Goal: Task Accomplishment & Management: Complete application form

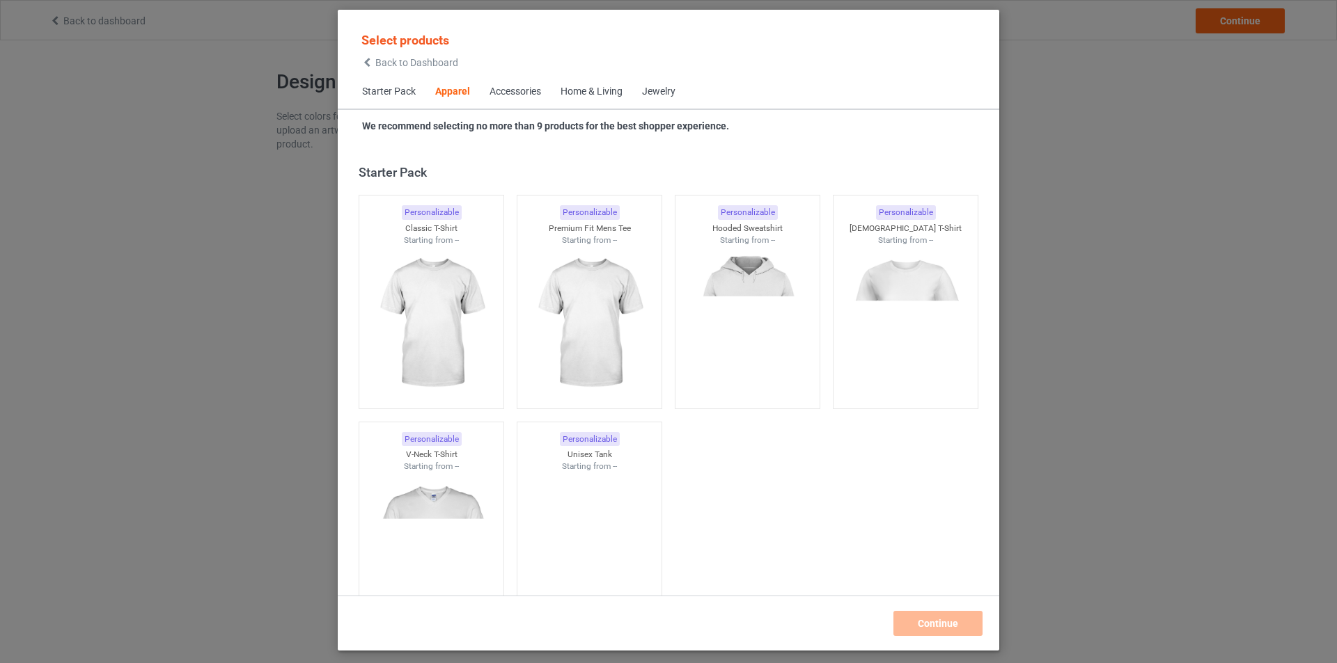
scroll to position [519, 0]
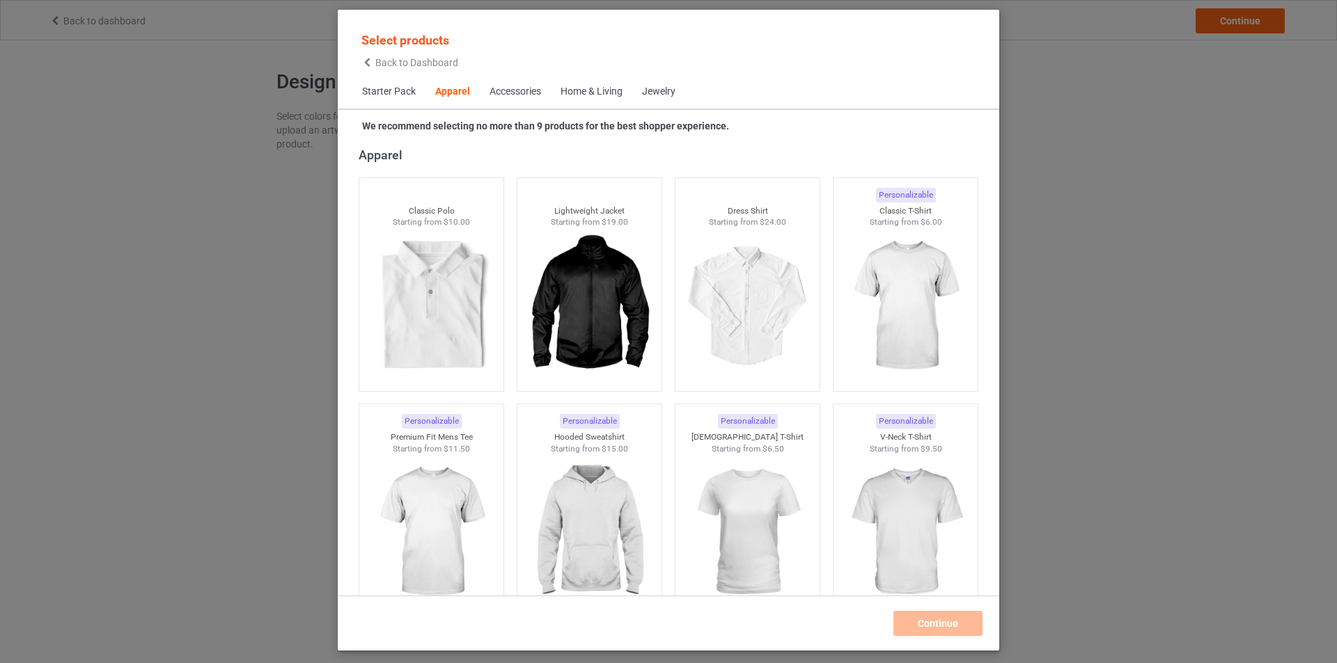
click at [789, 144] on div "Select products Back to Dashboard Starter Pack Apparel Accessories Home & Livin…" at bounding box center [668, 330] width 661 height 612
click at [634, 159] on div "Apparel" at bounding box center [672, 155] width 626 height 16
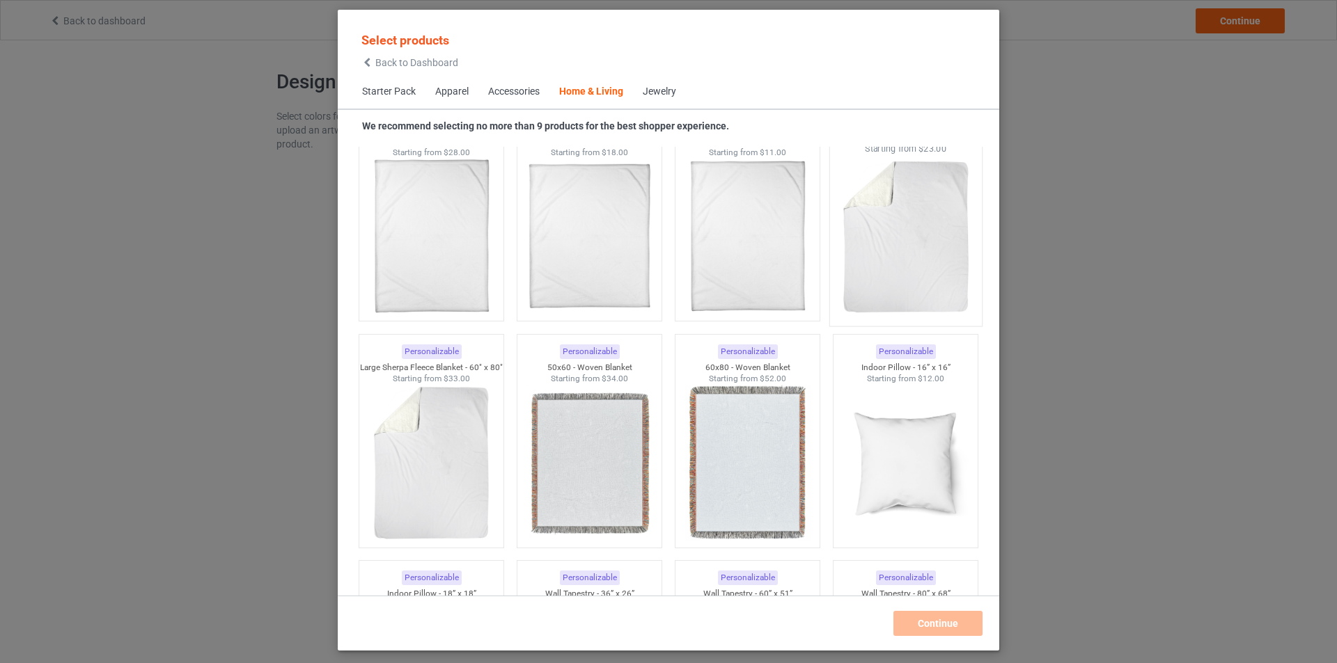
scroll to position [6594, 0]
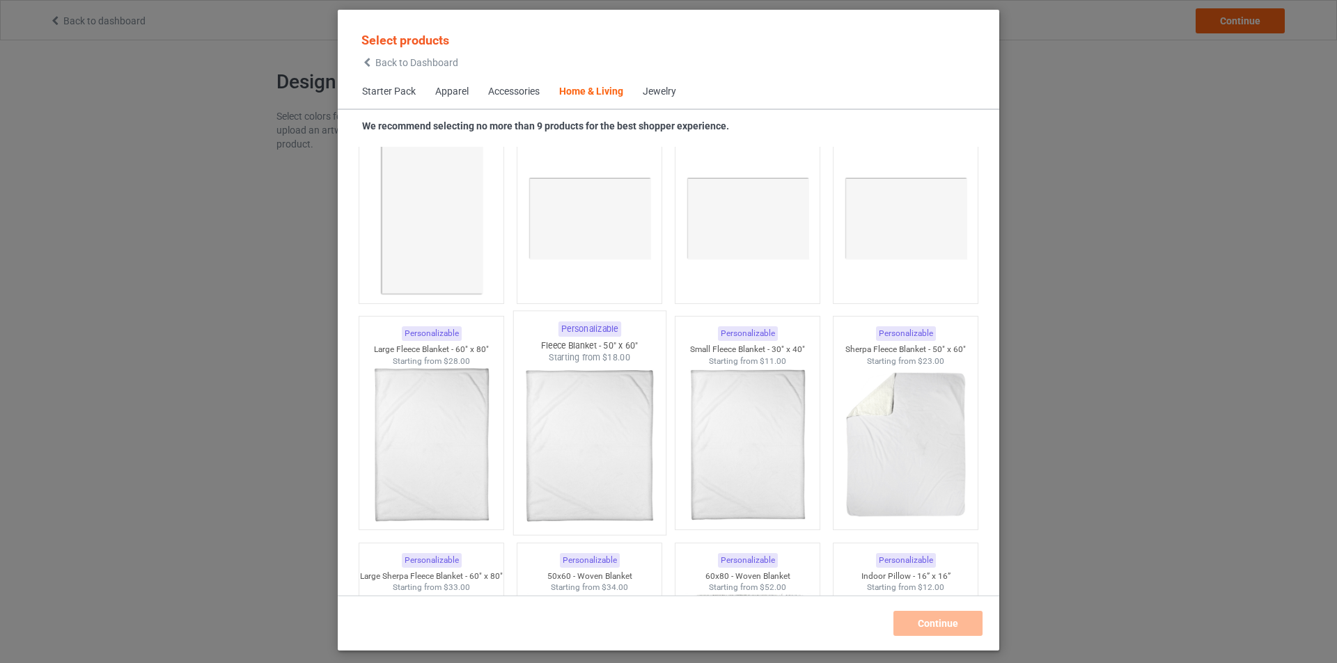
click at [594, 428] on img at bounding box center [589, 446] width 131 height 164
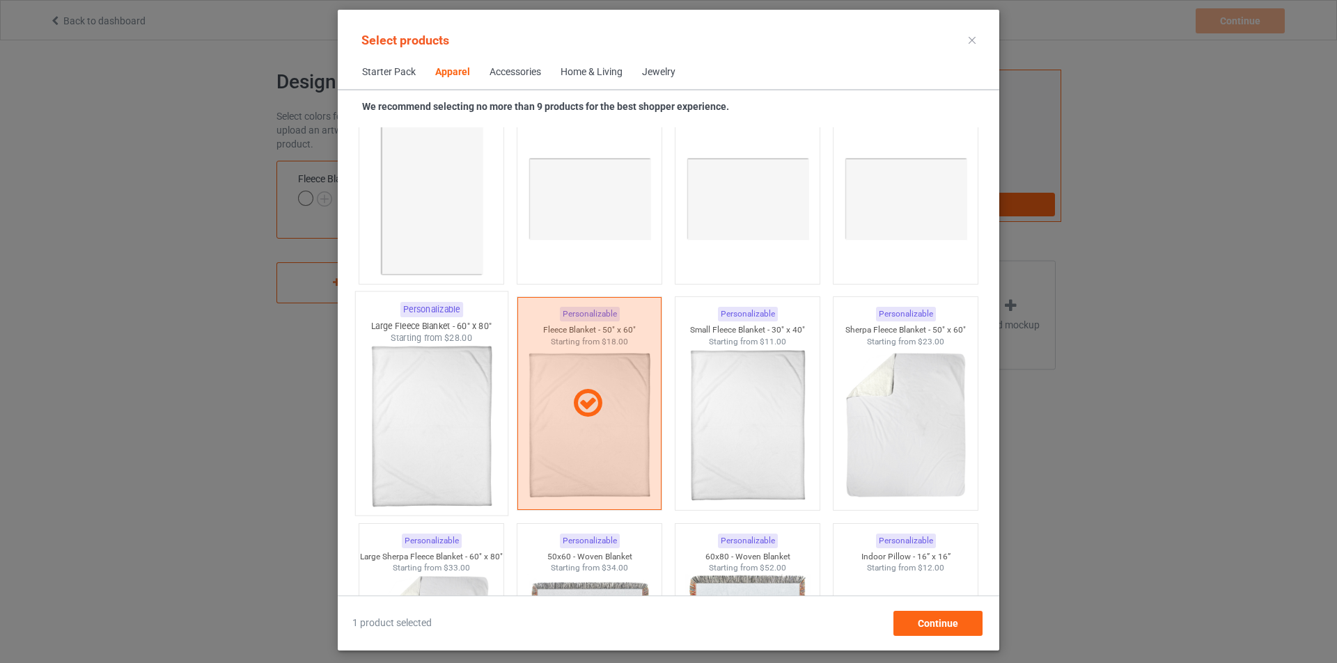
click at [435, 412] on img at bounding box center [431, 427] width 131 height 164
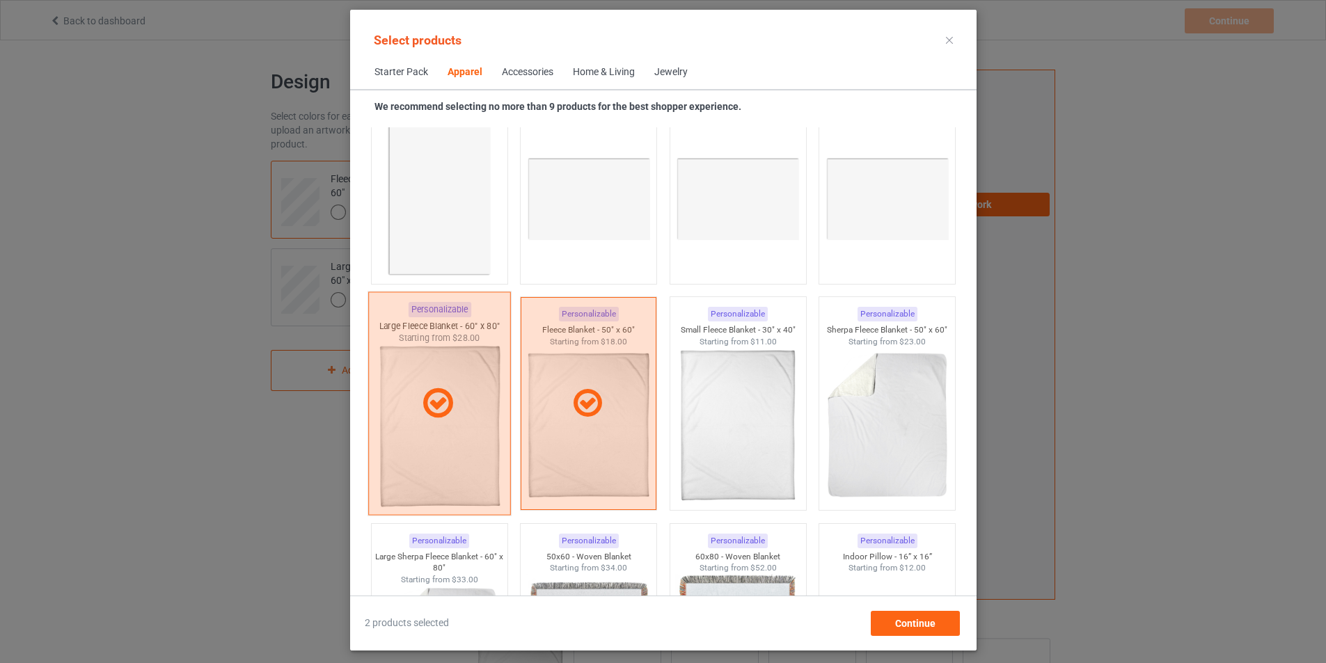
click at [459, 395] on div at bounding box center [438, 403] width 141 height 35
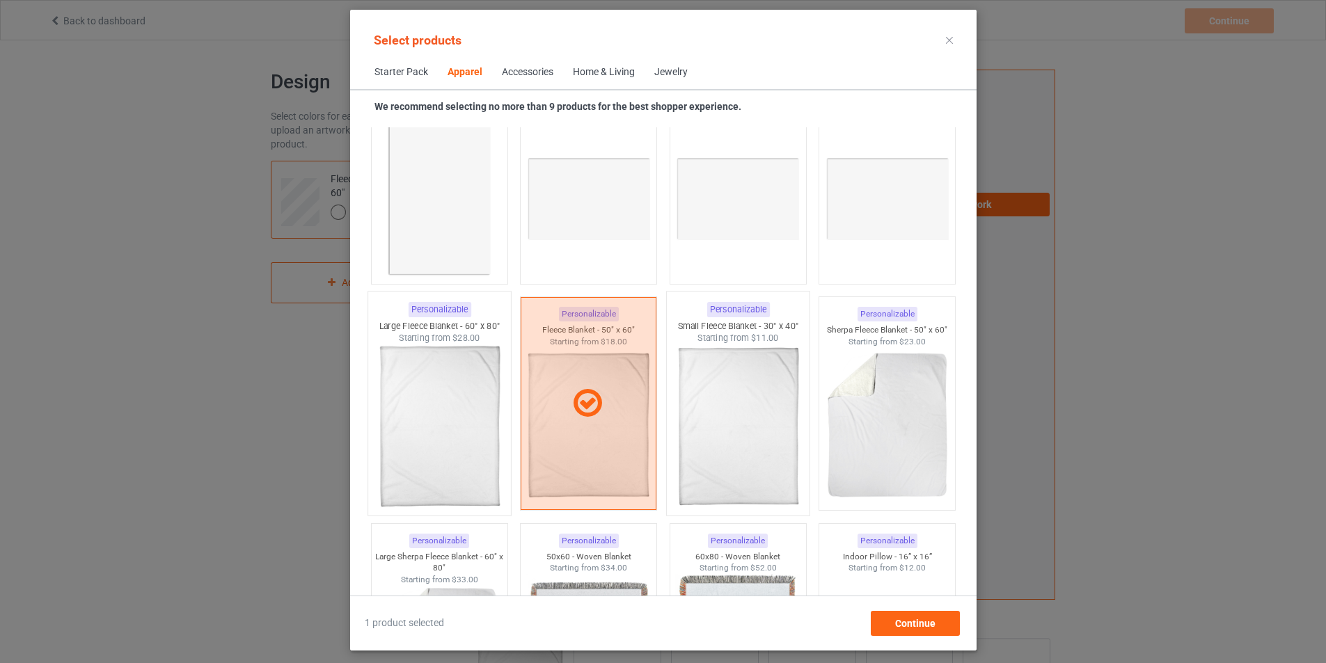
click at [712, 412] on img at bounding box center [738, 427] width 131 height 164
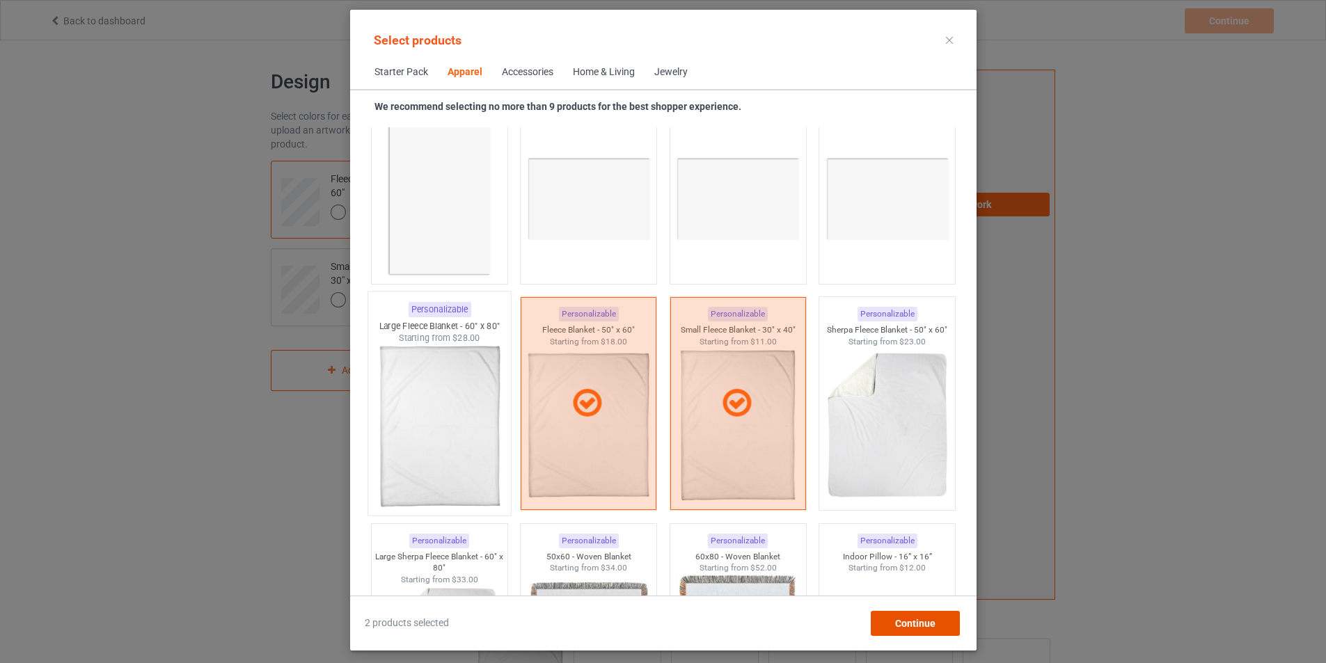
click at [935, 622] on span "Continue" at bounding box center [915, 623] width 40 height 11
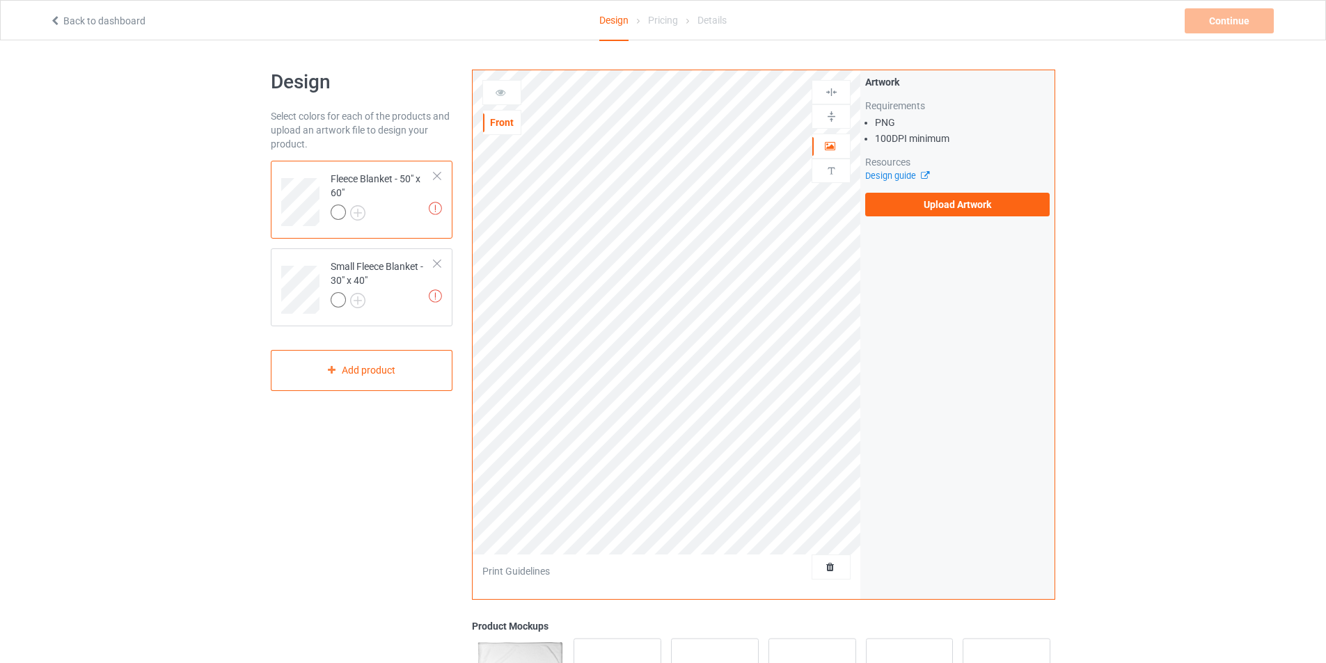
click at [347, 213] on div at bounding box center [340, 214] width 19 height 19
click at [393, 206] on div at bounding box center [383, 214] width 104 height 19
click at [403, 274] on div "Small Fleece Blanket - 30" x 40"" at bounding box center [383, 283] width 104 height 47
click at [926, 210] on label "Upload Artwork" at bounding box center [957, 205] width 184 height 24
click at [0, 0] on input "Upload Artwork" at bounding box center [0, 0] width 0 height 0
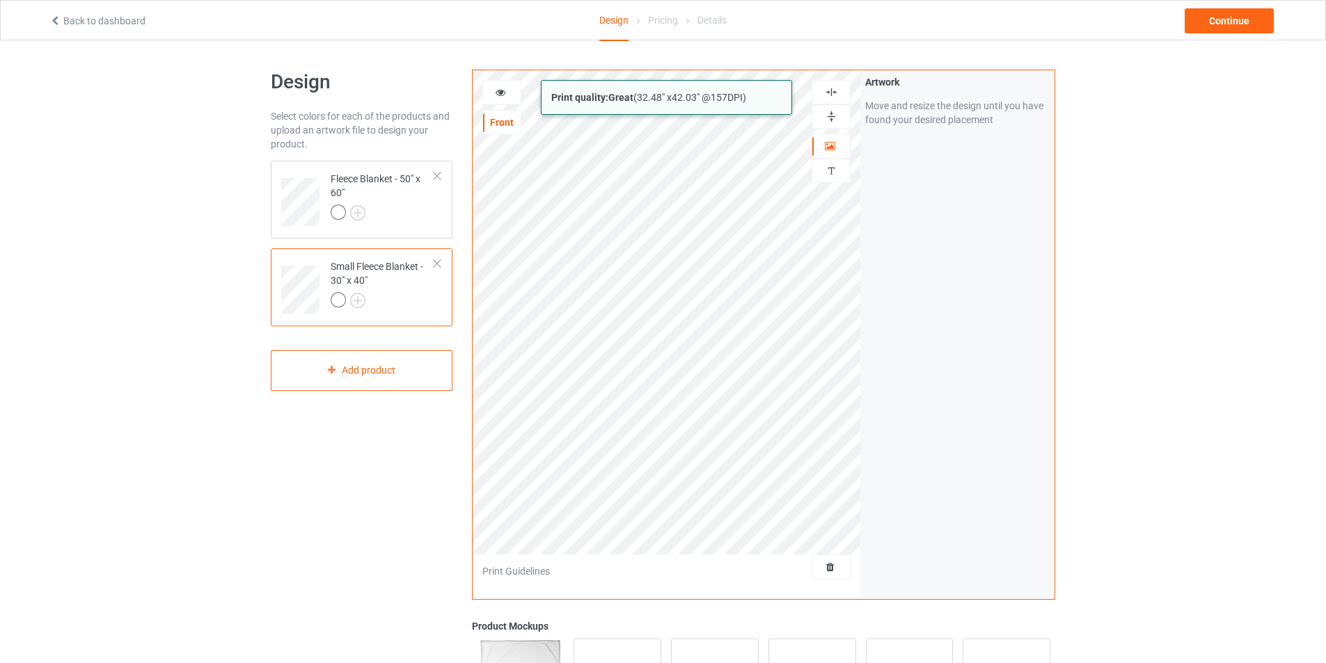
click at [863, 522] on div "Print quality: Great ( 32.48 " x 42.03 " @ 157 DPI) Front Artwork Personalized …" at bounding box center [763, 335] width 583 height 531
click at [833, 116] on img at bounding box center [831, 116] width 13 height 13
click at [835, 98] on img at bounding box center [831, 92] width 13 height 13
click at [840, 95] on div at bounding box center [831, 92] width 38 height 13
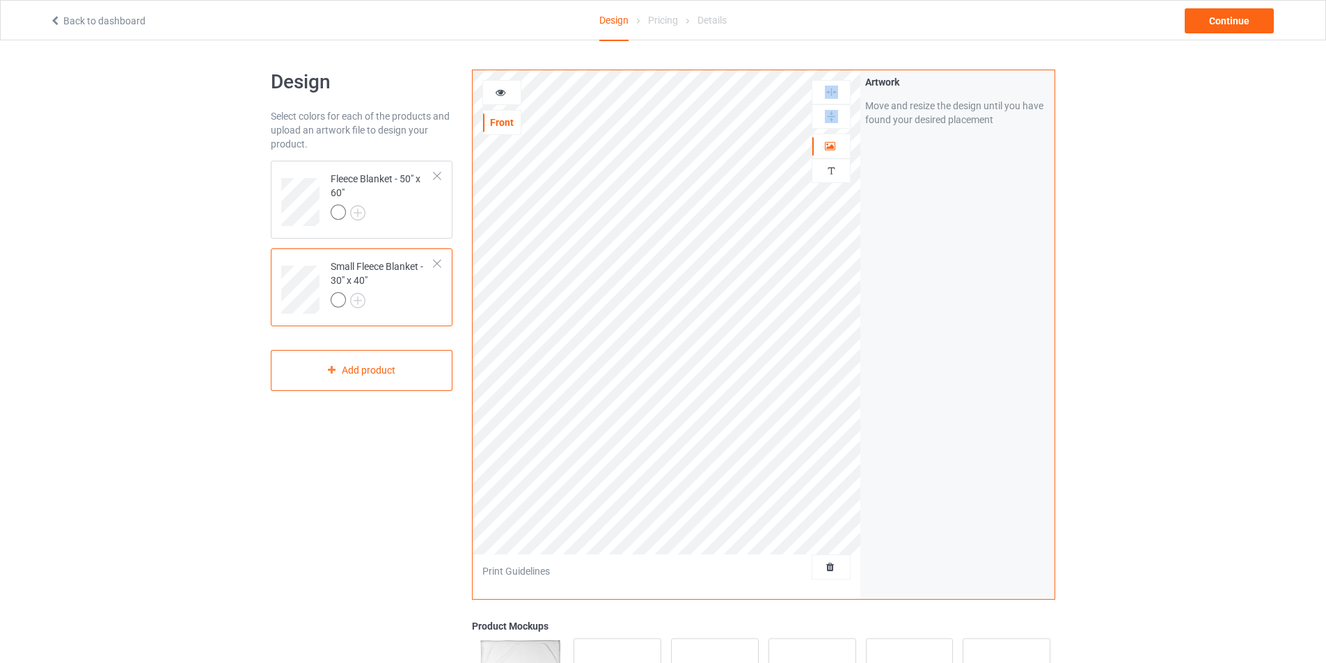
click at [840, 95] on div at bounding box center [831, 92] width 38 height 13
click at [388, 192] on div "Fleece Blanket - 50" x 60"" at bounding box center [383, 195] width 104 height 47
click at [439, 176] on div at bounding box center [437, 176] width 10 height 10
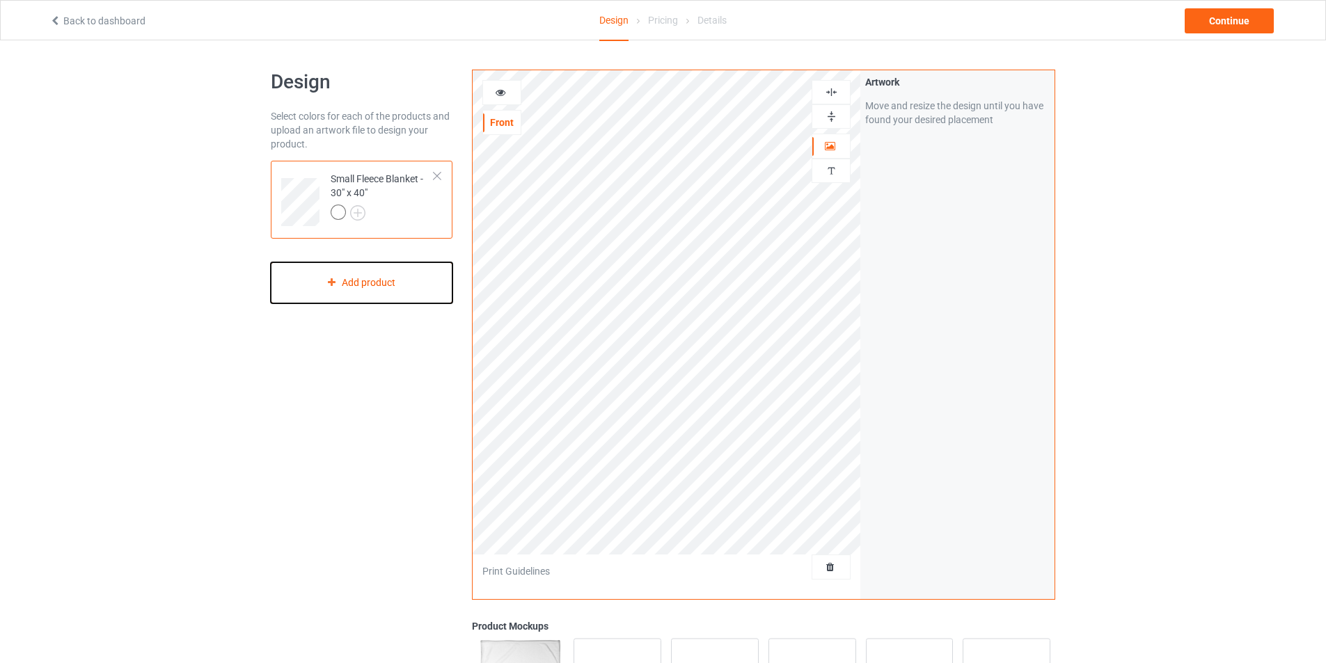
click at [402, 283] on div "Add product" at bounding box center [362, 282] width 182 height 41
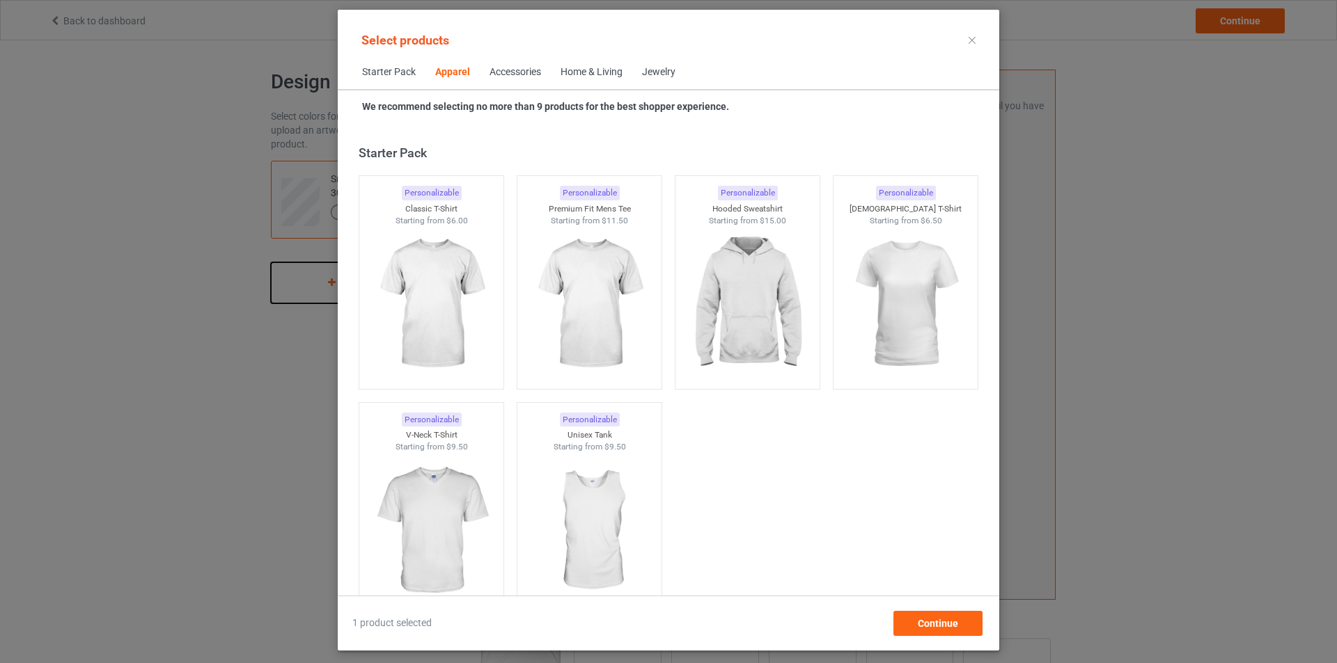
scroll to position [519, 0]
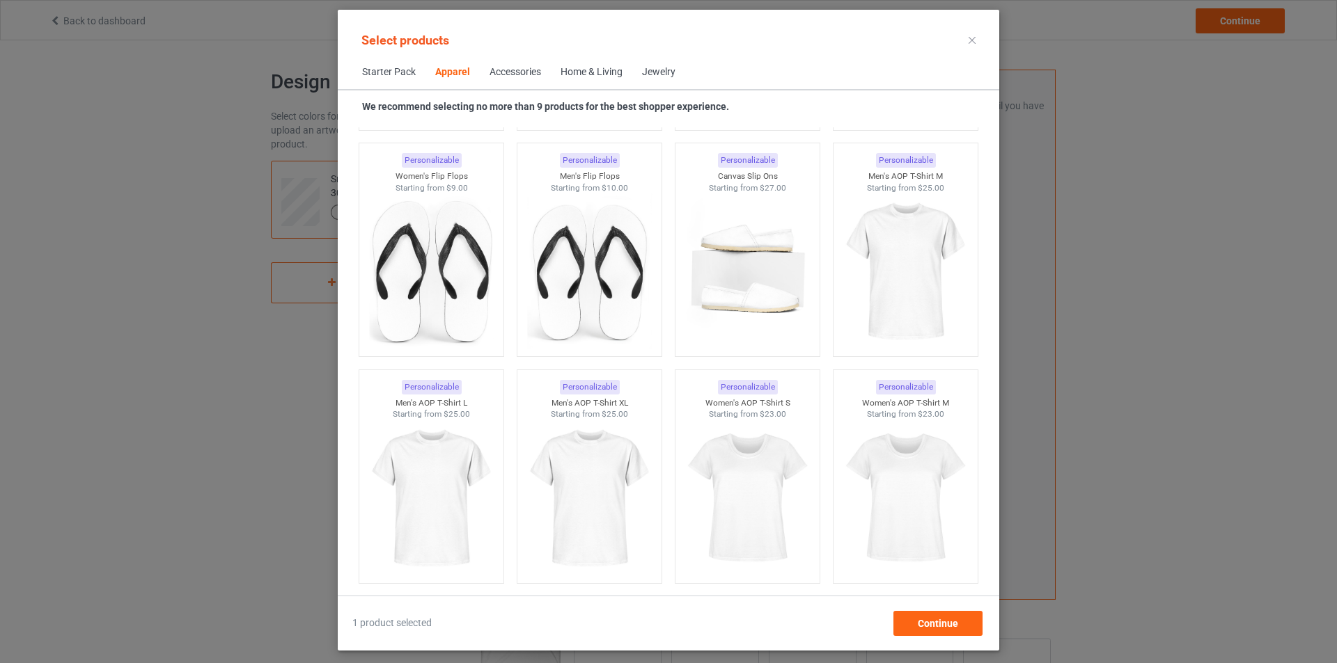
click at [597, 80] on span "Home & Living" at bounding box center [591, 72] width 81 height 33
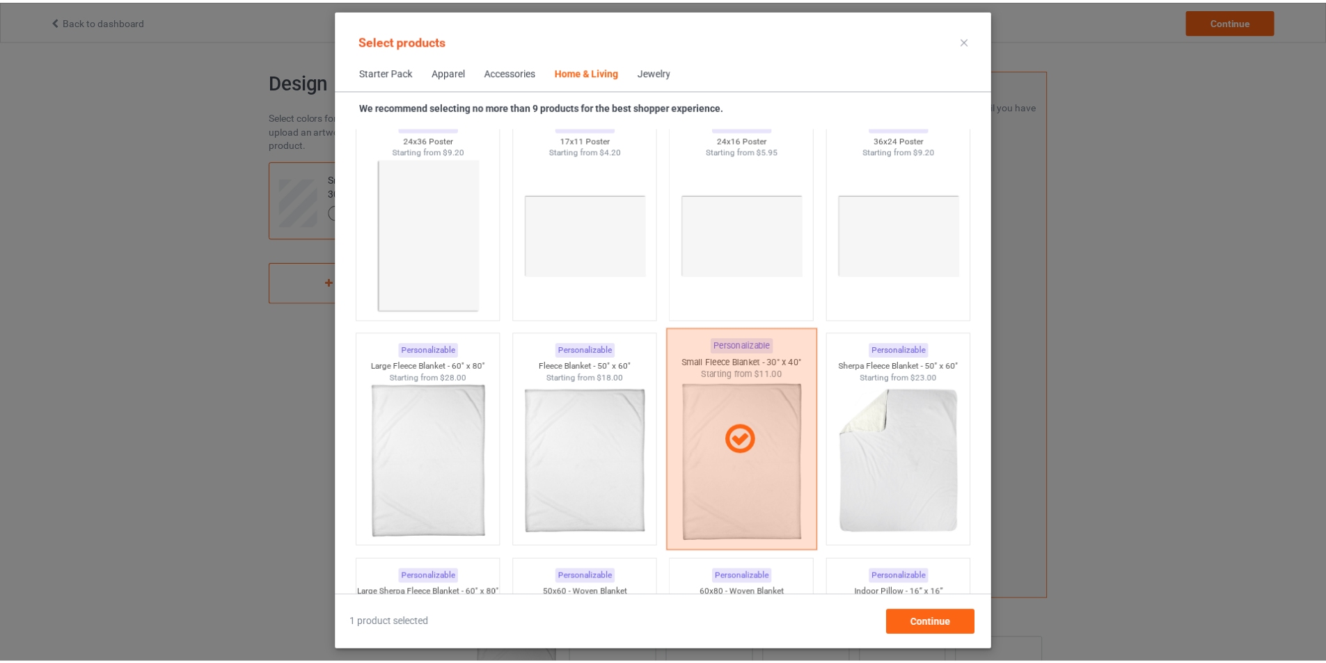
scroll to position [6697, 0]
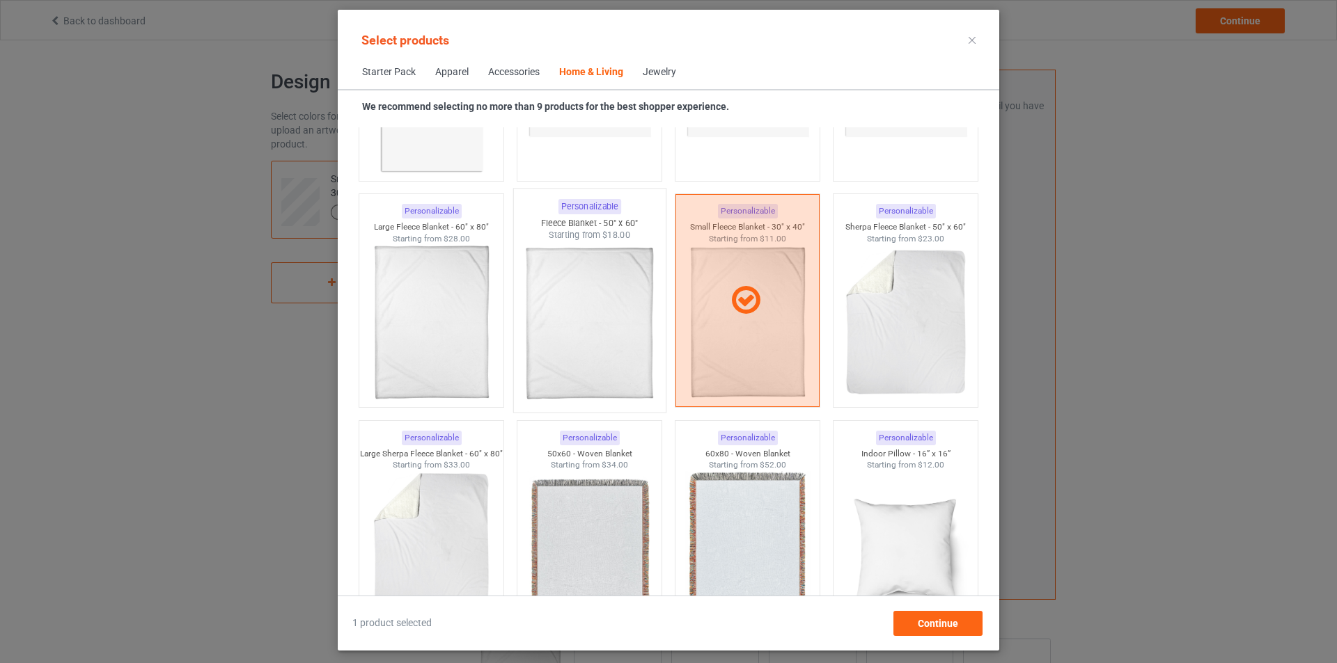
click at [603, 346] on img at bounding box center [589, 324] width 131 height 164
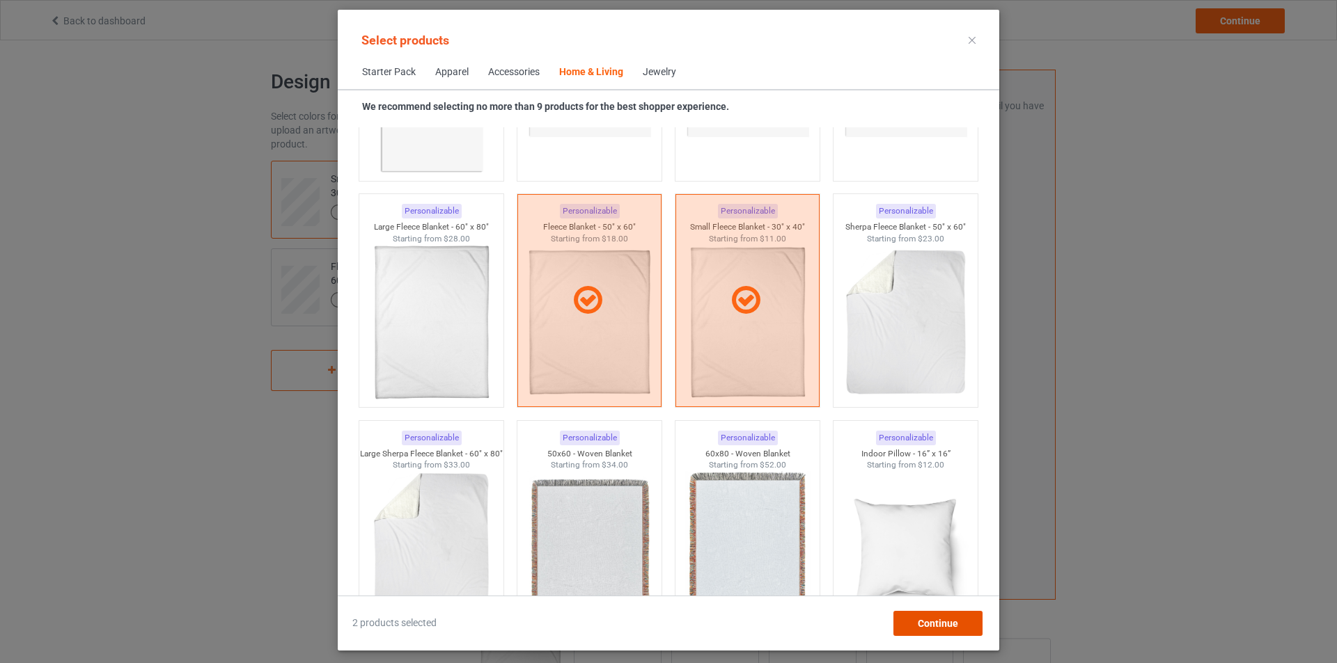
click at [954, 629] on div "Continue" at bounding box center [937, 623] width 89 height 25
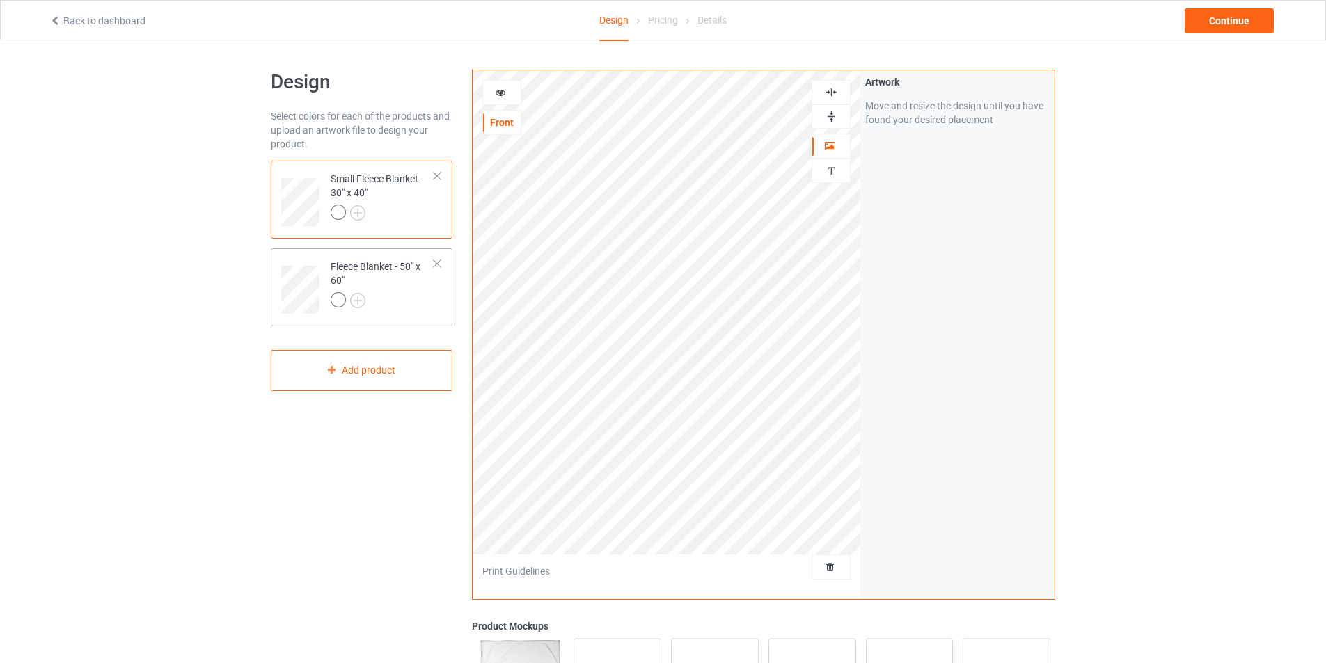
click at [390, 274] on div "Fleece Blanket - 50" x 60"" at bounding box center [383, 283] width 104 height 47
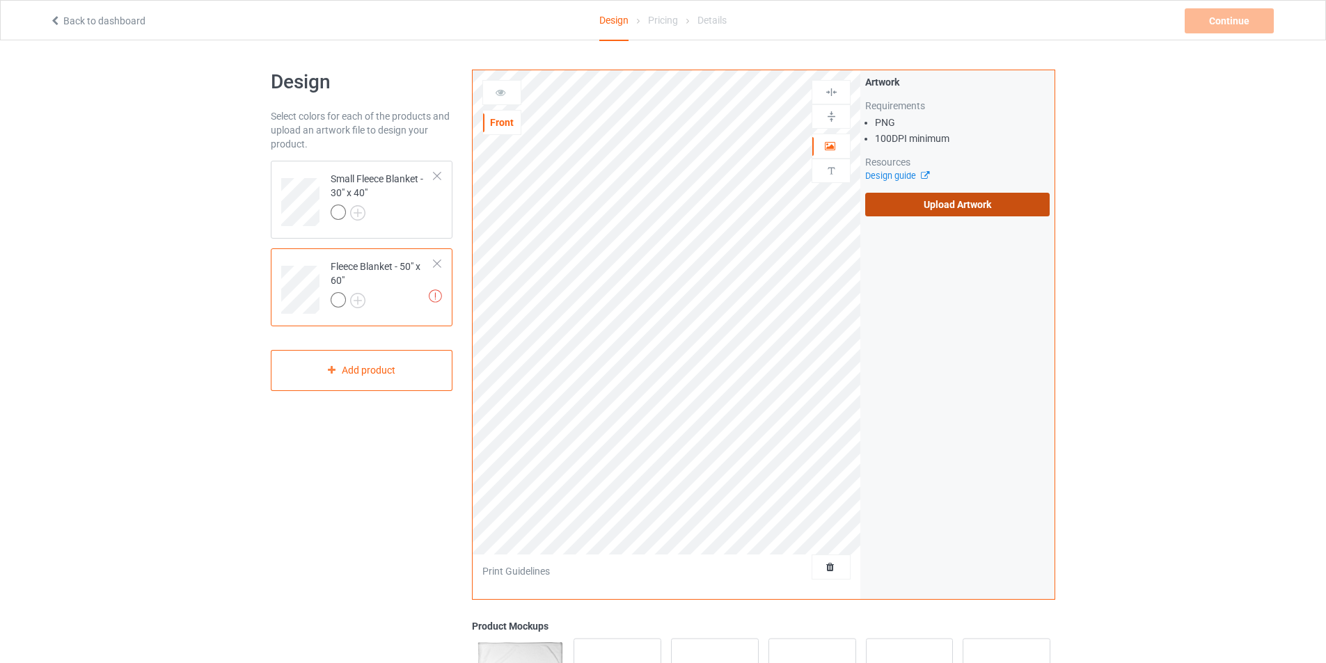
click at [927, 207] on label "Upload Artwork" at bounding box center [957, 205] width 184 height 24
click at [0, 0] on input "Upload Artwork" at bounding box center [0, 0] width 0 height 0
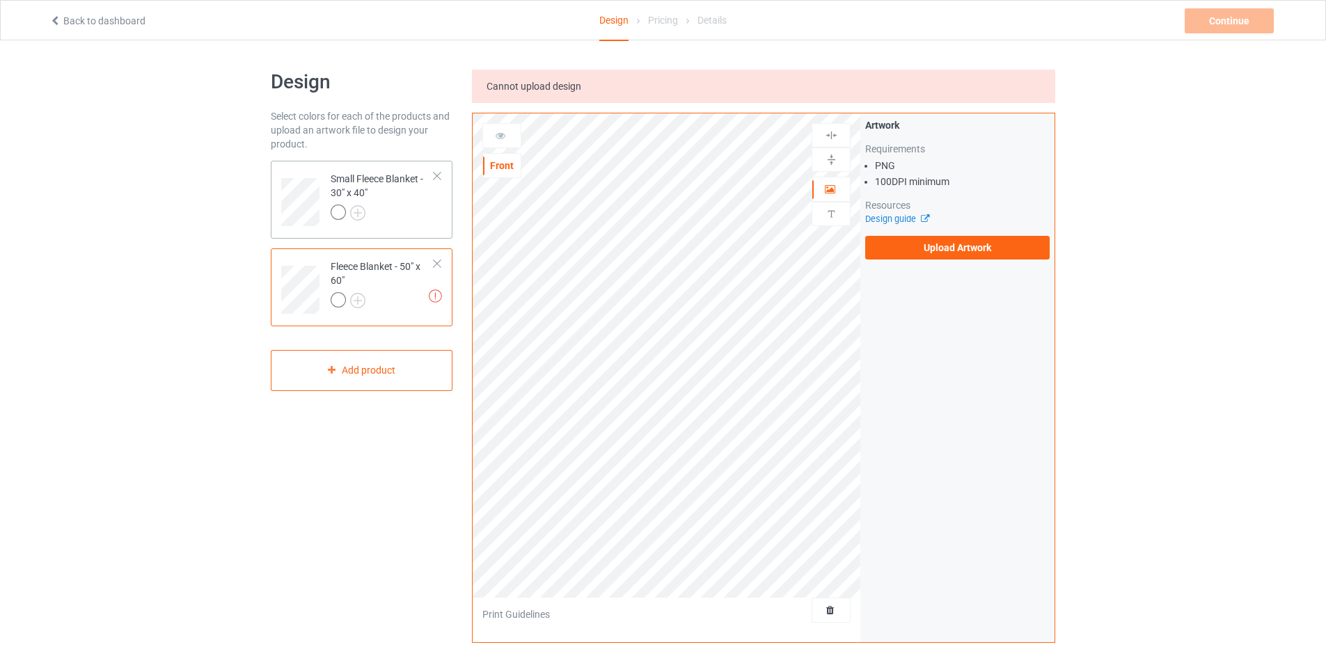
click at [418, 219] on div at bounding box center [383, 214] width 104 height 19
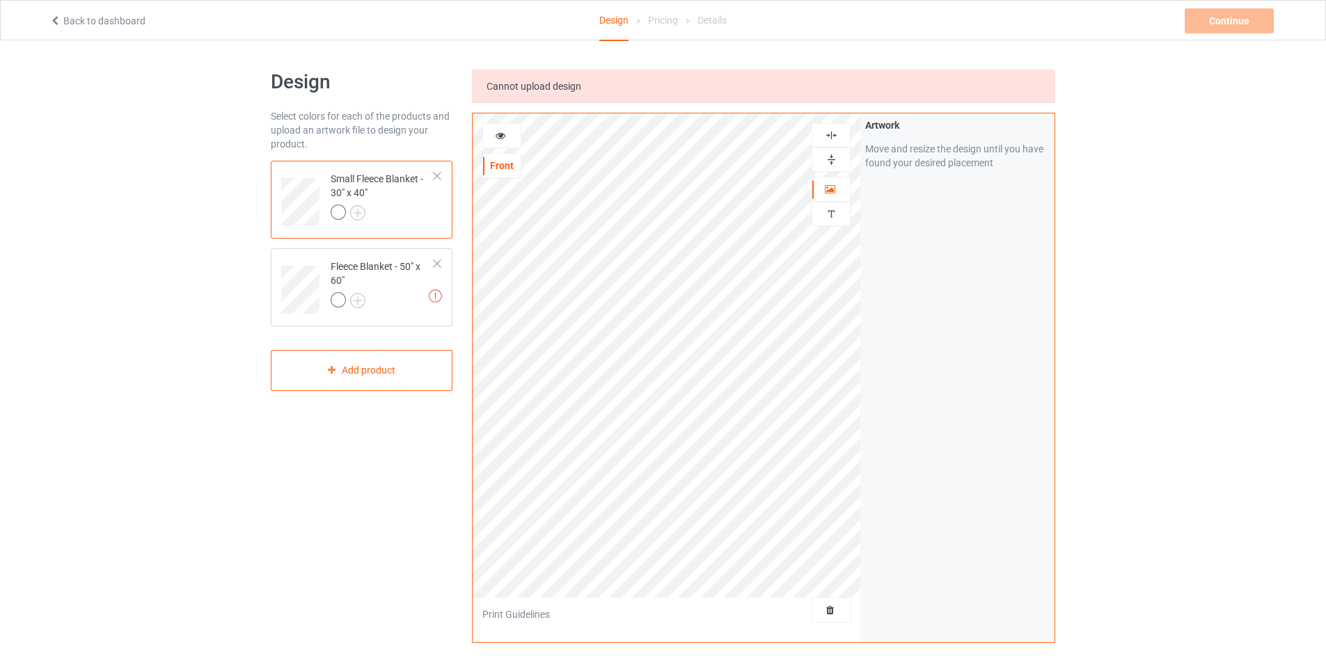
scroll to position [282, 0]
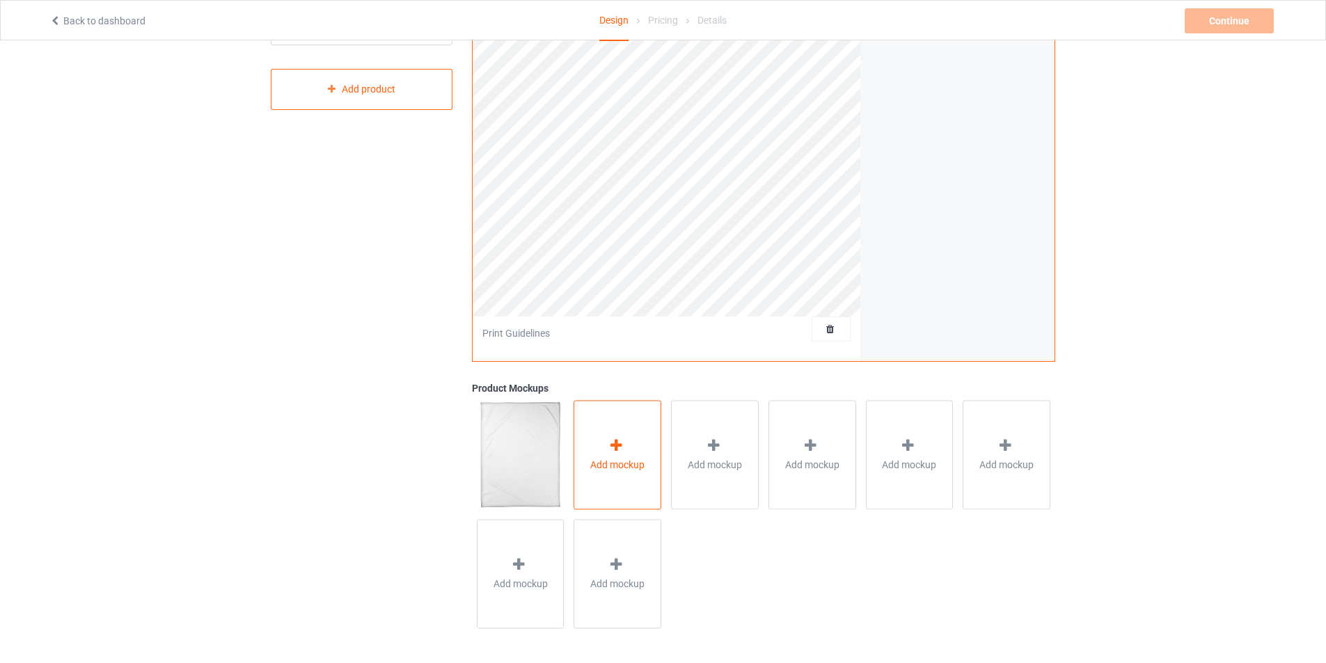
click at [639, 446] on div "Add mockup" at bounding box center [618, 454] width 88 height 109
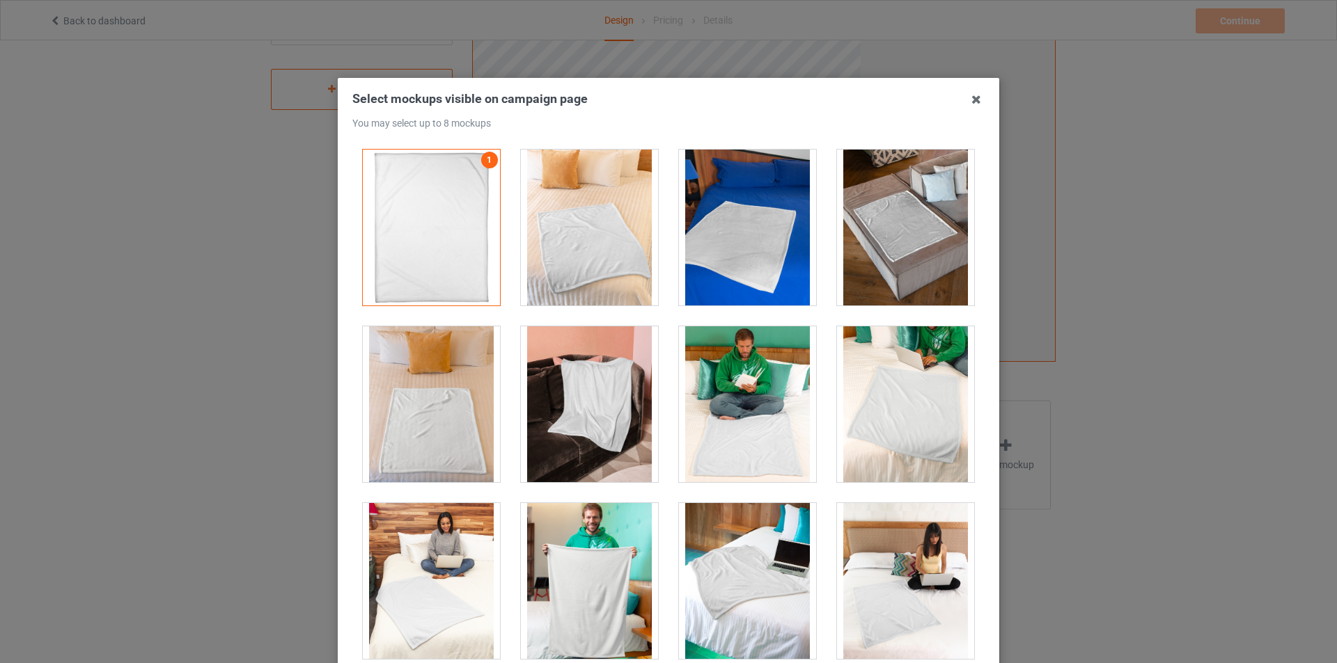
click at [968, 103] on icon at bounding box center [976, 99] width 22 height 22
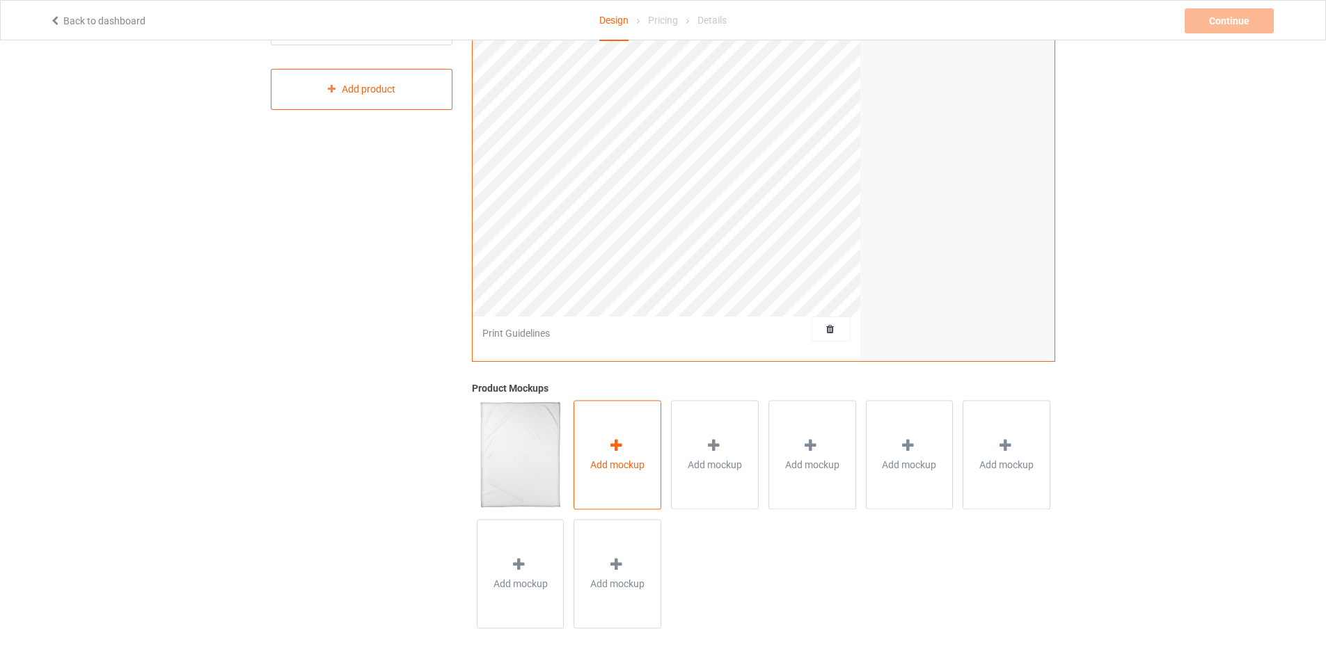
click at [652, 499] on div "Add mockup" at bounding box center [618, 454] width 88 height 109
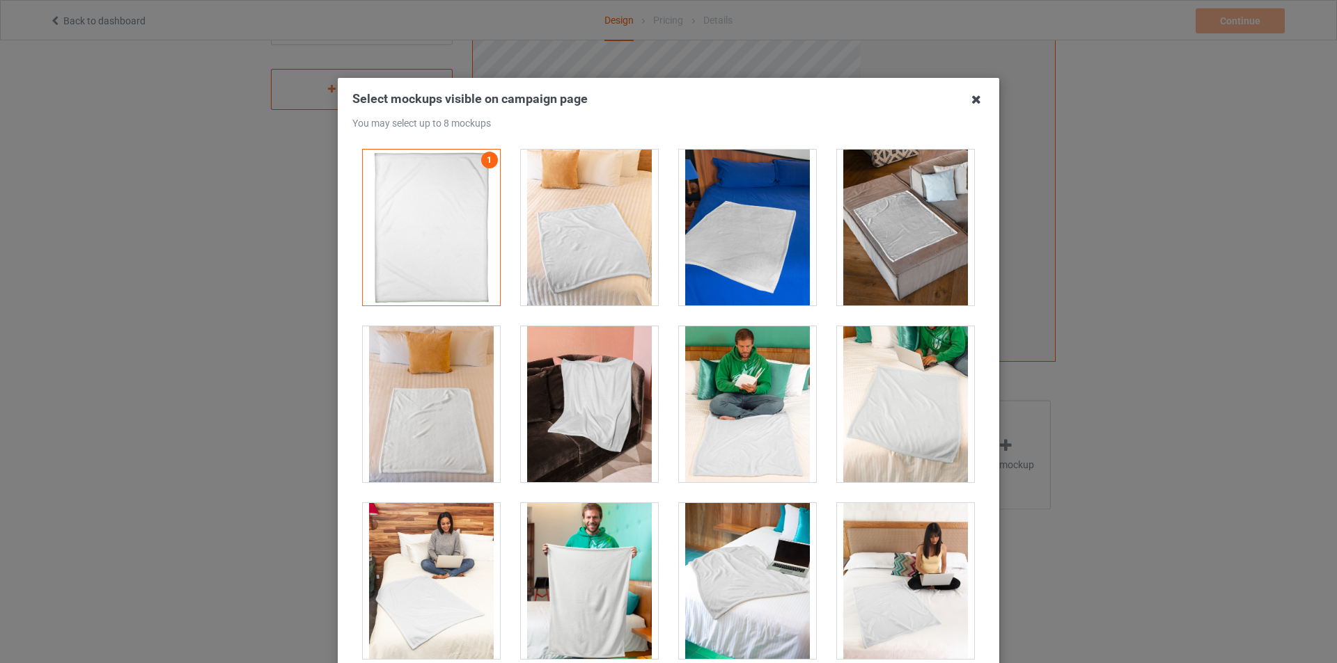
click at [972, 104] on icon at bounding box center [976, 99] width 22 height 22
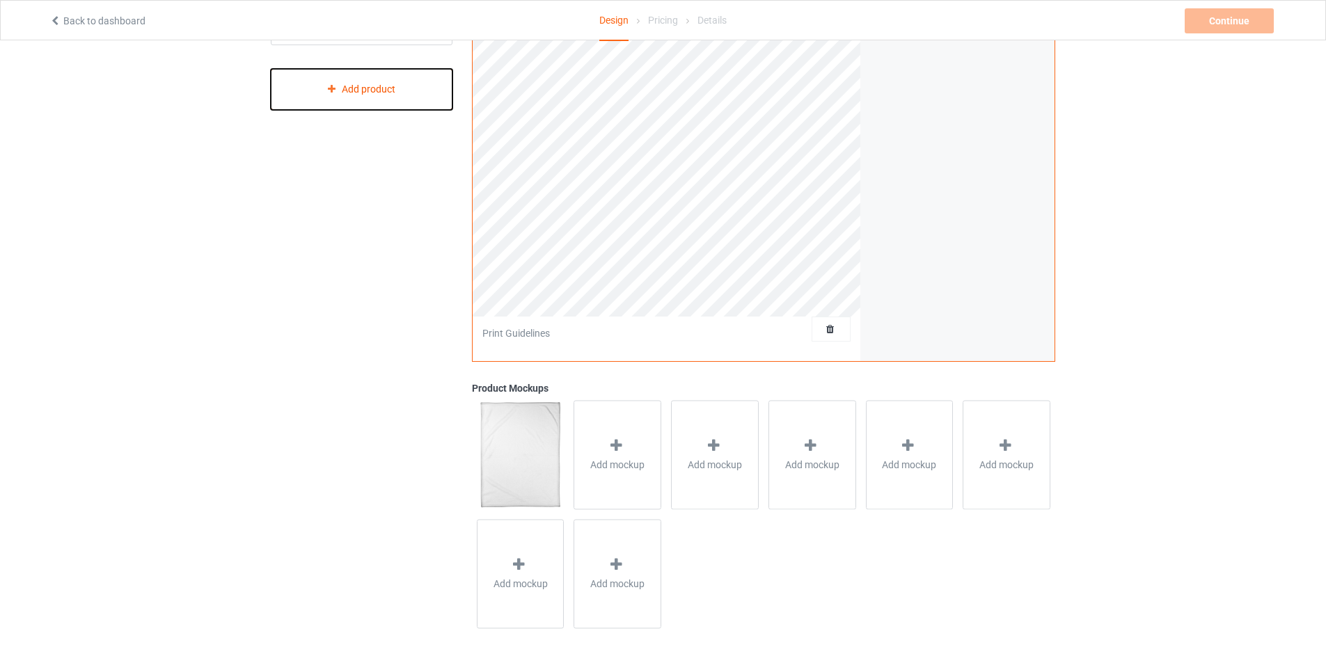
click at [359, 94] on div "Add product" at bounding box center [362, 89] width 182 height 41
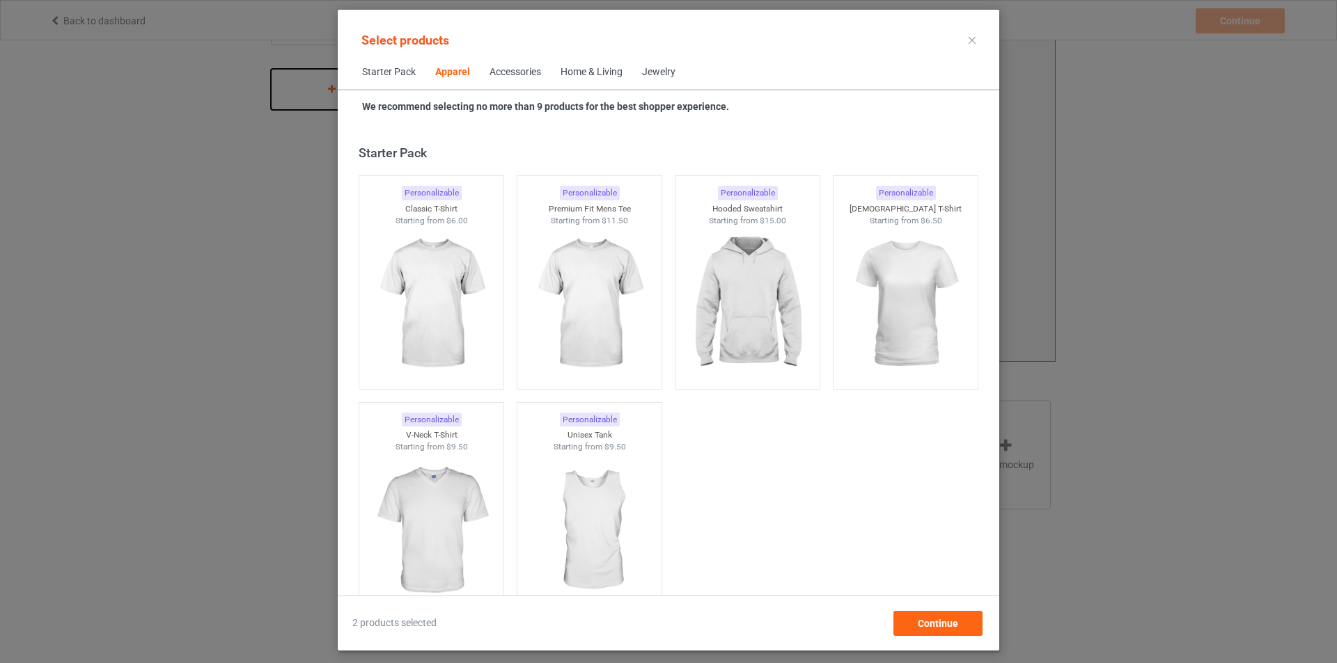
scroll to position [519, 0]
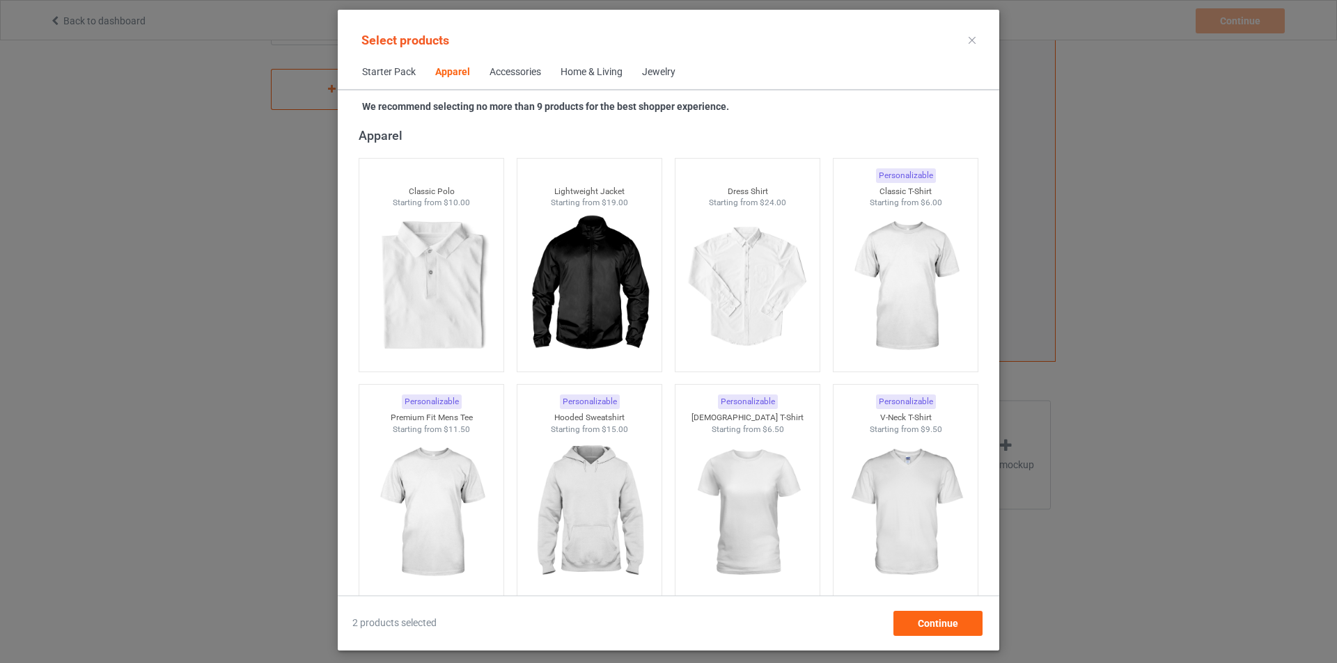
click at [977, 38] on div at bounding box center [971, 40] width 25 height 22
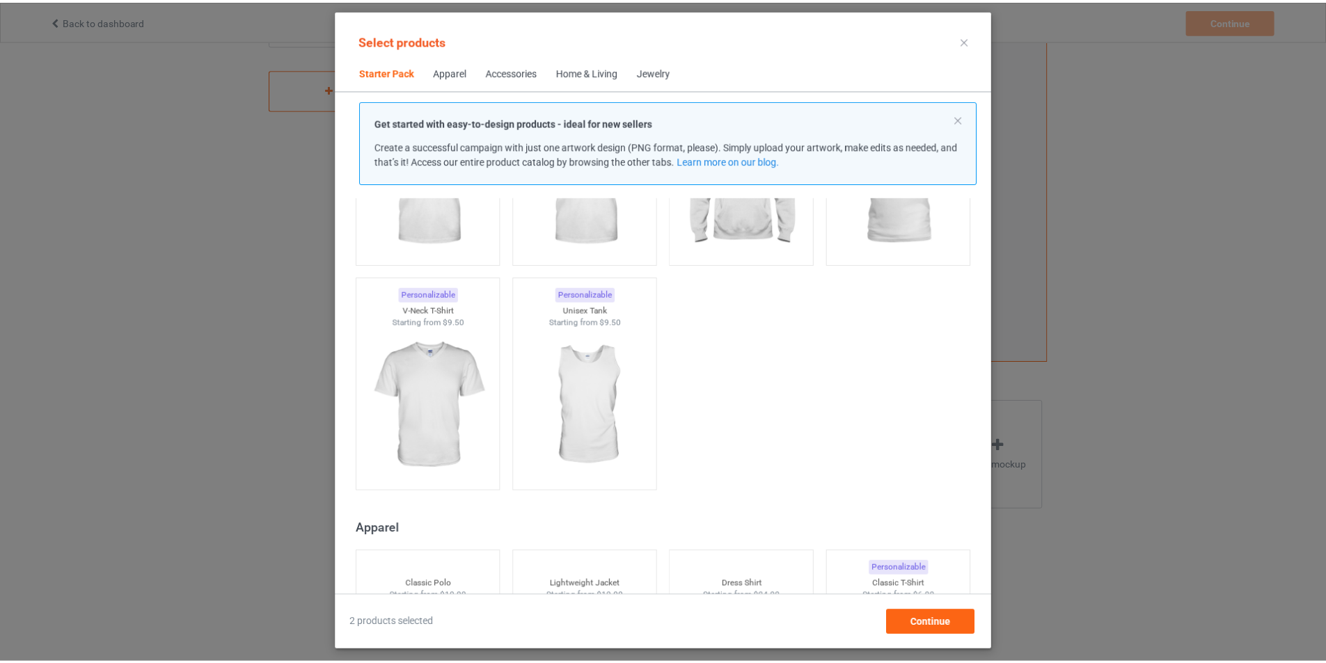
scroll to position [171, 0]
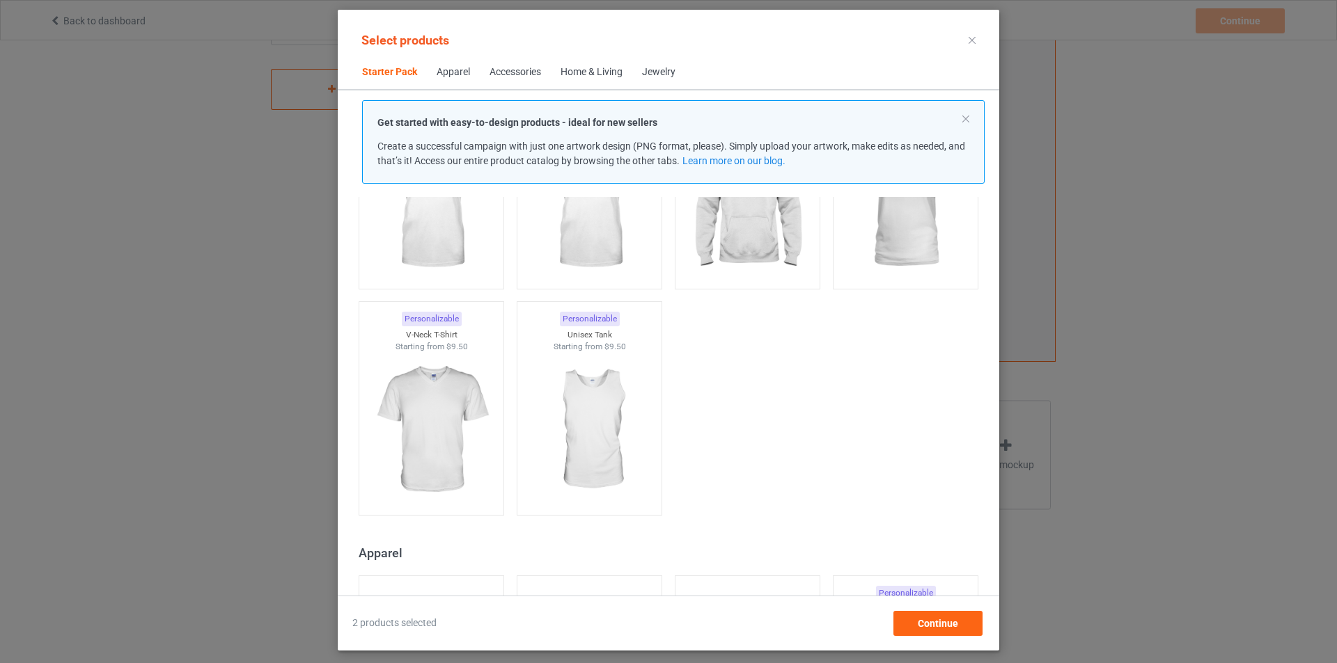
click at [967, 35] on div at bounding box center [971, 40] width 25 height 22
click at [969, 39] on icon at bounding box center [971, 40] width 7 height 7
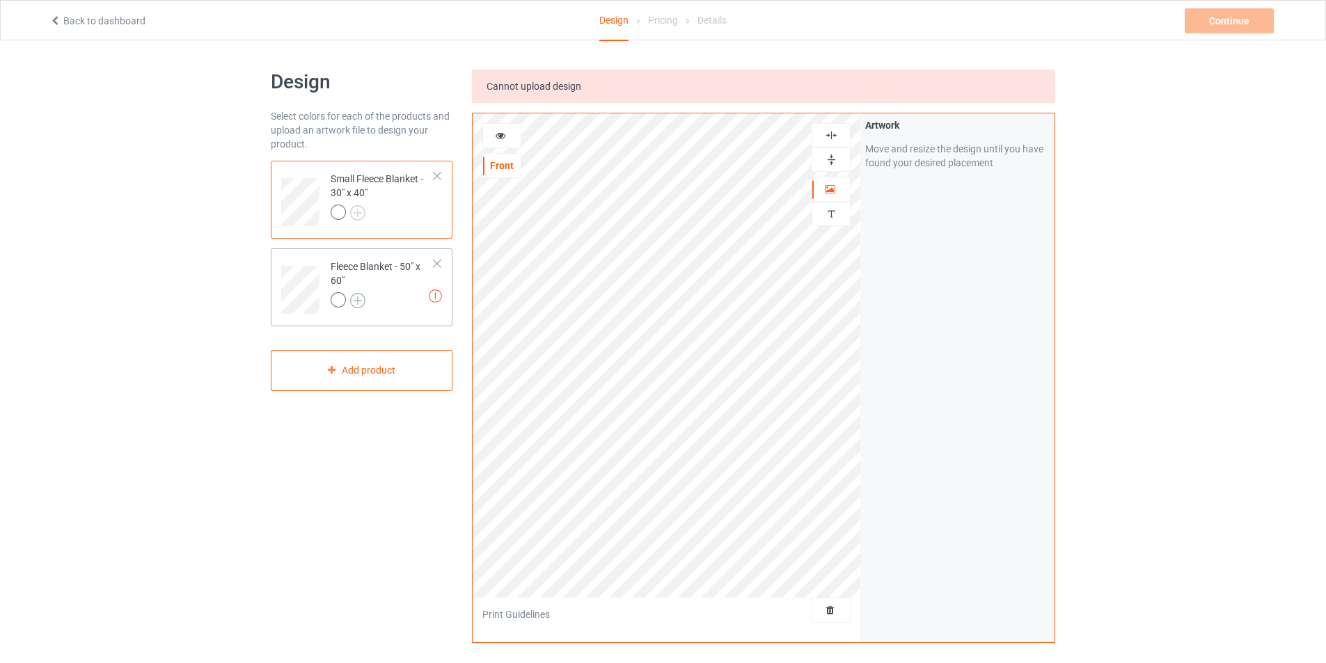
click at [359, 295] on img at bounding box center [357, 300] width 15 height 15
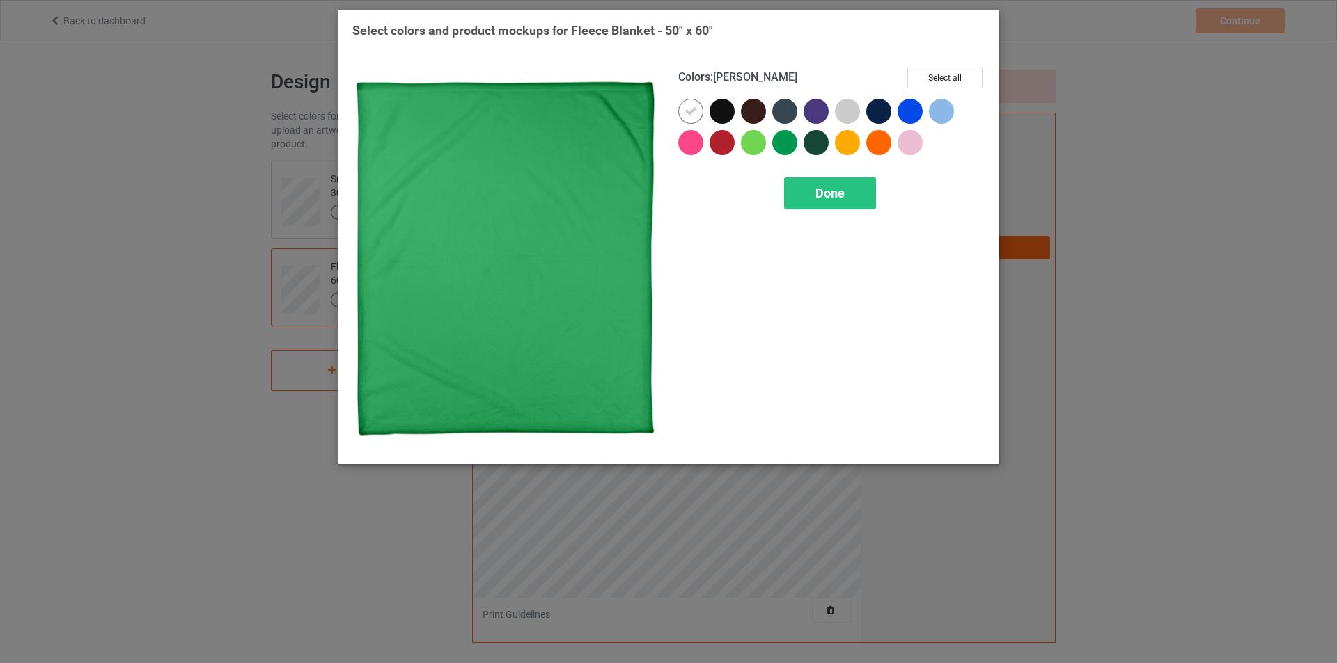
click at [144, 330] on div "Select colors and product mockups for Fleece Blanket - 50" x 60" Colors : [PERS…" at bounding box center [668, 331] width 1337 height 663
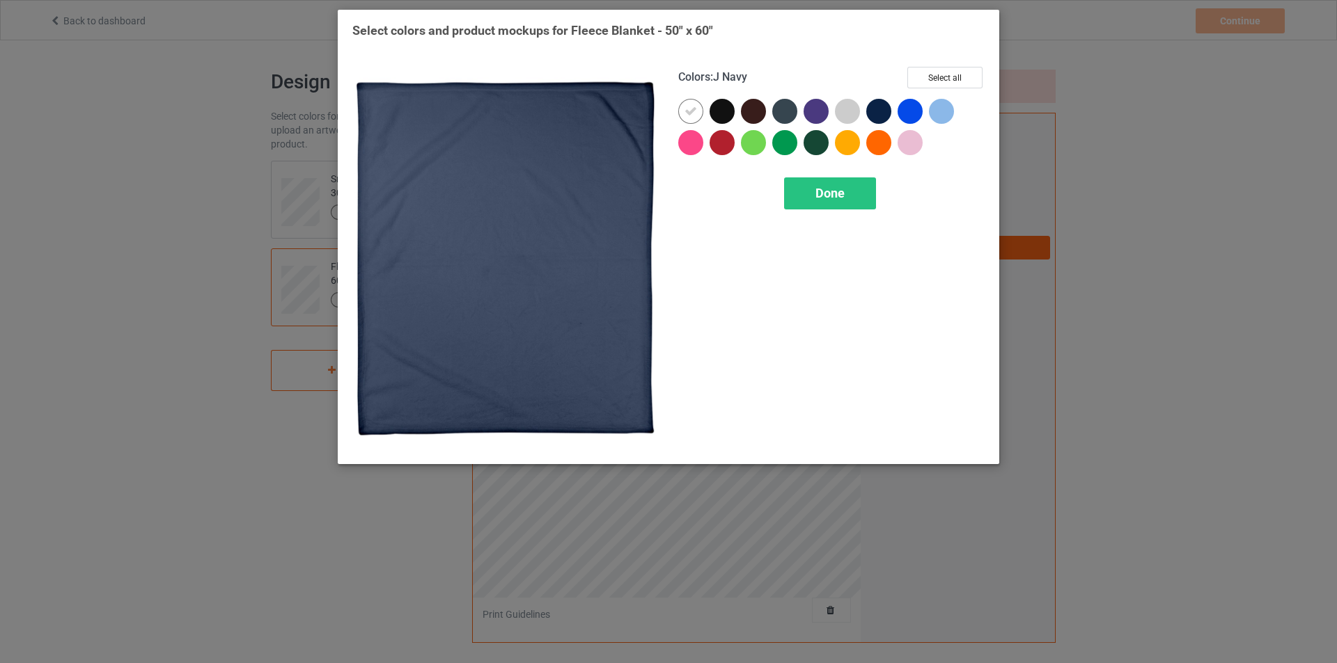
click at [1103, 104] on div "Select colors and product mockups for Fleece Blanket - 50" x 60" Colors : J Nav…" at bounding box center [668, 331] width 1337 height 663
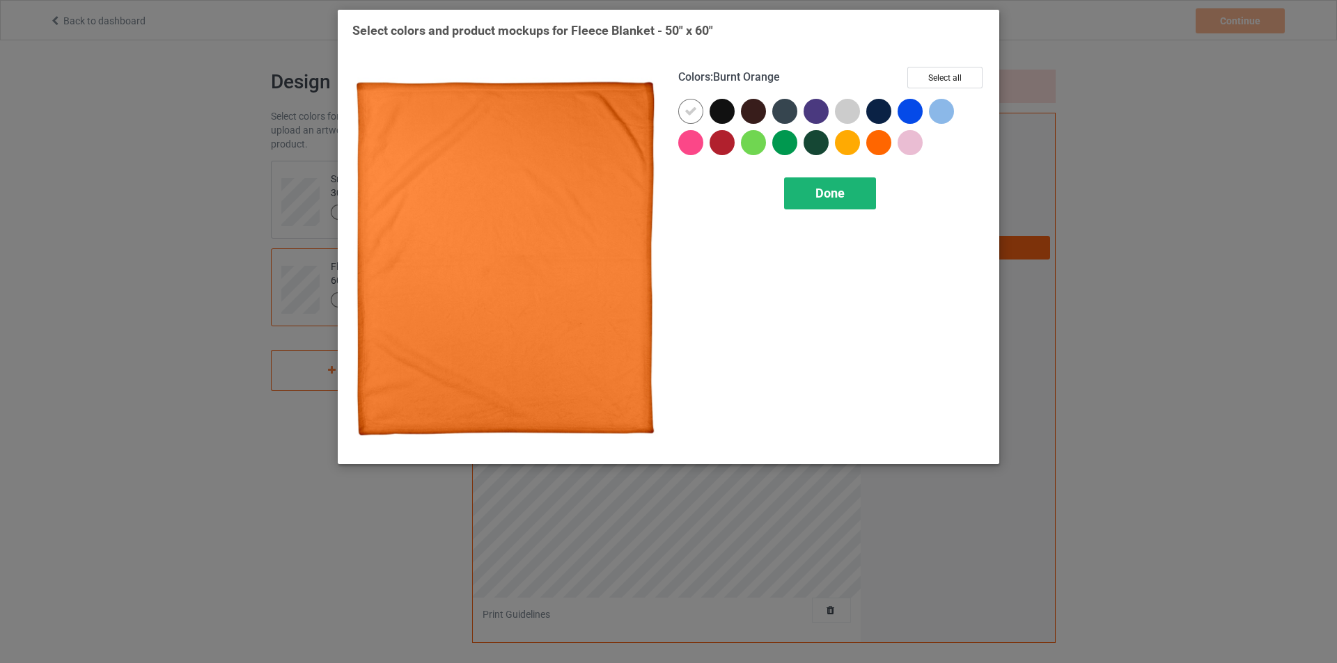
click at [826, 201] on span "Done" at bounding box center [829, 193] width 29 height 15
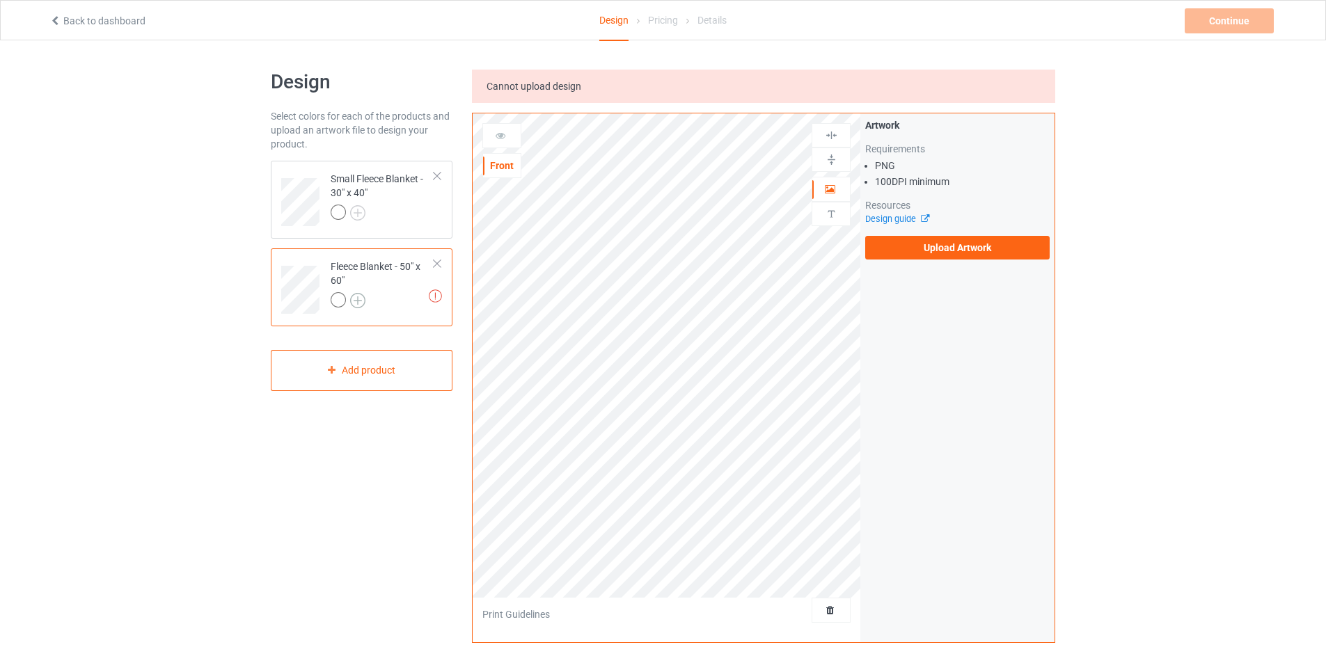
click at [359, 304] on img at bounding box center [357, 300] width 15 height 15
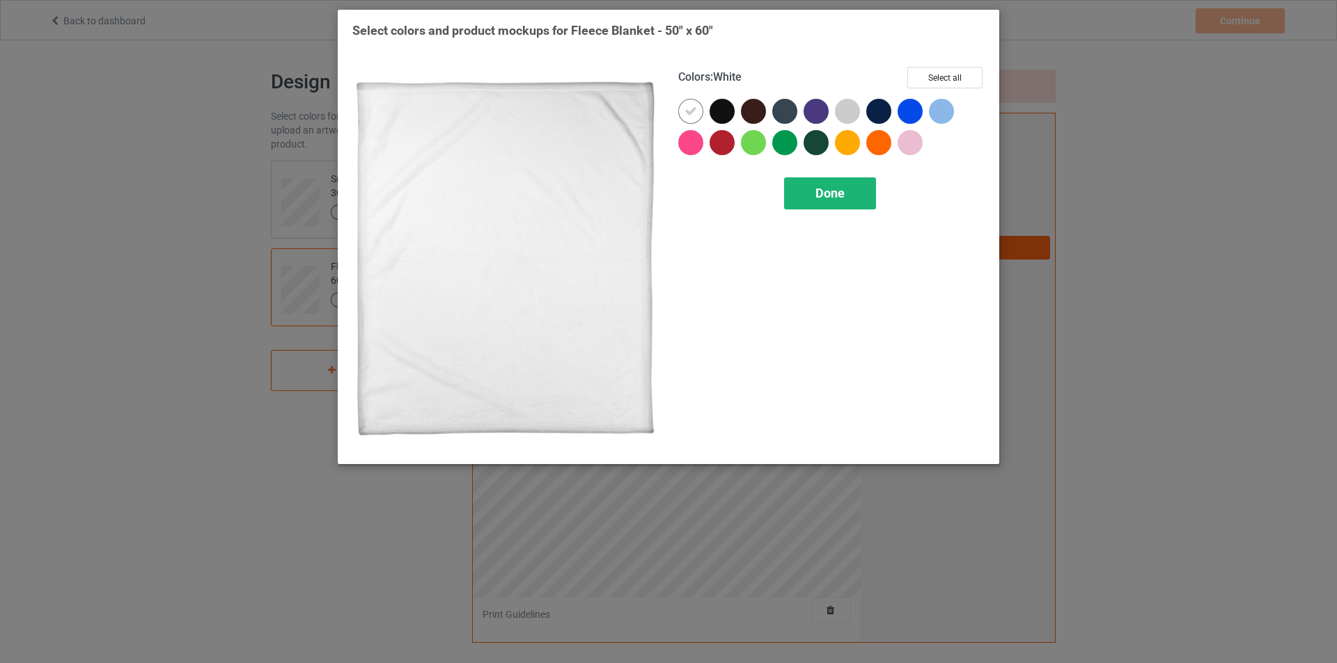
click at [824, 195] on span "Done" at bounding box center [829, 193] width 29 height 15
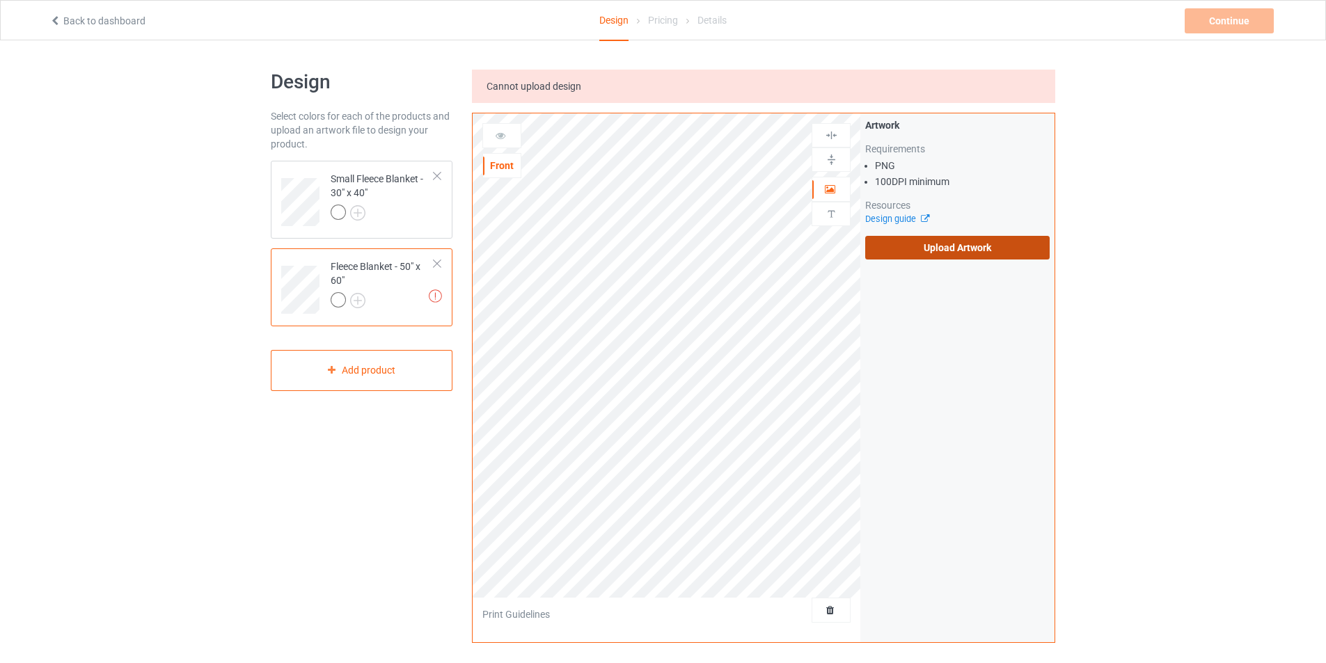
click at [925, 248] on label "Upload Artwork" at bounding box center [957, 248] width 184 height 24
click at [0, 0] on input "Upload Artwork" at bounding box center [0, 0] width 0 height 0
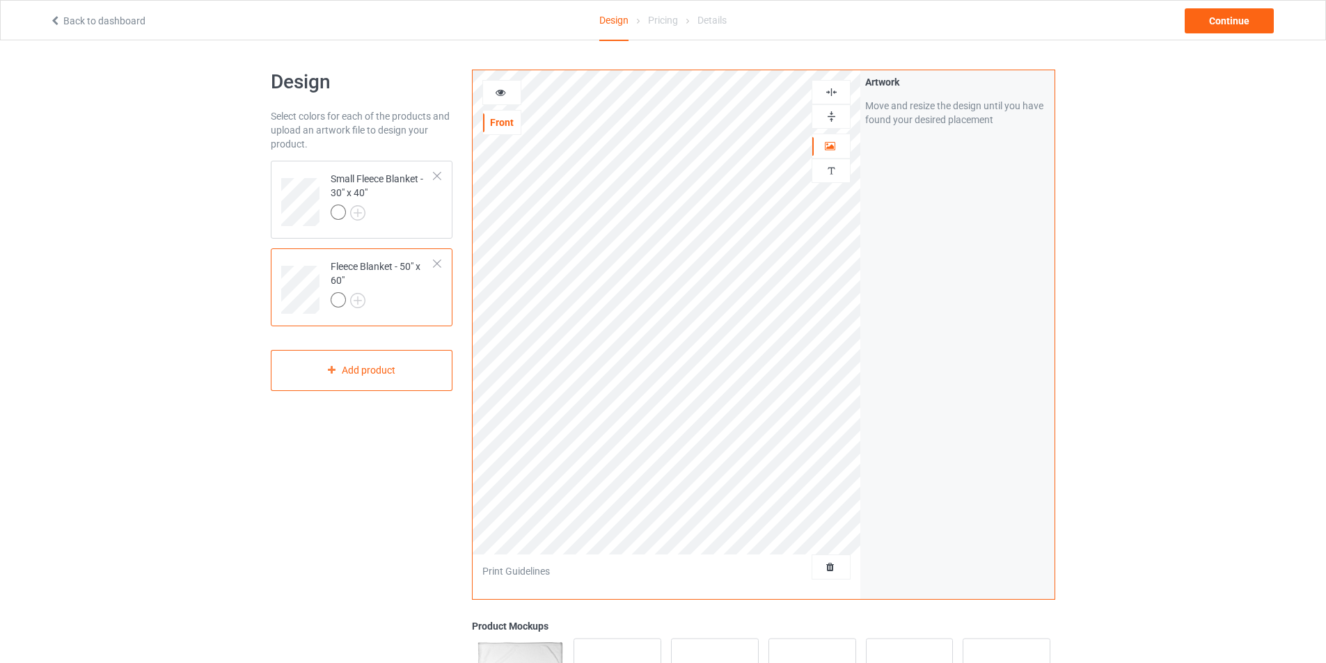
click at [833, 118] on img at bounding box center [831, 116] width 13 height 13
click at [830, 95] on img at bounding box center [831, 92] width 13 height 13
click at [827, 106] on div at bounding box center [831, 116] width 39 height 24
click at [827, 123] on img at bounding box center [831, 116] width 13 height 13
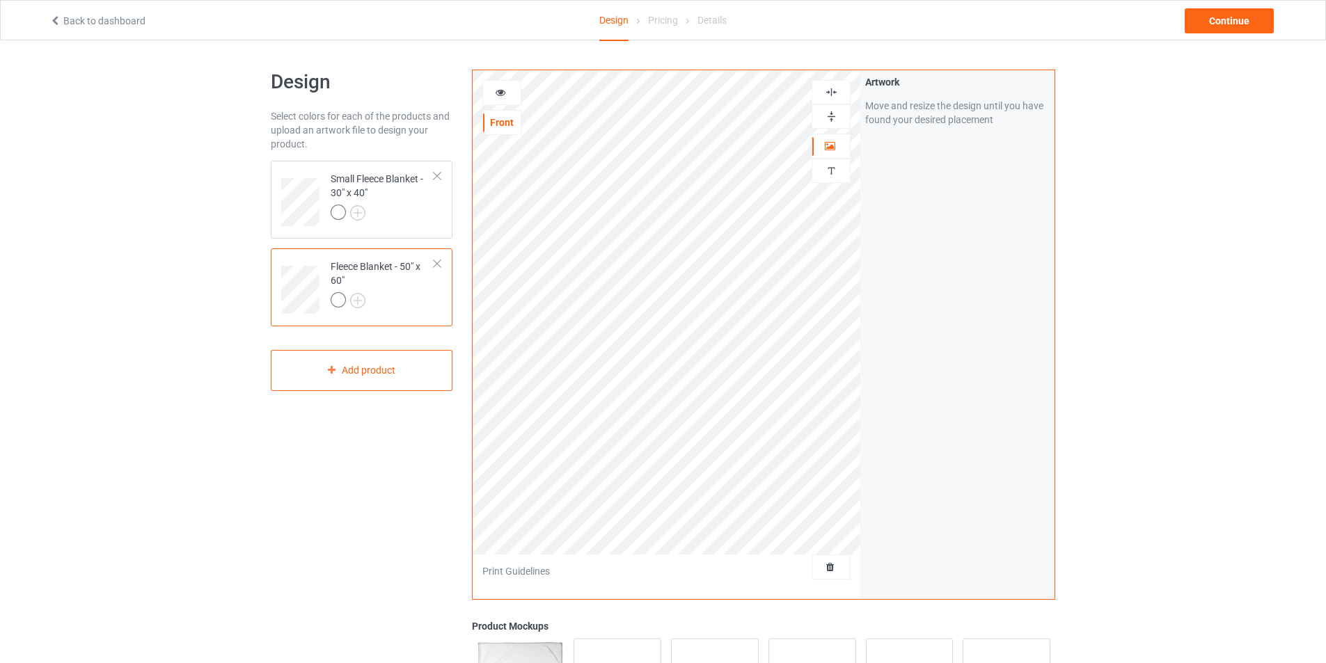
click at [827, 123] on img at bounding box center [831, 116] width 13 height 13
click at [832, 118] on img at bounding box center [831, 116] width 13 height 13
click at [833, 95] on img at bounding box center [831, 92] width 13 height 13
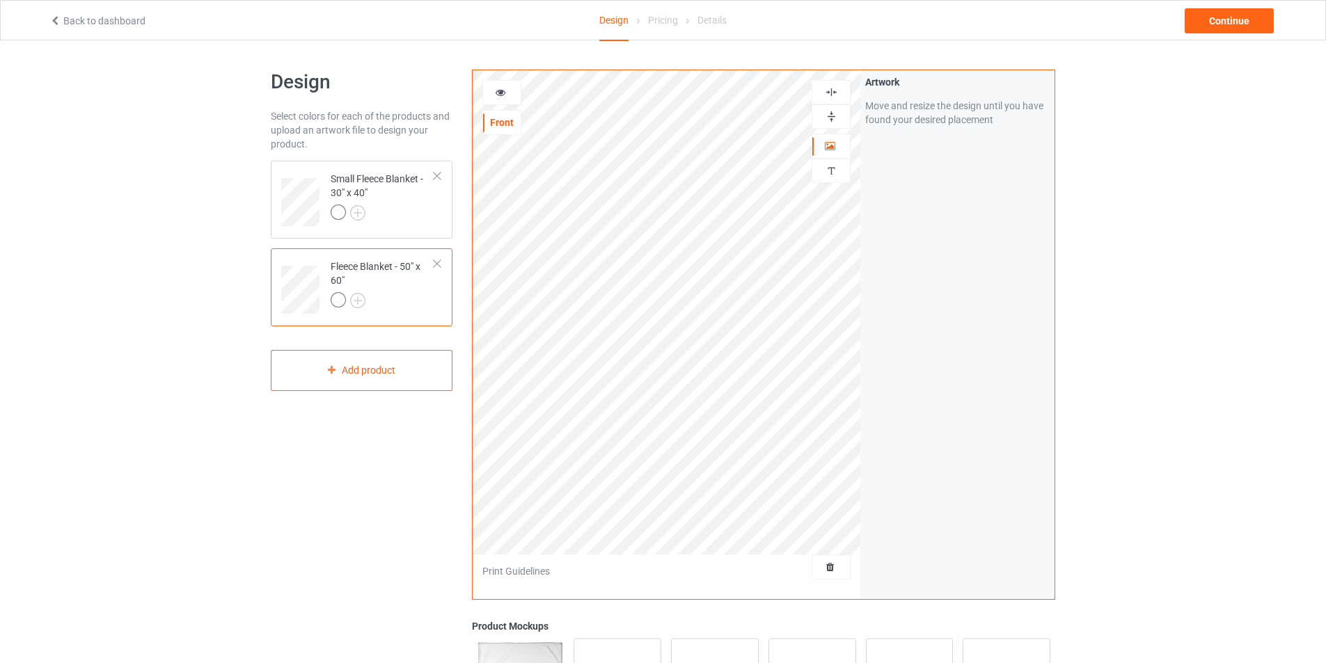
click at [833, 95] on img at bounding box center [831, 92] width 13 height 13
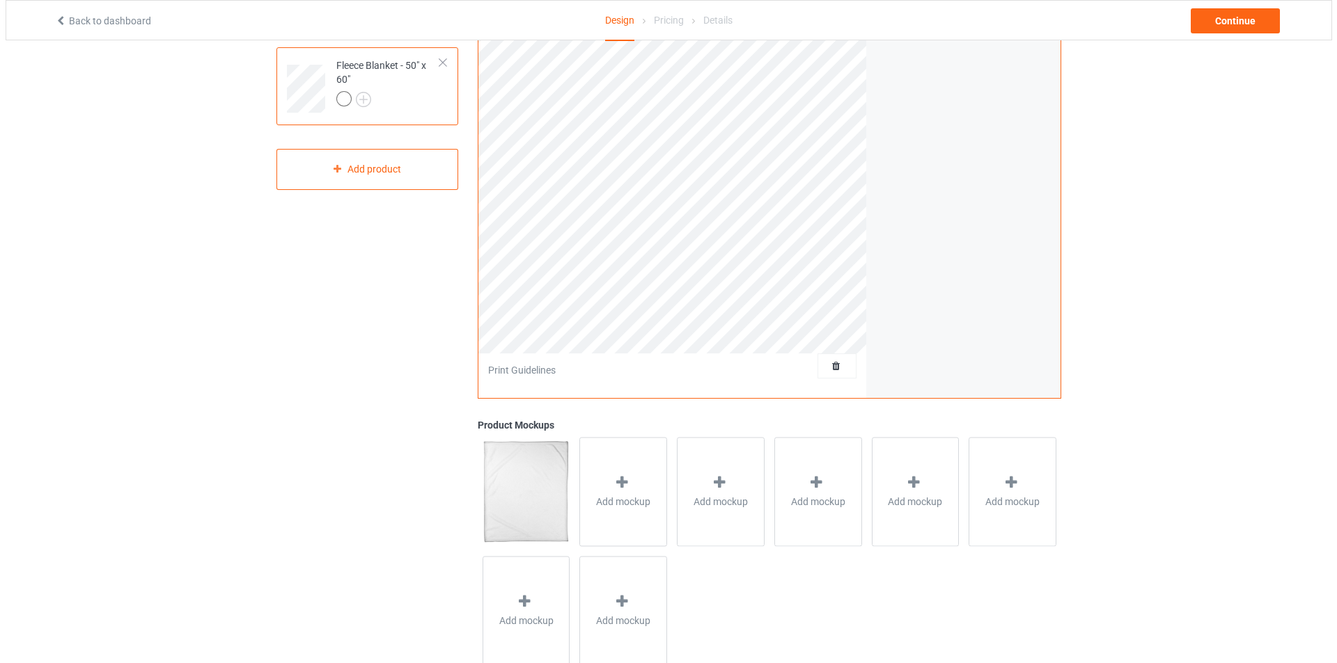
scroll to position [209, 0]
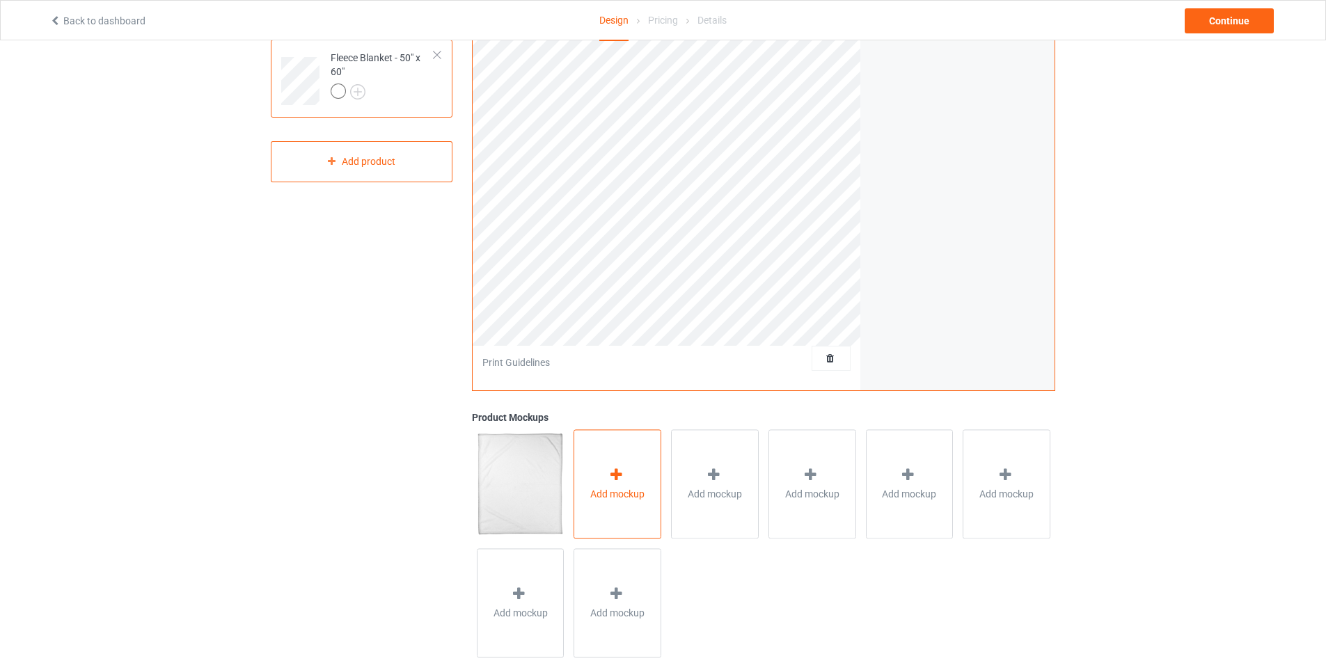
click at [615, 510] on div "Add mockup" at bounding box center [618, 484] width 88 height 109
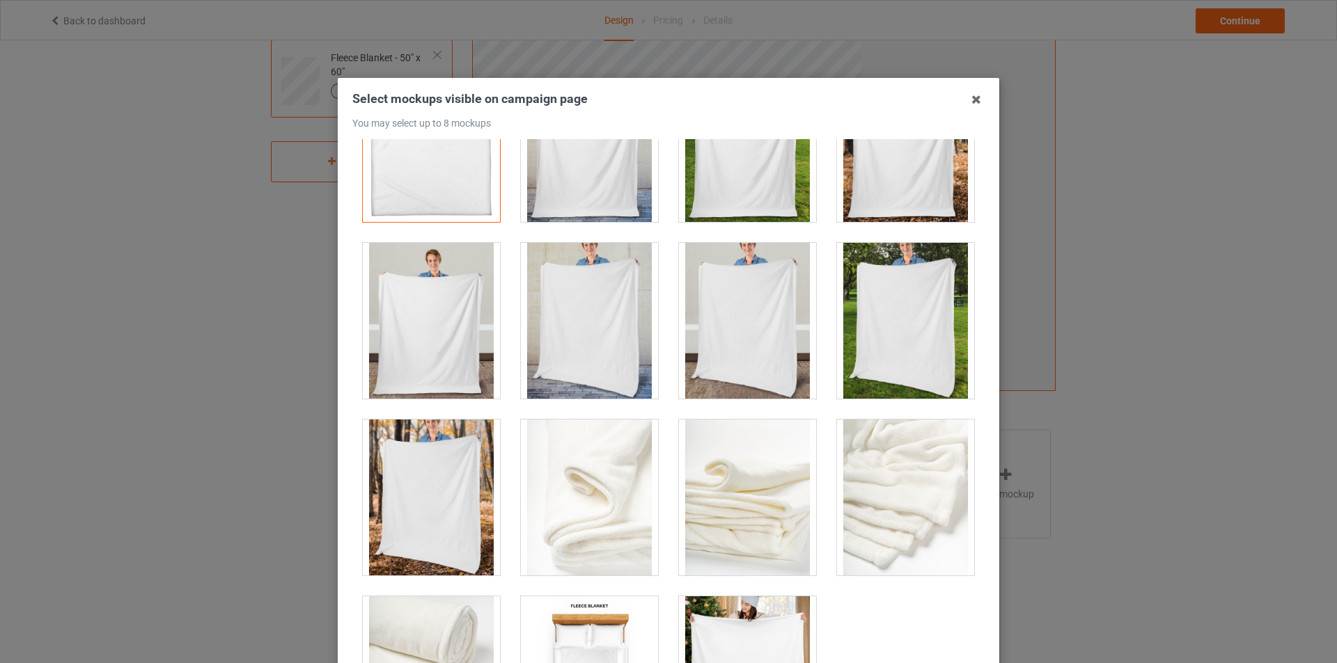
scroll to position [0, 0]
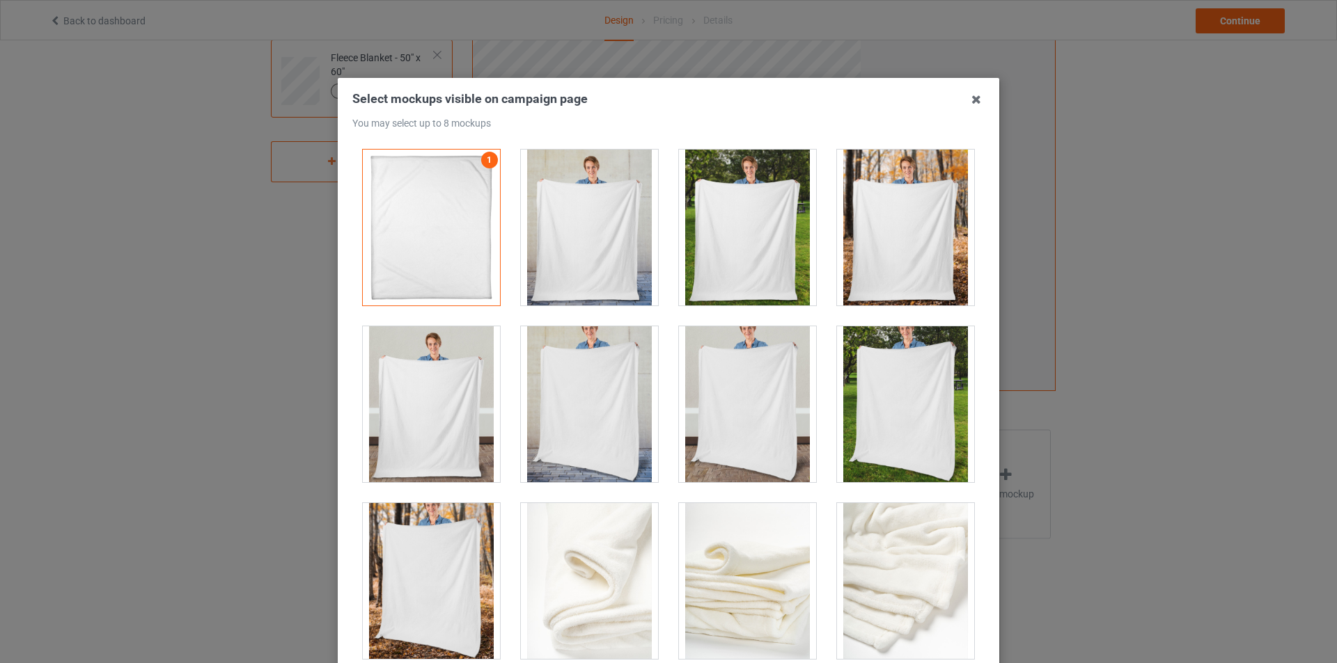
click at [909, 242] on div at bounding box center [905, 228] width 137 height 156
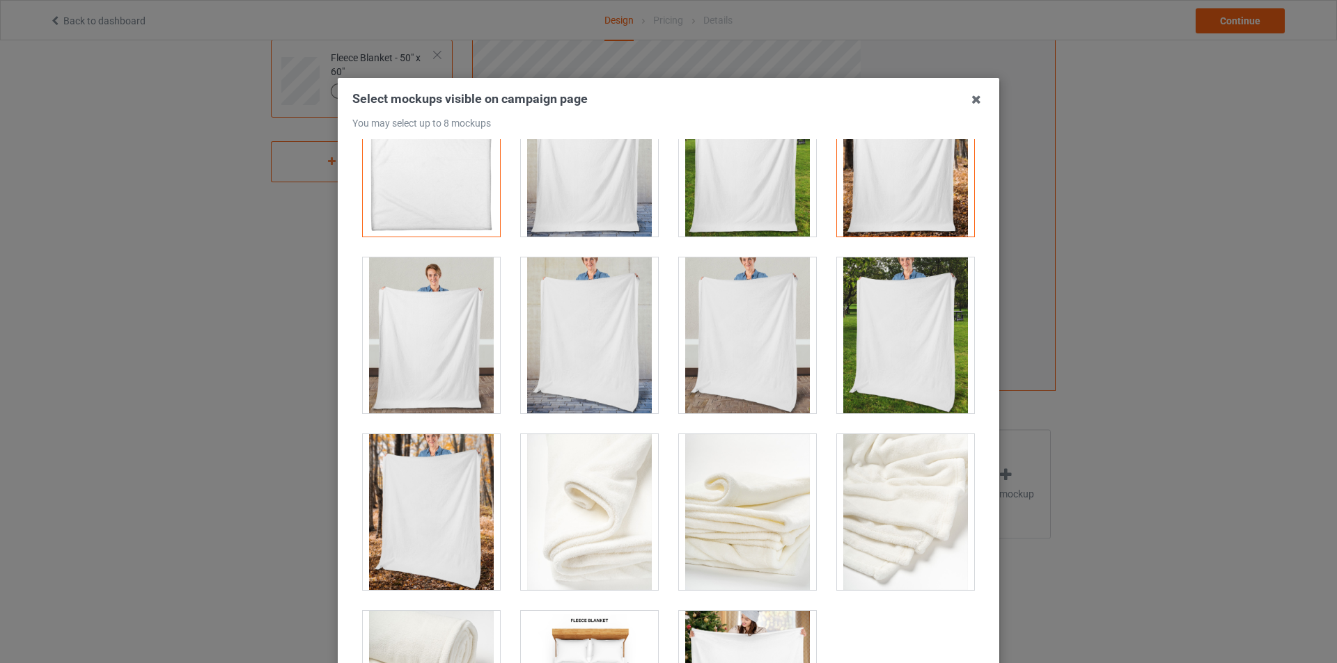
scroll to position [70, 0]
click at [569, 341] on div at bounding box center [589, 335] width 137 height 156
click at [604, 375] on div at bounding box center [589, 335] width 137 height 156
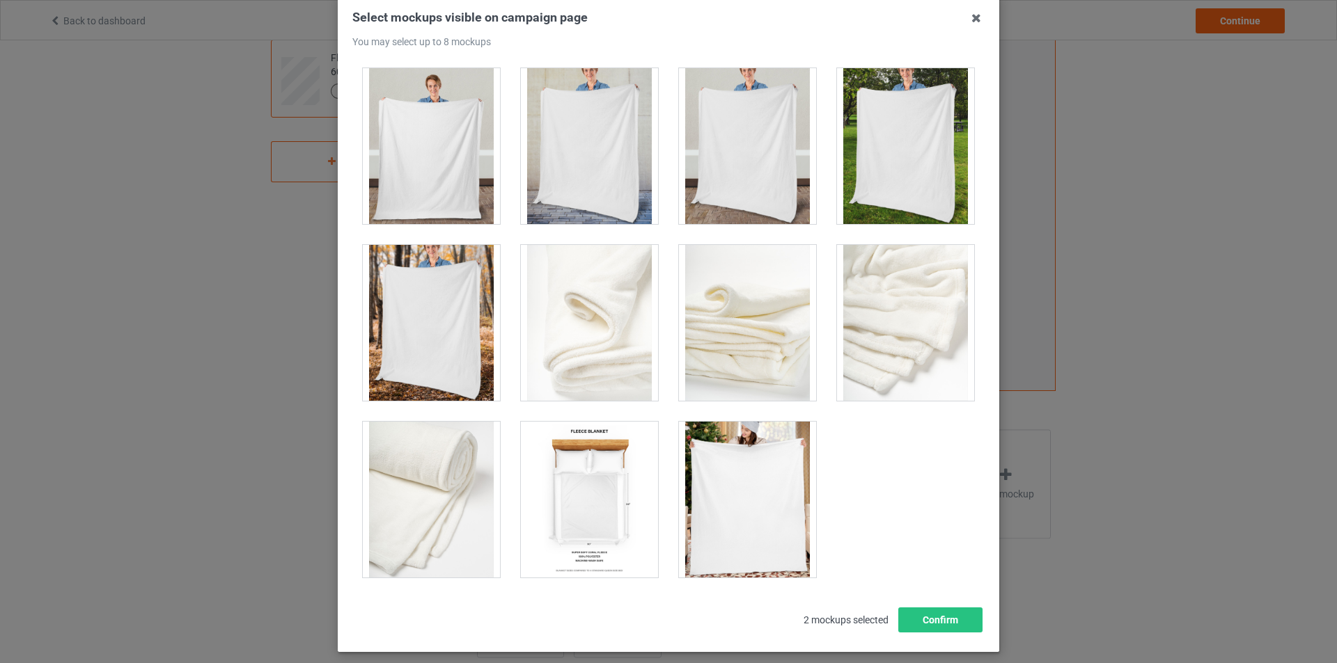
scroll to position [148, 0]
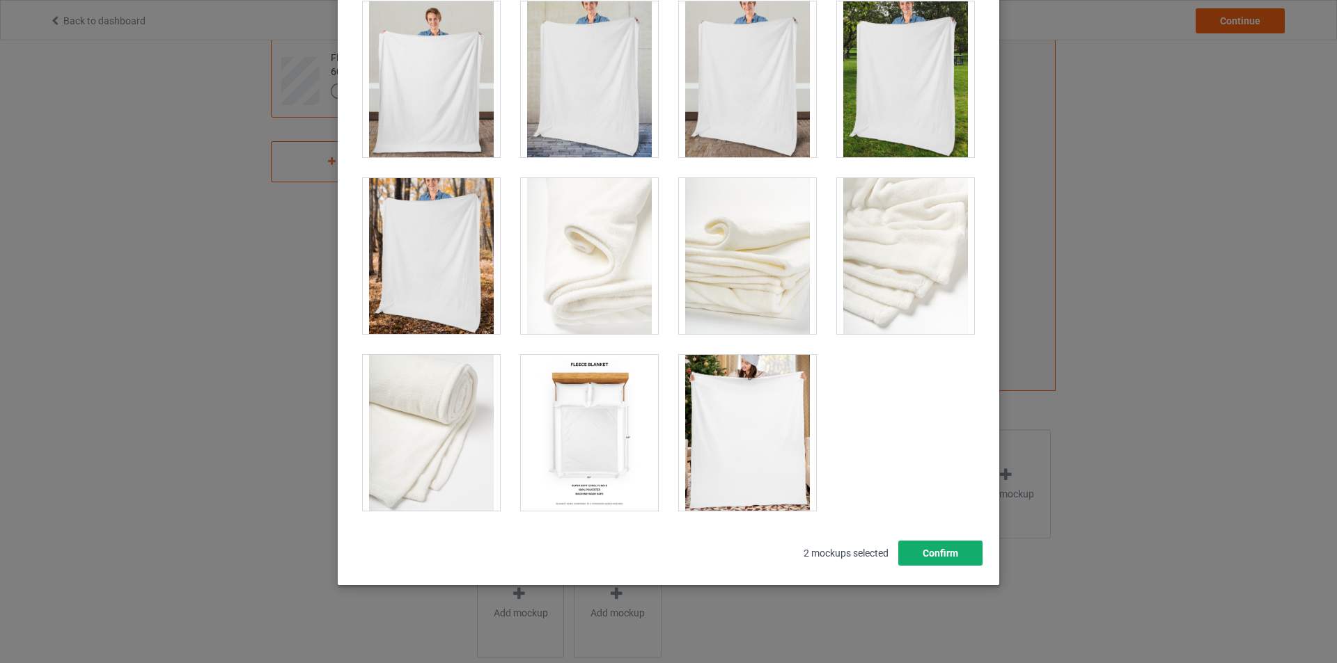
click at [962, 546] on button "Confirm" at bounding box center [940, 553] width 84 height 25
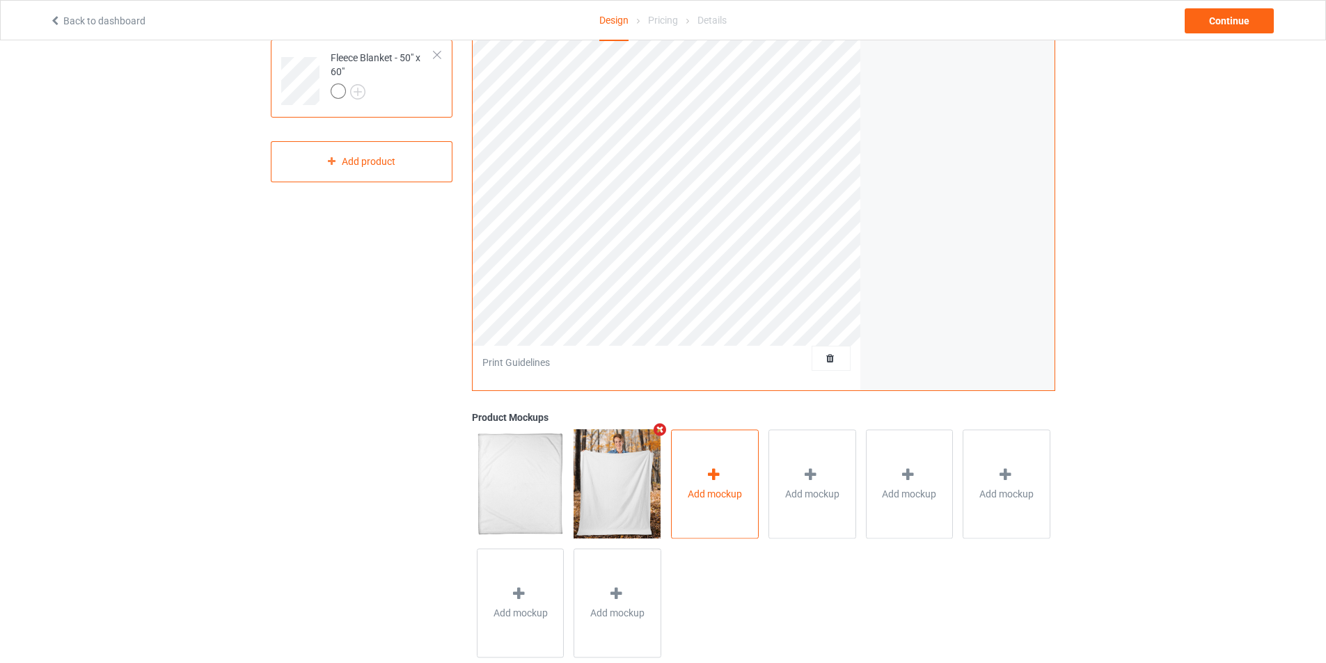
click at [735, 434] on div "Add mockup" at bounding box center [715, 484] width 88 height 109
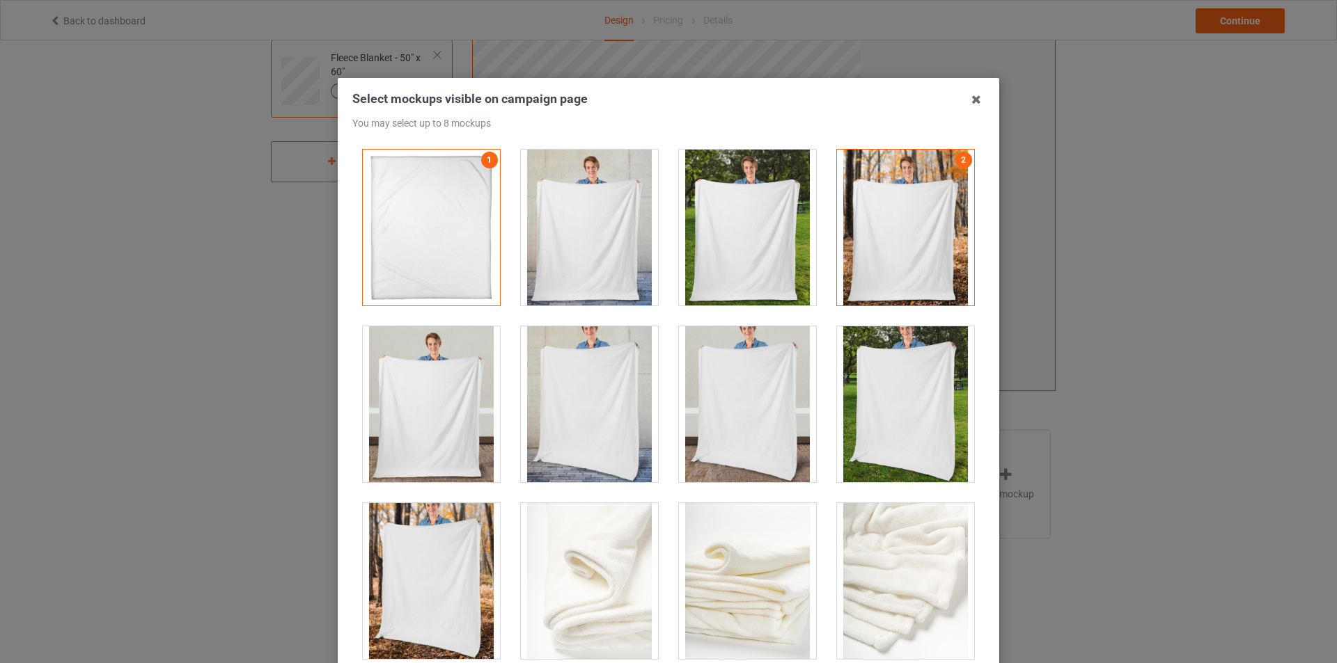
click at [977, 96] on icon at bounding box center [976, 99] width 22 height 22
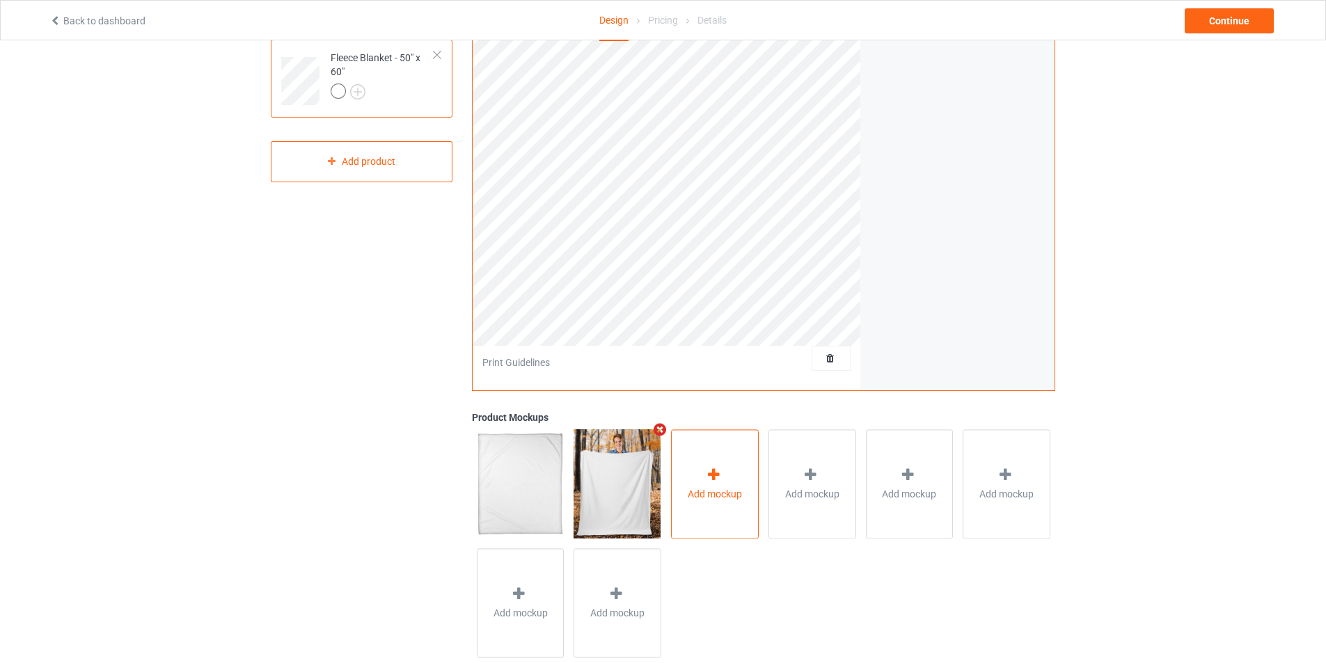
click at [692, 506] on div "Add mockup" at bounding box center [715, 484] width 88 height 109
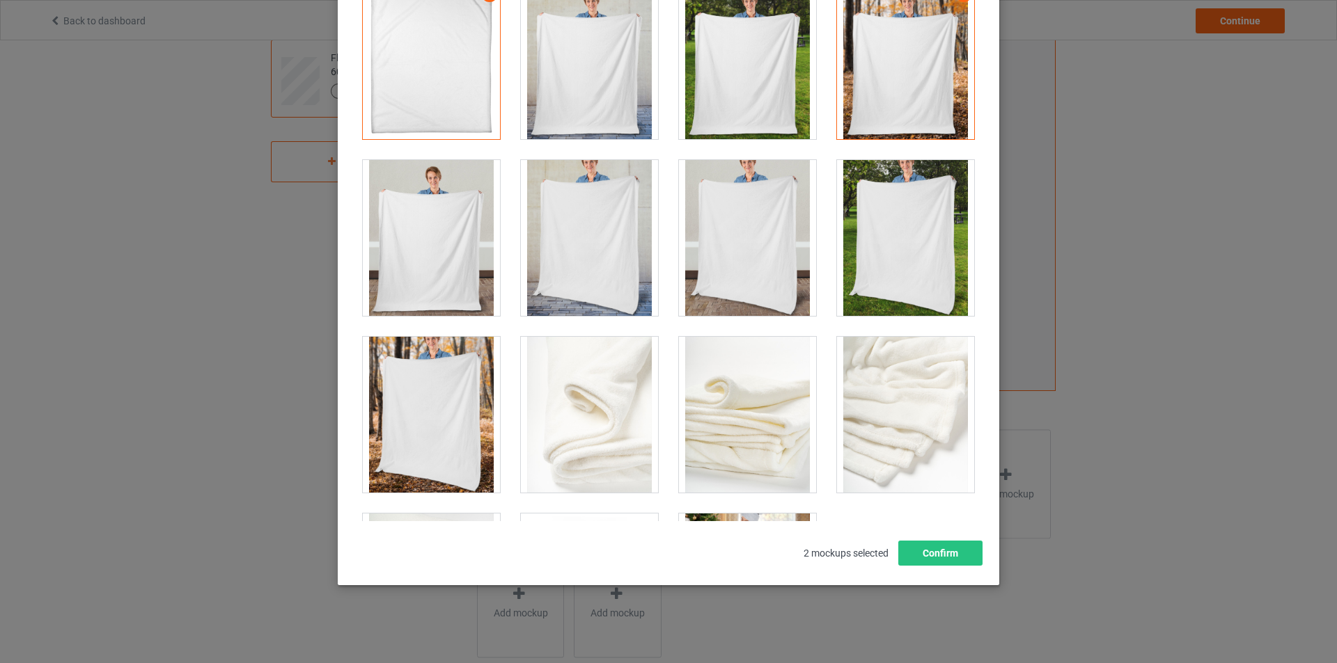
scroll to position [0, 0]
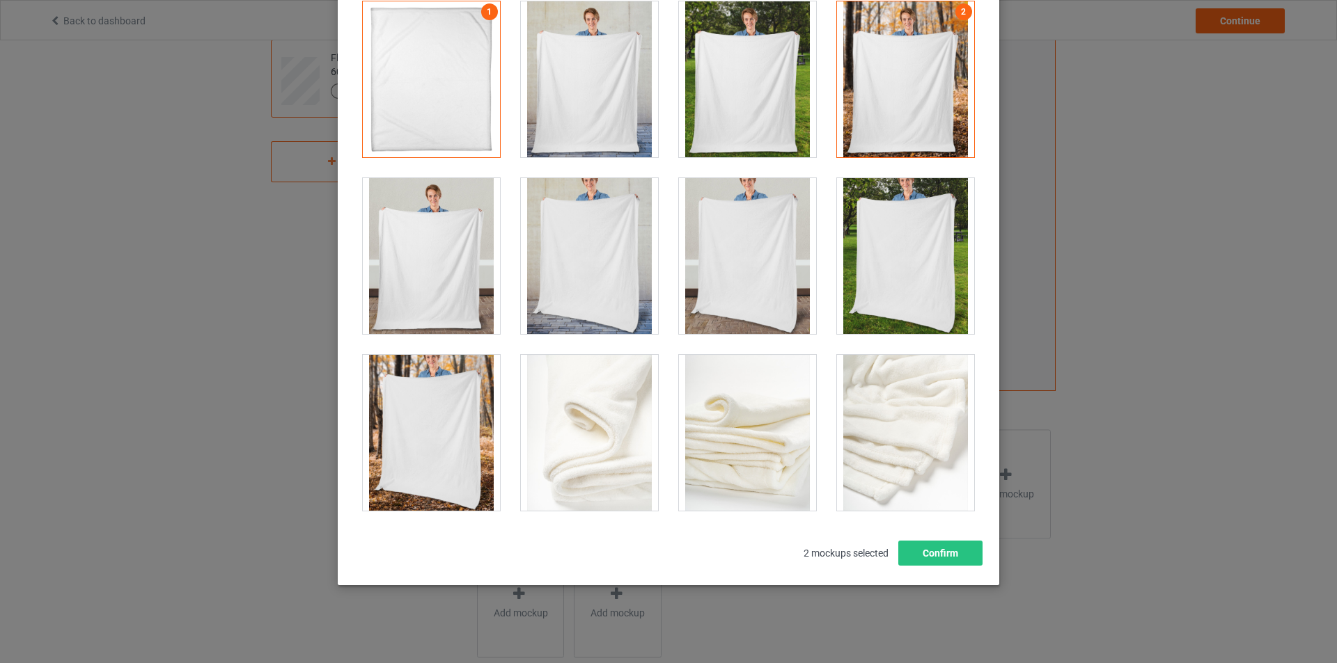
click at [624, 315] on div at bounding box center [589, 256] width 137 height 156
click at [436, 407] on div at bounding box center [431, 433] width 137 height 156
click at [597, 430] on div at bounding box center [589, 433] width 137 height 156
click at [778, 425] on div at bounding box center [747, 433] width 137 height 156
click at [870, 422] on div at bounding box center [905, 433] width 137 height 156
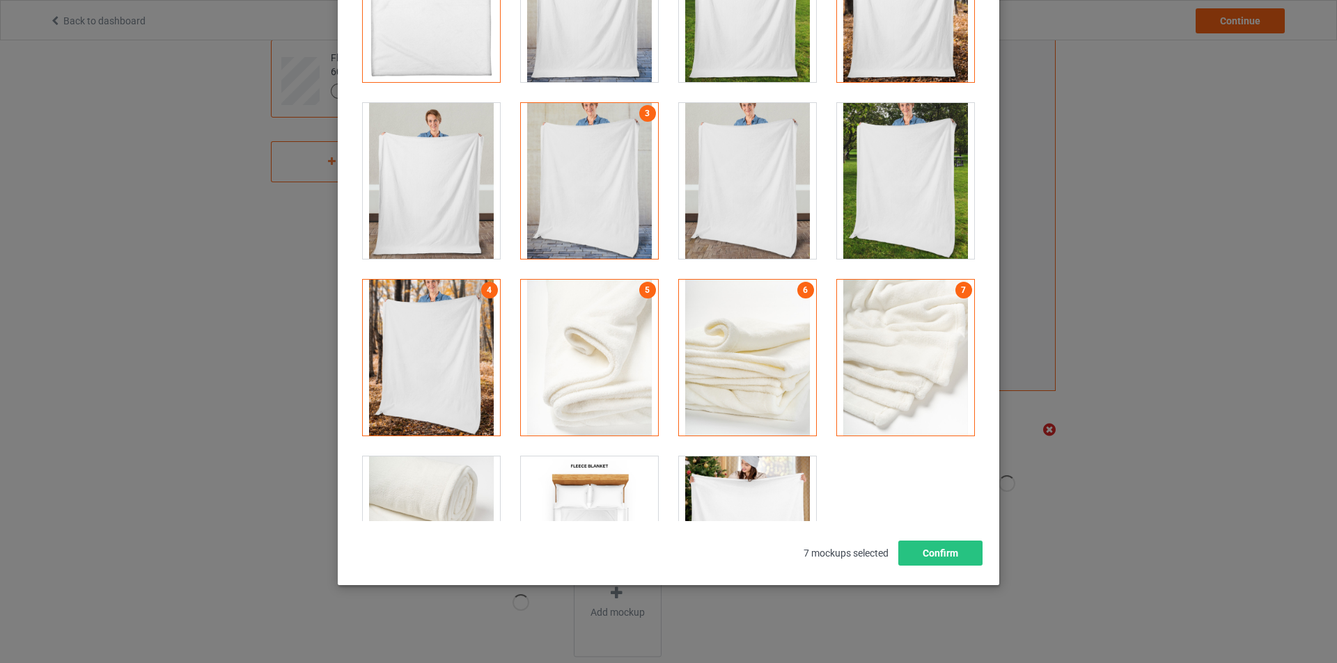
scroll to position [177, 0]
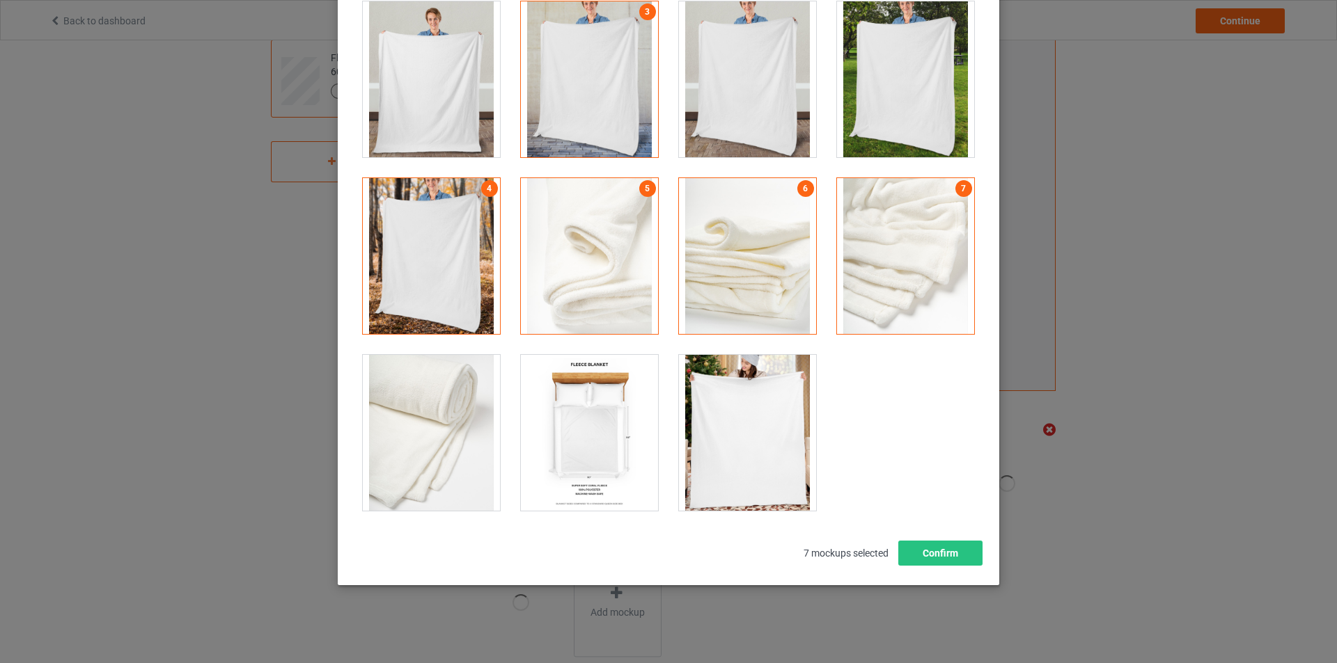
click at [429, 407] on div at bounding box center [431, 433] width 137 height 156
click at [769, 458] on div at bounding box center [747, 433] width 137 height 156
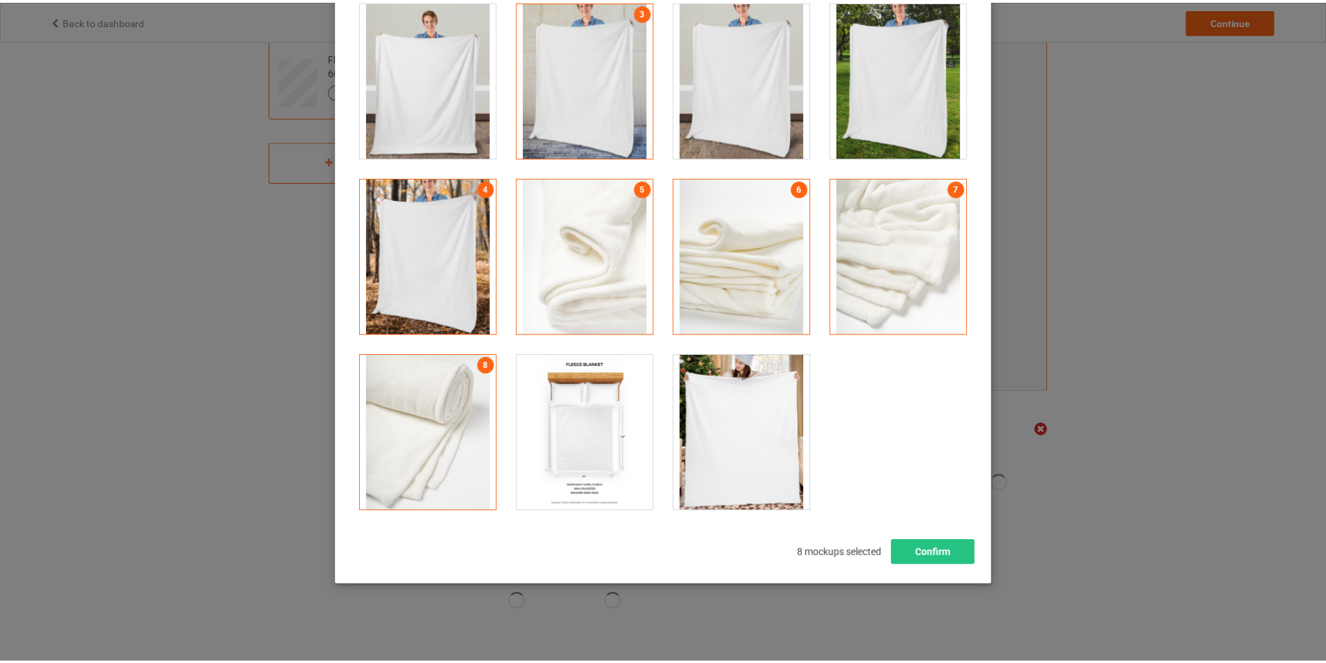
scroll to position [191, 0]
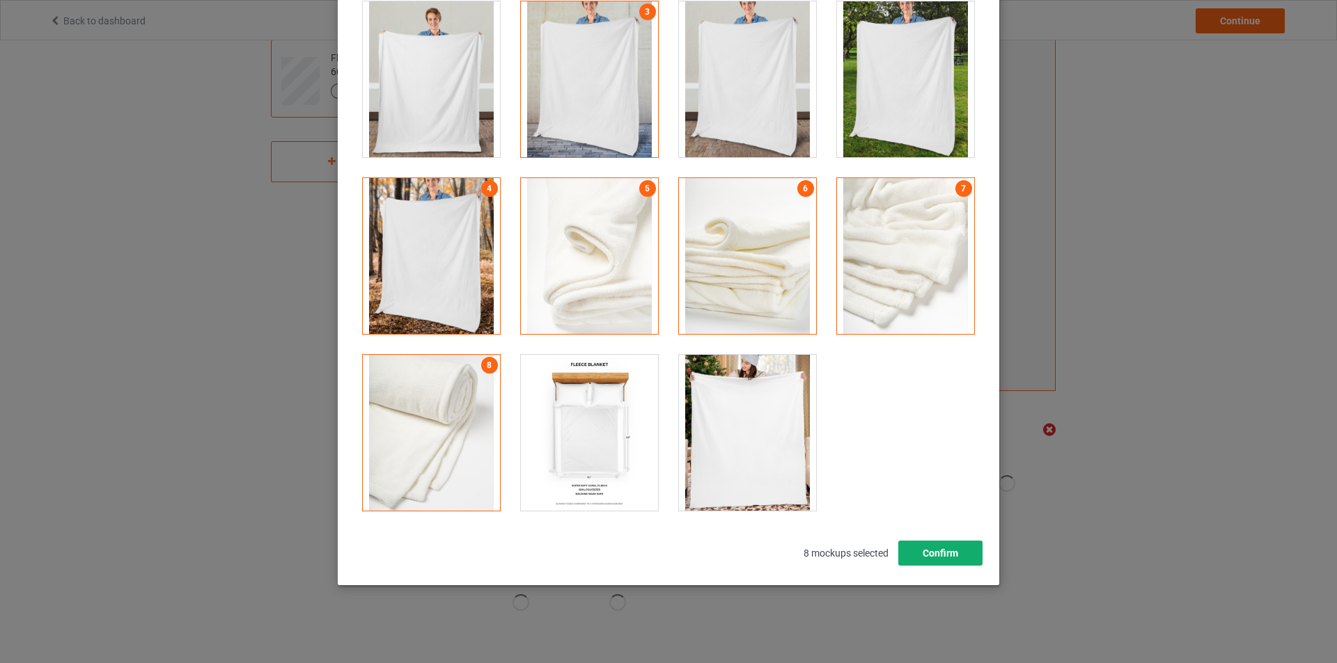
click at [941, 560] on button "Confirm" at bounding box center [940, 553] width 84 height 25
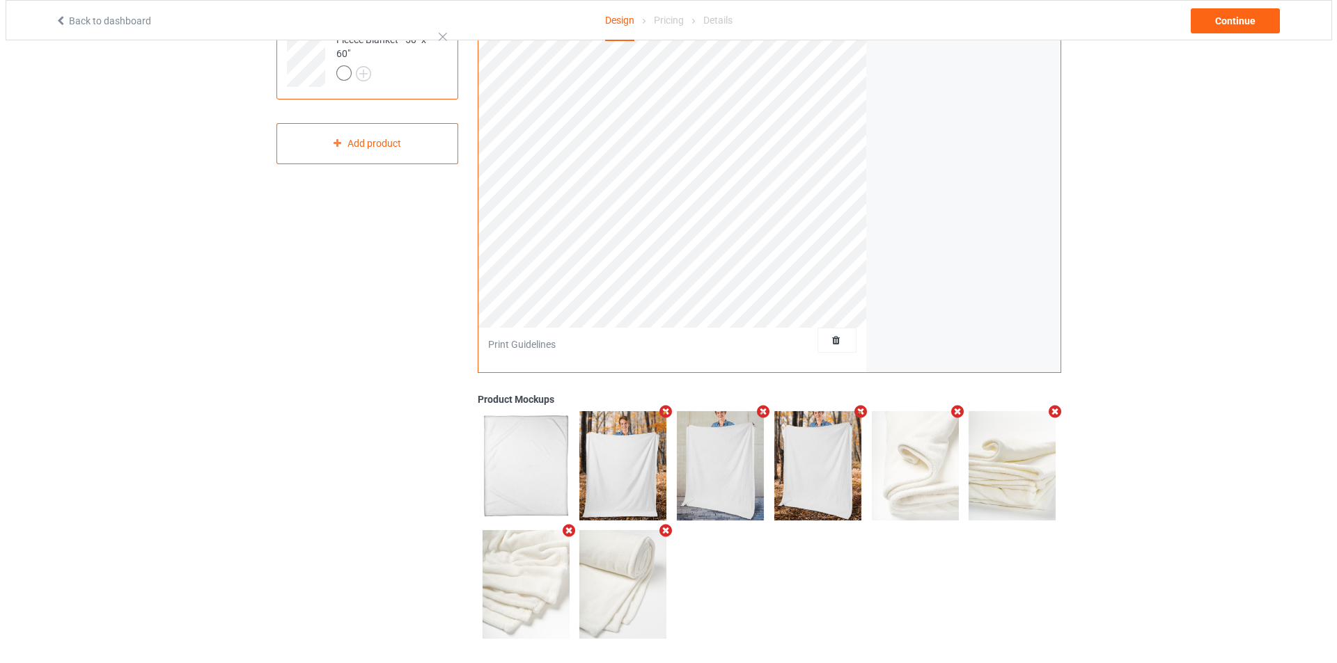
scroll to position [237, 0]
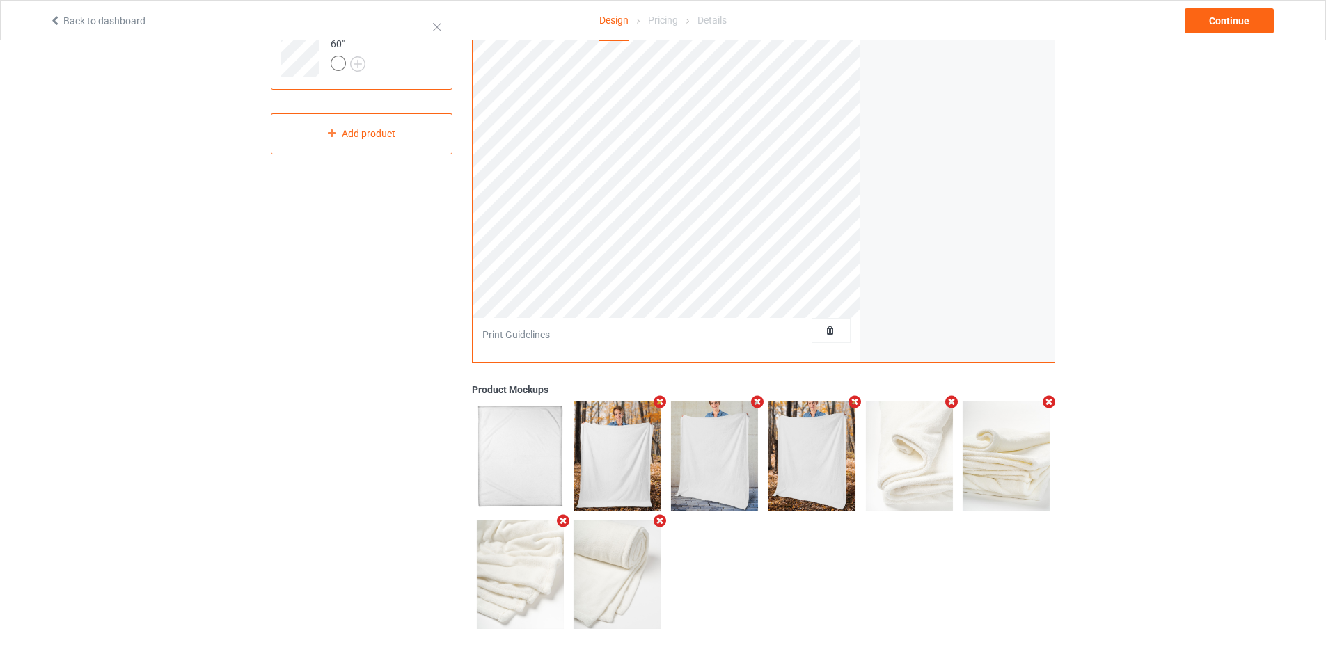
click at [760, 401] on icon "Remove mockup" at bounding box center [757, 402] width 17 height 15
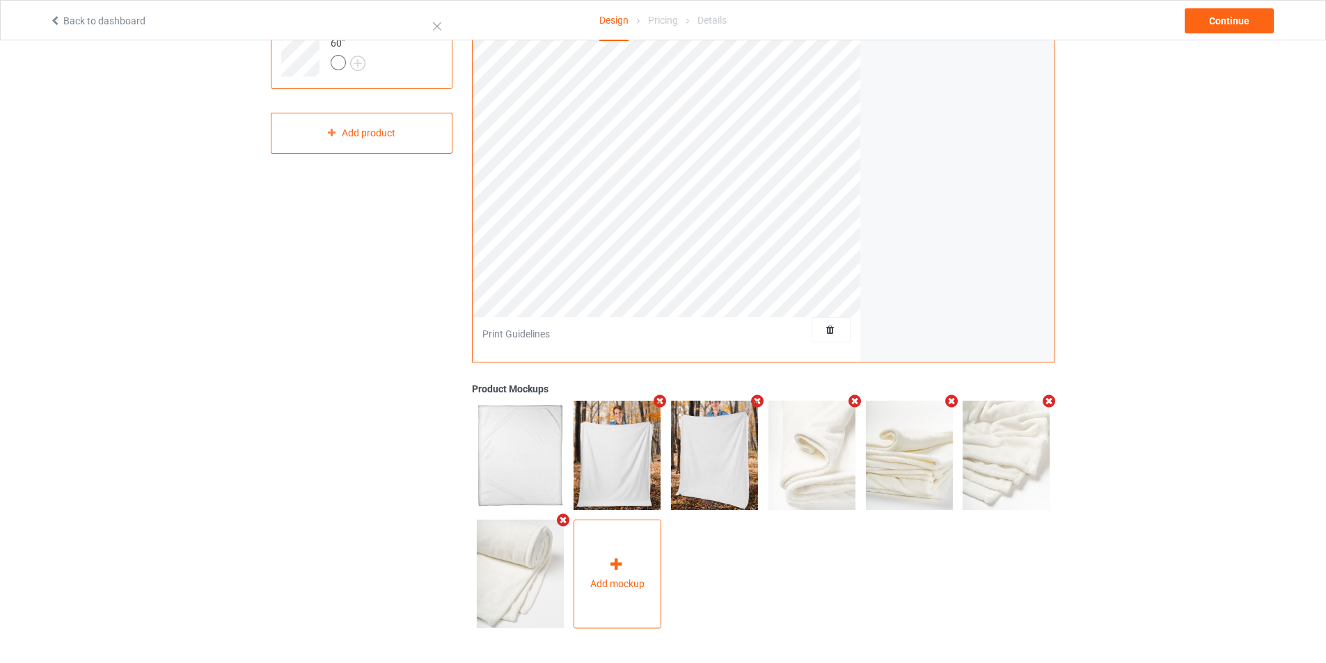
click at [606, 531] on div "Add mockup" at bounding box center [618, 574] width 88 height 109
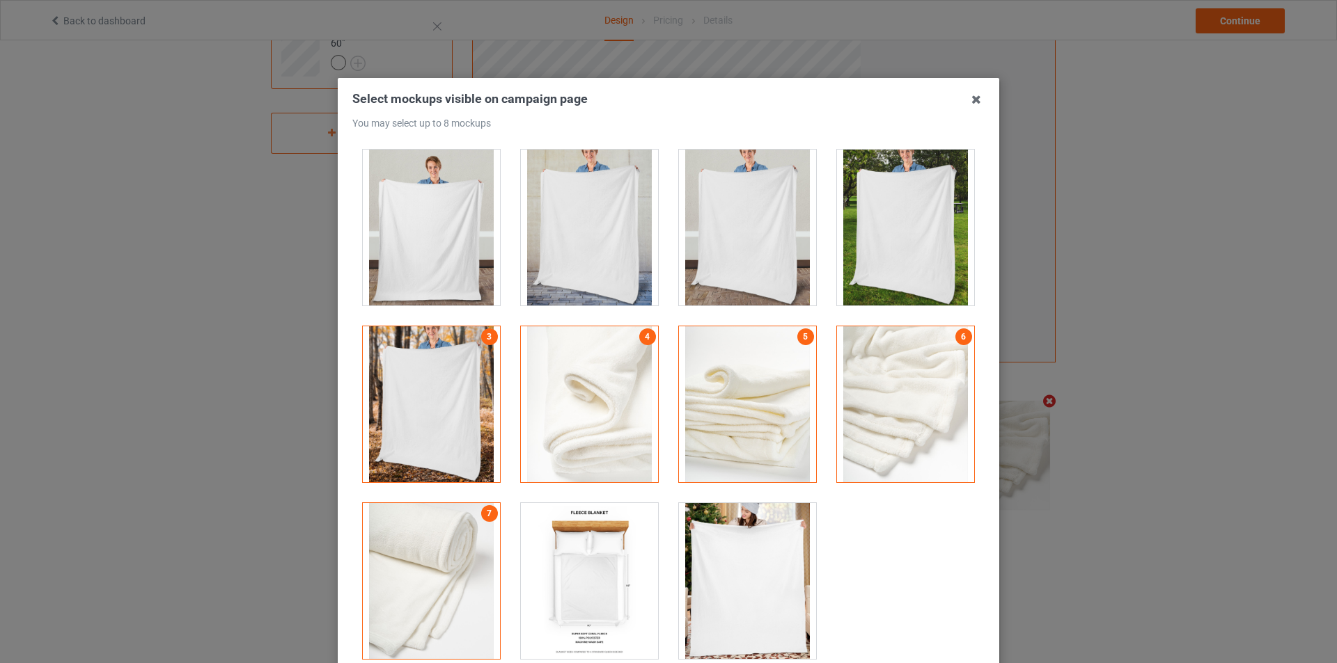
scroll to position [148, 0]
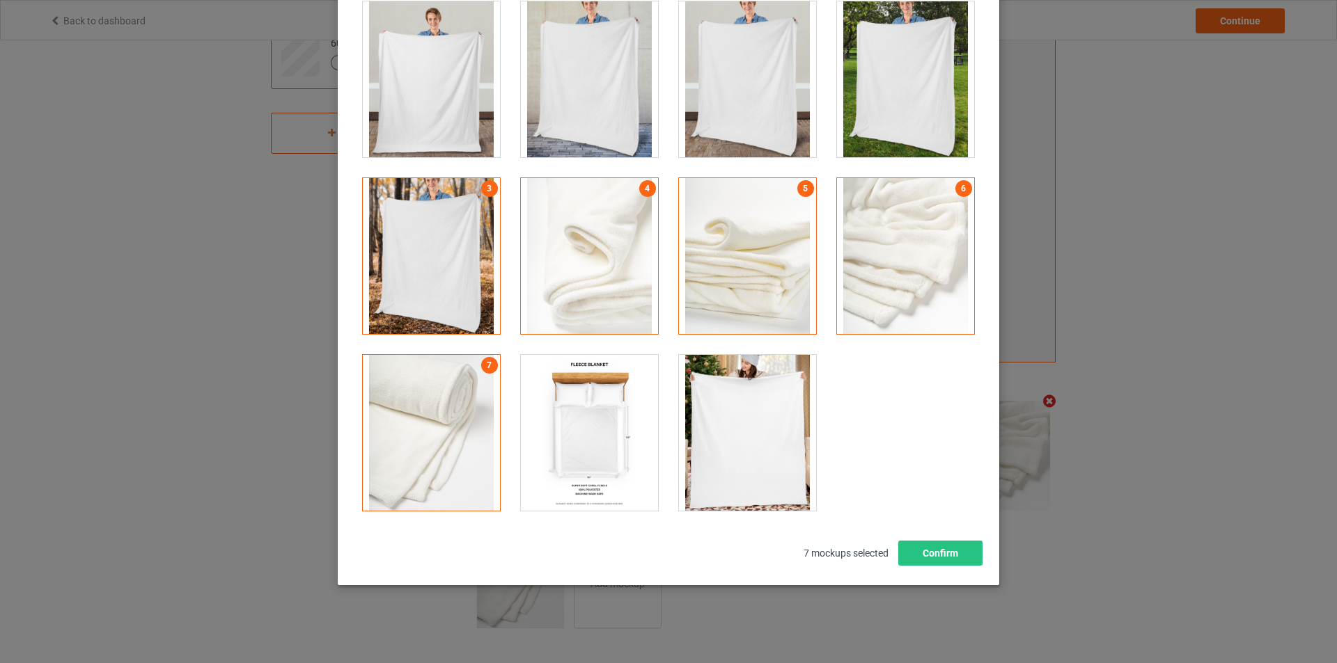
click at [720, 430] on div at bounding box center [747, 433] width 137 height 156
click at [959, 569] on div "Select mockups visible on campaign page You may select up to 8 mockups 1 2 3 4 …" at bounding box center [668, 258] width 661 height 656
click at [954, 553] on button "Confirm" at bounding box center [940, 553] width 84 height 25
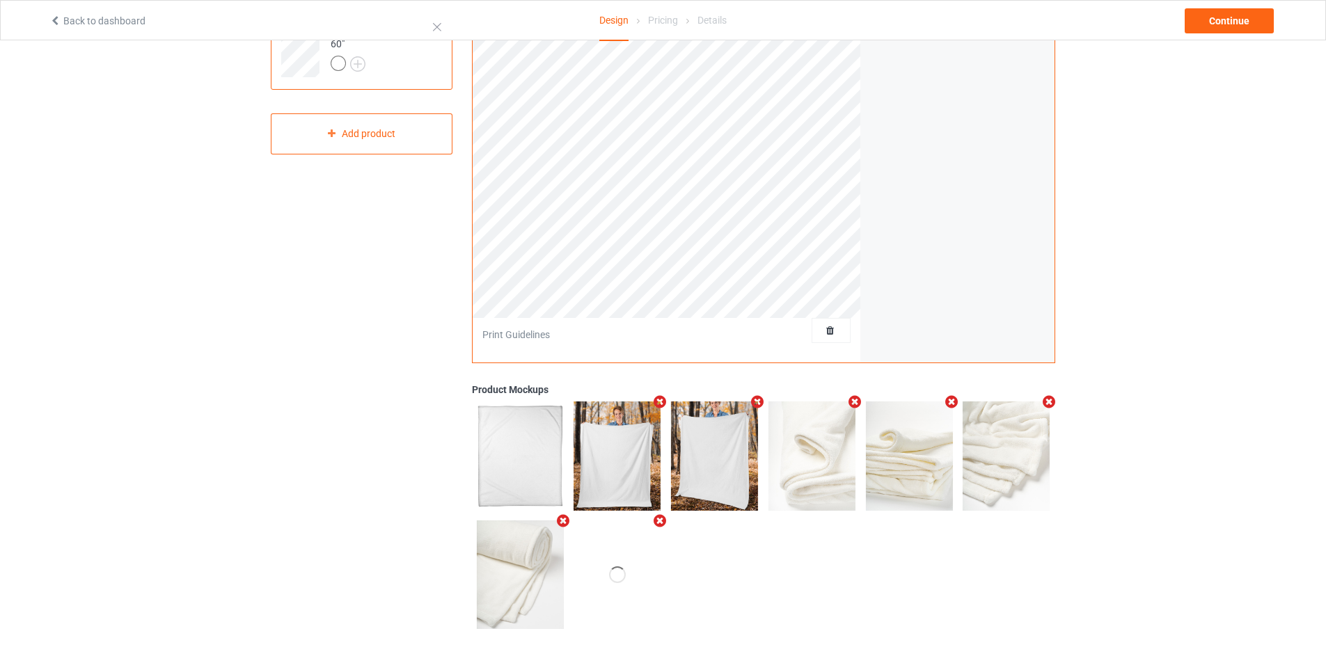
click at [949, 403] on icon "Remove mockup" at bounding box center [951, 402] width 17 height 15
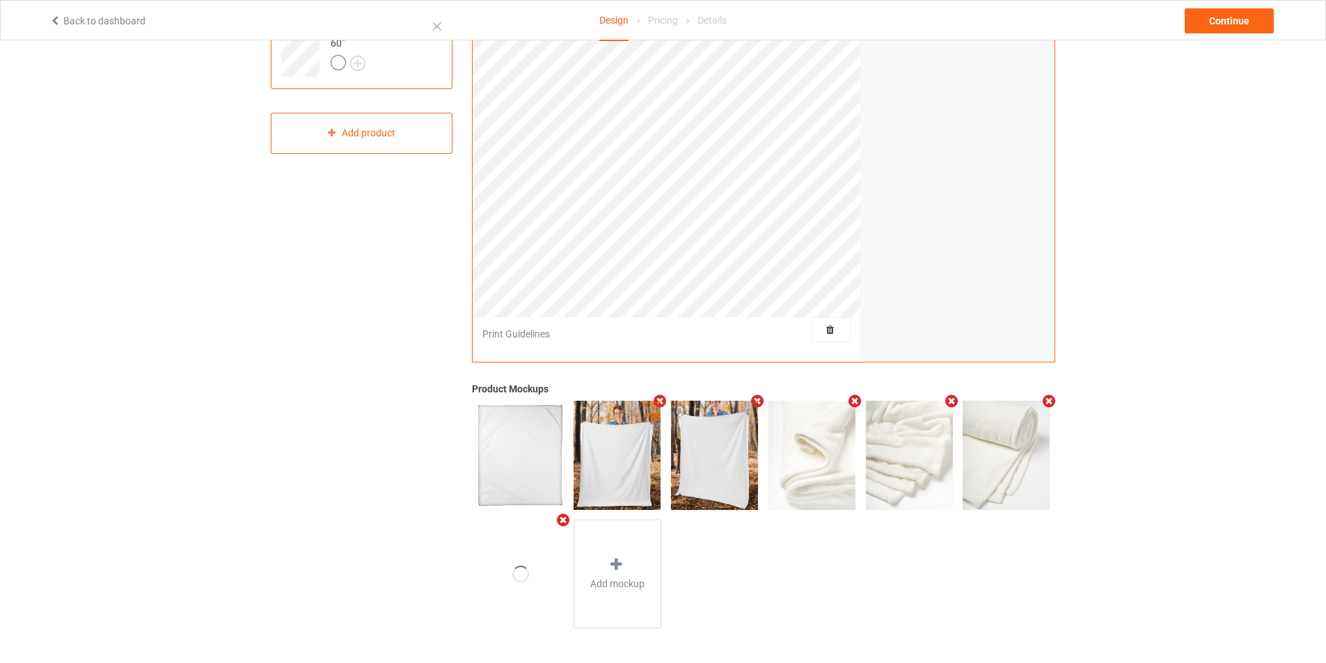
click at [950, 405] on icon "Remove mockup" at bounding box center [951, 401] width 17 height 15
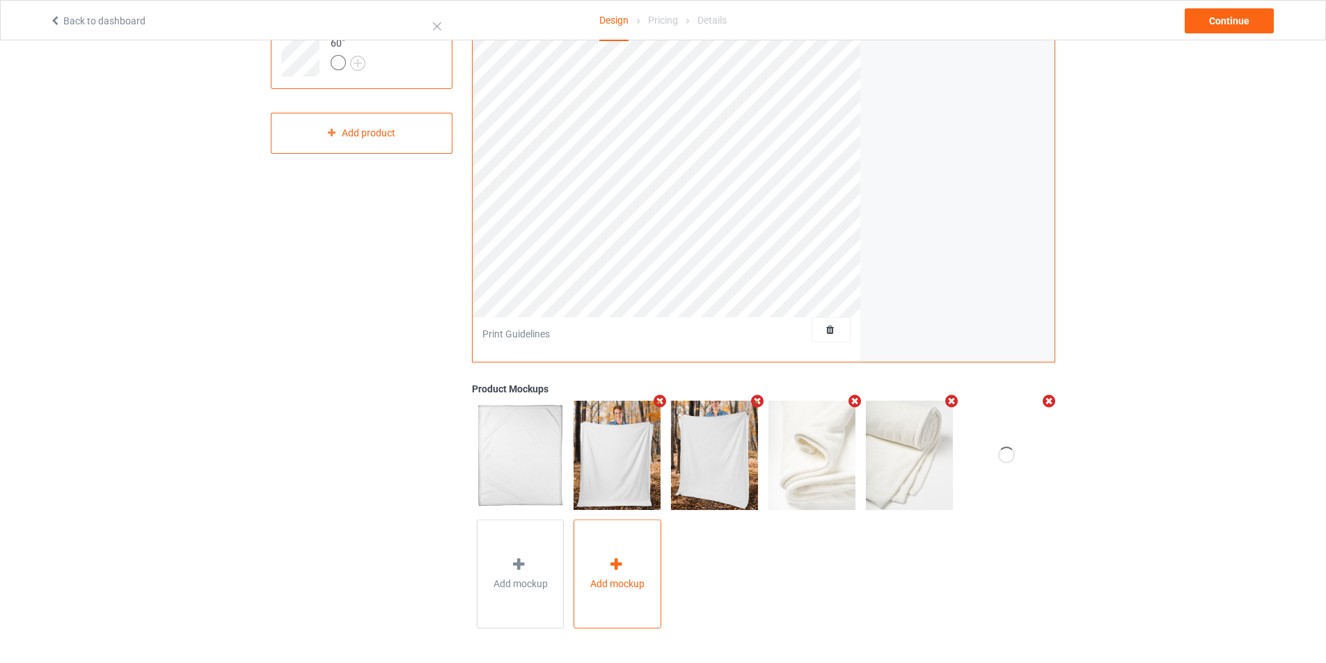
click at [622, 558] on div "Add mockup" at bounding box center [618, 574] width 88 height 109
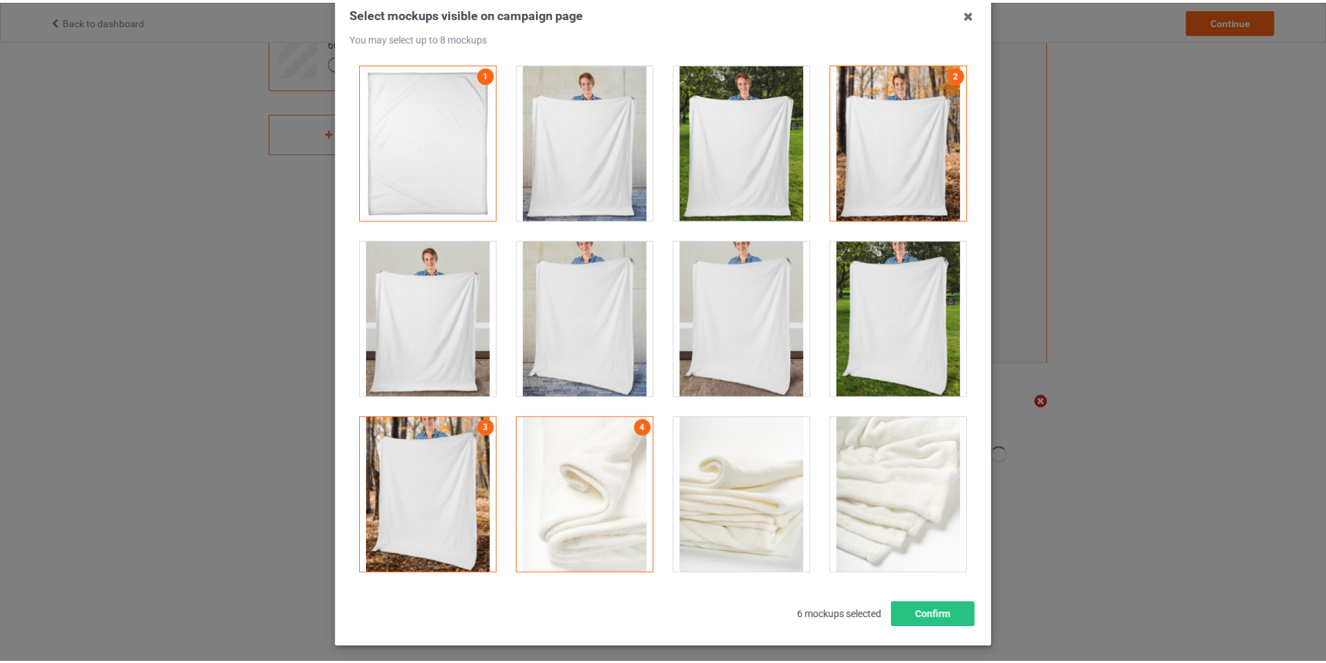
scroll to position [9, 0]
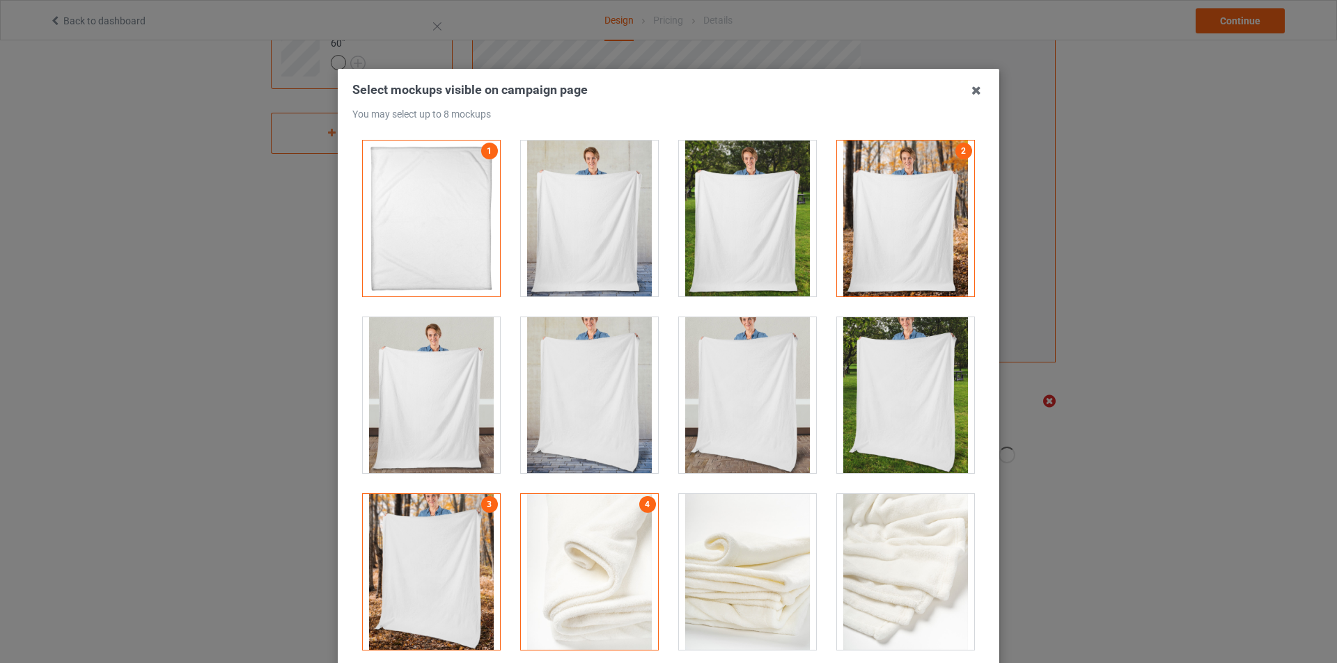
drag, startPoint x: 967, startPoint y: 97, endPoint x: 960, endPoint y: 103, distance: 8.9
click at [967, 99] on icon at bounding box center [976, 90] width 22 height 22
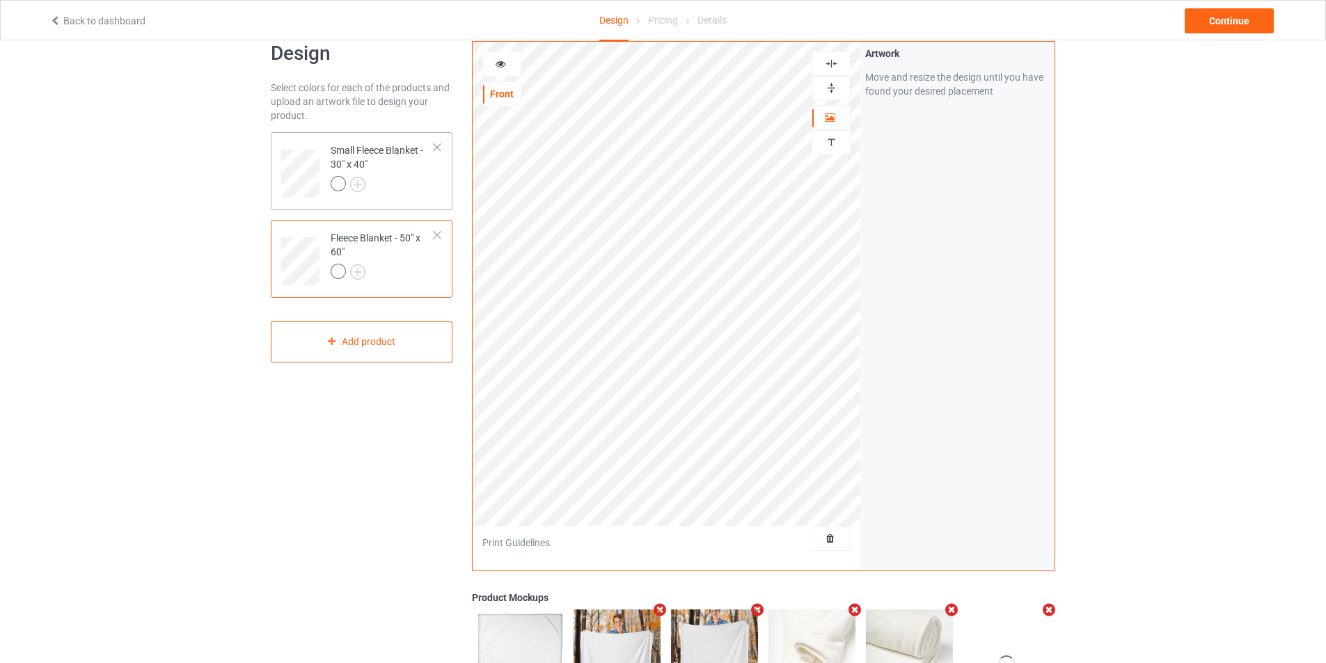
click at [365, 170] on div "Small Fleece Blanket - 30" x 40"" at bounding box center [383, 166] width 104 height 47
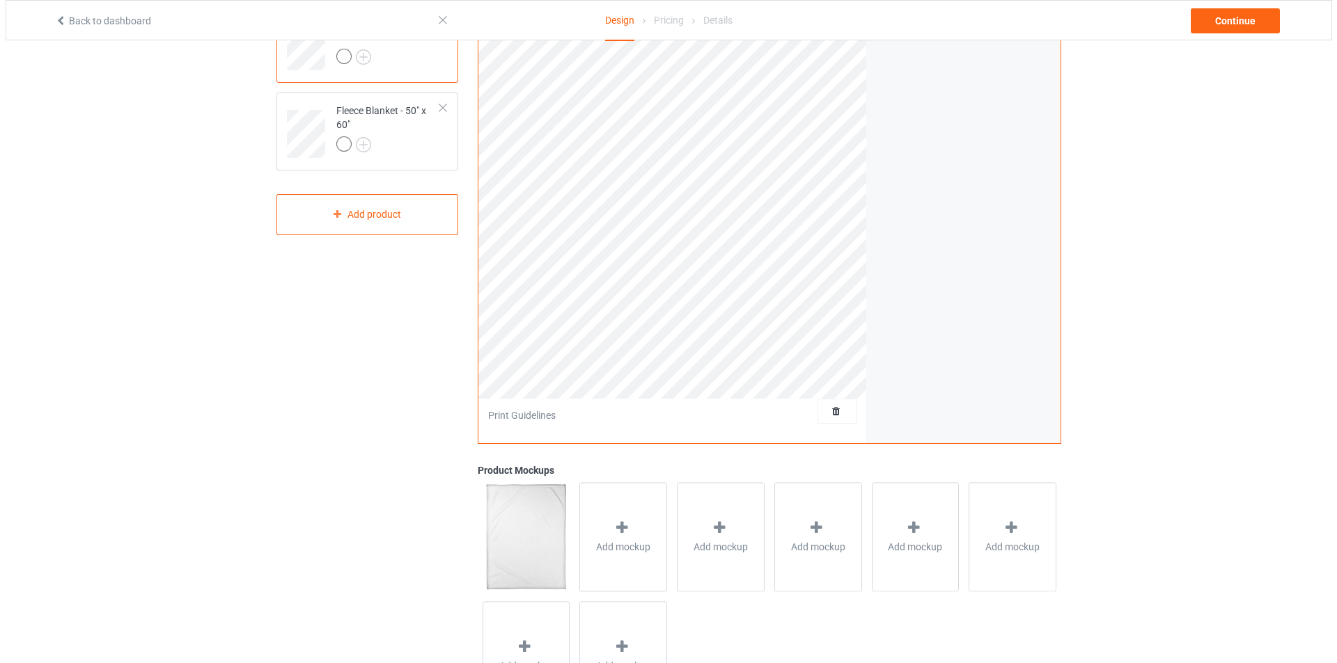
scroll to position [237, 0]
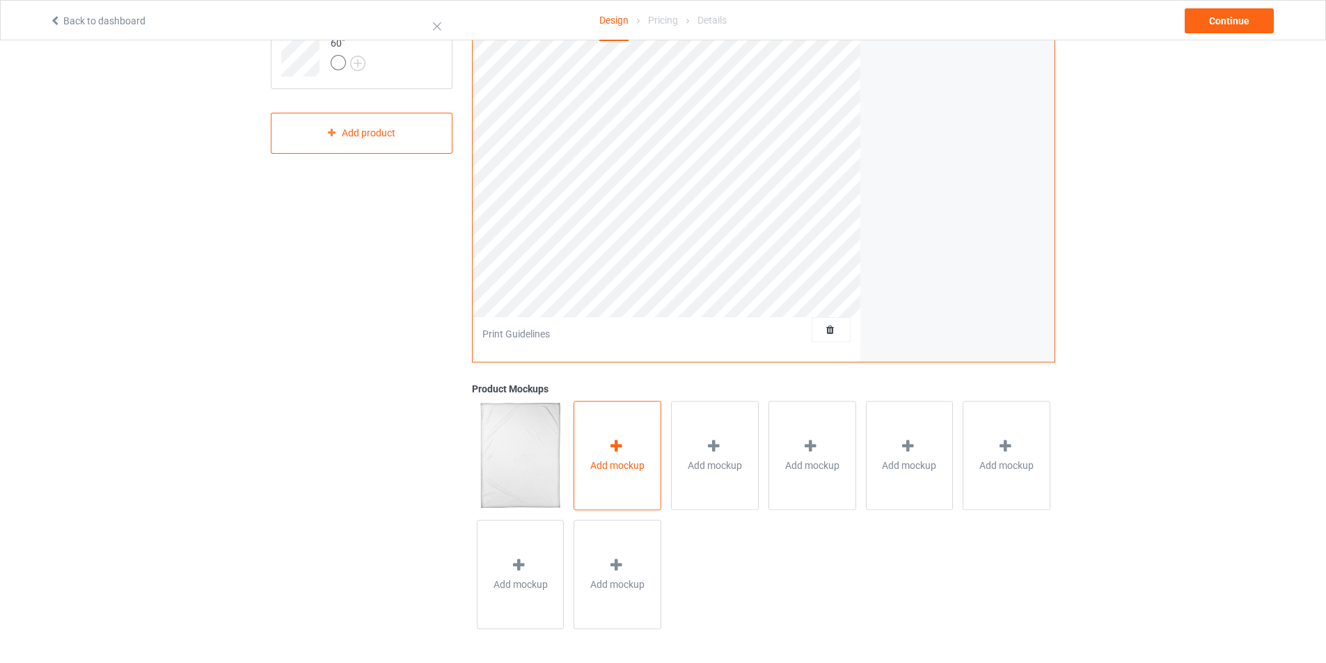
click at [579, 438] on div "Add mockup" at bounding box center [618, 455] width 88 height 109
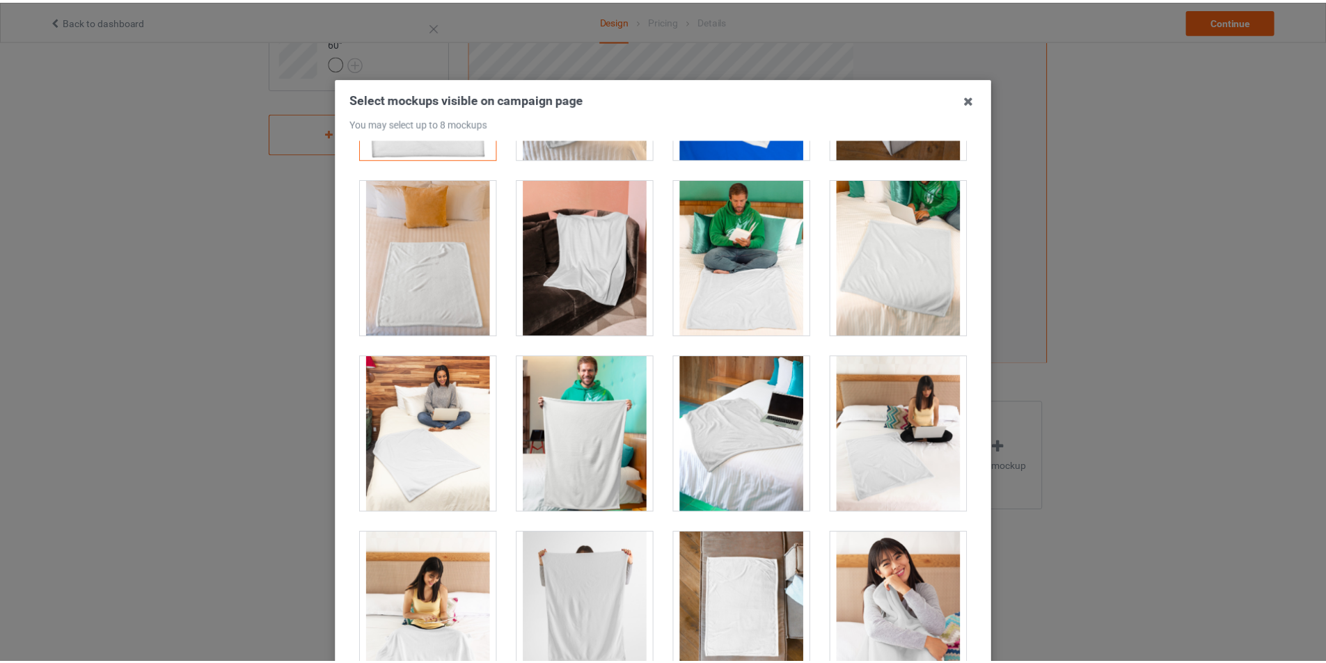
scroll to position [0, 0]
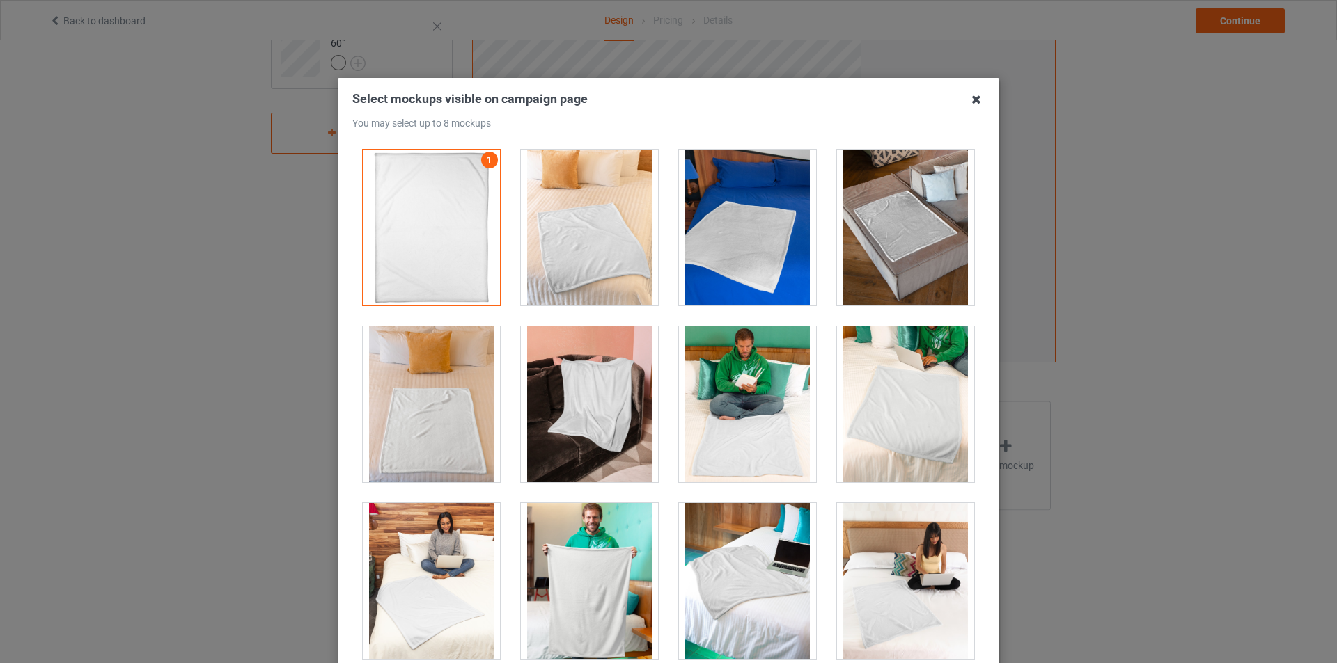
click at [968, 100] on icon at bounding box center [976, 99] width 22 height 22
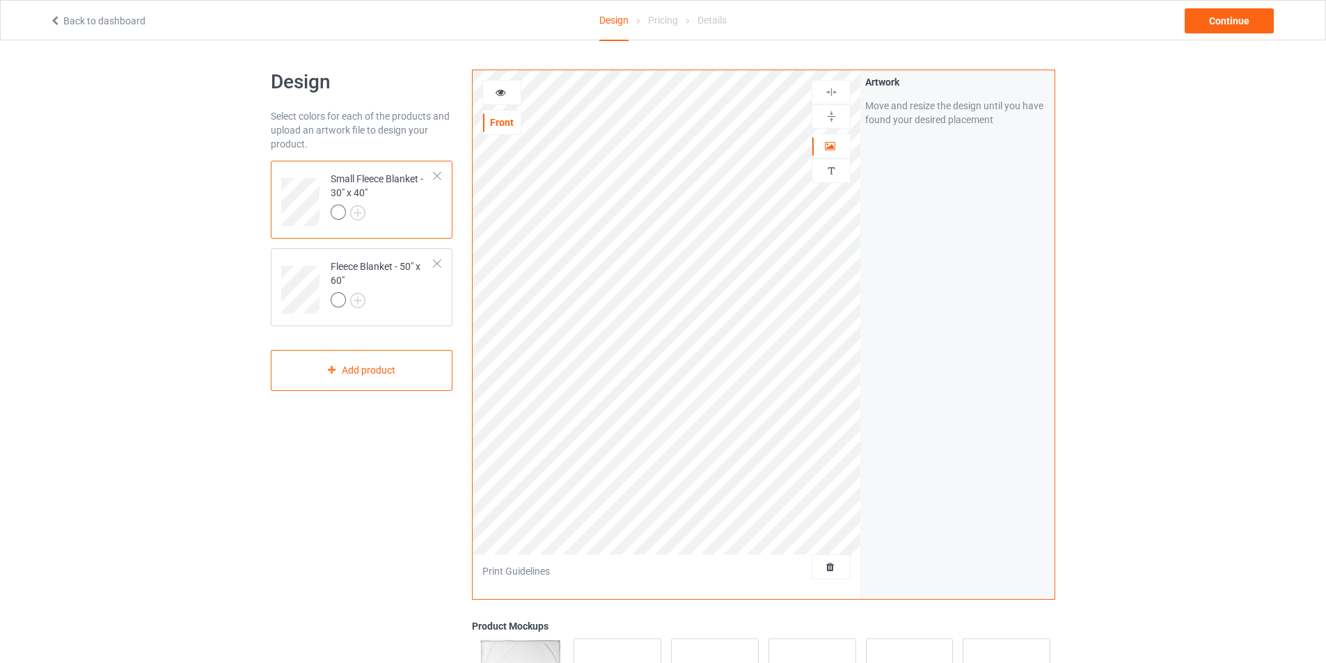
click at [439, 179] on div at bounding box center [437, 176] width 10 height 10
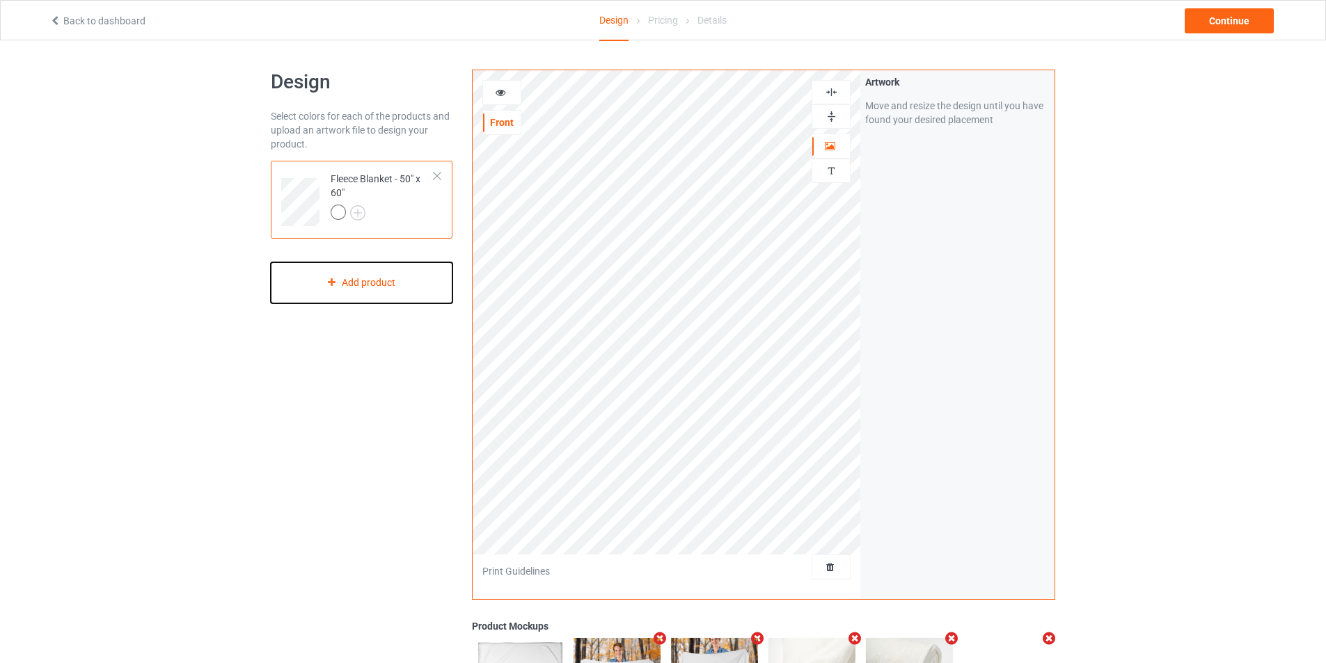
click at [390, 282] on div "Add product" at bounding box center [362, 282] width 182 height 41
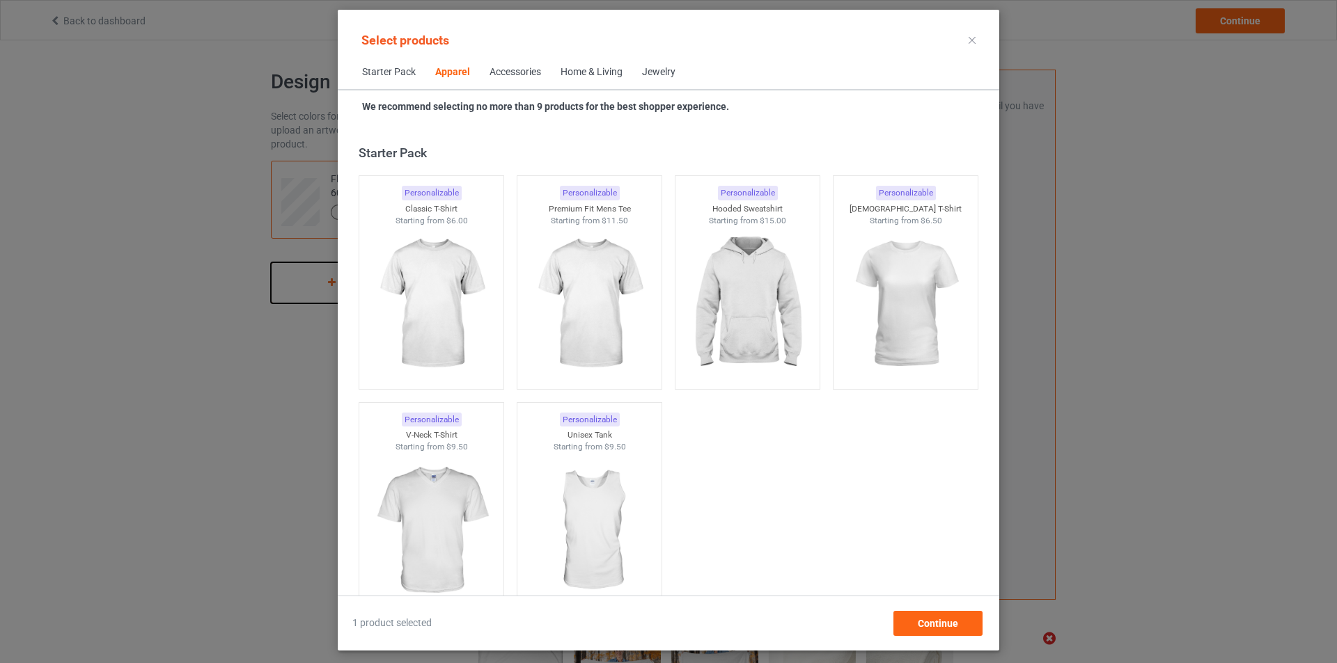
scroll to position [519, 0]
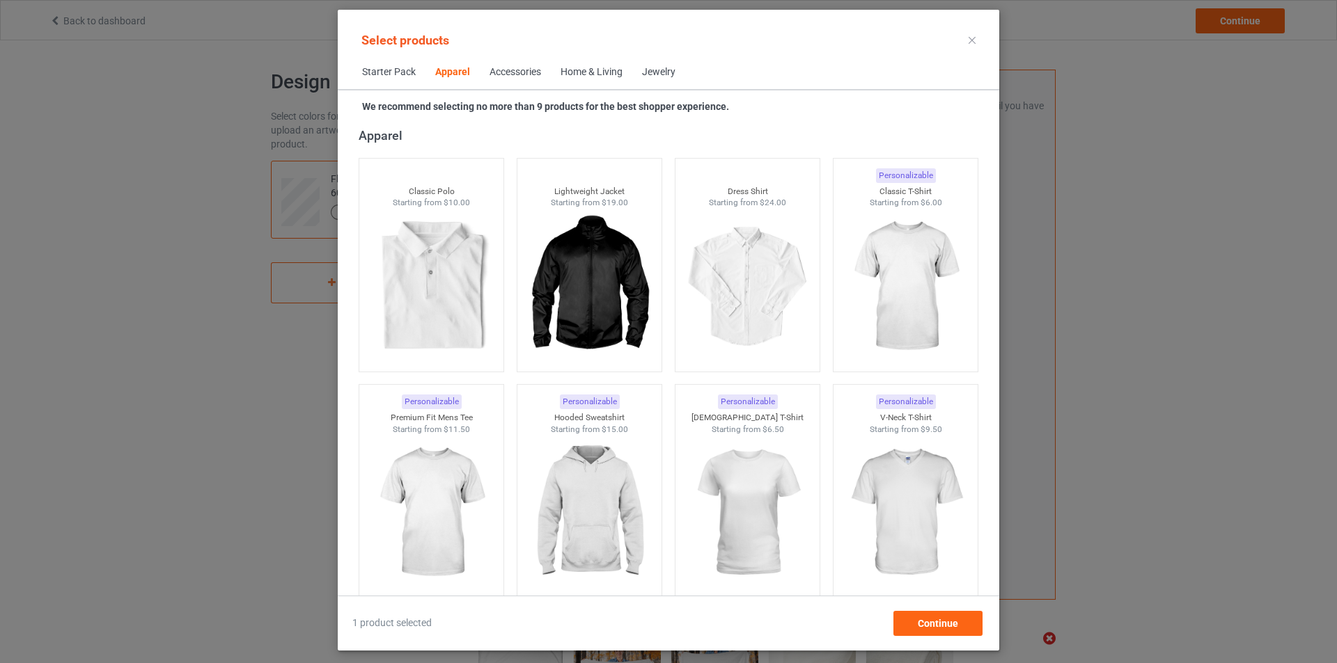
click at [590, 70] on div "Home & Living" at bounding box center [591, 72] width 62 height 14
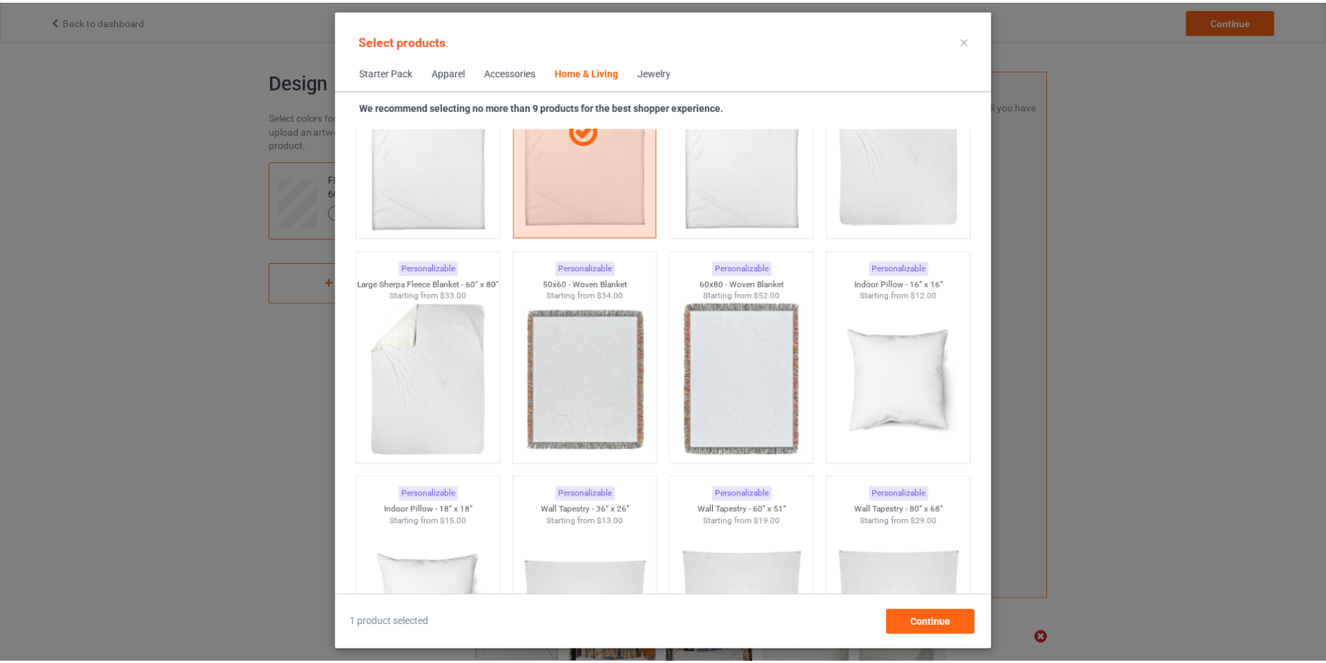
scroll to position [6766, 0]
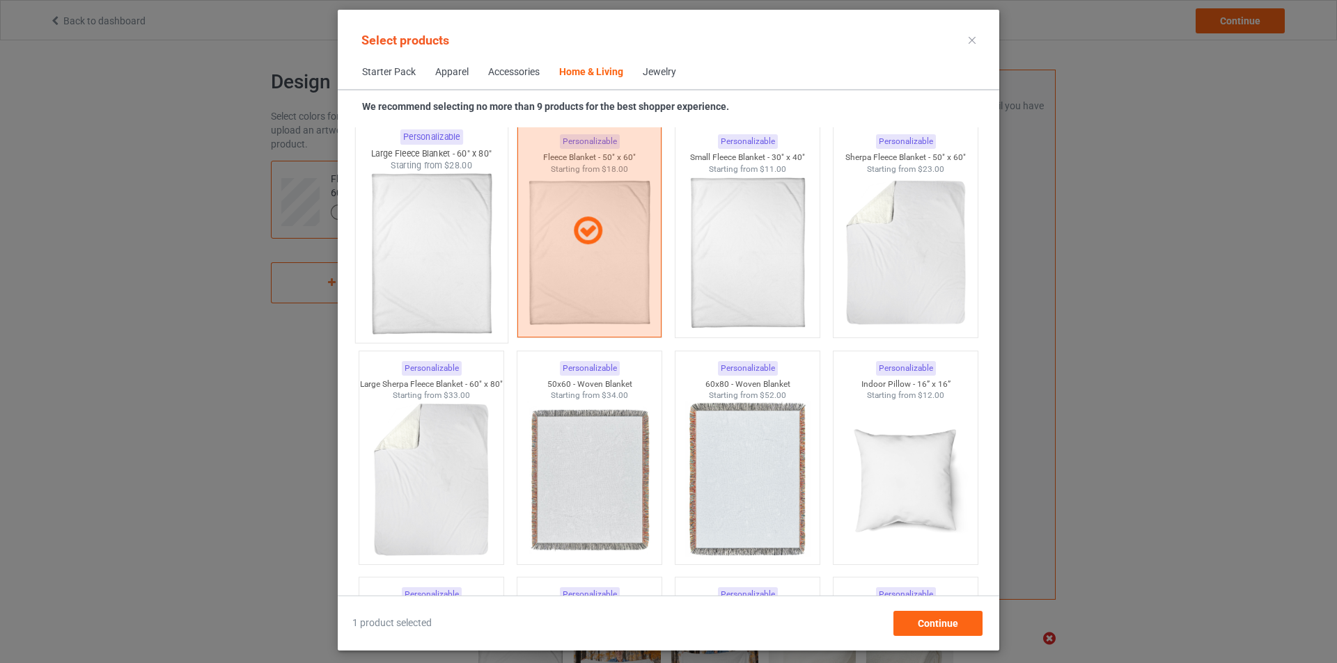
click at [418, 251] on img at bounding box center [431, 254] width 131 height 164
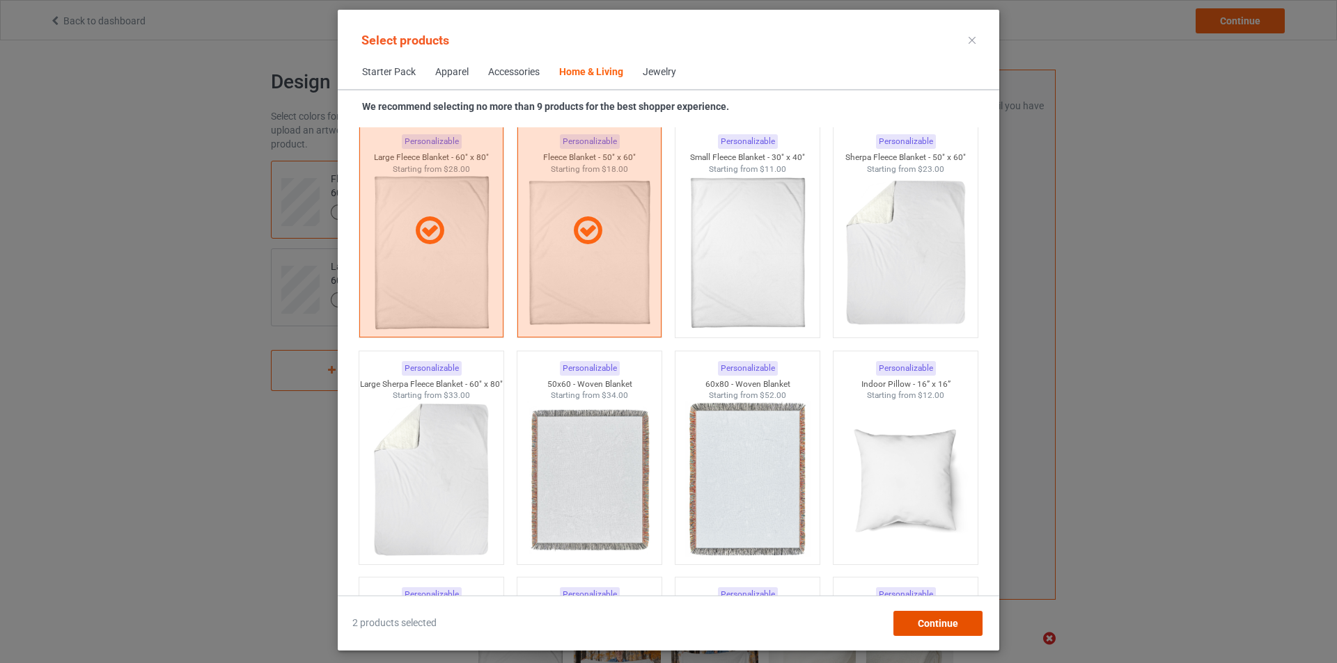
click at [920, 623] on span "Continue" at bounding box center [938, 623] width 40 height 11
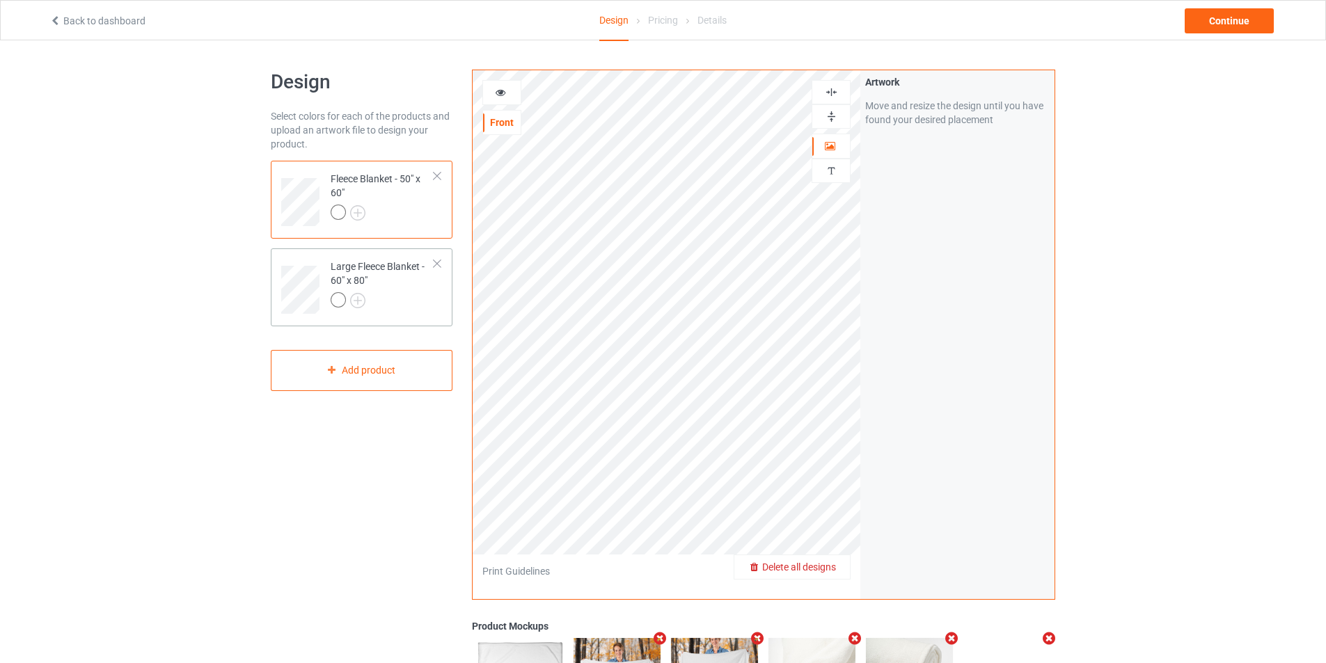
click at [404, 287] on div "Large Fleece Blanket - 60" x 80"" at bounding box center [383, 283] width 104 height 47
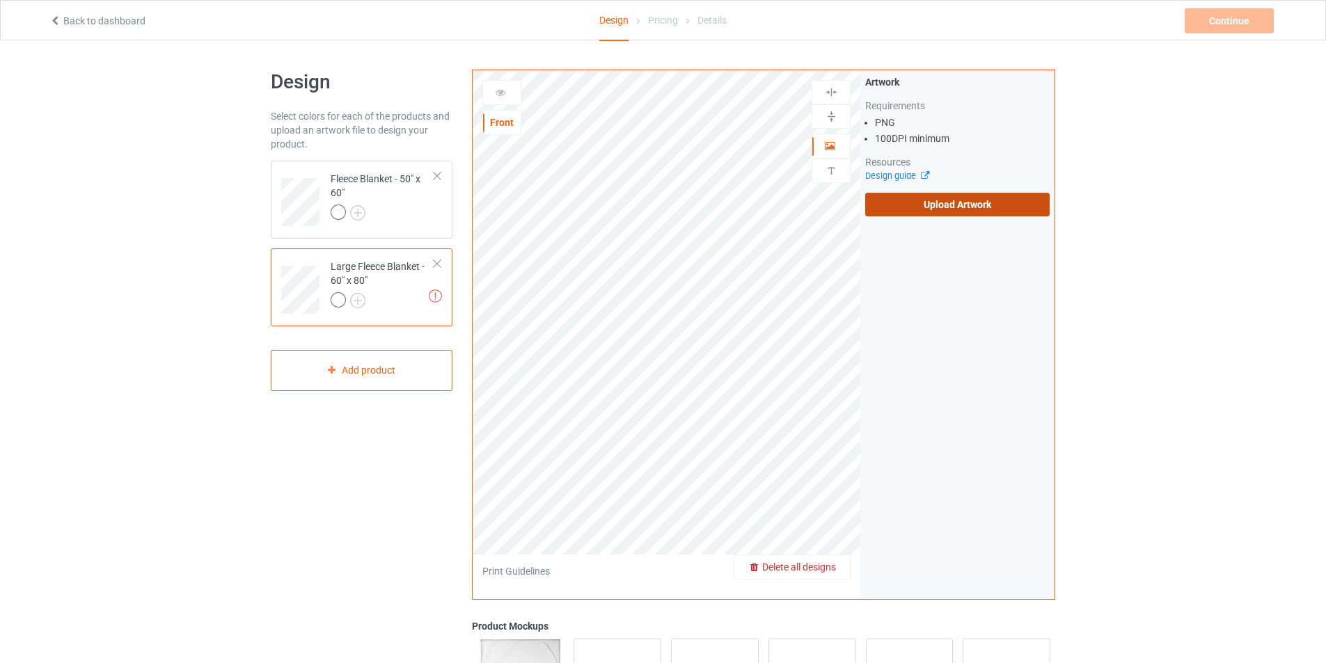
click at [955, 204] on label "Upload Artwork" at bounding box center [957, 205] width 184 height 24
click at [0, 0] on input "Upload Artwork" at bounding box center [0, 0] width 0 height 0
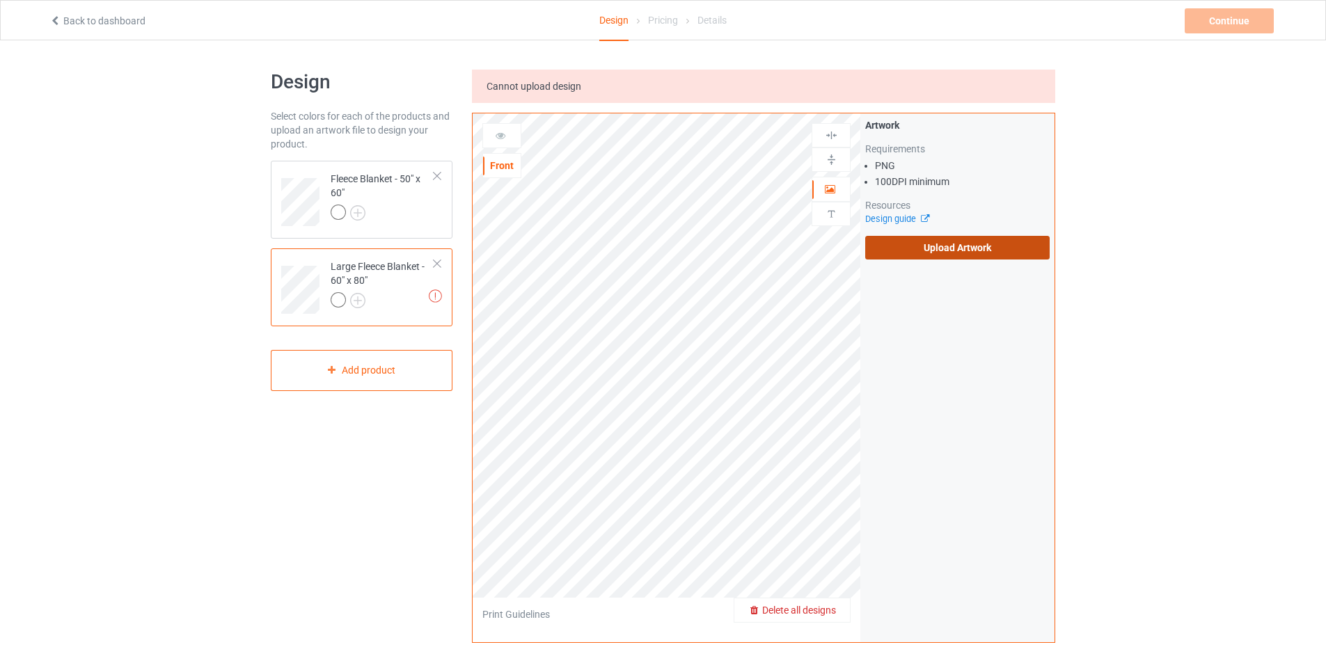
click at [977, 237] on label "Upload Artwork" at bounding box center [957, 248] width 184 height 24
click at [0, 0] on input "Upload Artwork" at bounding box center [0, 0] width 0 height 0
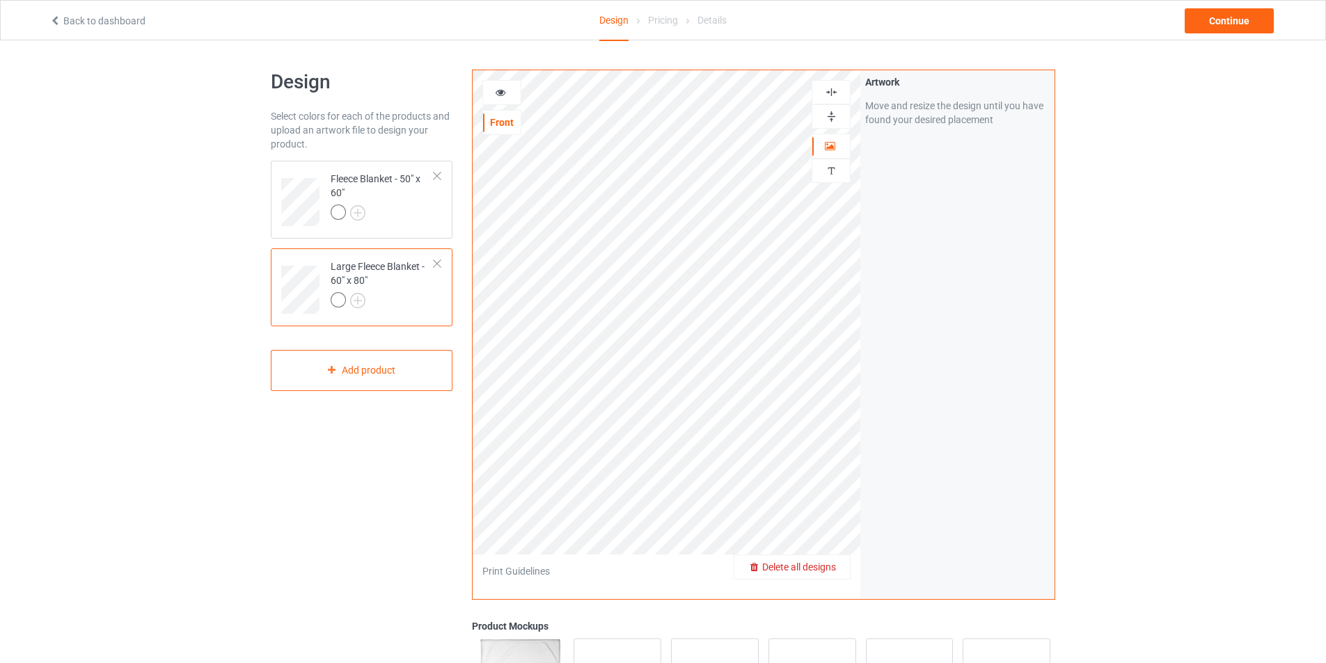
click at [838, 112] on img at bounding box center [831, 116] width 13 height 13
click at [835, 123] on img at bounding box center [831, 116] width 13 height 13
click at [826, 100] on div at bounding box center [831, 92] width 39 height 24
click at [832, 91] on img at bounding box center [831, 92] width 13 height 13
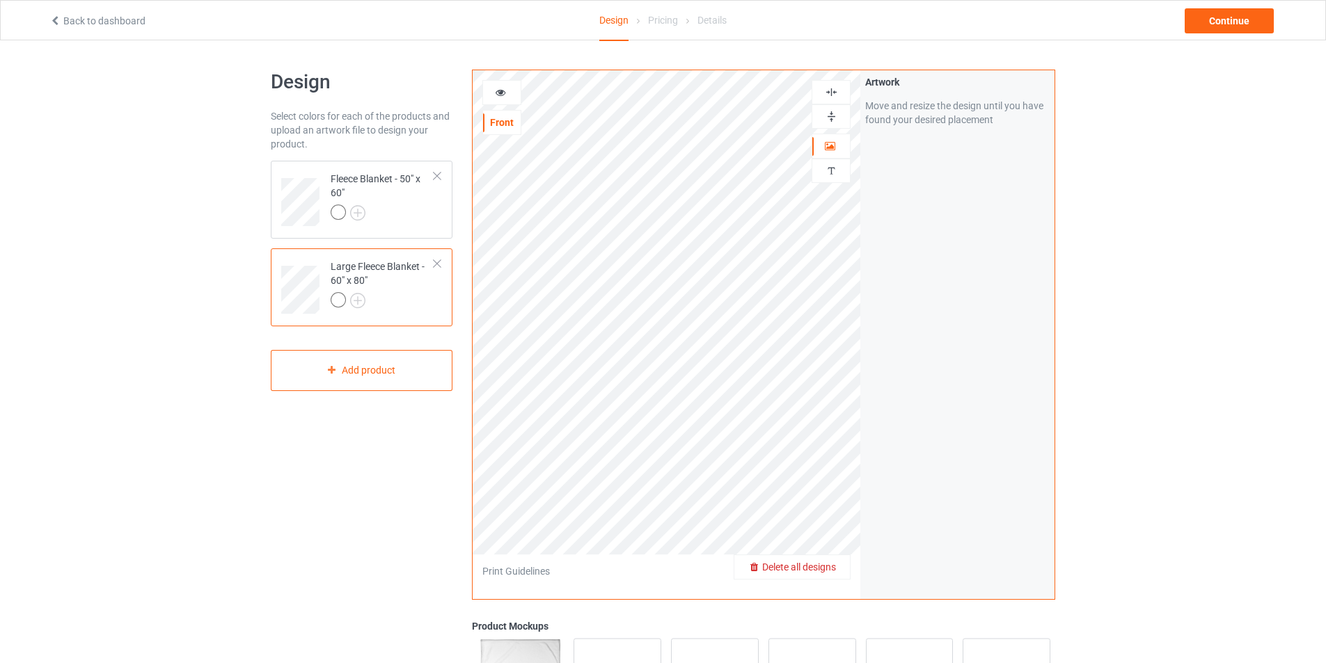
drag, startPoint x: 832, startPoint y: 91, endPoint x: 834, endPoint y: 141, distance: 49.5
click at [833, 91] on img at bounding box center [831, 92] width 13 height 13
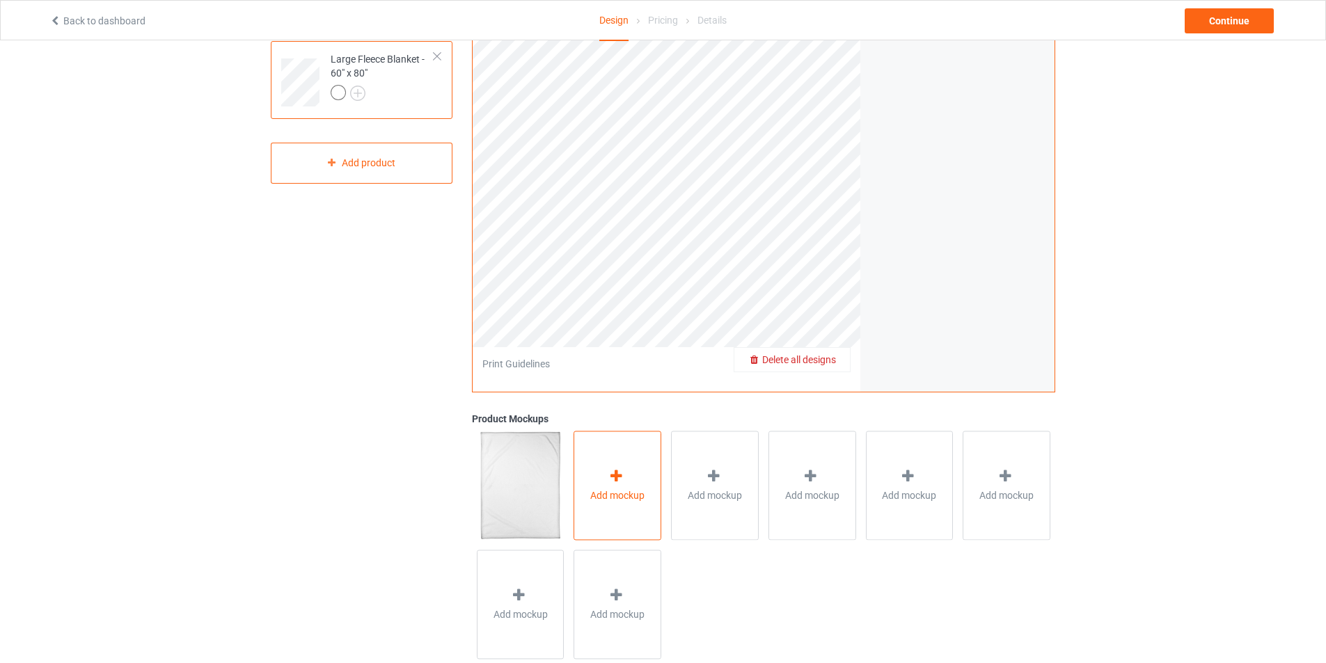
scroll to position [209, 0]
click at [638, 492] on span "Add mockup" at bounding box center [617, 494] width 54 height 14
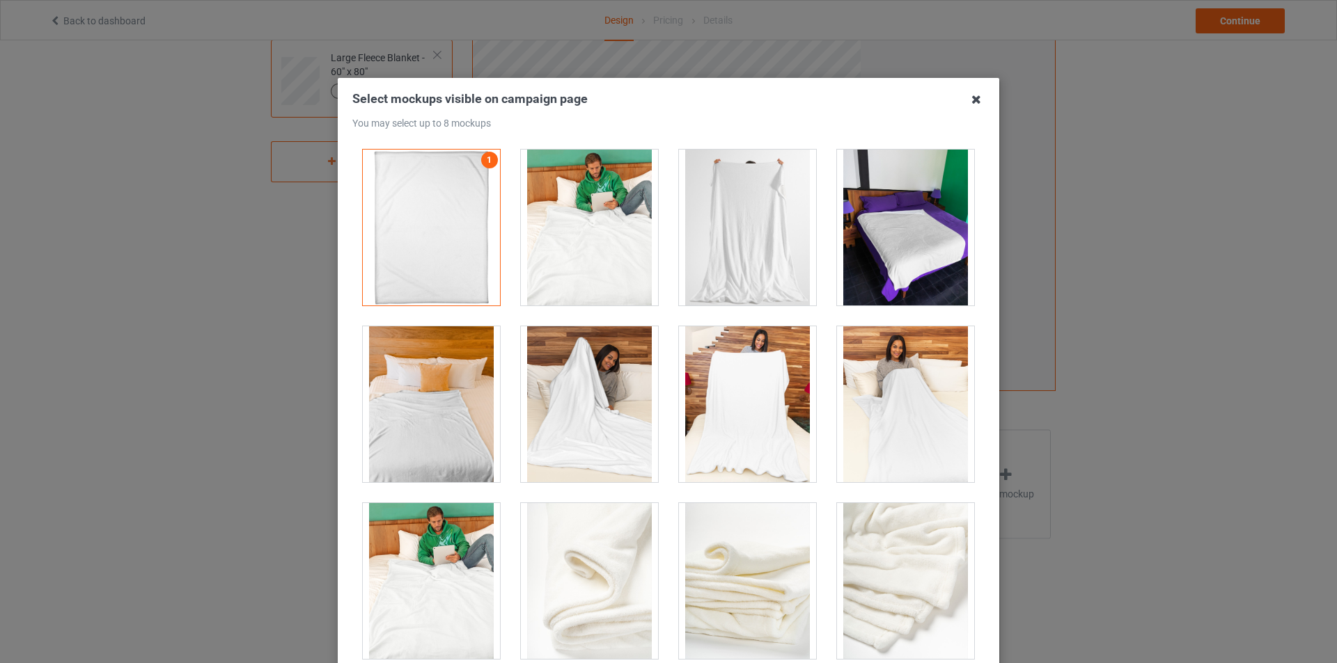
click at [980, 104] on icon at bounding box center [976, 99] width 22 height 22
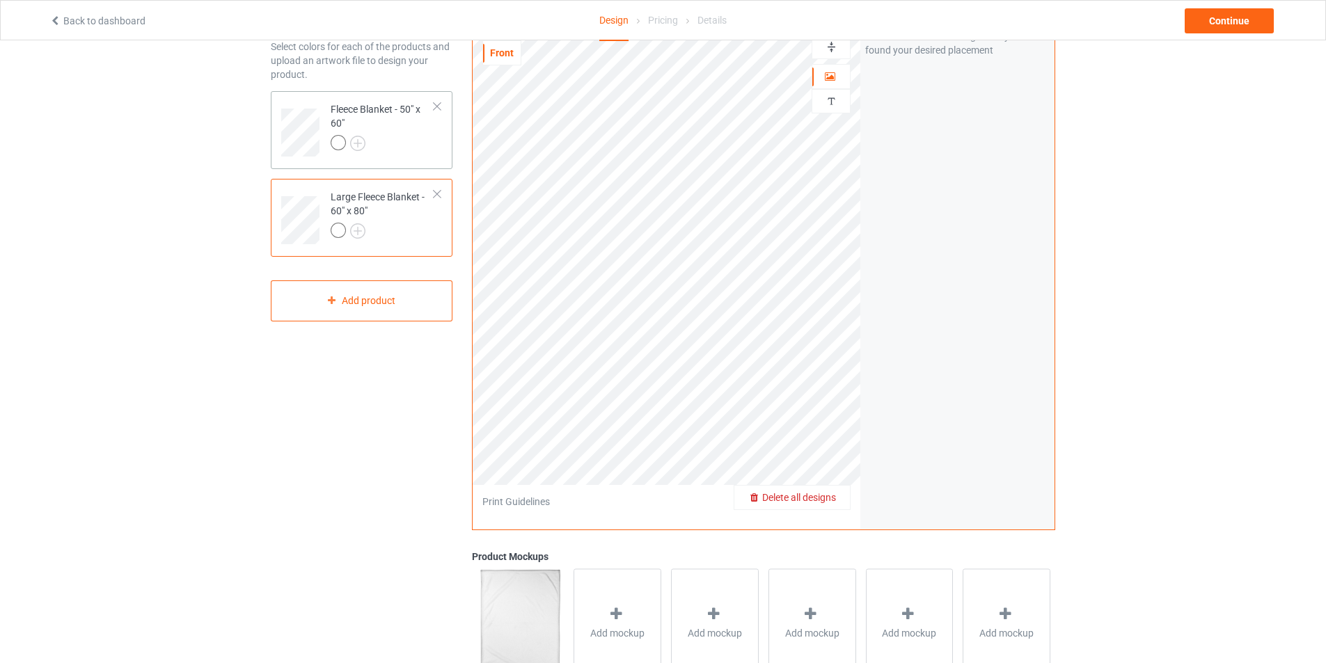
click at [386, 136] on div at bounding box center [383, 144] width 104 height 19
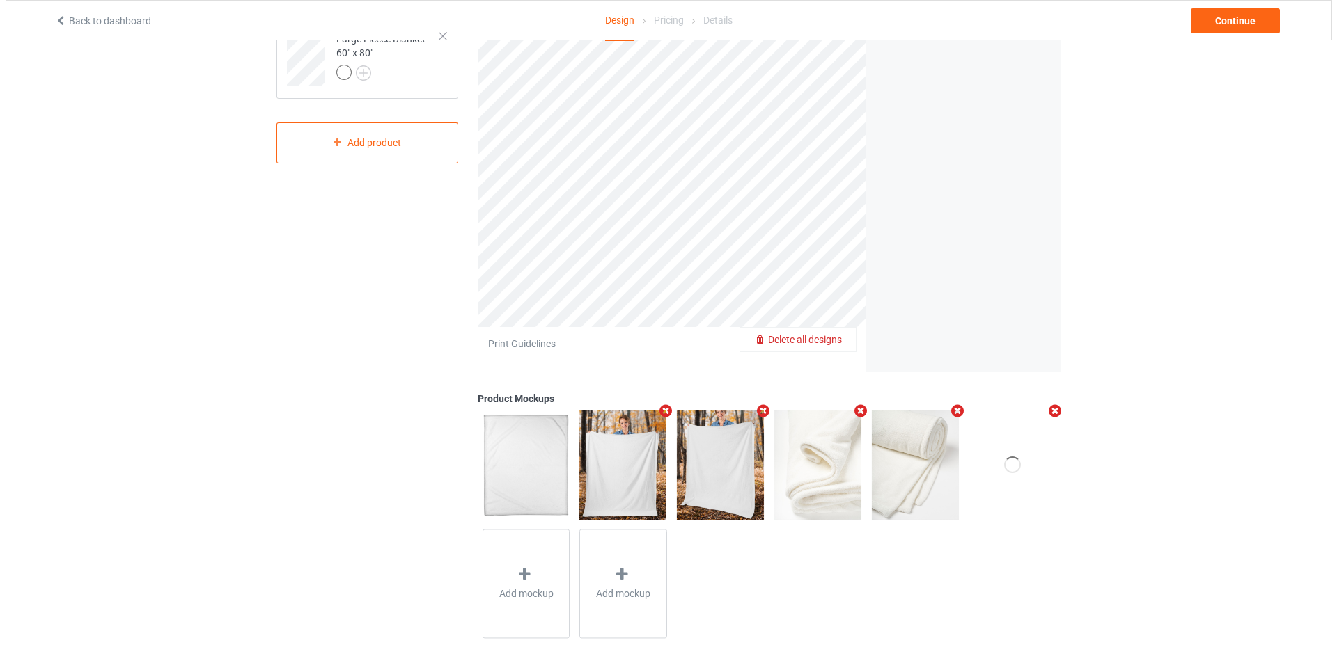
scroll to position [238, 0]
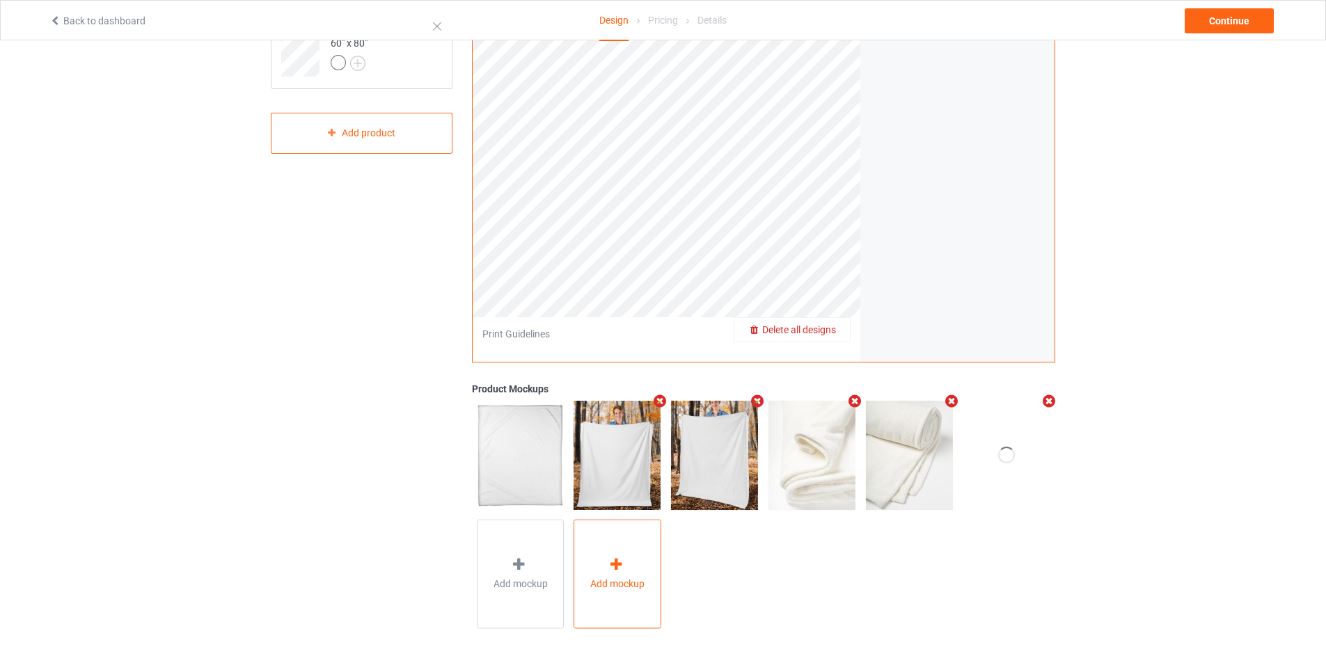
click at [625, 547] on div "Add mockup" at bounding box center [618, 574] width 88 height 109
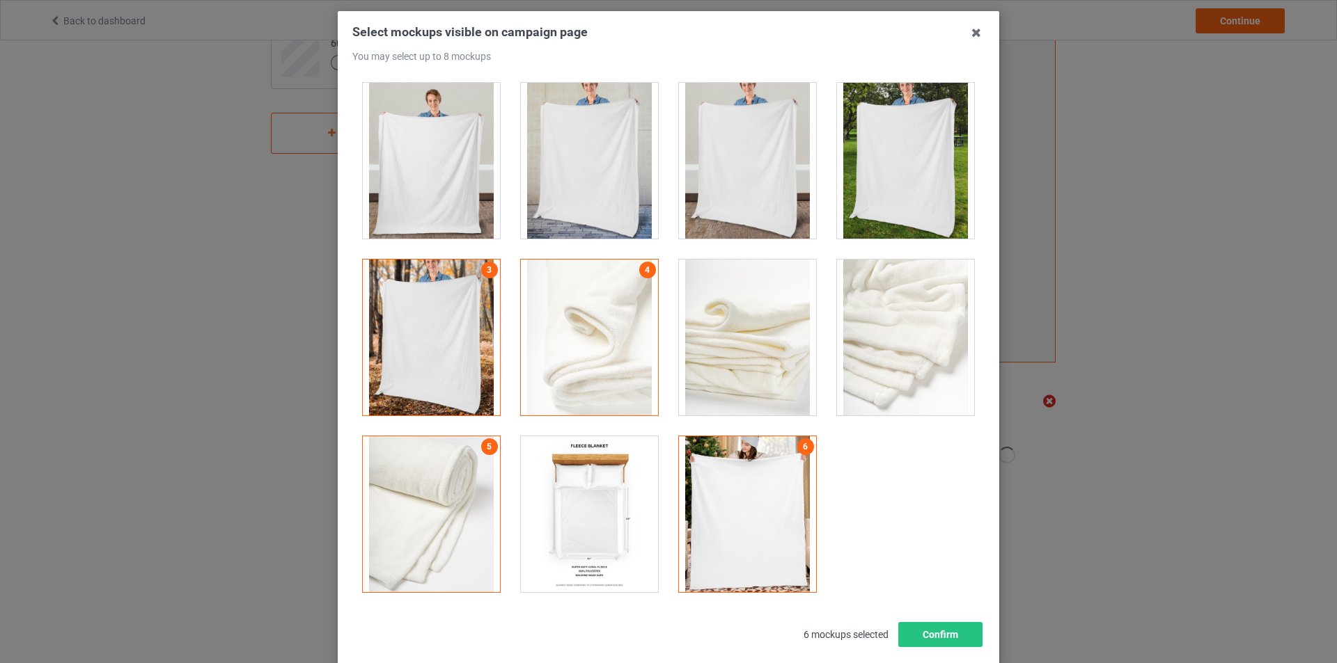
scroll to position [148, 0]
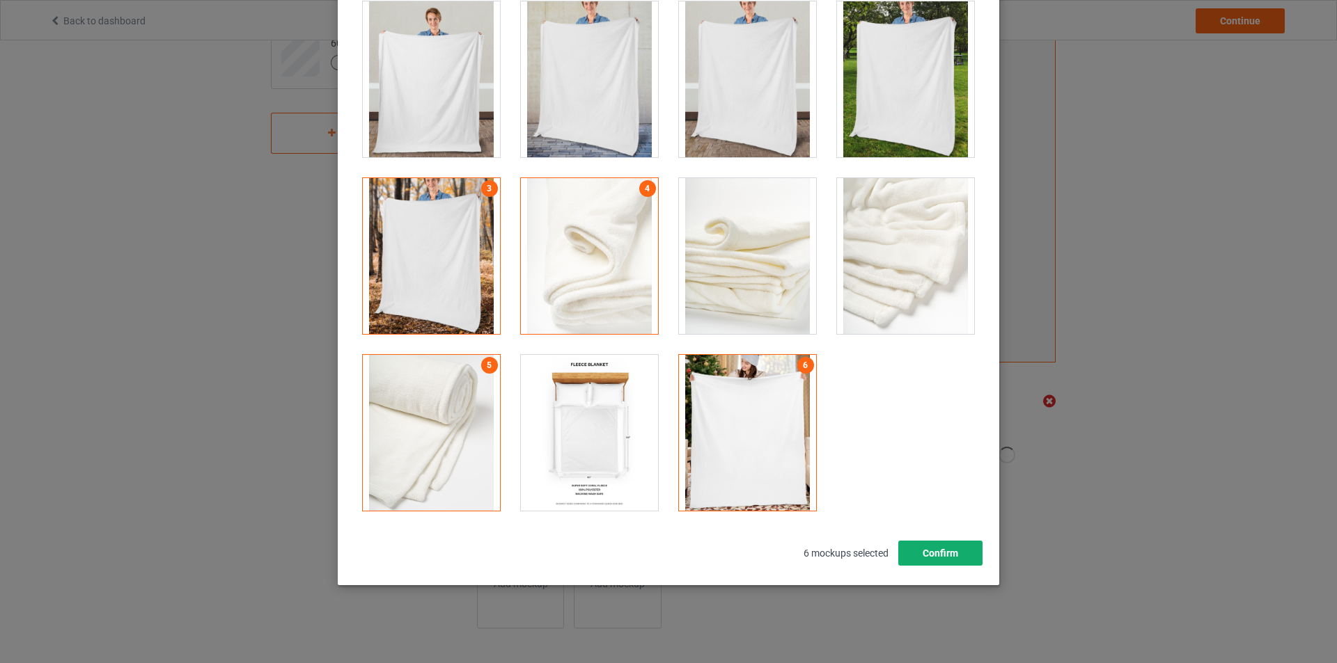
click at [975, 552] on button "Confirm" at bounding box center [940, 553] width 84 height 25
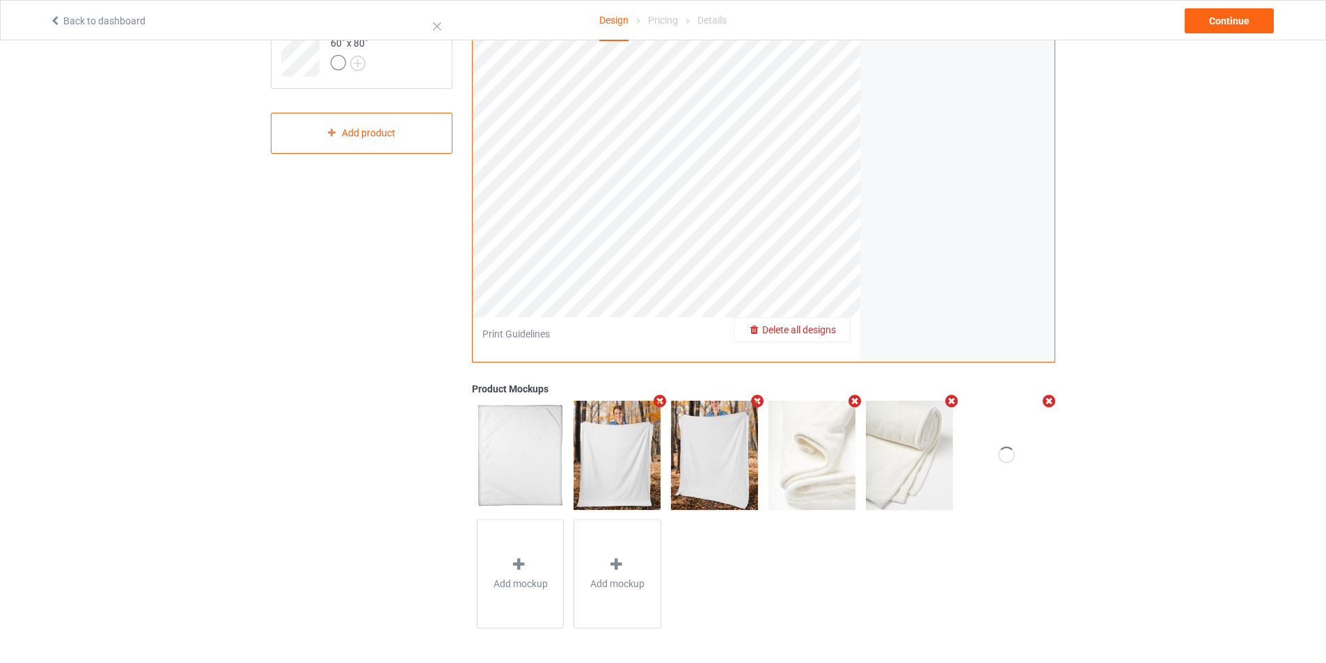
click at [1049, 402] on icon "Remove mockup" at bounding box center [1049, 401] width 17 height 15
click at [1015, 443] on div at bounding box center [1006, 448] width 19 height 20
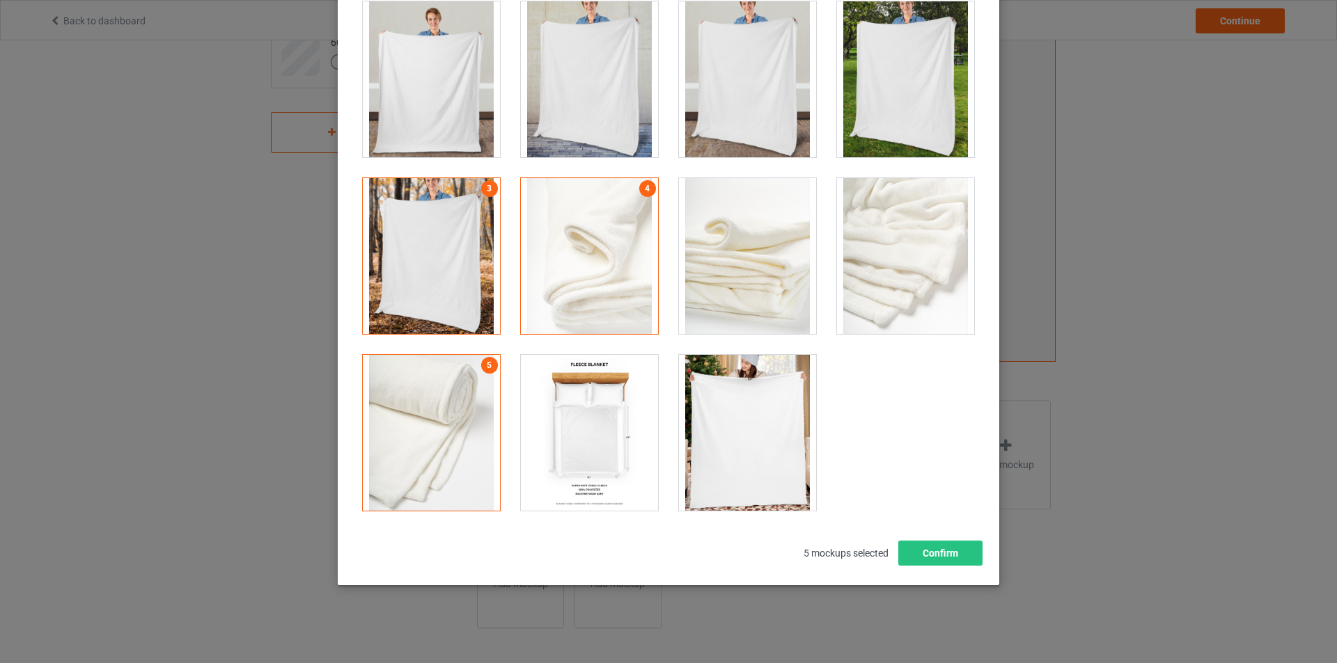
click at [725, 462] on div at bounding box center [747, 433] width 137 height 156
click at [941, 562] on button "Confirm" at bounding box center [940, 553] width 84 height 25
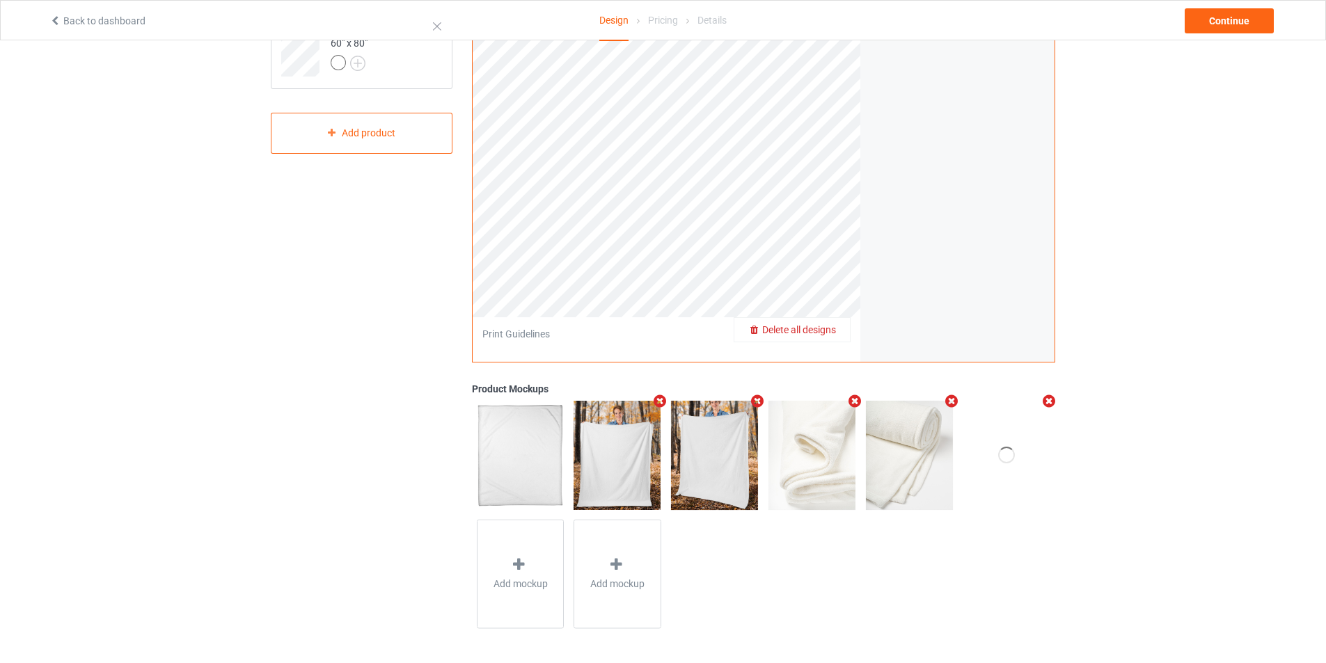
click at [1053, 398] on icon "Remove mockup" at bounding box center [1049, 401] width 17 height 15
click at [642, 580] on span "Add mockup" at bounding box center [617, 584] width 54 height 14
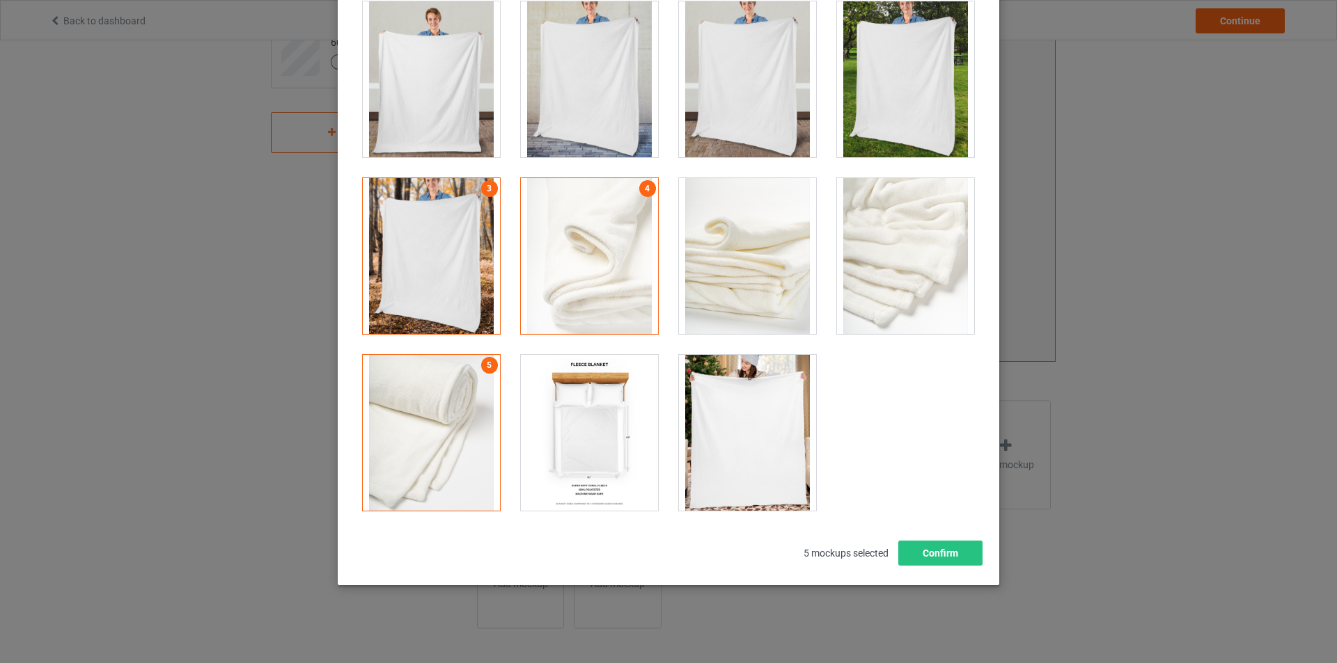
click at [692, 482] on div at bounding box center [747, 433] width 137 height 156
click at [957, 553] on button "Confirm" at bounding box center [940, 553] width 84 height 25
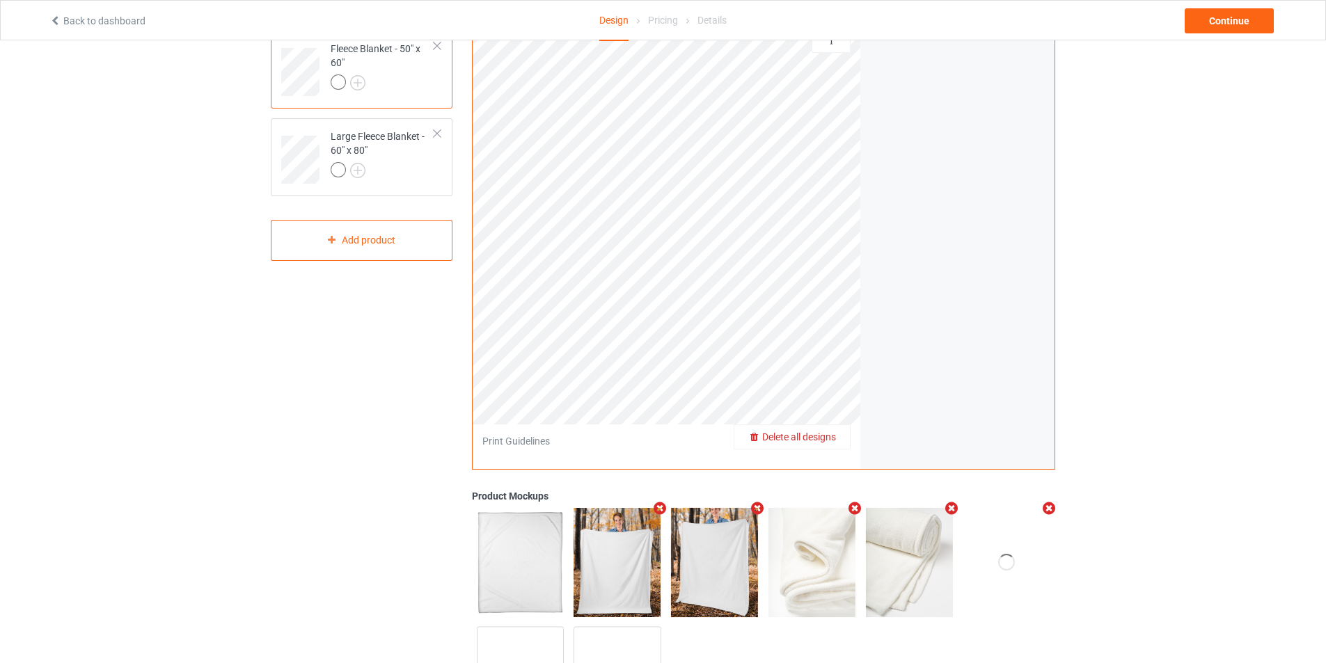
scroll to position [0, 0]
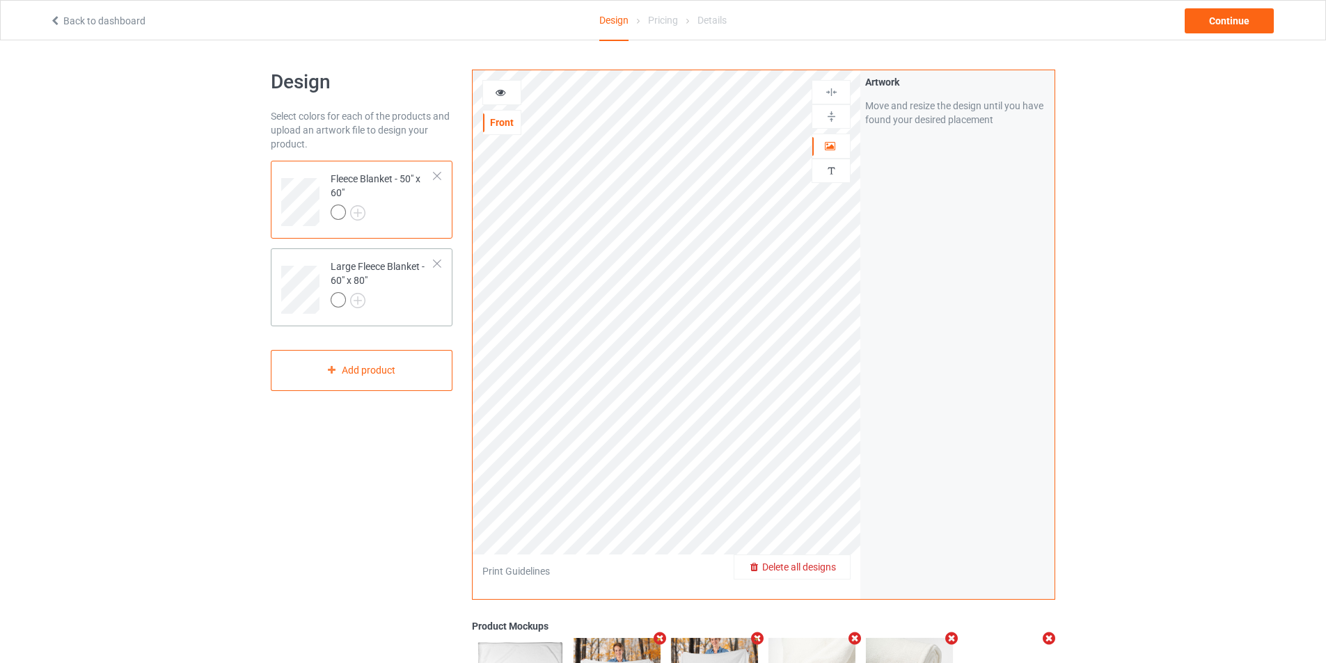
click at [418, 274] on div "Large Fleece Blanket - 60" x 80"" at bounding box center [383, 283] width 104 height 47
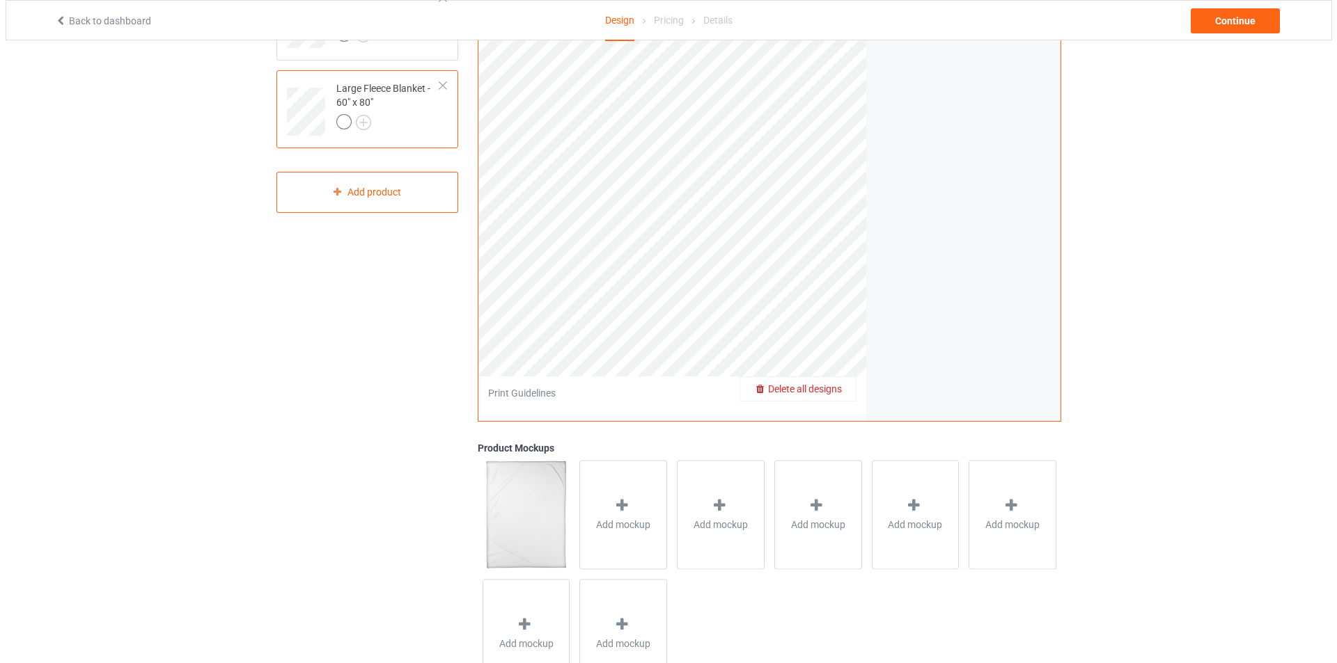
scroll to position [239, 0]
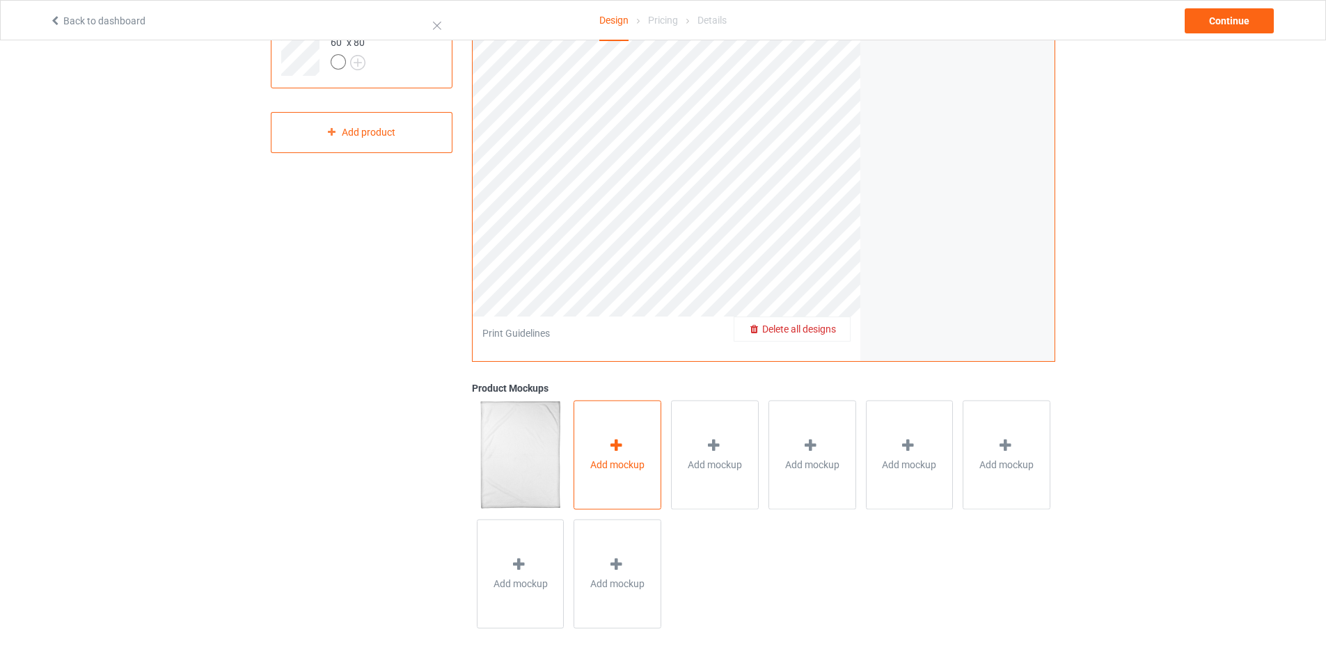
click at [597, 455] on div "Add mockup" at bounding box center [618, 454] width 88 height 109
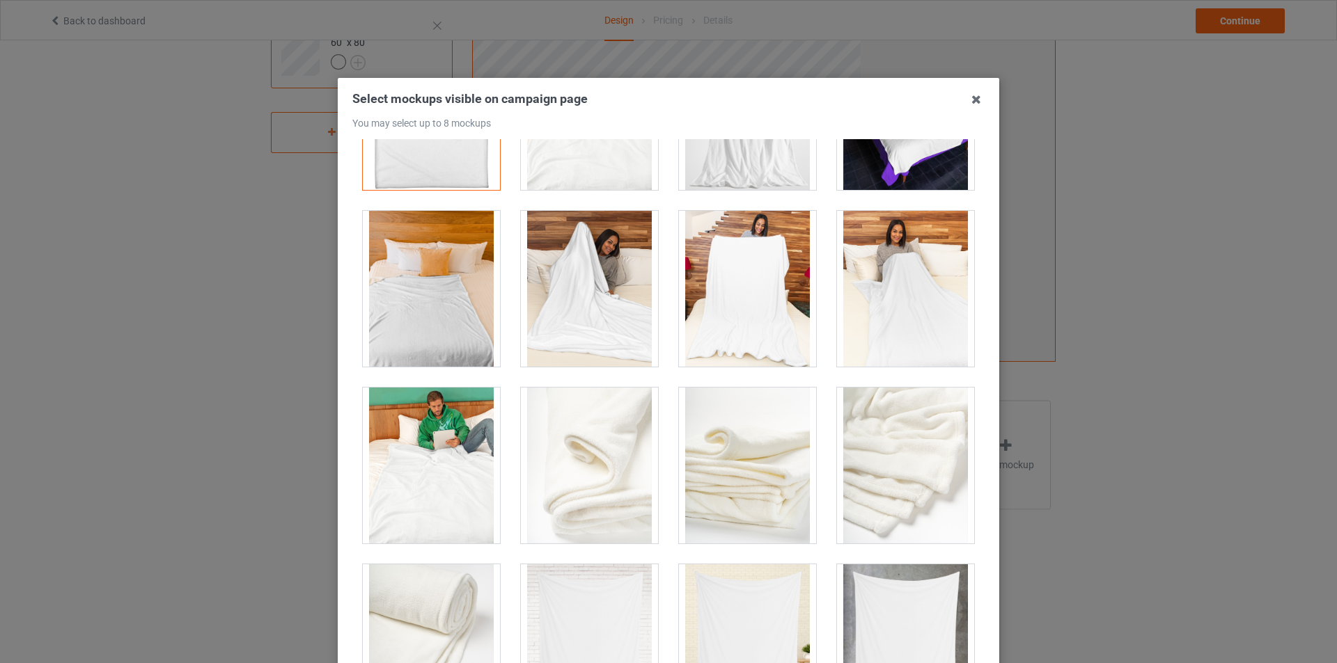
scroll to position [0, 0]
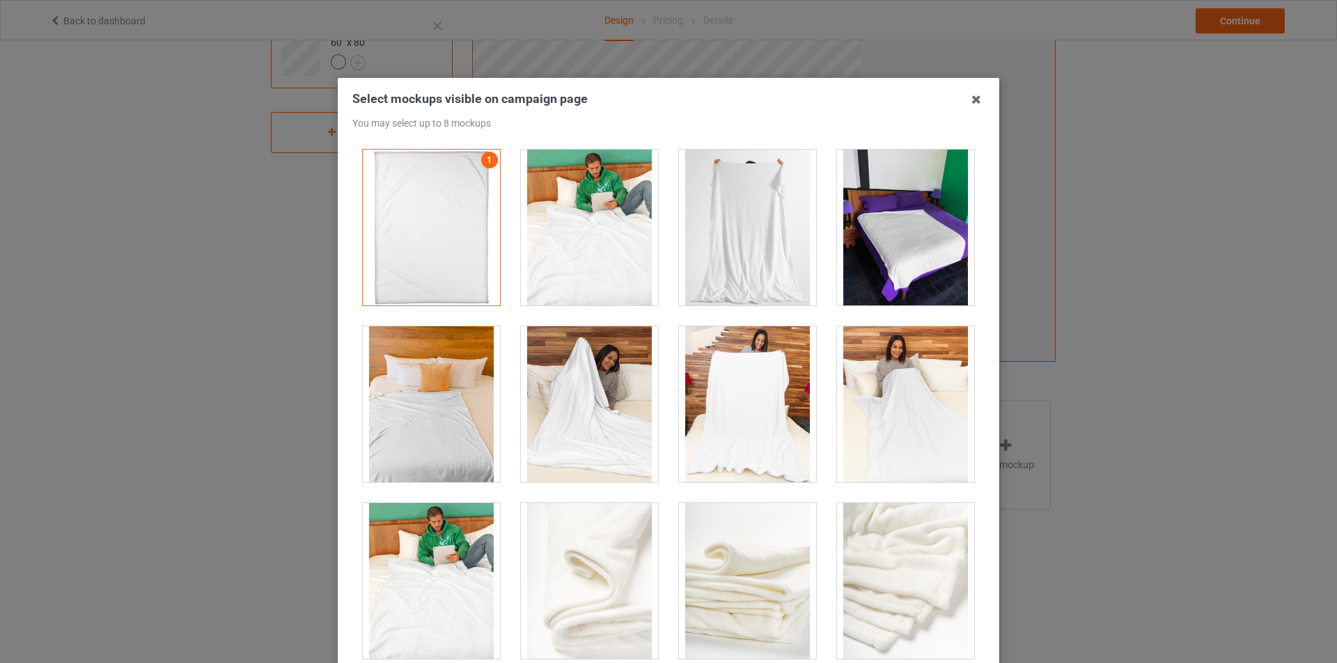
click at [620, 275] on div at bounding box center [589, 228] width 137 height 156
click at [745, 395] on div at bounding box center [747, 405] width 137 height 156
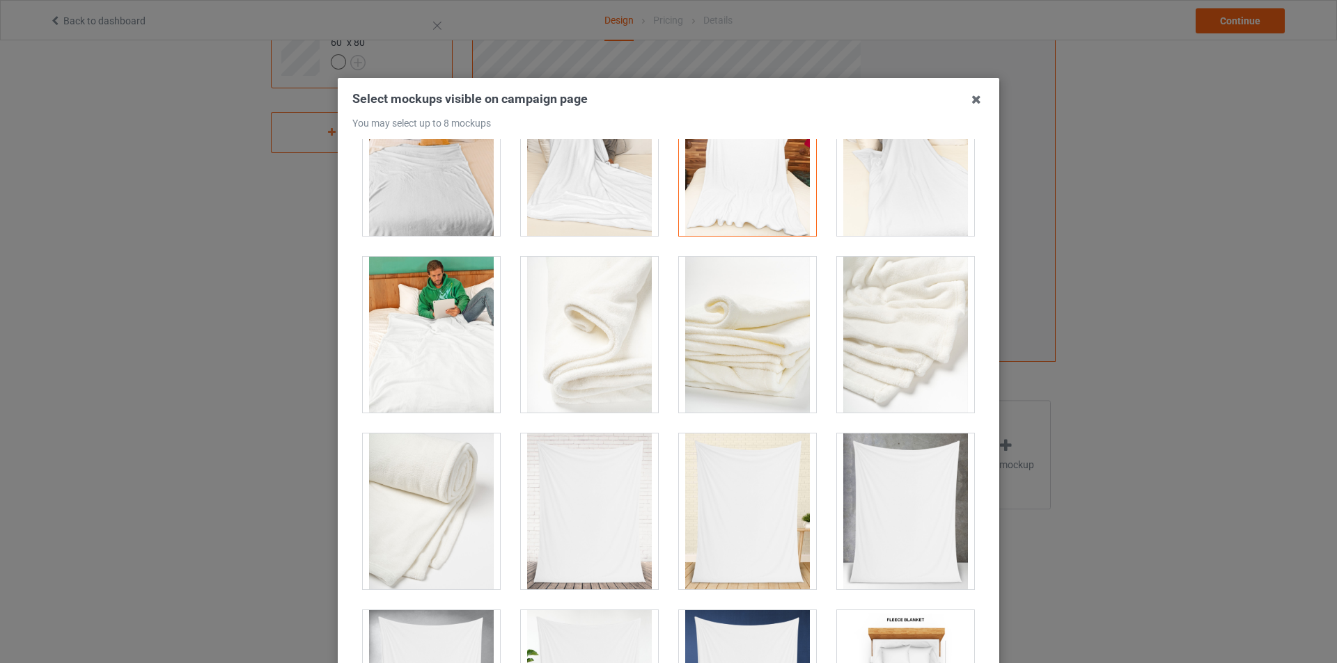
scroll to position [348, 0]
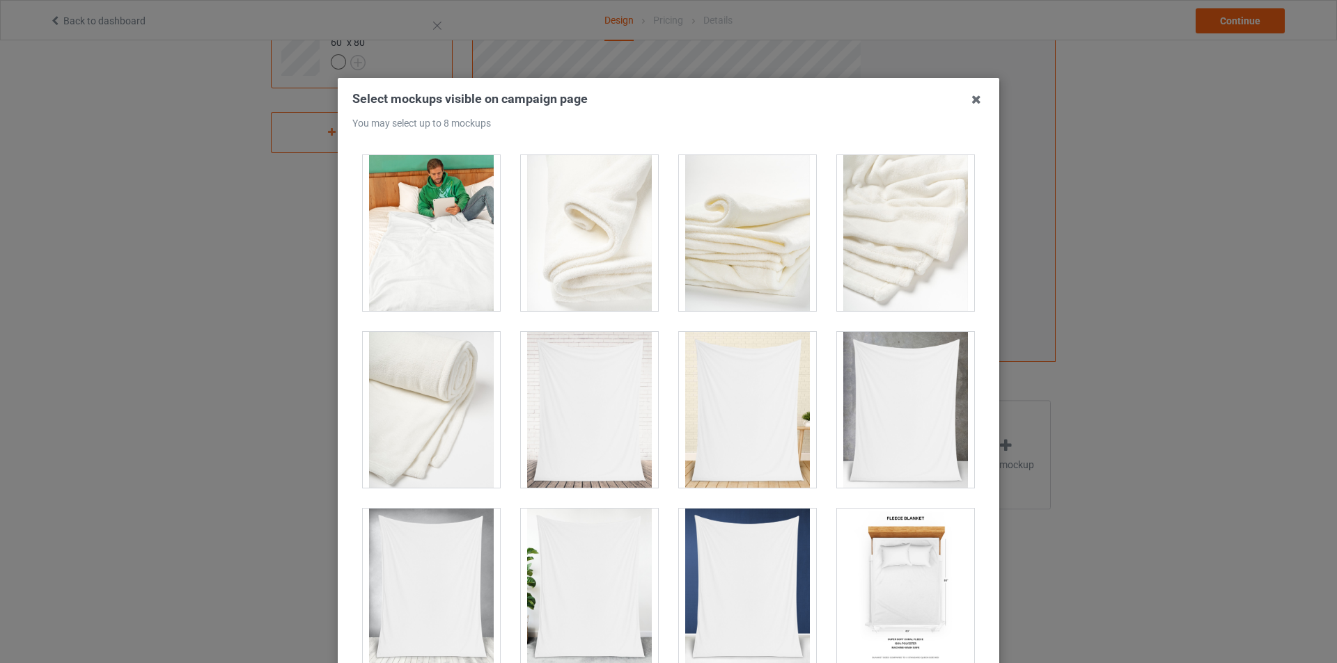
click at [896, 348] on div at bounding box center [905, 410] width 137 height 156
click at [741, 233] on div at bounding box center [747, 233] width 137 height 156
click at [586, 256] on div at bounding box center [589, 233] width 137 height 156
drag, startPoint x: 557, startPoint y: 389, endPoint x: 749, endPoint y: 425, distance: 195.4
click at [558, 389] on div at bounding box center [589, 410] width 137 height 156
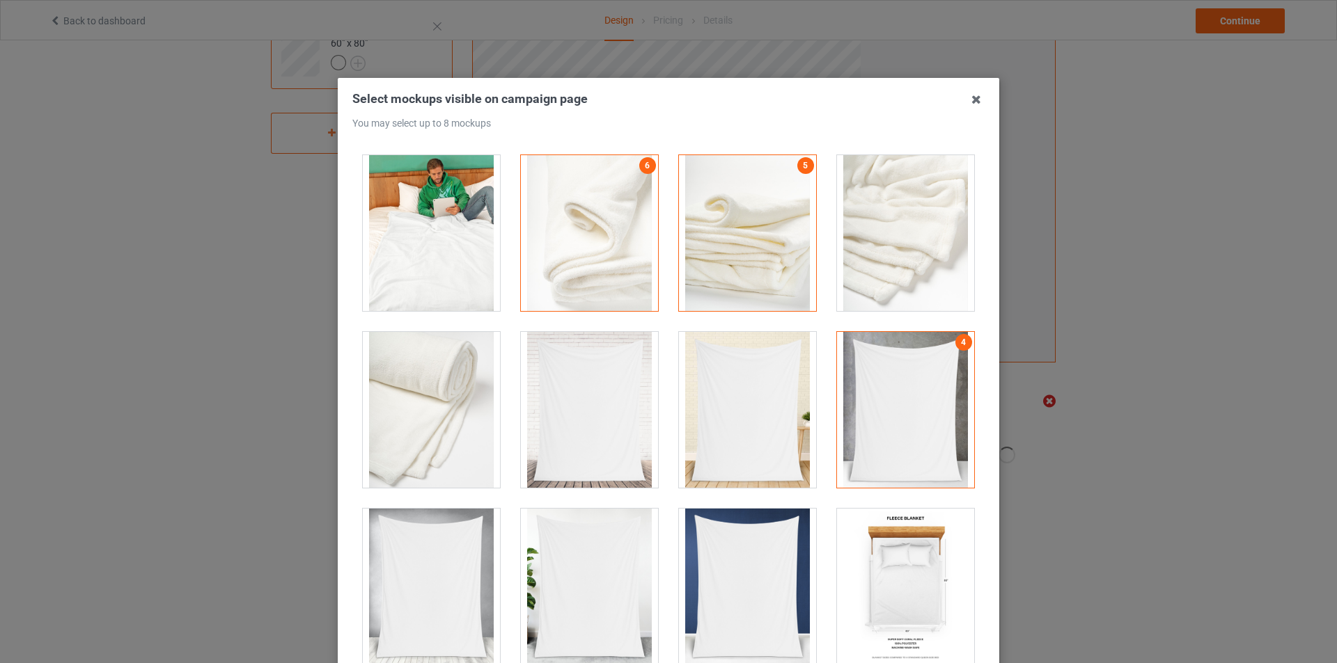
click at [749, 425] on div at bounding box center [747, 410] width 137 height 156
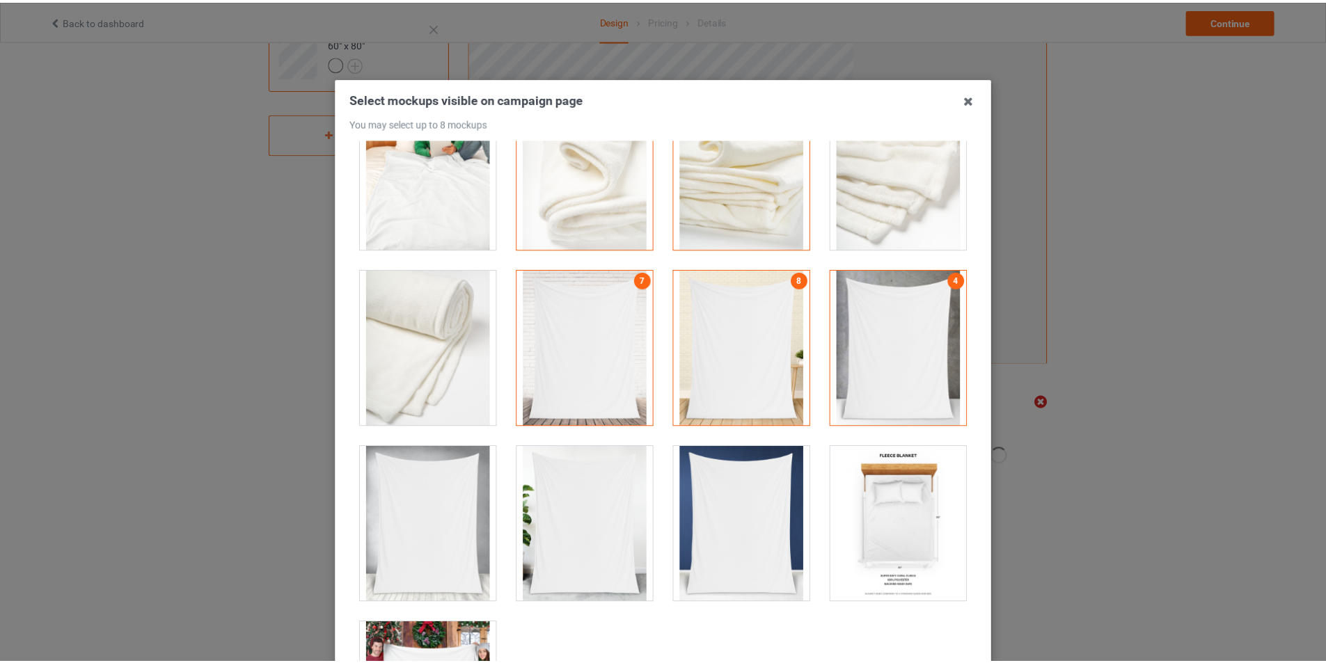
scroll to position [531, 0]
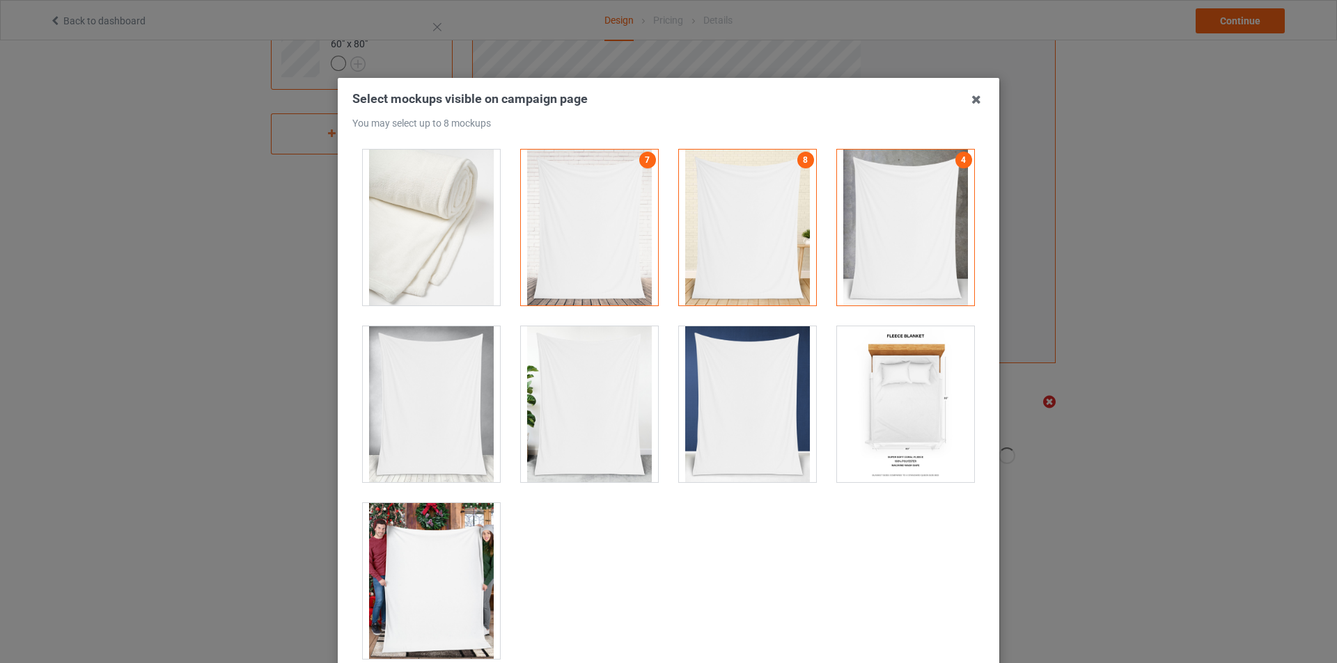
click at [723, 438] on div at bounding box center [747, 405] width 137 height 156
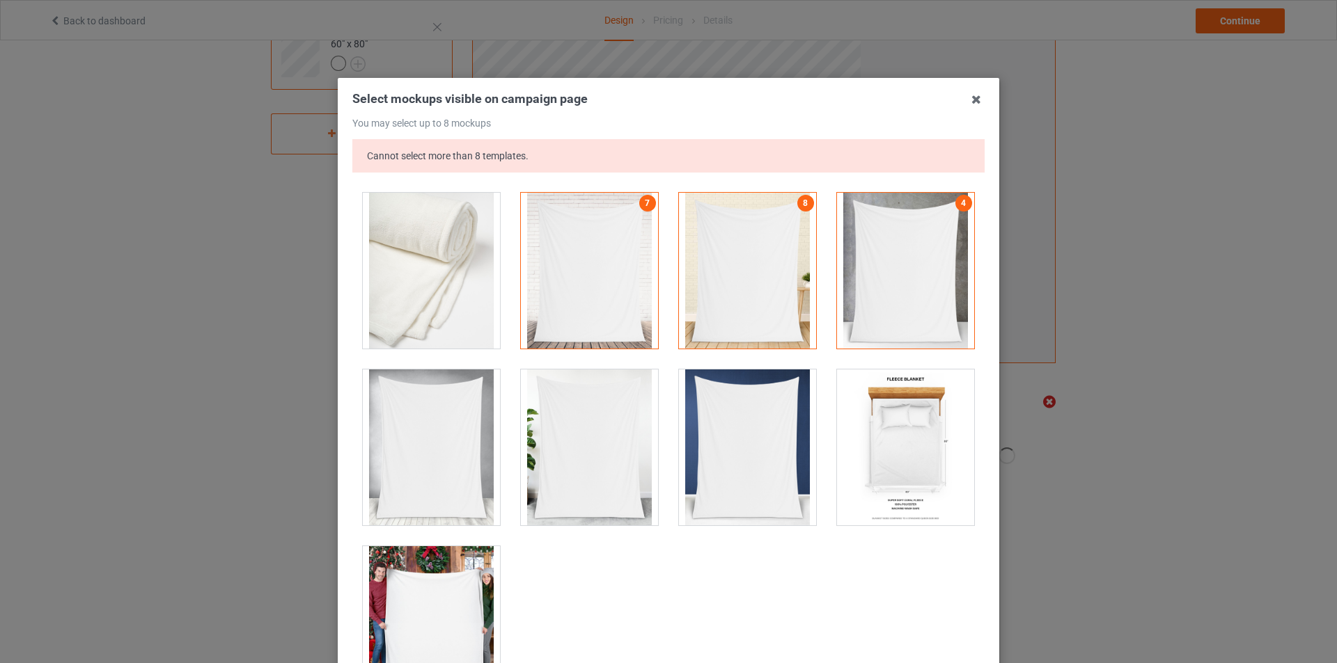
click at [470, 425] on div at bounding box center [431, 448] width 137 height 156
click at [379, 453] on div at bounding box center [431, 448] width 137 height 156
click at [975, 101] on icon at bounding box center [976, 99] width 22 height 22
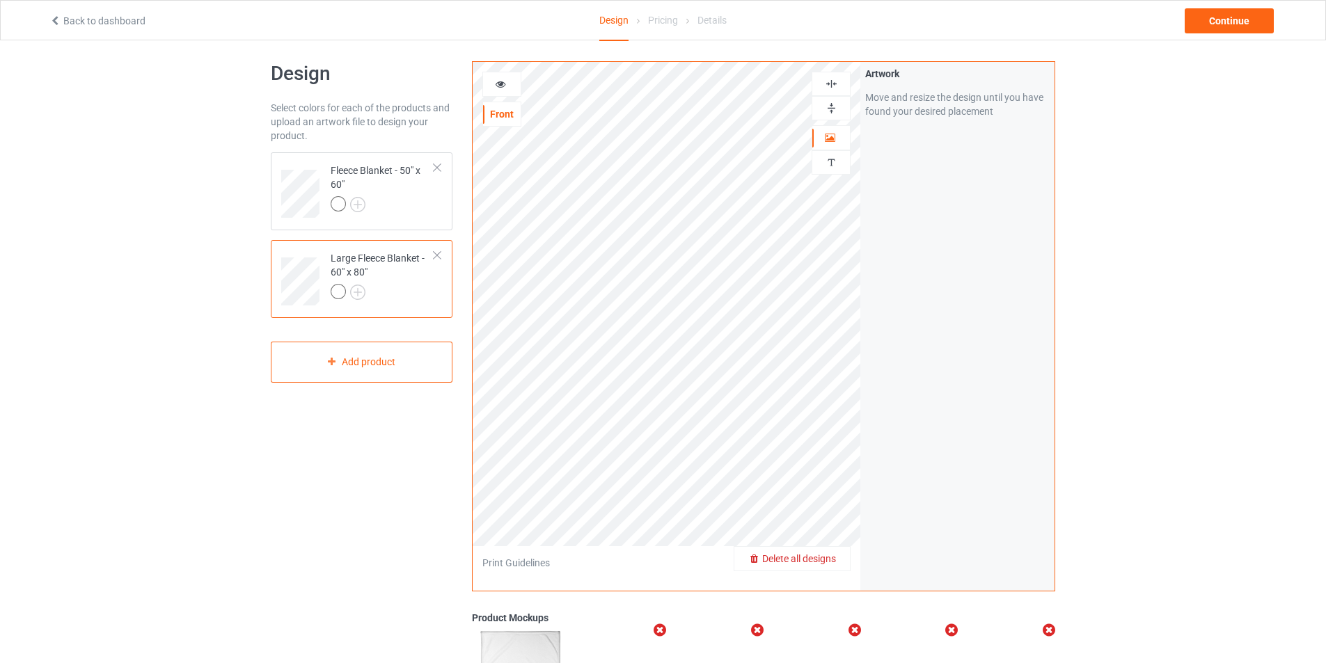
scroll to position [0, 0]
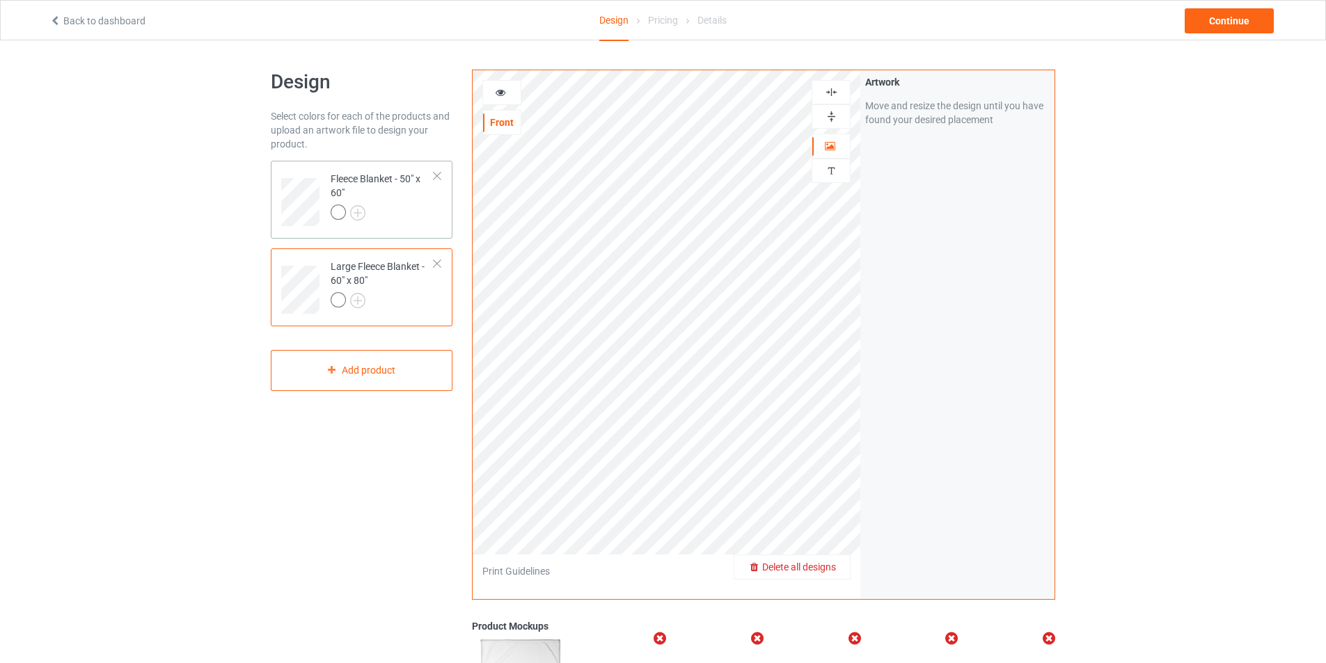
click at [407, 206] on div at bounding box center [383, 214] width 104 height 19
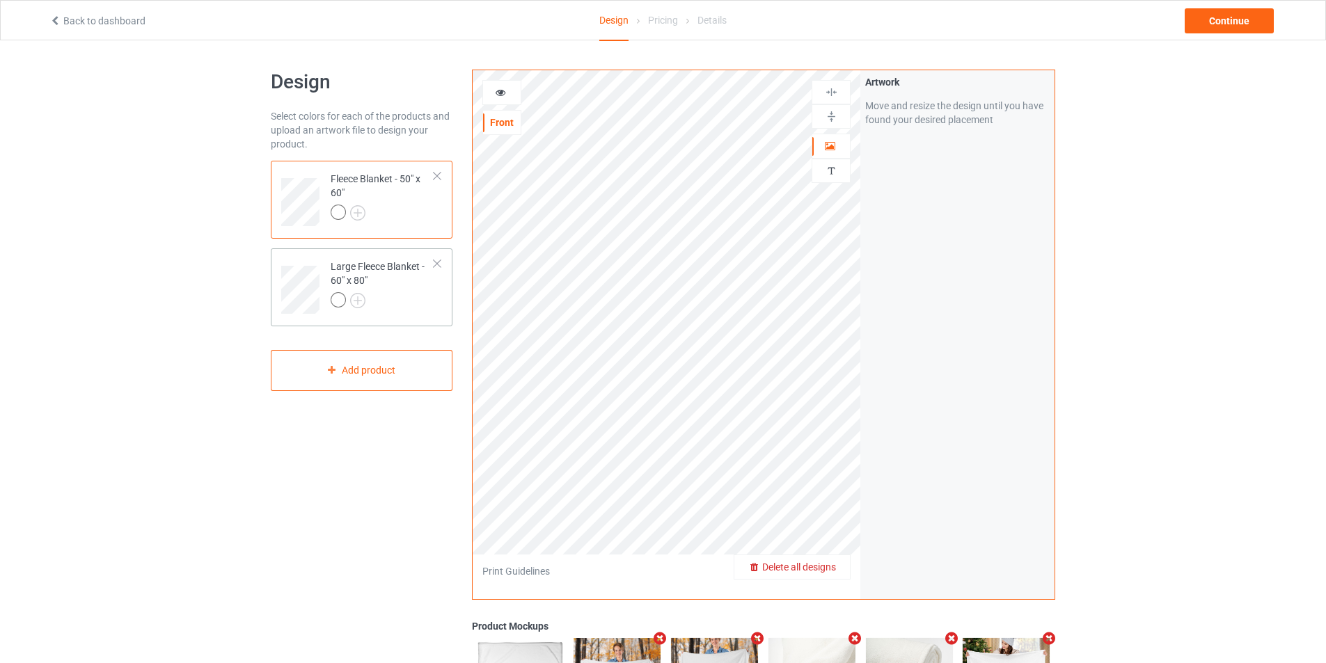
click at [418, 300] on div at bounding box center [383, 301] width 104 height 19
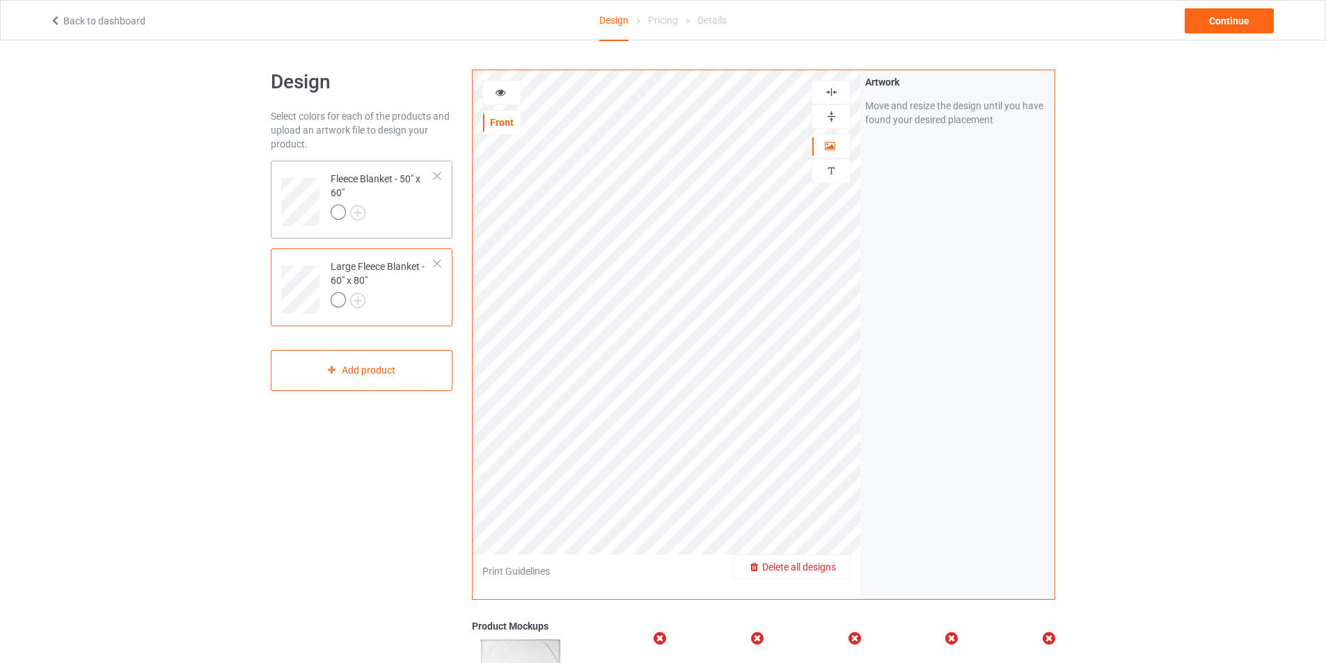
click at [404, 206] on div at bounding box center [383, 214] width 104 height 19
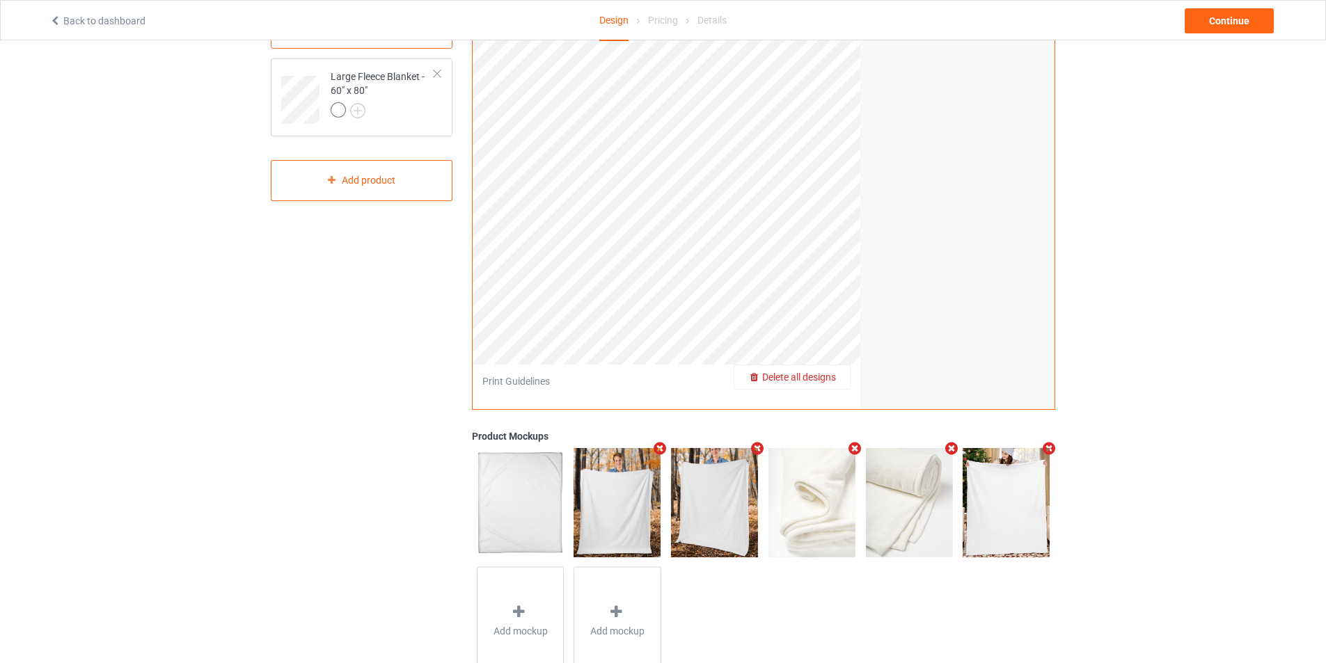
scroll to position [238, 0]
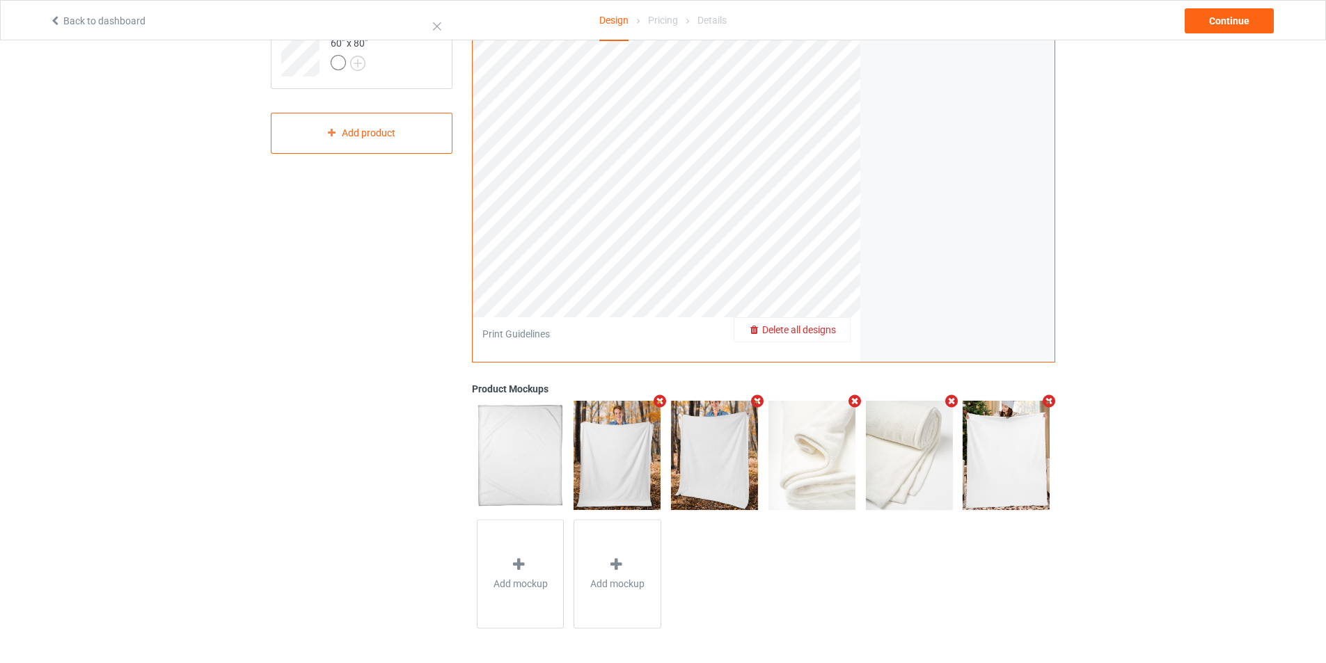
click at [1004, 475] on img at bounding box center [1006, 455] width 87 height 109
click at [1000, 469] on img at bounding box center [1006, 455] width 87 height 109
click at [855, 407] on icon "Remove mockup" at bounding box center [854, 401] width 17 height 15
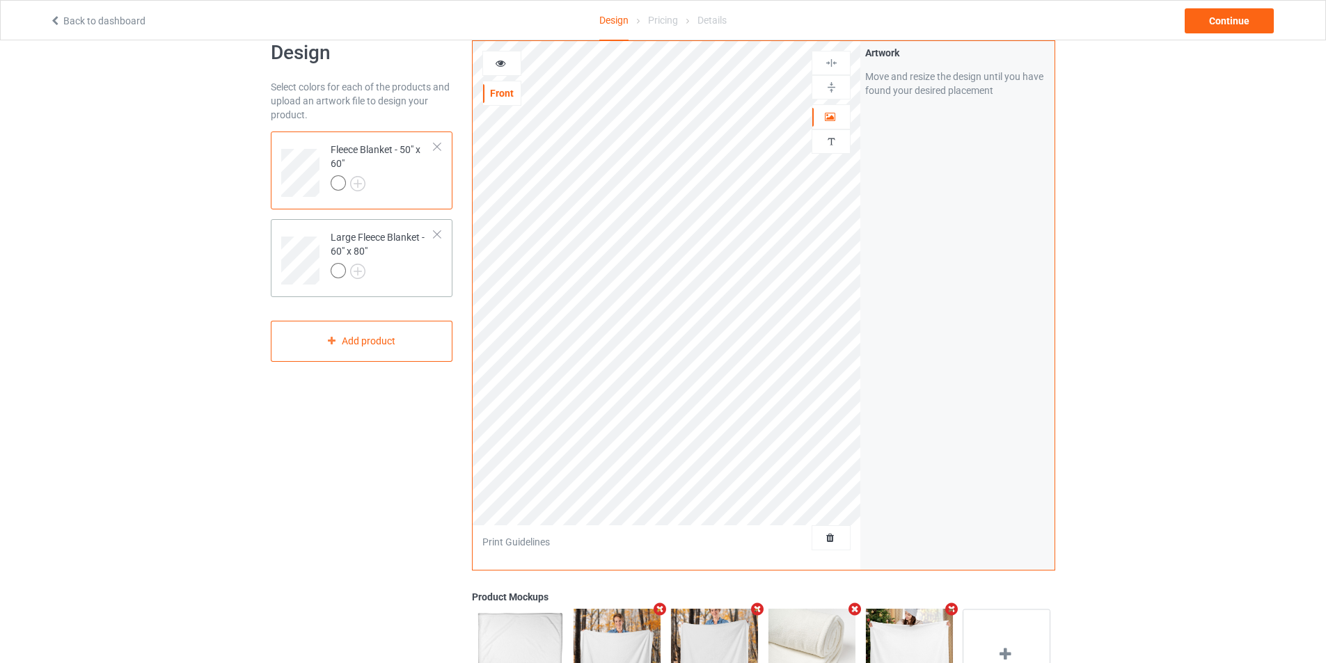
click at [427, 251] on div "Large Fleece Blanket - 60" x 80"" at bounding box center [383, 253] width 104 height 47
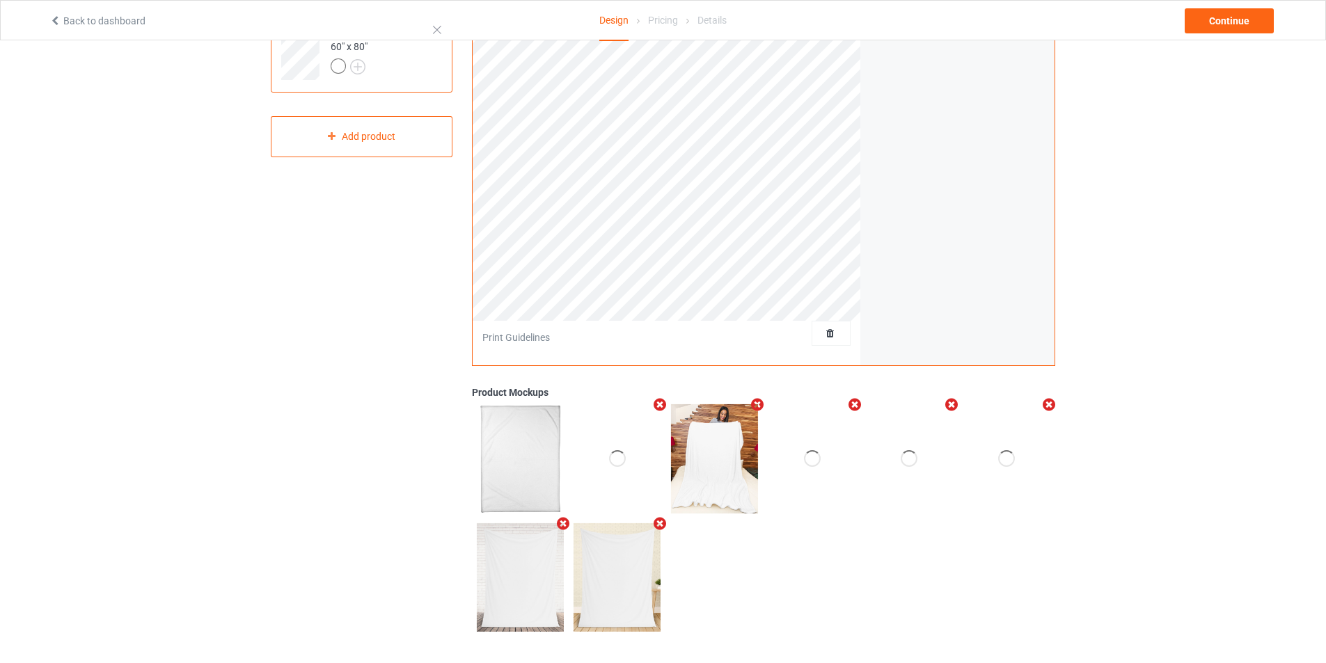
scroll to position [237, 0]
click at [562, 521] on icon "Remove mockup" at bounding box center [562, 521] width 17 height 15
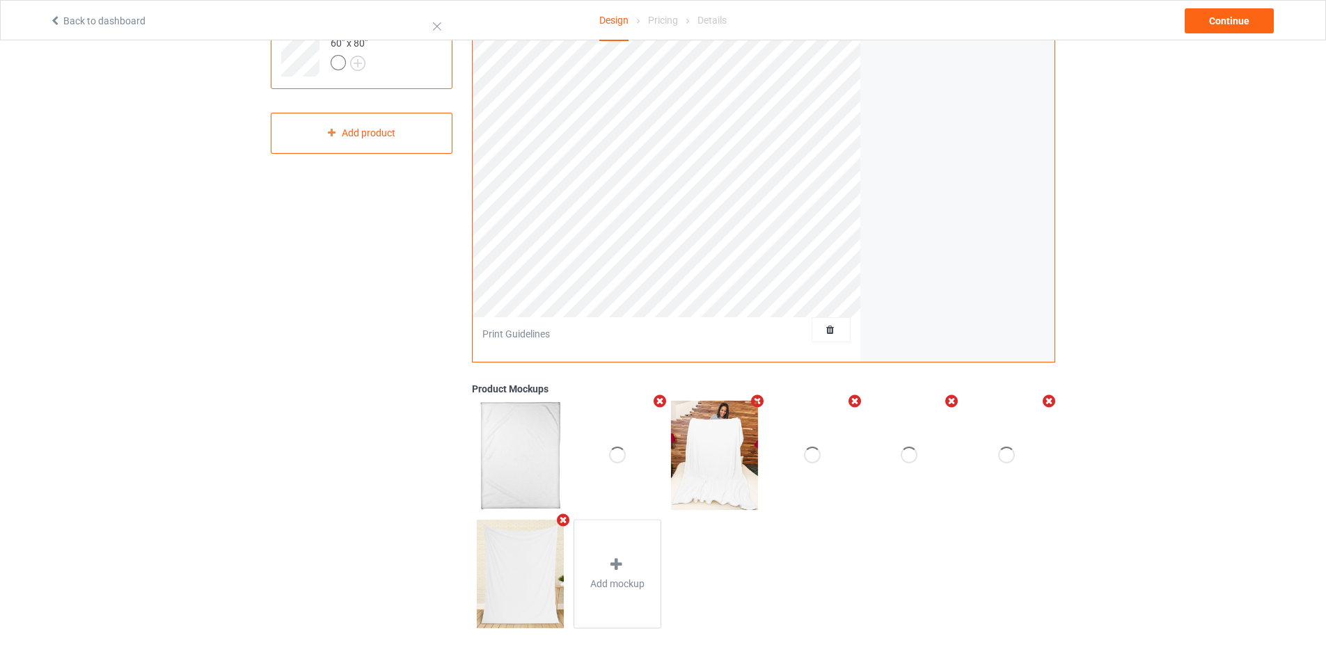
click at [569, 521] on icon "Remove mockup" at bounding box center [562, 520] width 17 height 15
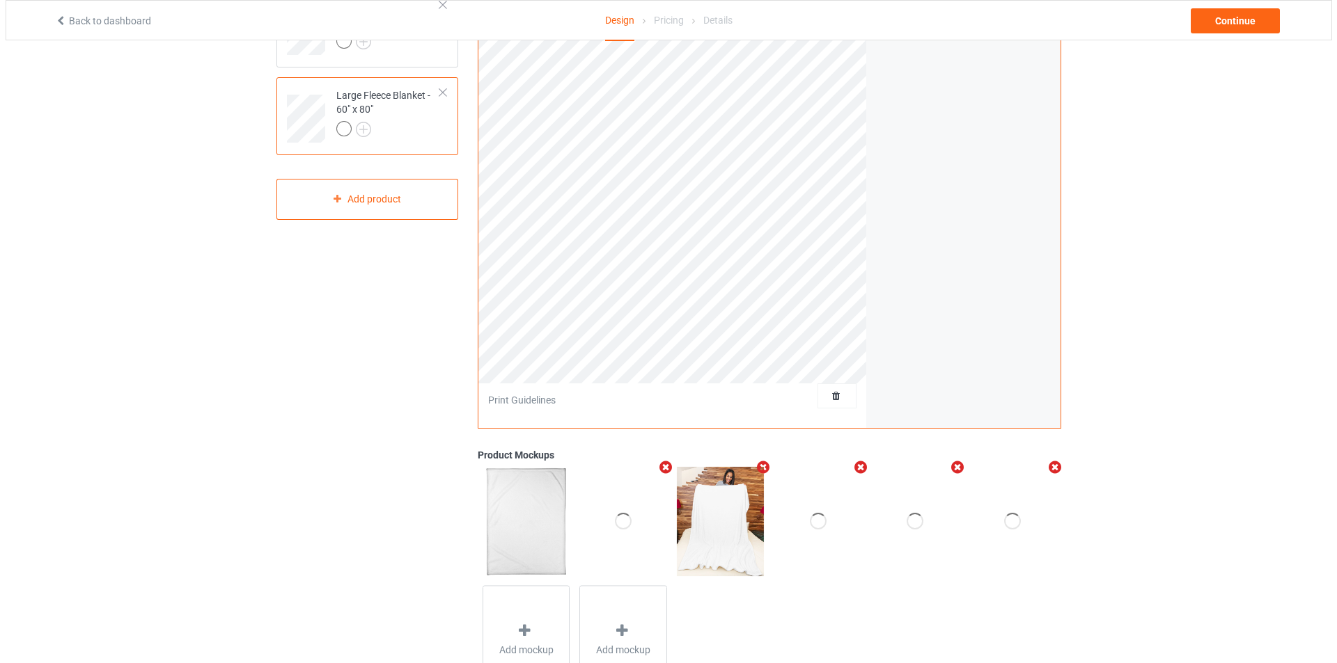
scroll to position [98, 0]
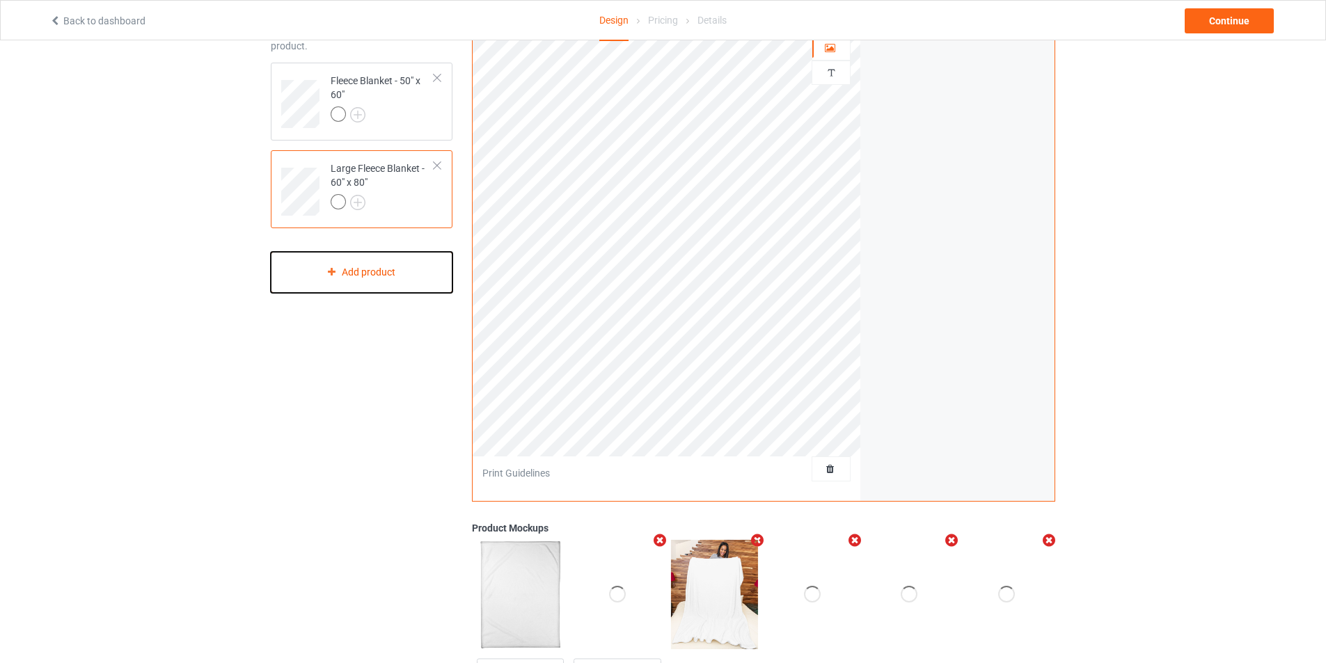
click at [386, 274] on div "Add product" at bounding box center [362, 272] width 182 height 41
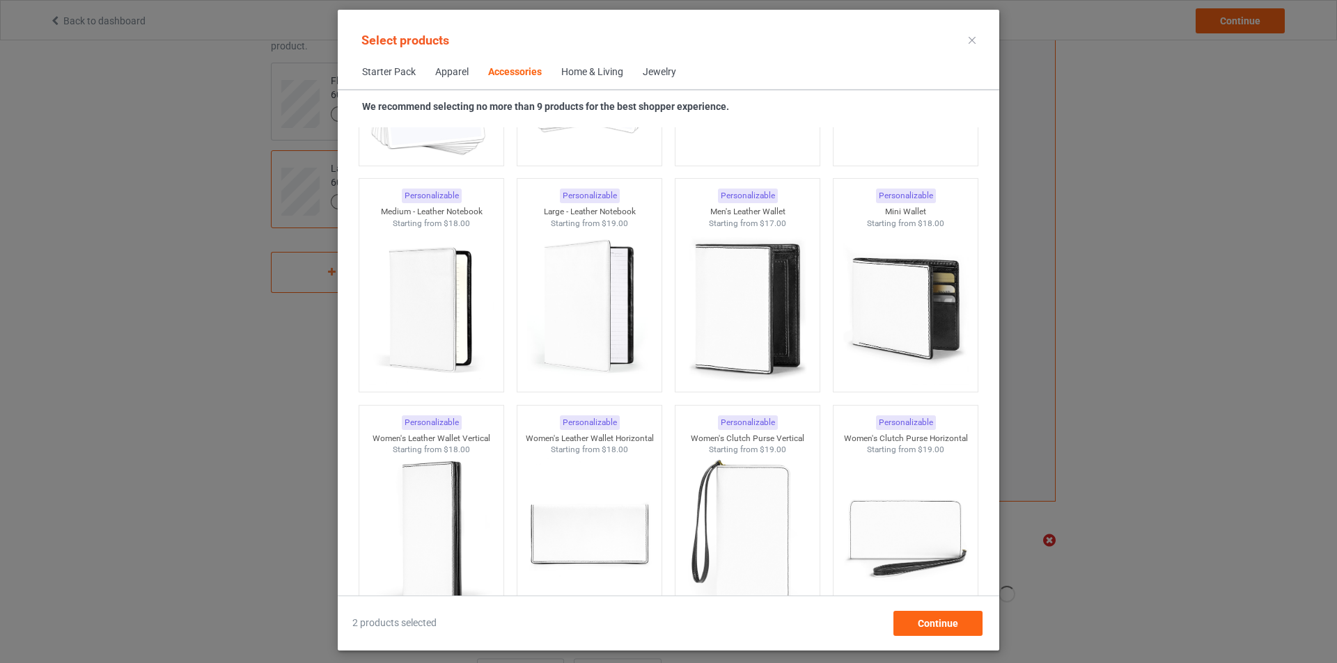
click at [597, 79] on div "Home & Living" at bounding box center [592, 72] width 62 height 14
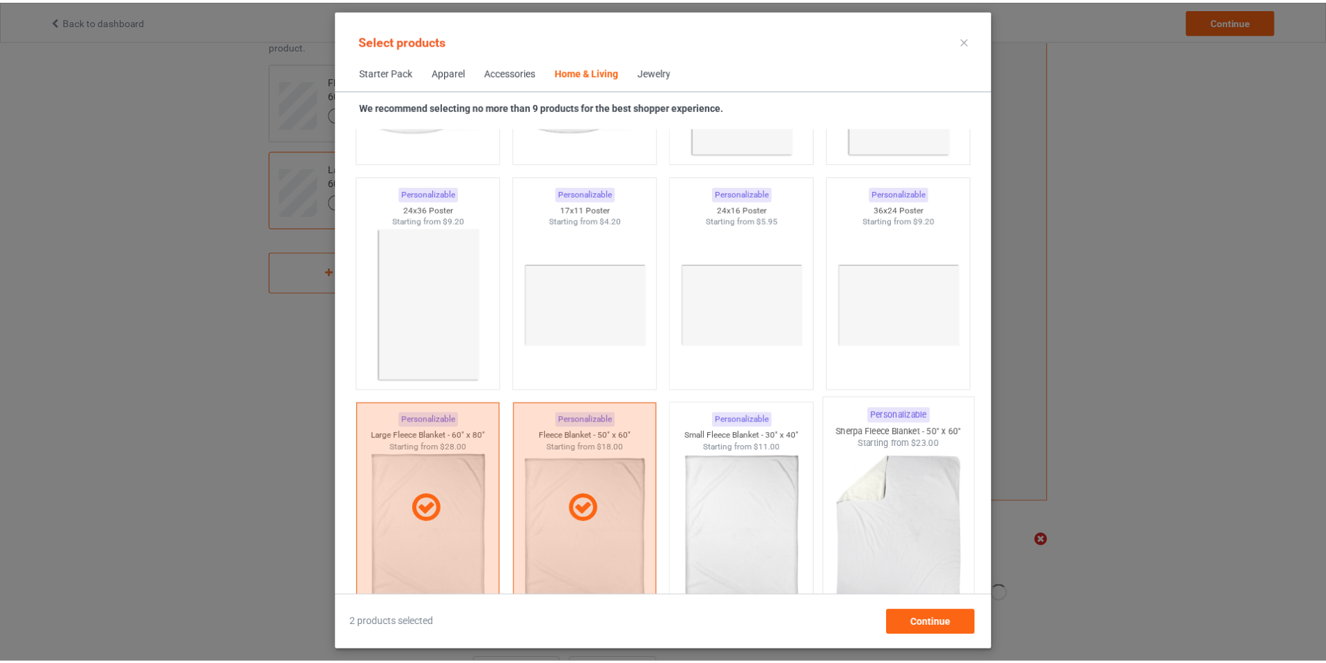
scroll to position [6766, 0]
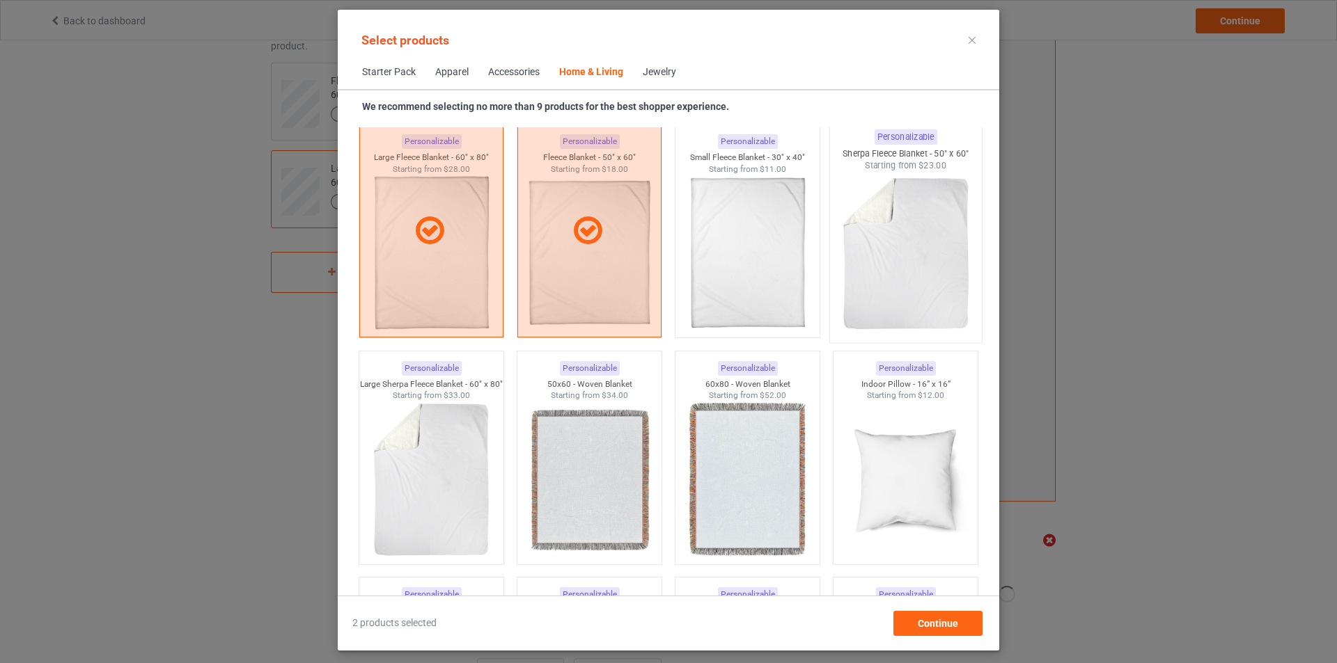
click at [884, 265] on img at bounding box center [905, 254] width 131 height 164
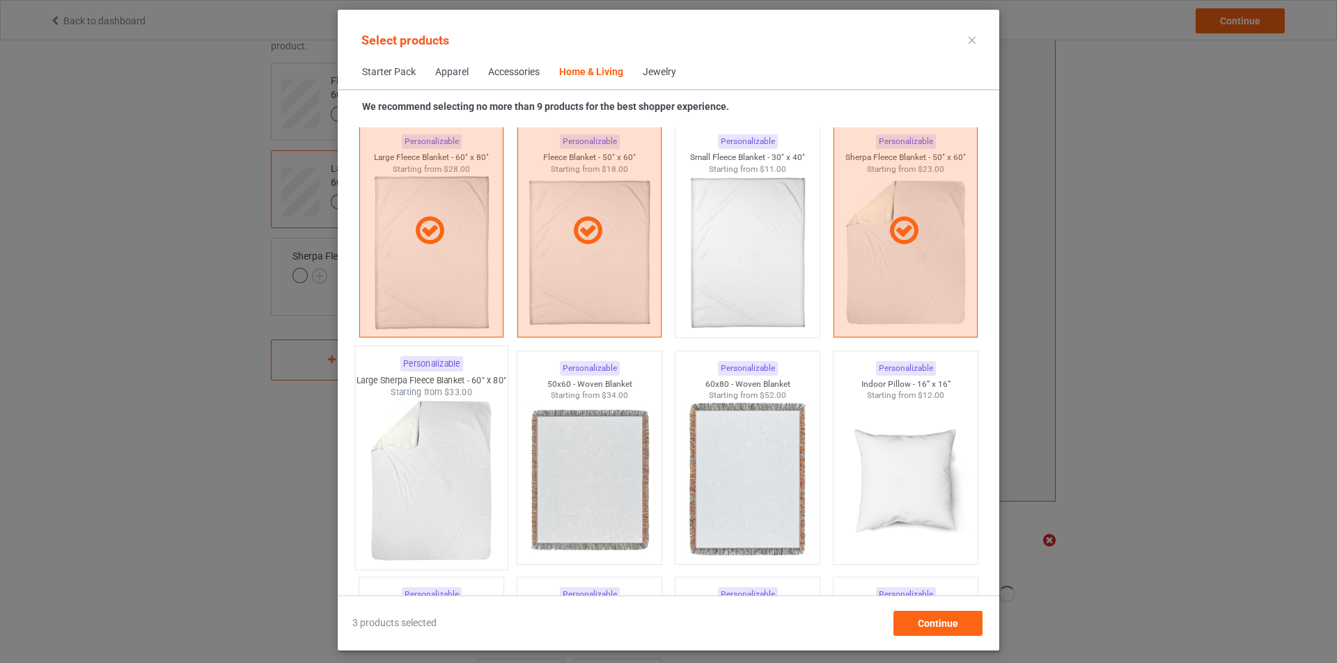
click at [420, 424] on img at bounding box center [431, 481] width 131 height 164
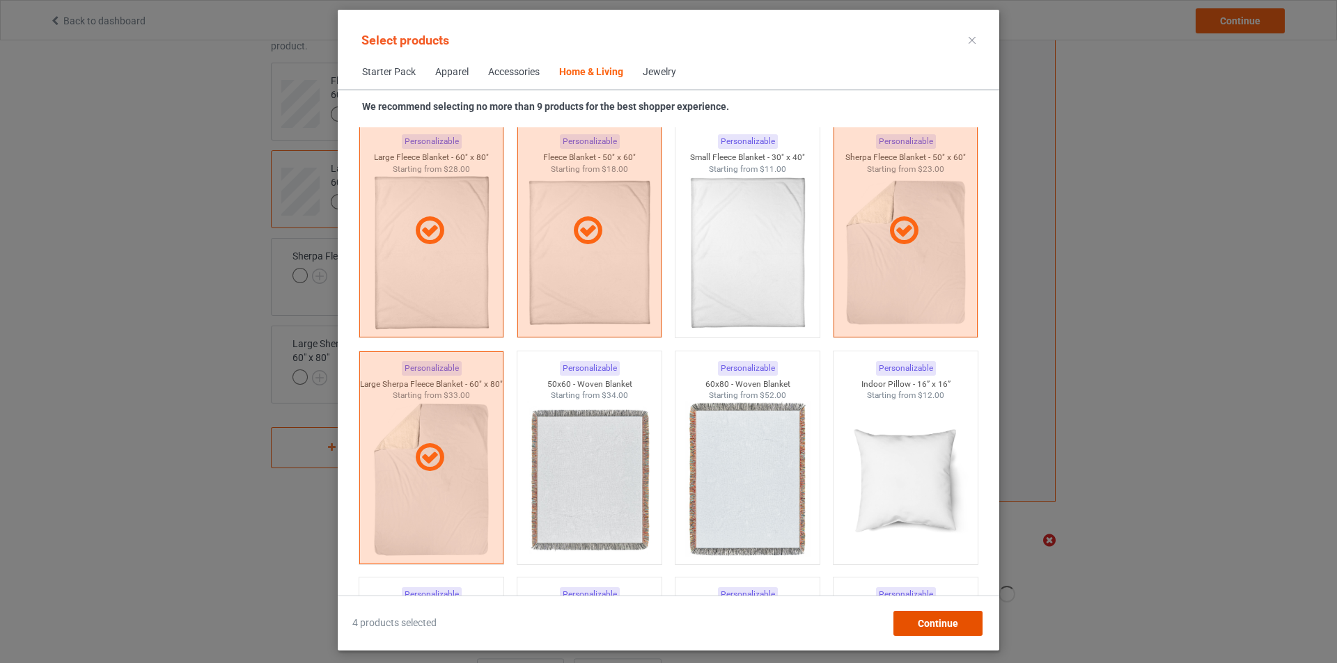
click at [959, 617] on div "Continue" at bounding box center [937, 623] width 89 height 25
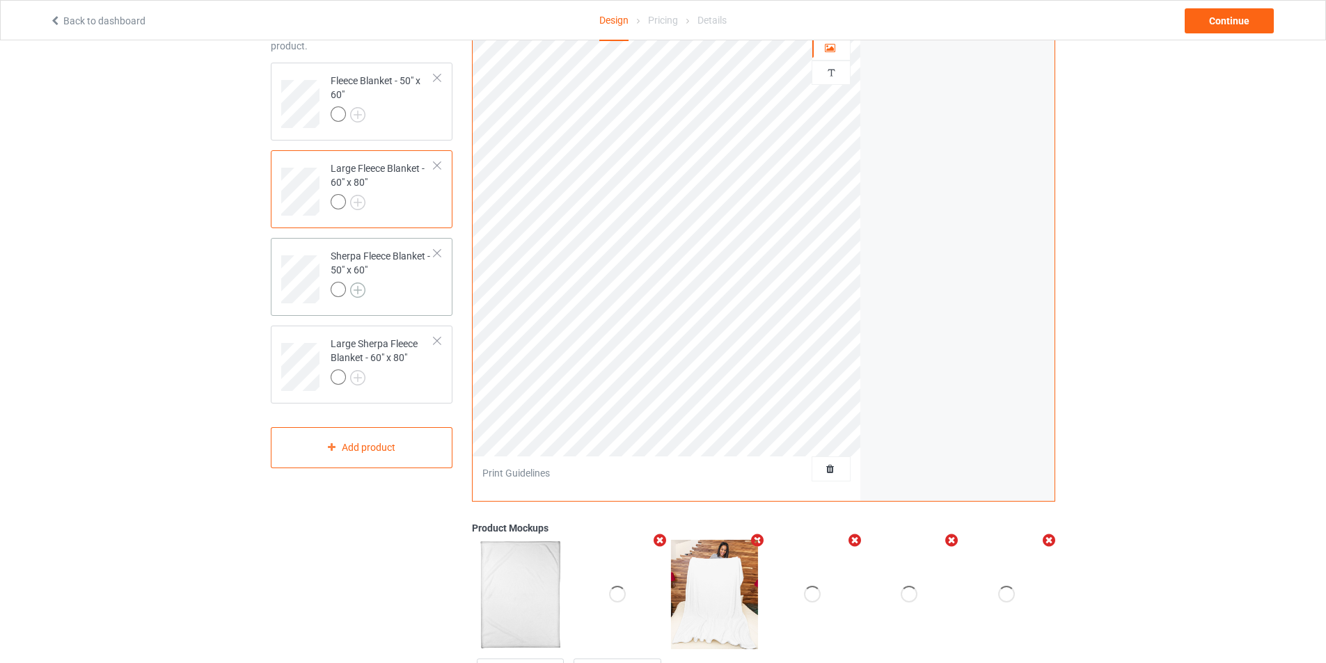
click at [363, 285] on img at bounding box center [357, 290] width 15 height 15
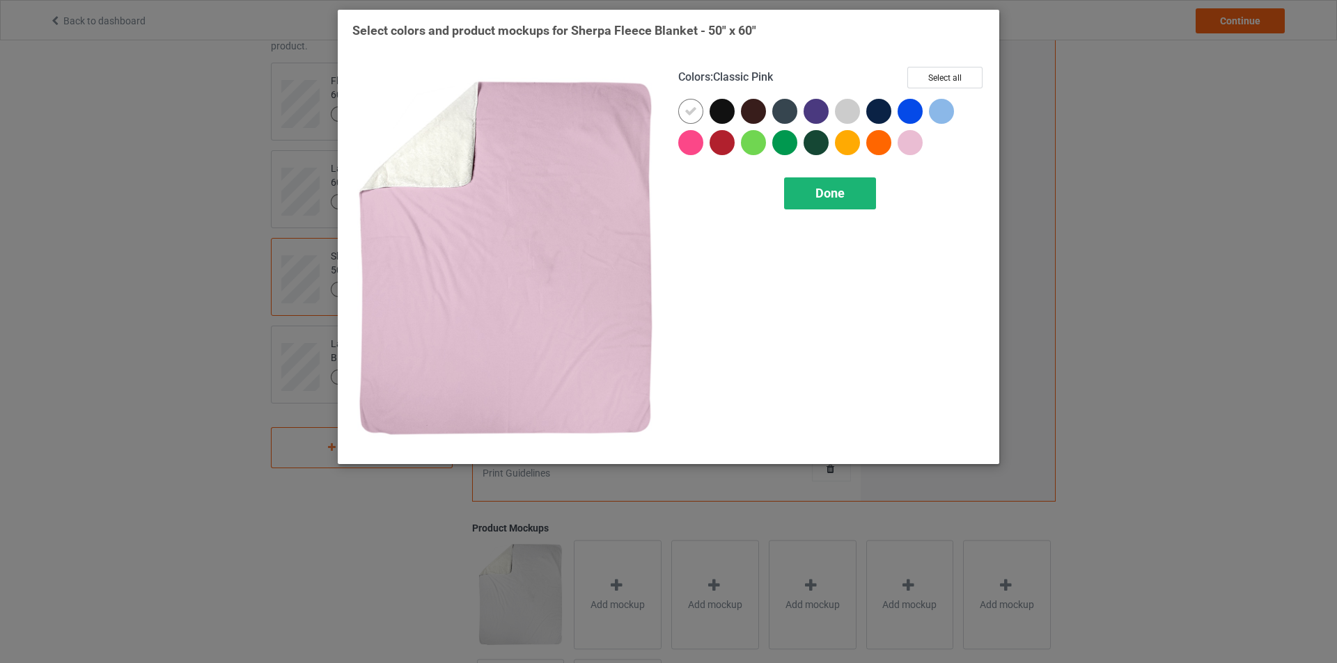
click at [851, 196] on div "Done" at bounding box center [830, 194] width 92 height 32
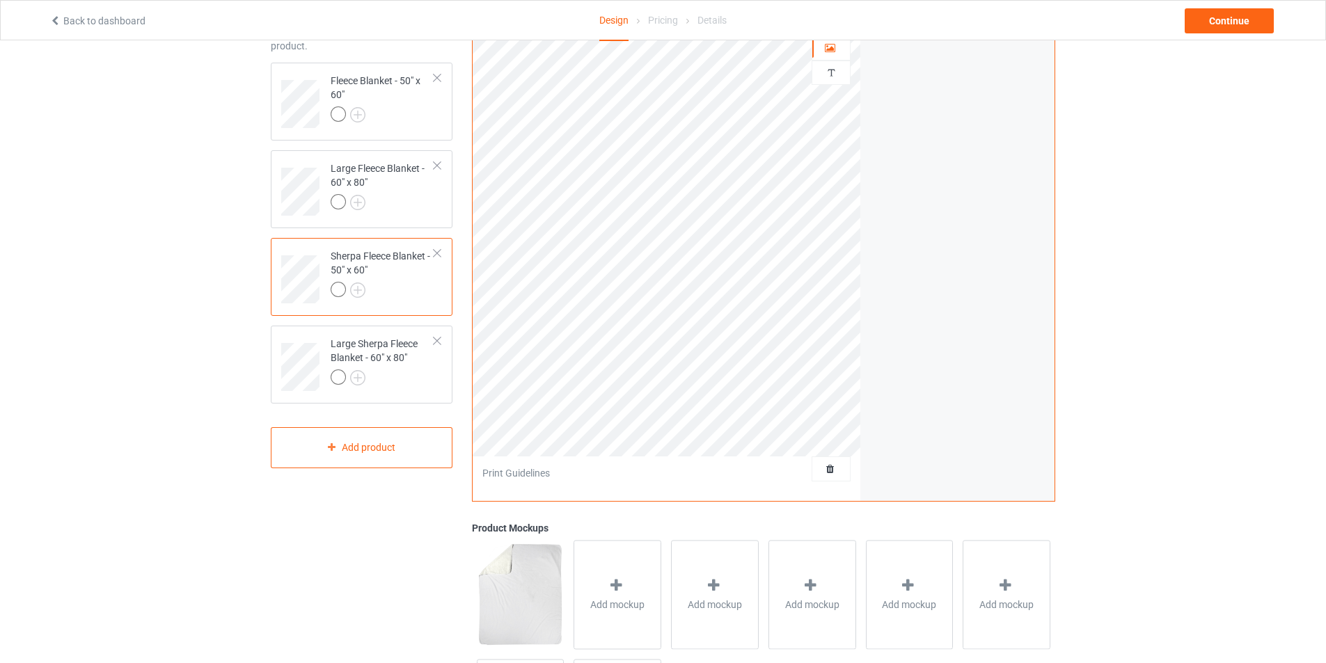
click at [411, 265] on div "Sherpa Fleece Blanket - 50" x 60"" at bounding box center [383, 272] width 104 height 47
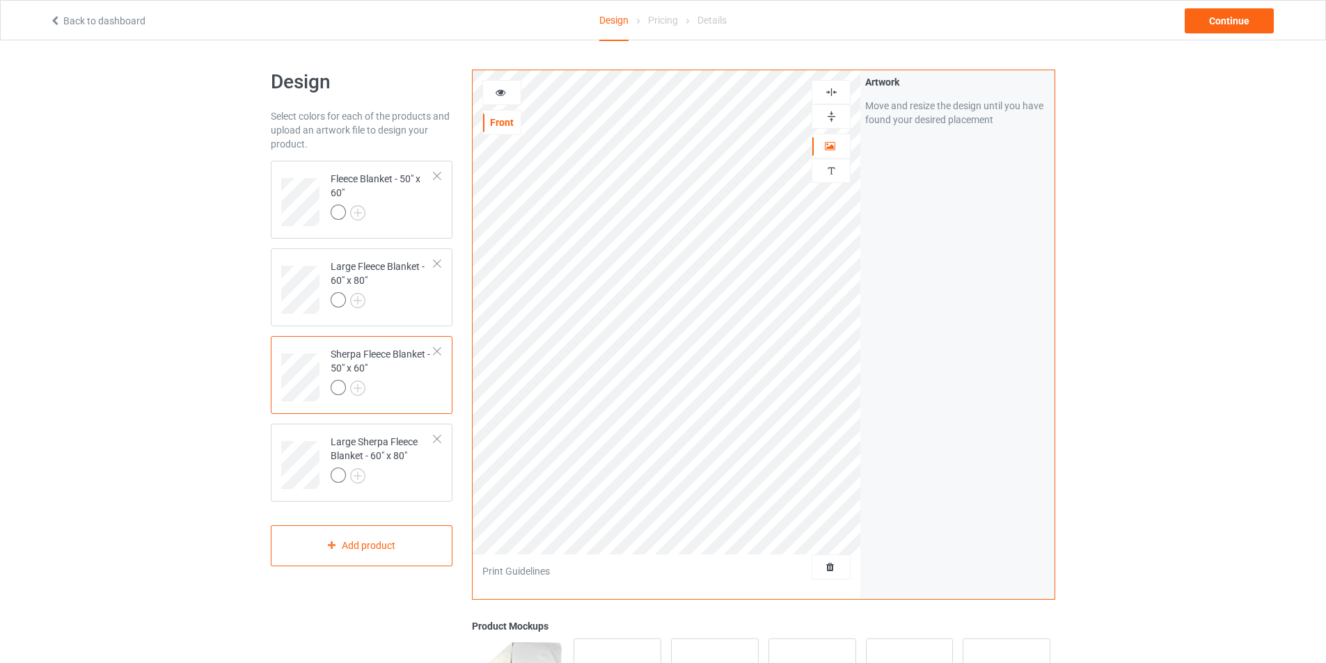
click at [833, 116] on img at bounding box center [831, 116] width 13 height 13
click at [828, 100] on div at bounding box center [831, 92] width 39 height 24
click at [831, 103] on div at bounding box center [831, 92] width 39 height 24
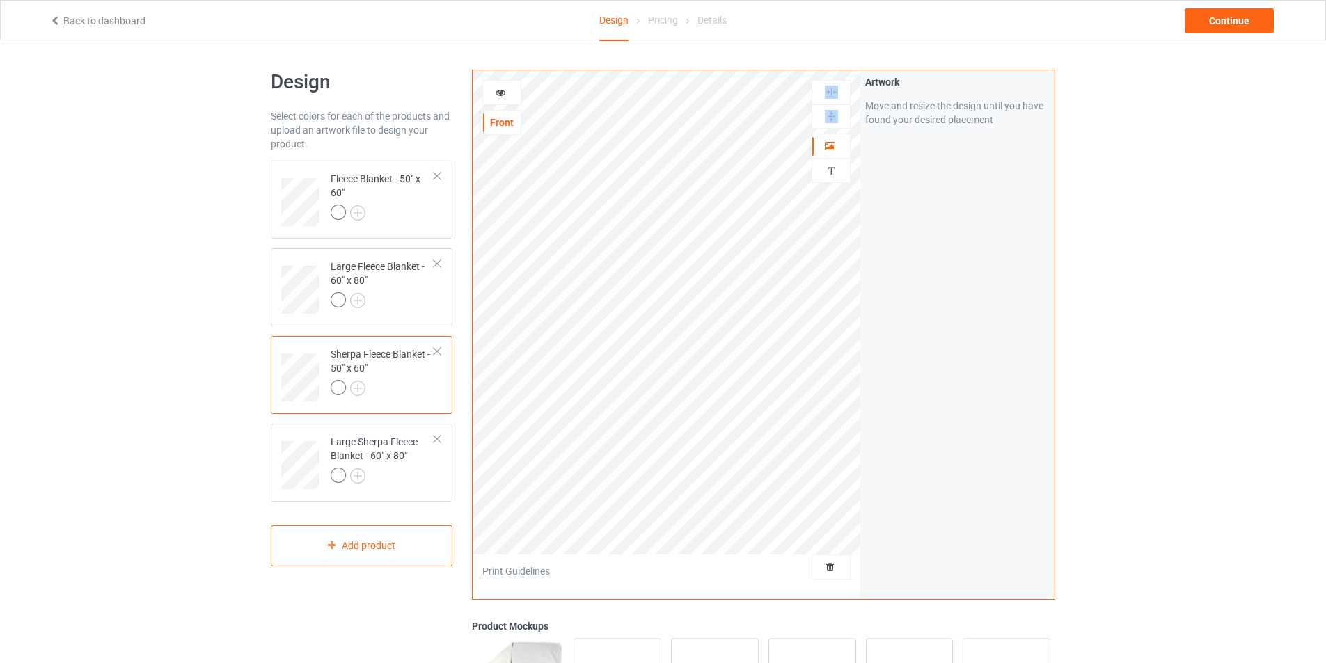
click at [831, 103] on div at bounding box center [831, 92] width 39 height 24
click at [833, 104] on div at bounding box center [831, 92] width 39 height 24
click at [833, 111] on img at bounding box center [831, 116] width 13 height 13
click at [833, 117] on img at bounding box center [831, 116] width 13 height 13
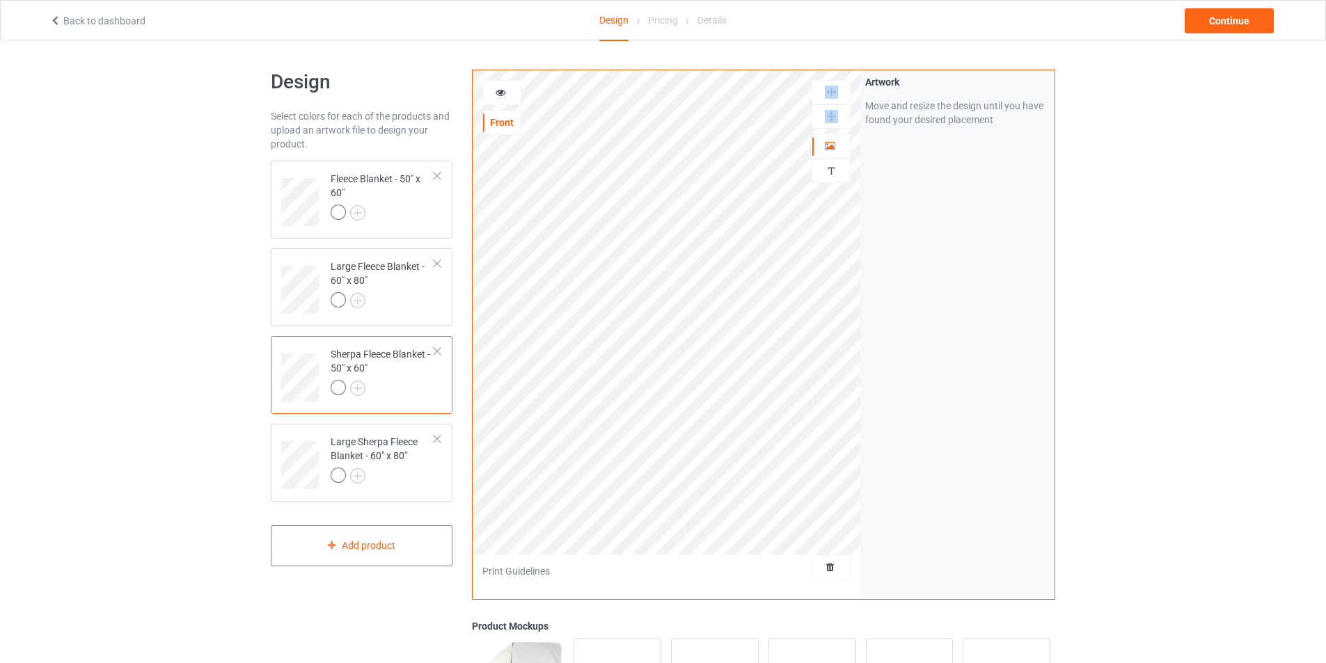
click at [832, 96] on img at bounding box center [831, 92] width 13 height 13
click at [833, 95] on img at bounding box center [831, 92] width 13 height 13
click at [393, 452] on div "Large Sherpa Fleece Blanket - 60" x 80"" at bounding box center [383, 458] width 104 height 47
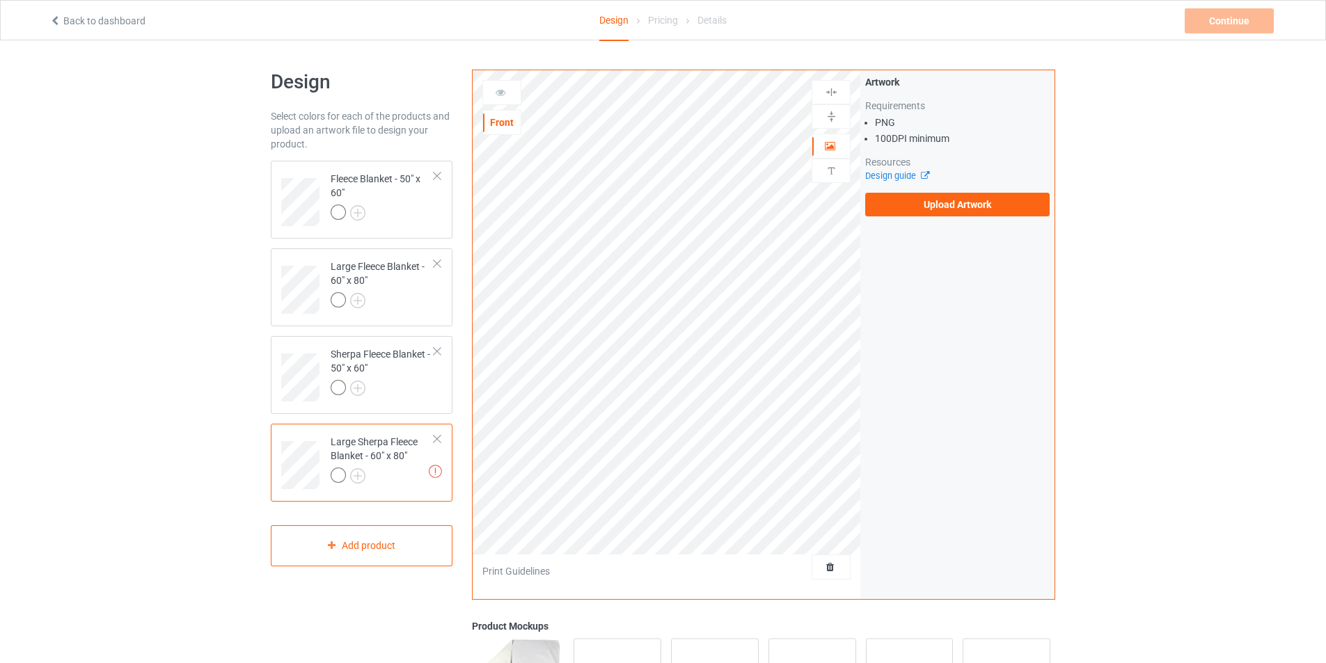
click at [402, 420] on div "Fleece Blanket - 50" x 60" Large Fleece Blanket - 60" x 80" Sherpa Fleece Blank…" at bounding box center [362, 331] width 182 height 341
click at [408, 400] on td "Sherpa Fleece Blanket - 50" x 60"" at bounding box center [382, 373] width 119 height 62
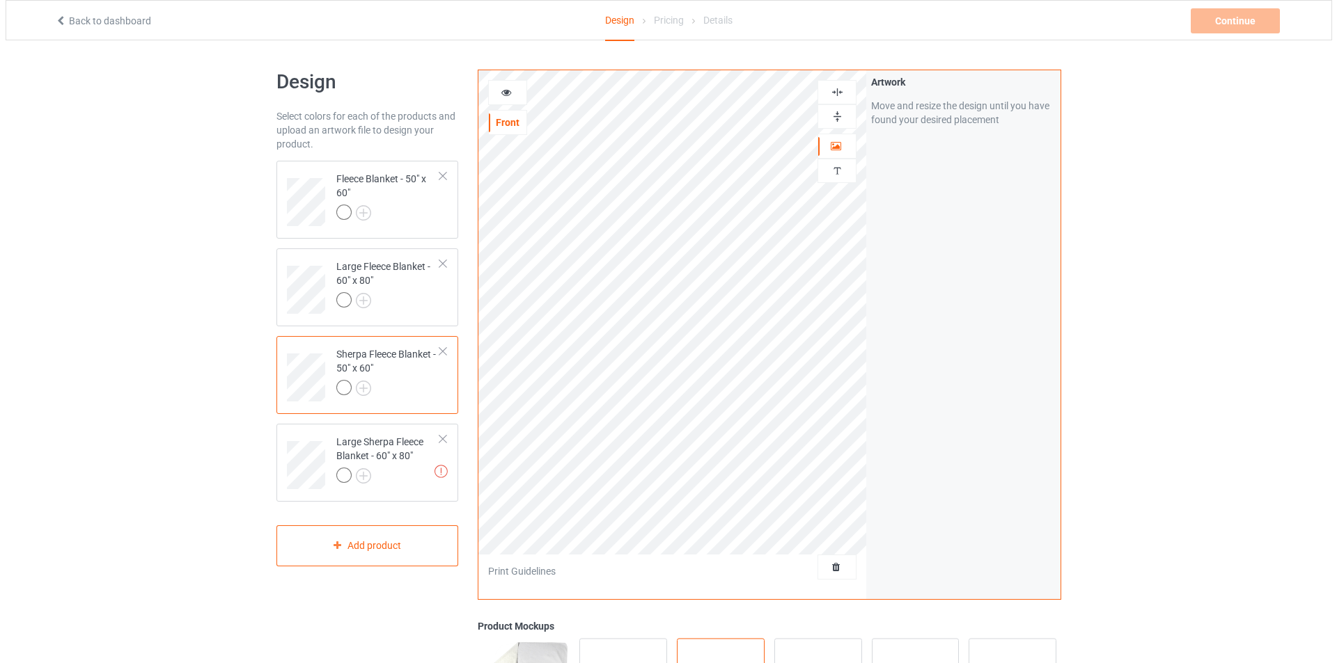
scroll to position [239, 0]
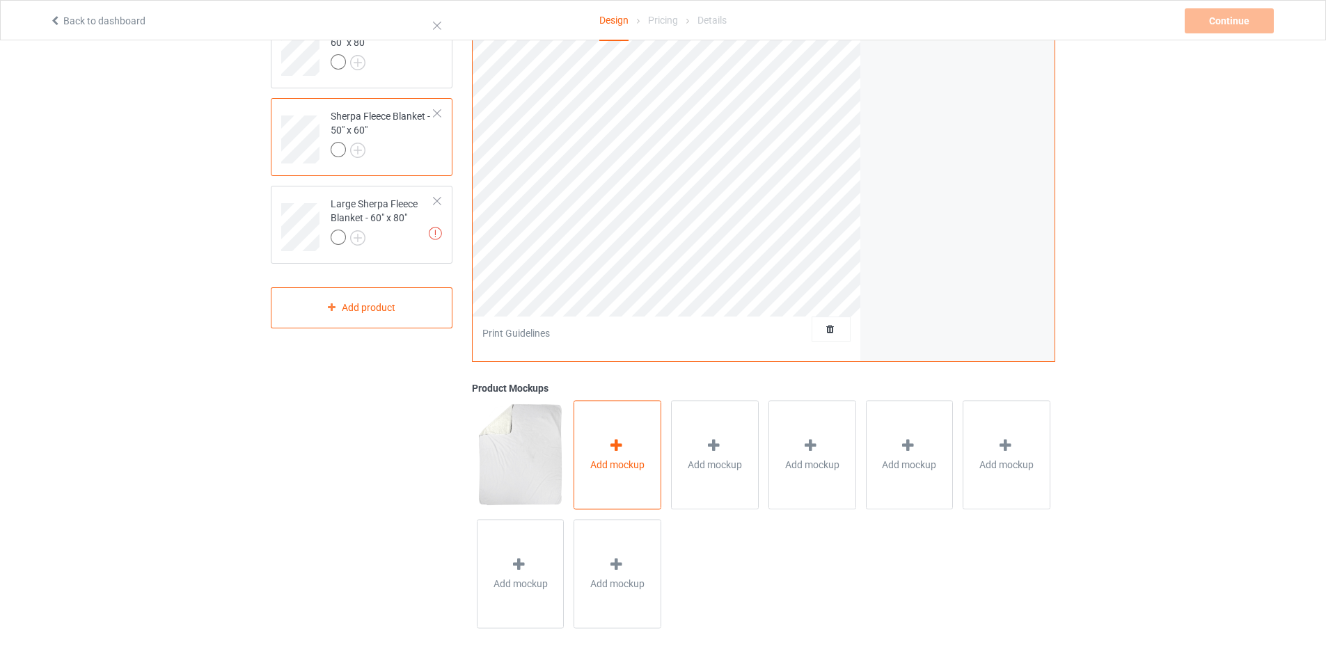
click at [639, 460] on span "Add mockup" at bounding box center [617, 465] width 54 height 14
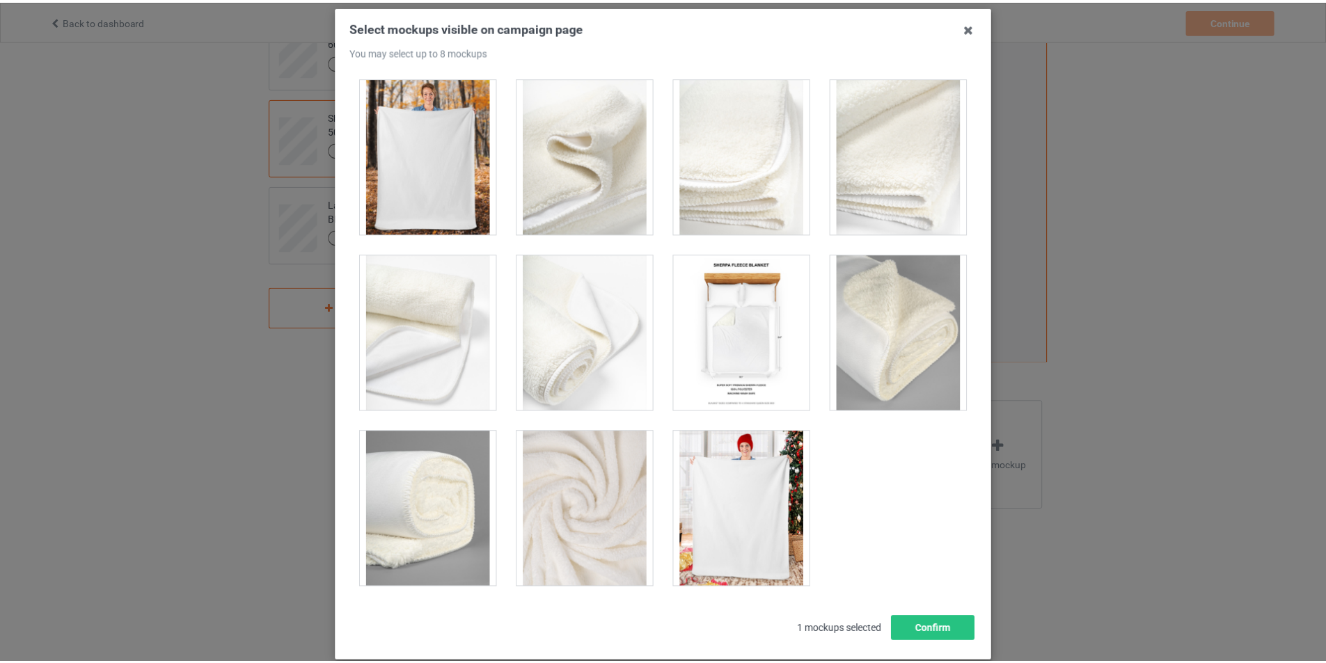
scroll to position [148, 0]
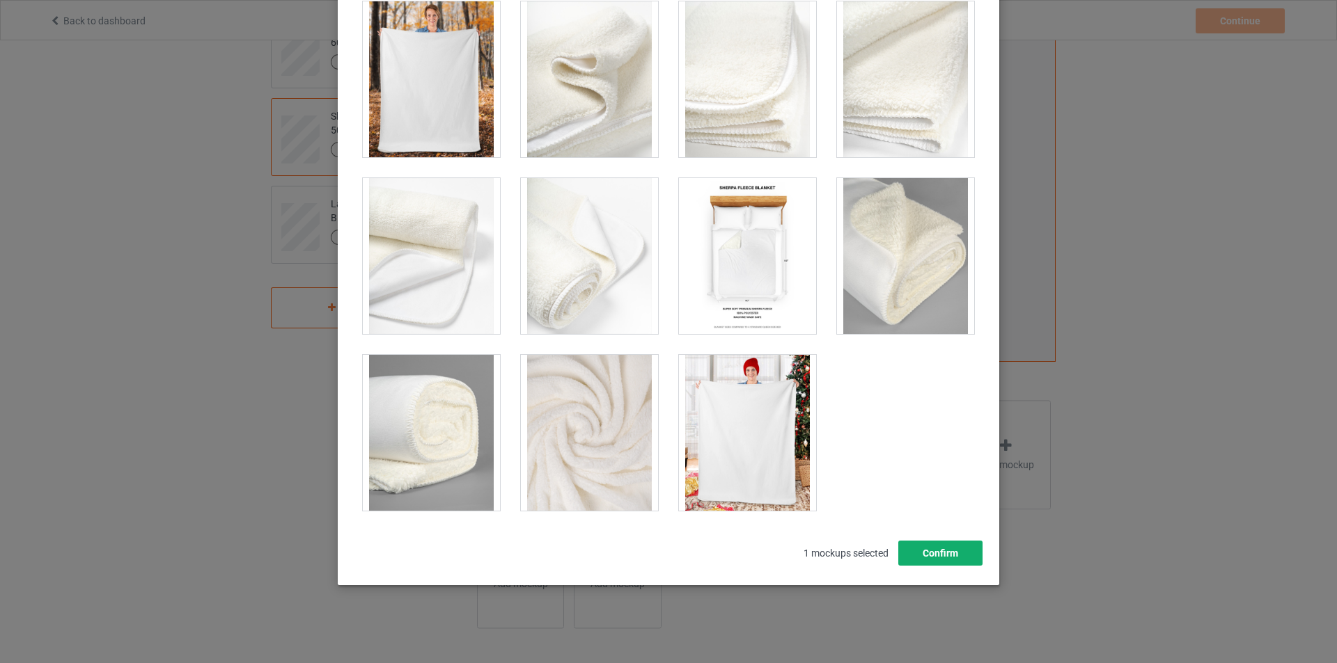
click at [927, 551] on button "Confirm" at bounding box center [940, 553] width 84 height 25
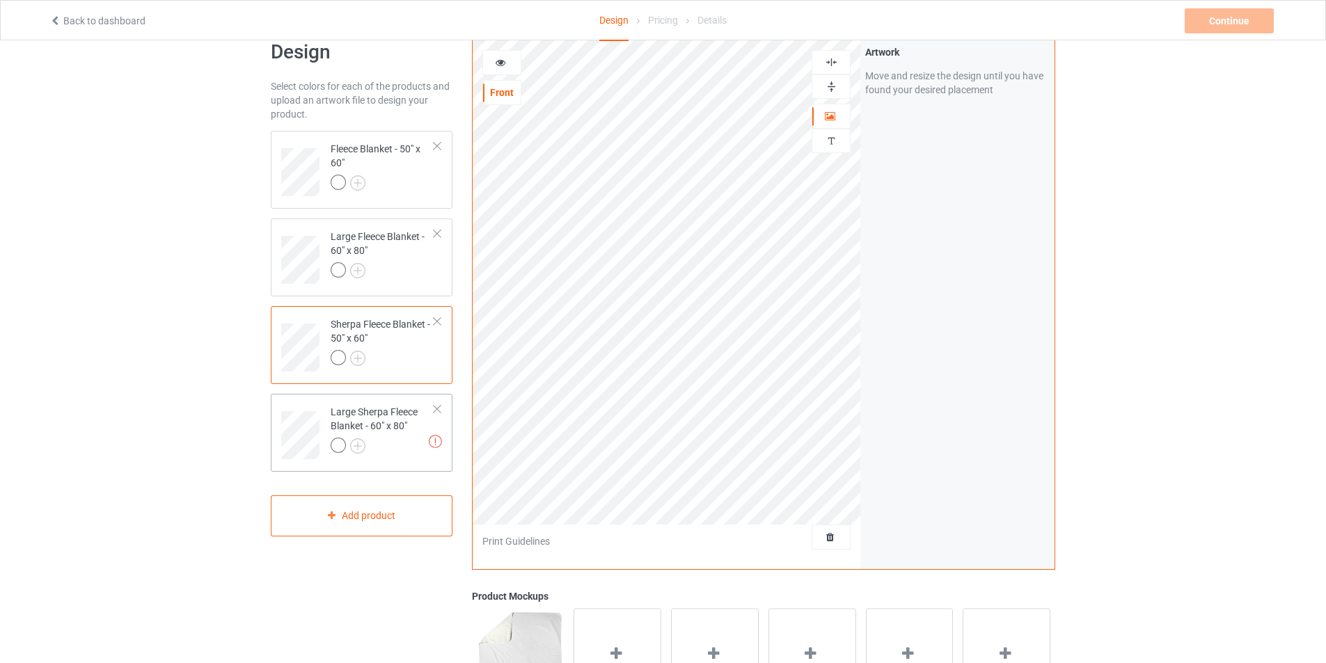
click at [384, 427] on div "Large Sherpa Fleece Blanket - 60" x 80"" at bounding box center [383, 428] width 104 height 47
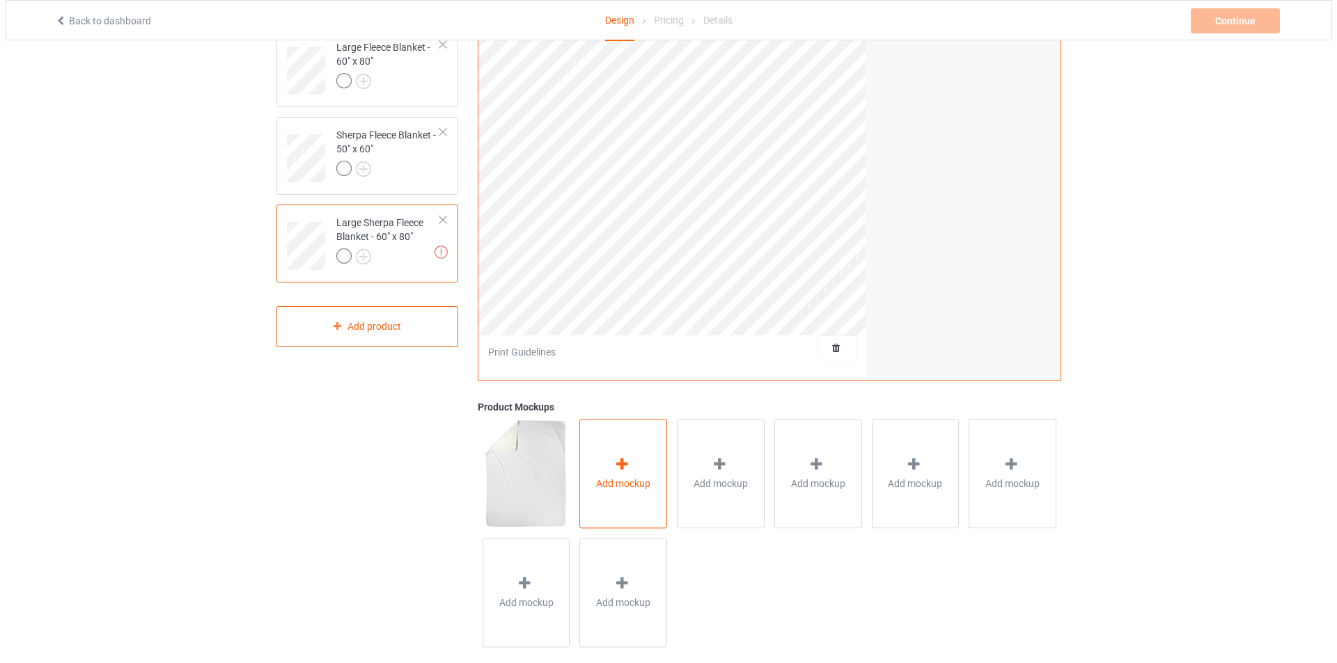
scroll to position [239, 0]
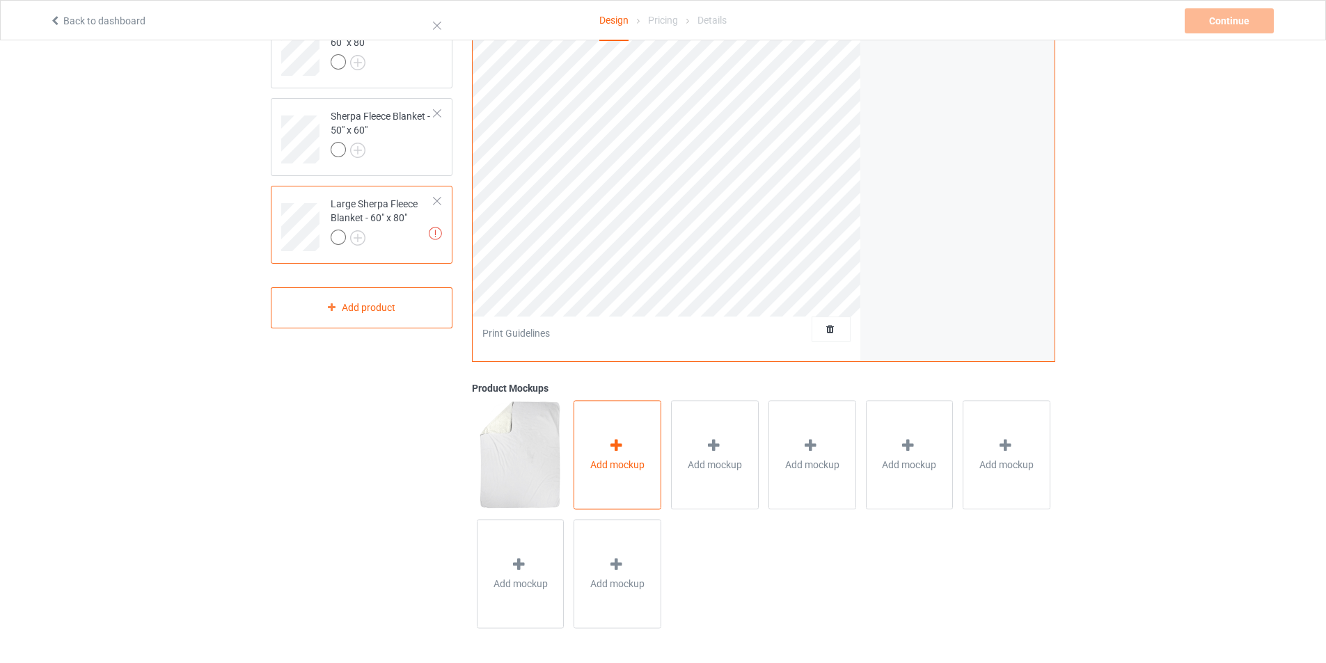
click at [642, 423] on div "Add mockup" at bounding box center [618, 454] width 88 height 109
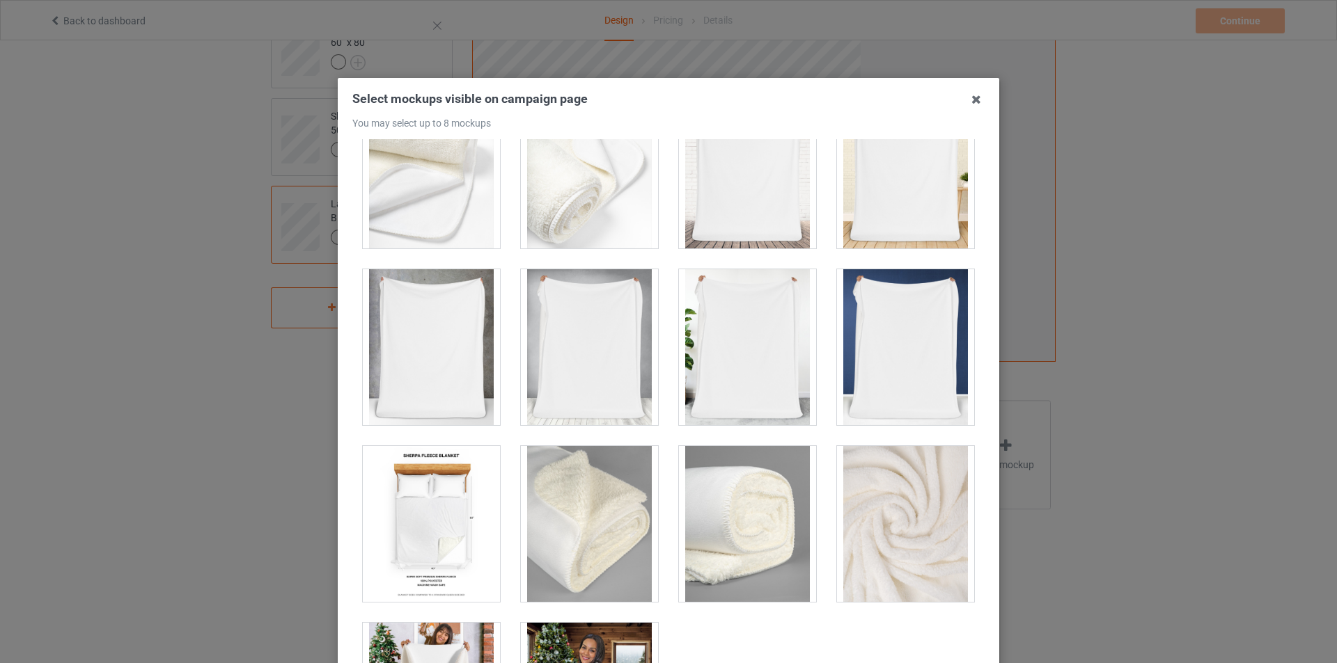
scroll to position [487, 0]
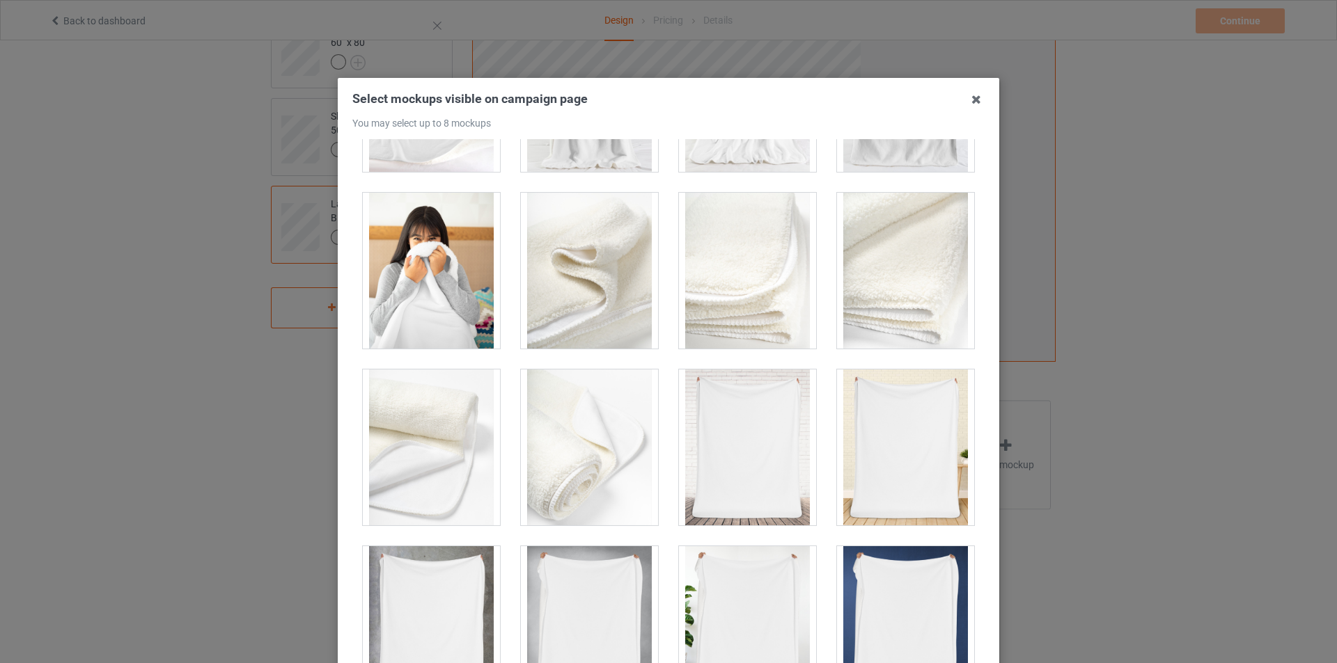
click at [983, 88] on div "Select mockups visible on campaign page You may select up to 8 mockups 1 1 mock…" at bounding box center [668, 406] width 661 height 656
click at [975, 97] on icon at bounding box center [976, 99] width 22 height 22
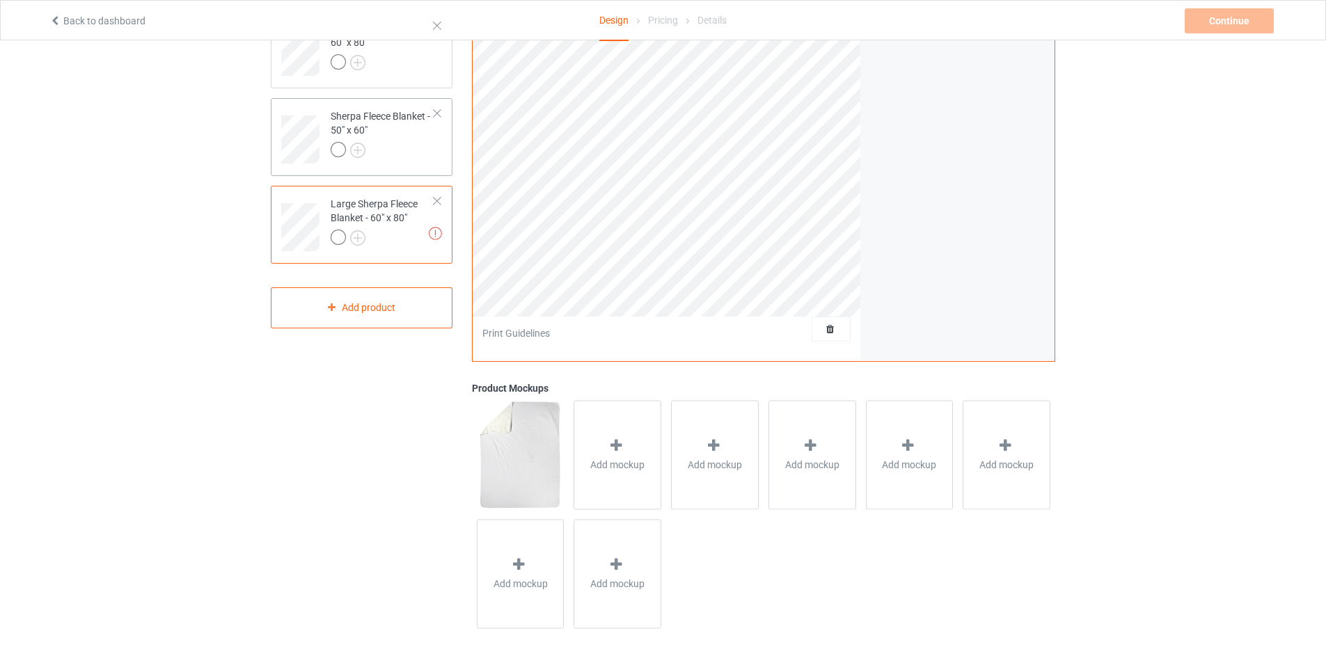
click at [396, 151] on div at bounding box center [383, 151] width 104 height 19
click at [616, 433] on div "Add mockup" at bounding box center [618, 454] width 88 height 109
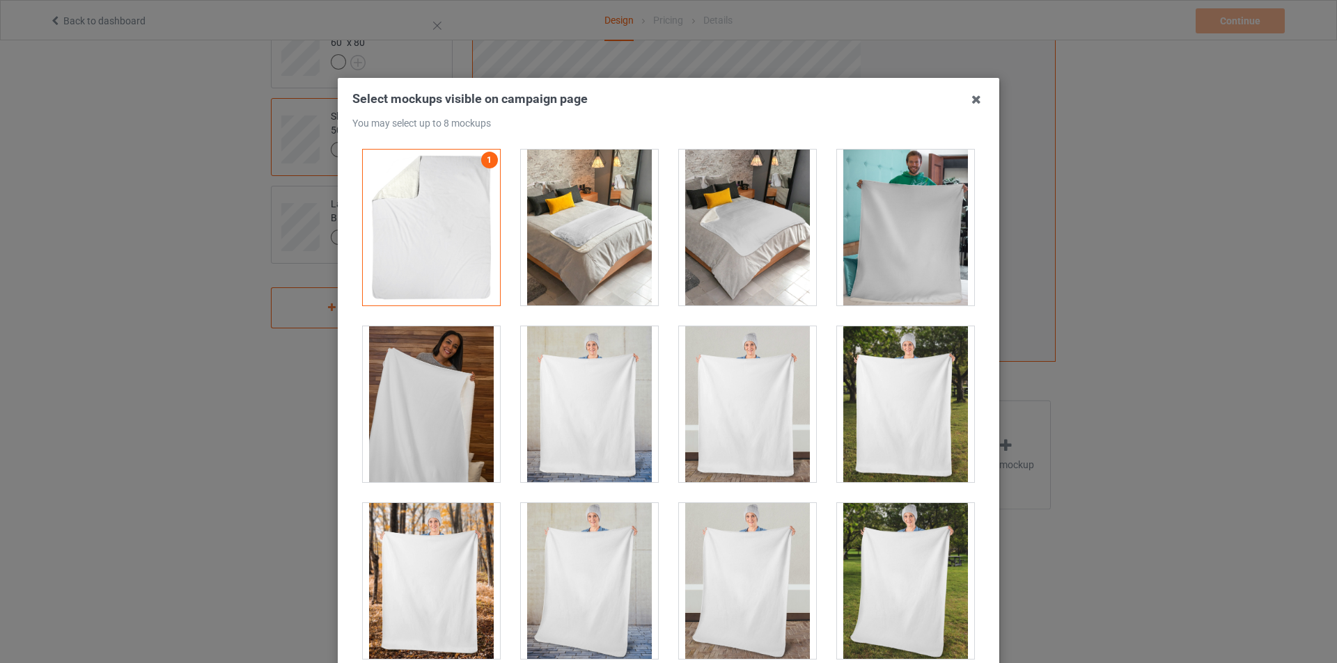
click at [590, 488] on div at bounding box center [589, 404] width 158 height 177
click at [627, 549] on div at bounding box center [589, 581] width 137 height 156
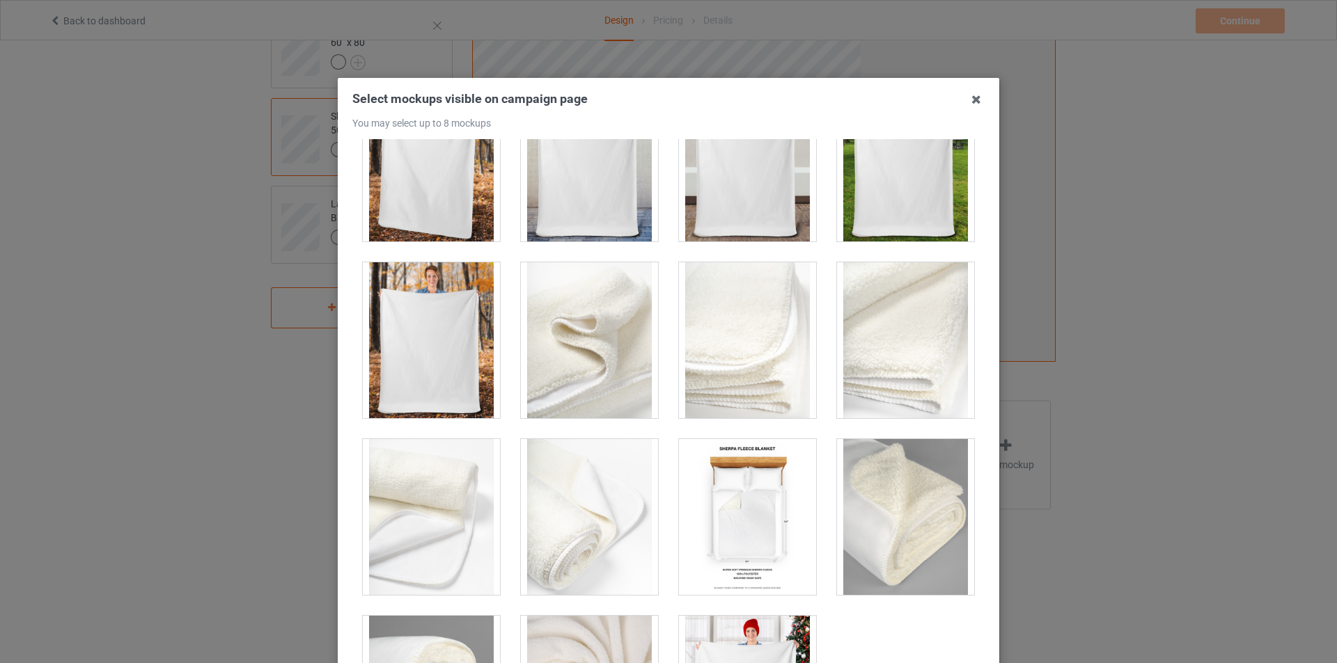
scroll to position [884, 0]
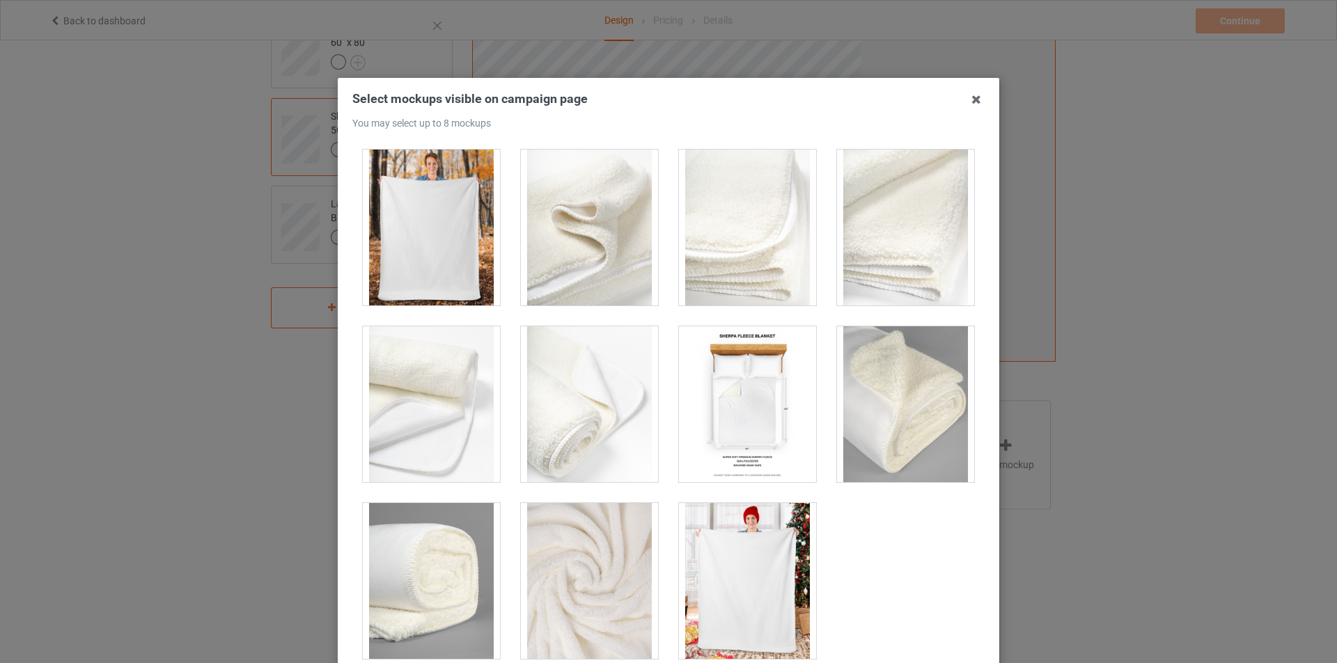
click at [847, 410] on div at bounding box center [905, 405] width 137 height 156
click at [695, 377] on div at bounding box center [747, 405] width 137 height 156
click at [611, 368] on div at bounding box center [589, 405] width 137 height 156
click at [583, 259] on div at bounding box center [589, 228] width 137 height 156
click at [442, 256] on div at bounding box center [431, 228] width 137 height 156
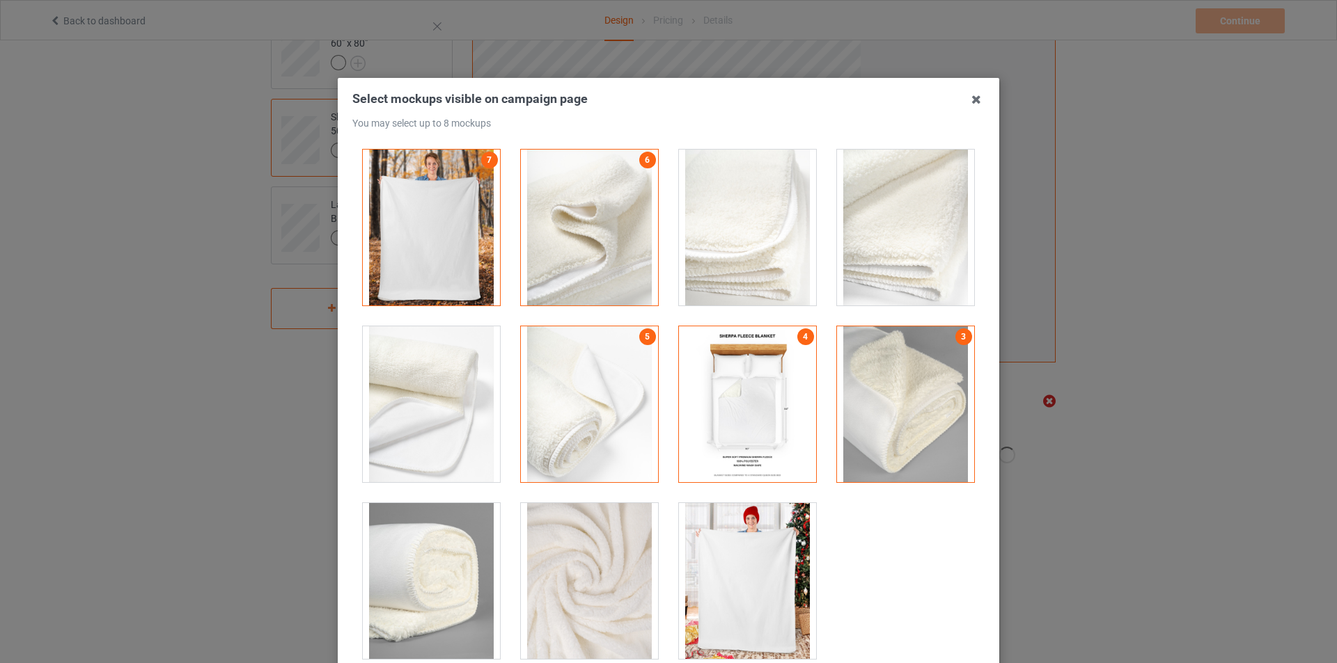
drag, startPoint x: 764, startPoint y: 264, endPoint x: 925, endPoint y: 254, distance: 161.1
click at [769, 264] on div at bounding box center [747, 228] width 137 height 156
click at [925, 254] on div at bounding box center [905, 228] width 137 height 156
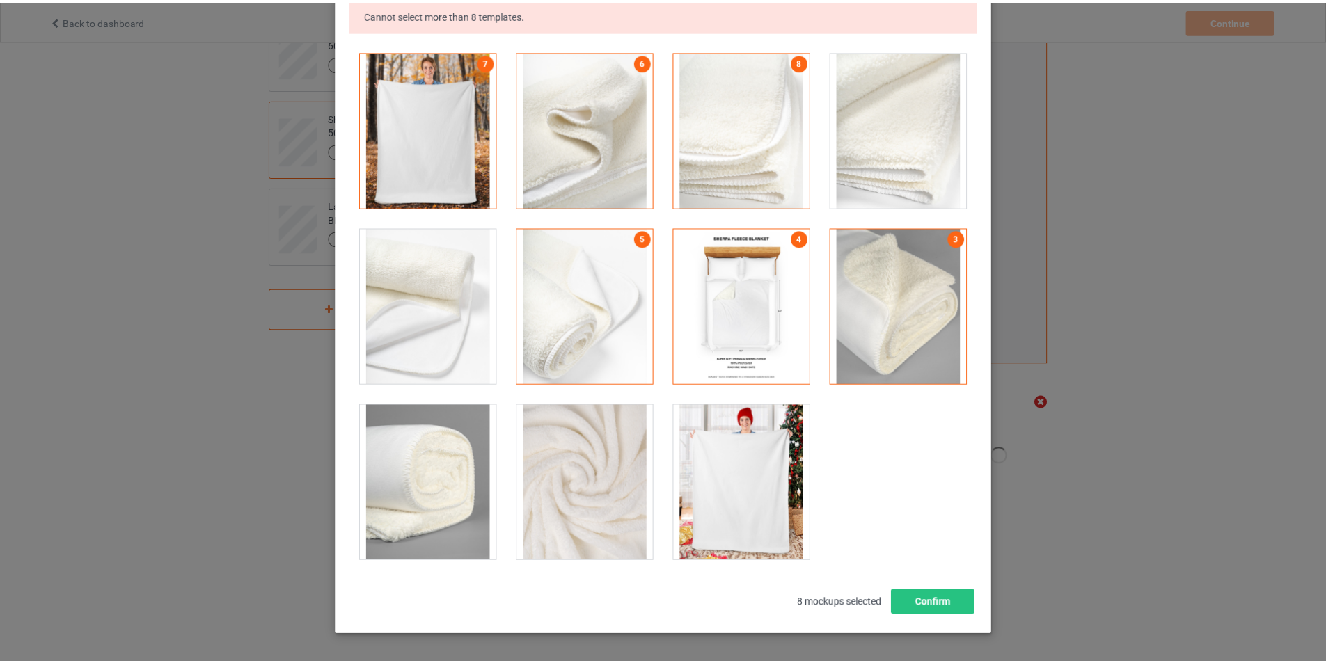
scroll to position [191, 0]
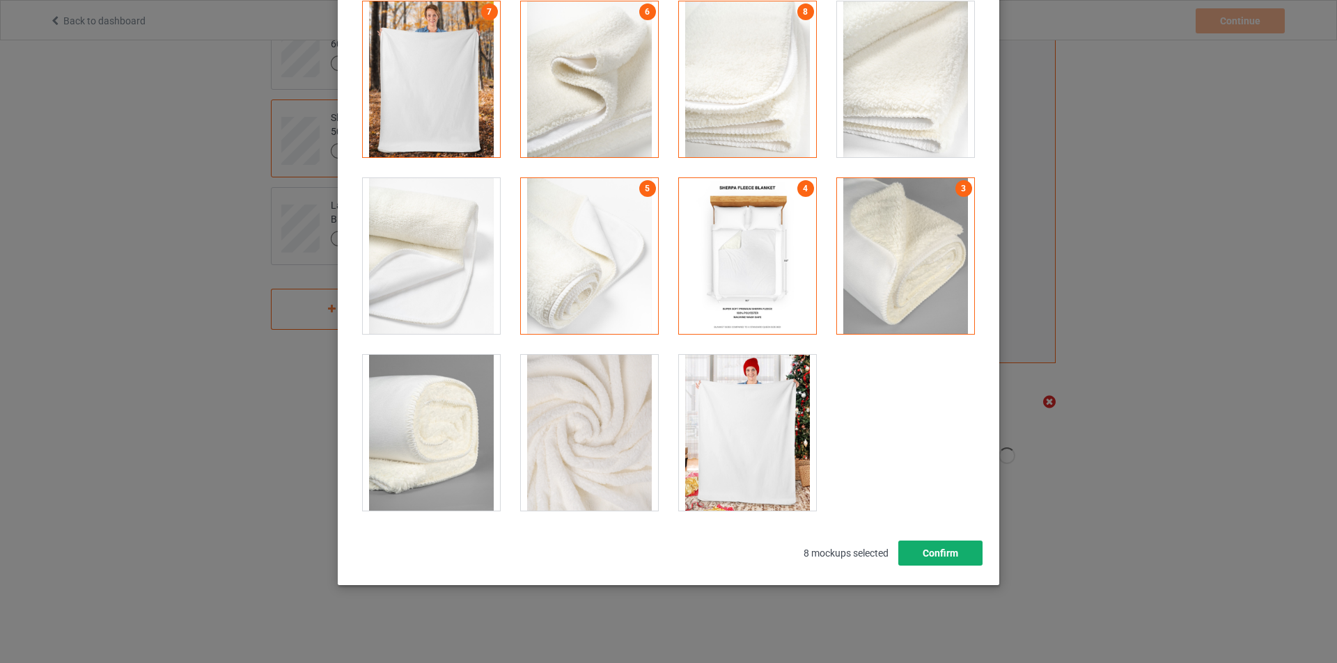
click at [946, 560] on button "Confirm" at bounding box center [940, 553] width 84 height 25
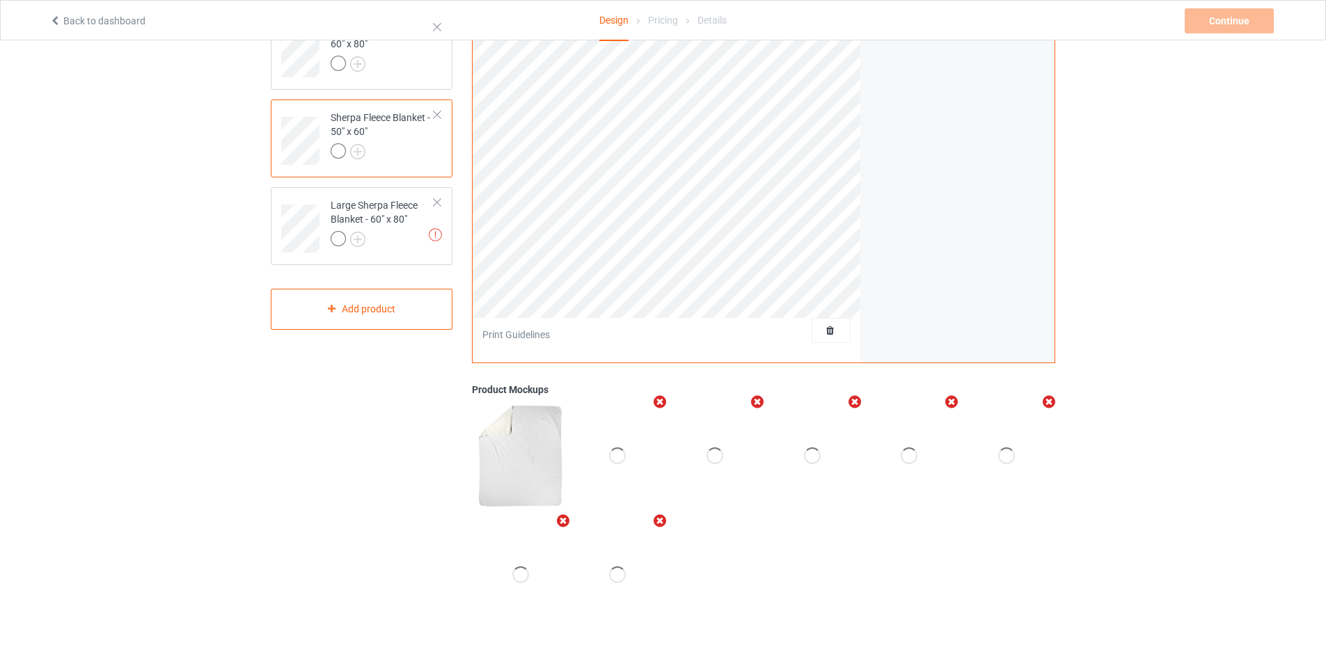
scroll to position [0, 0]
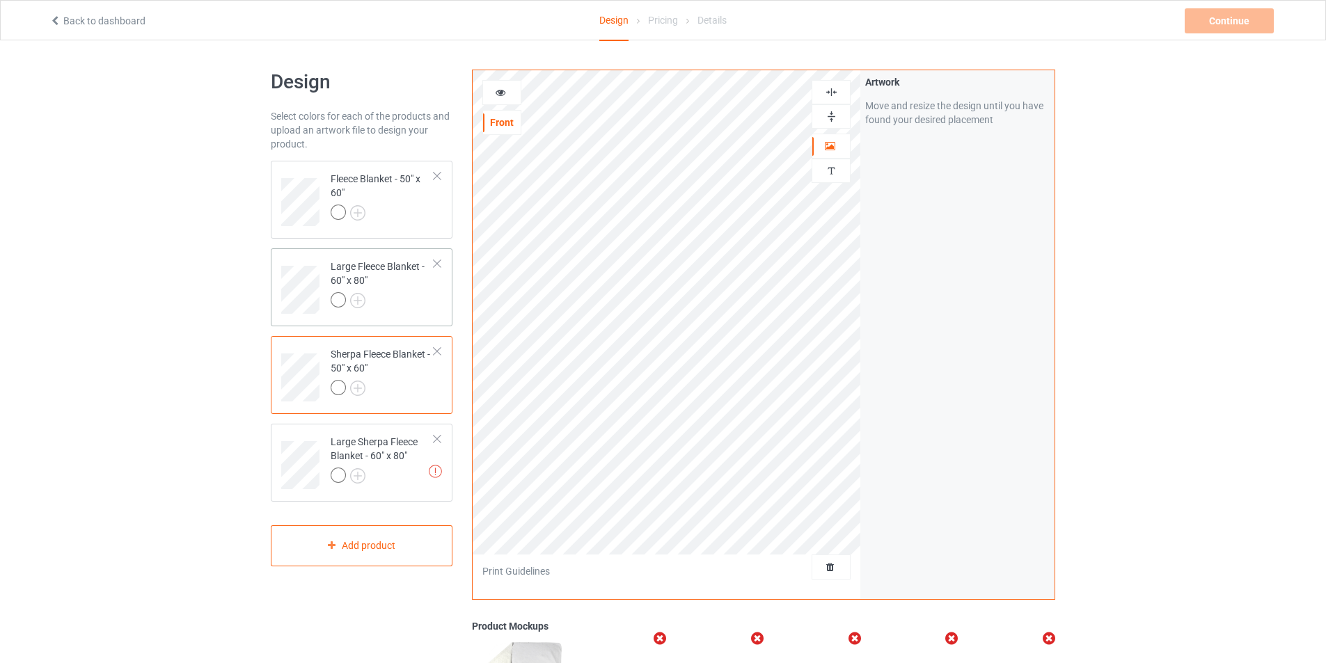
click at [415, 315] on td "Large Fleece Blanket - 60" x 80"" at bounding box center [382, 285] width 119 height 62
click at [385, 223] on div at bounding box center [383, 214] width 104 height 19
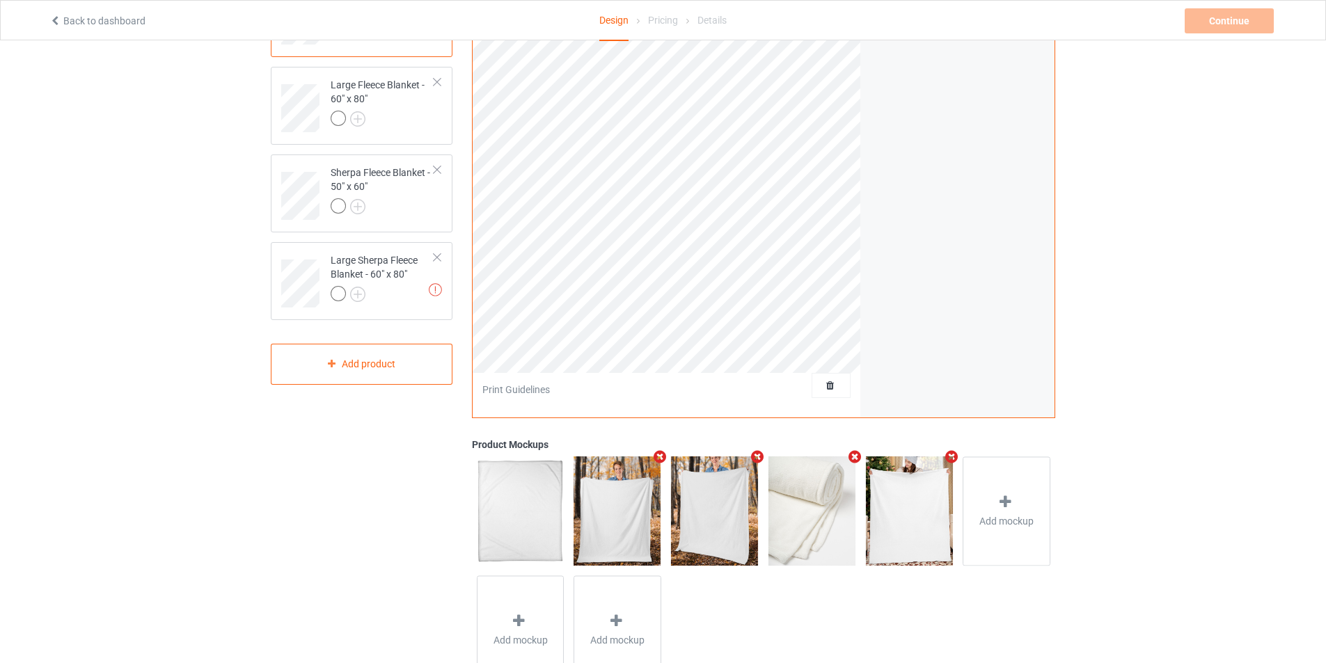
scroll to position [239, 0]
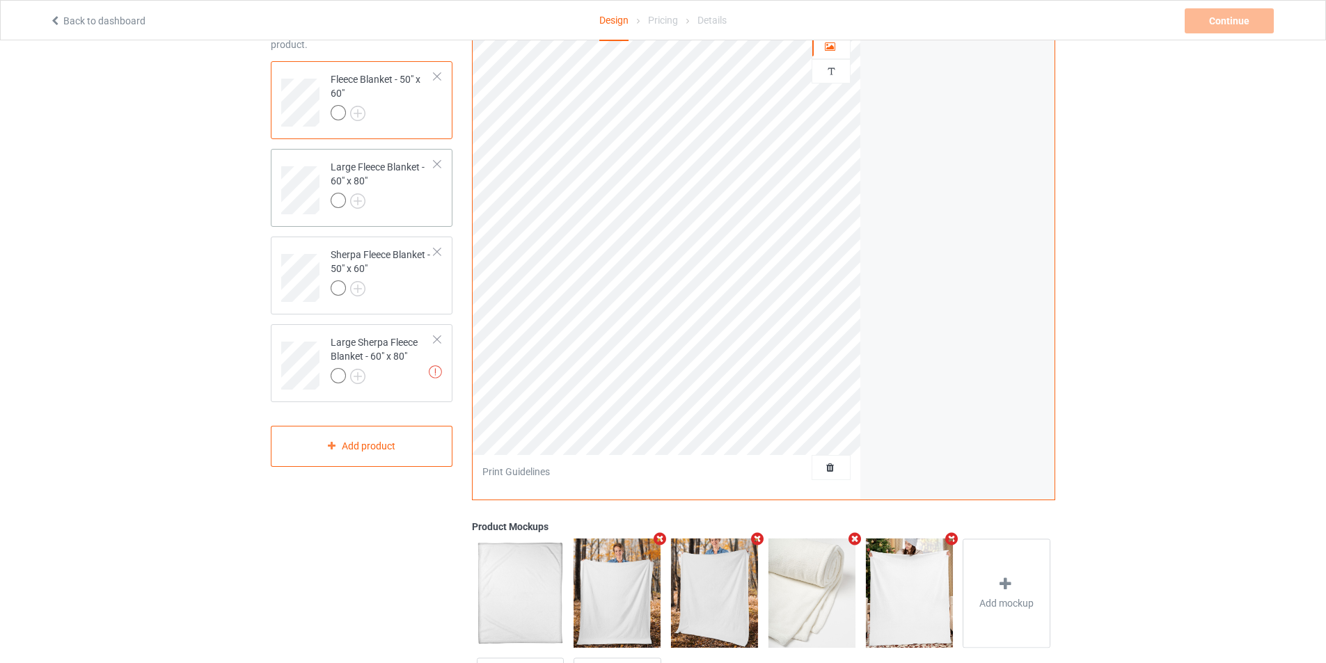
click at [416, 210] on div at bounding box center [383, 202] width 104 height 19
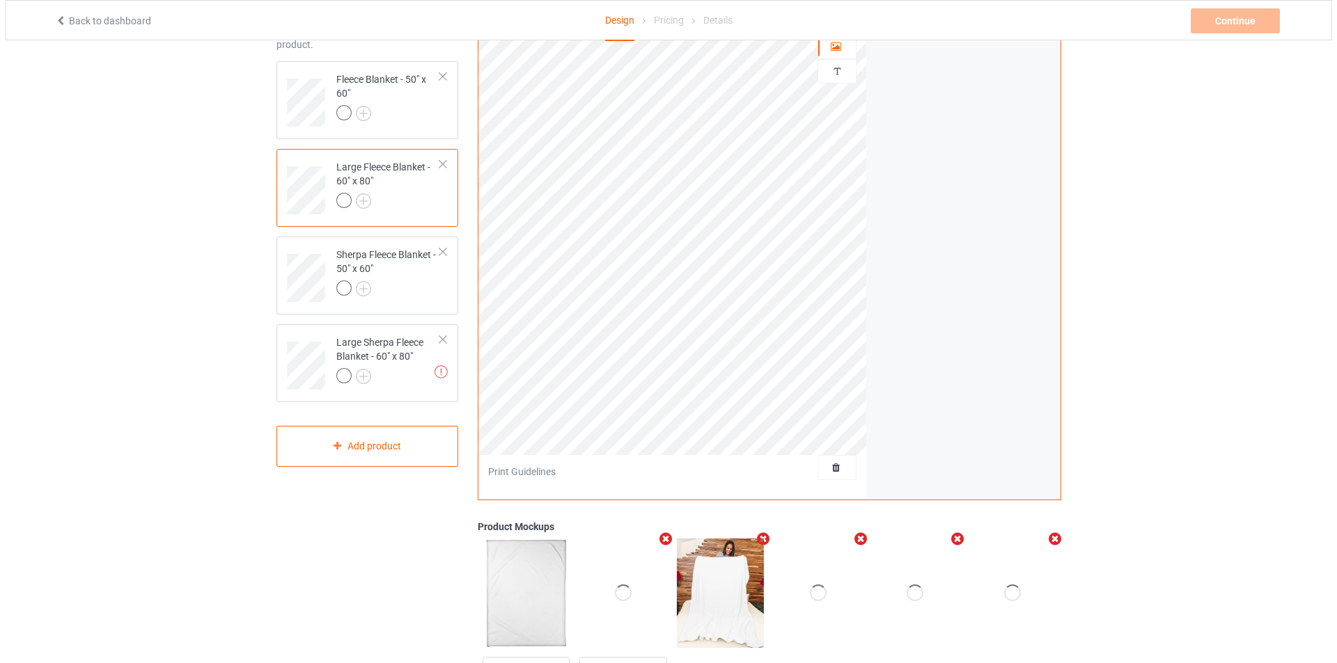
scroll to position [238, 0]
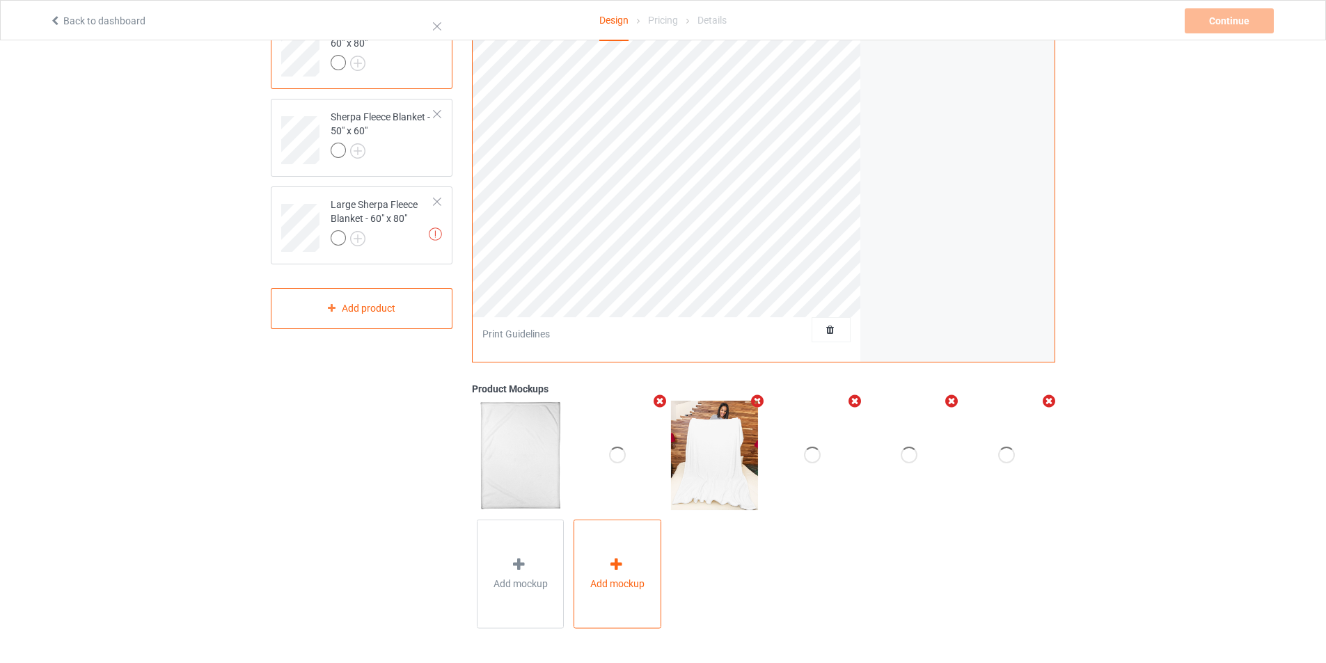
click at [607, 557] on div "Add mockup" at bounding box center [618, 574] width 88 height 109
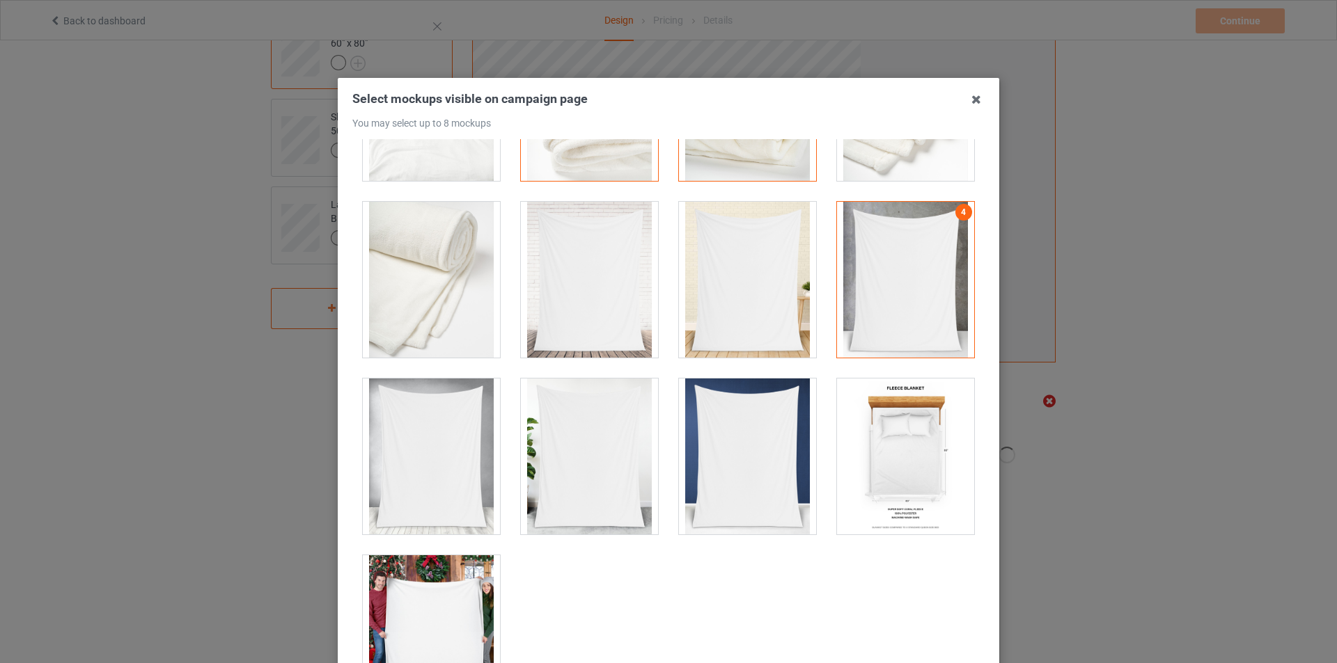
scroll to position [531, 0]
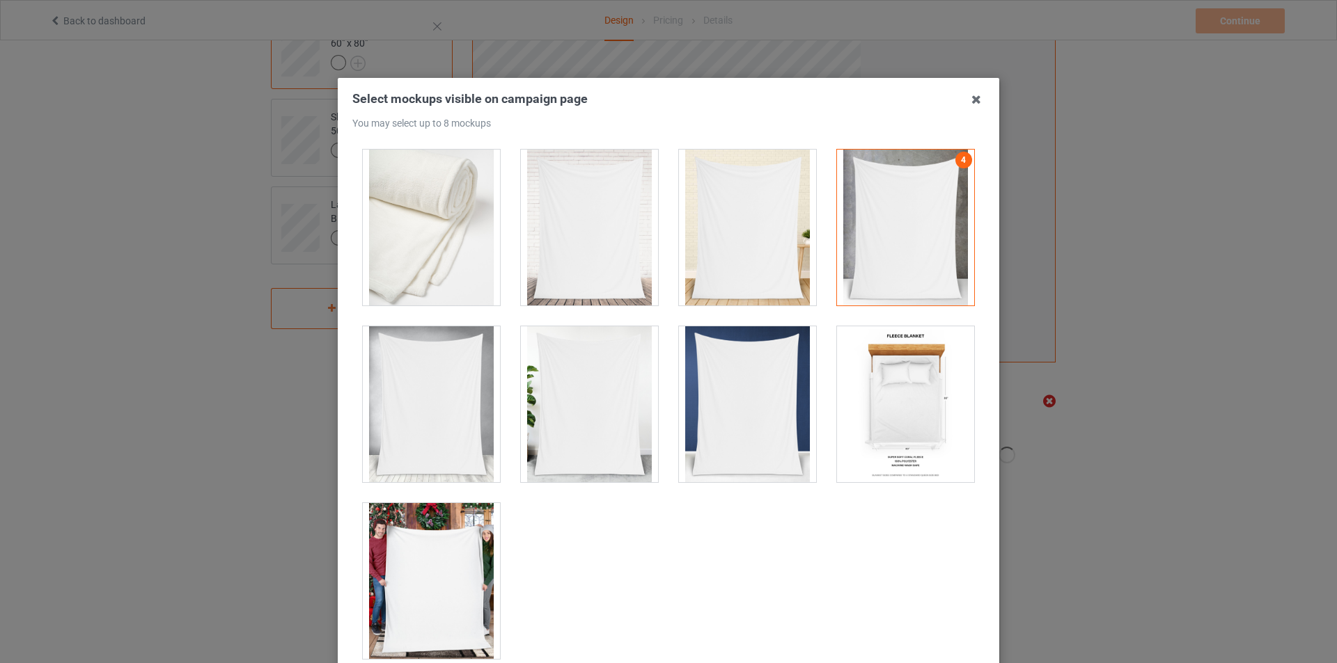
click at [448, 564] on div at bounding box center [431, 581] width 137 height 156
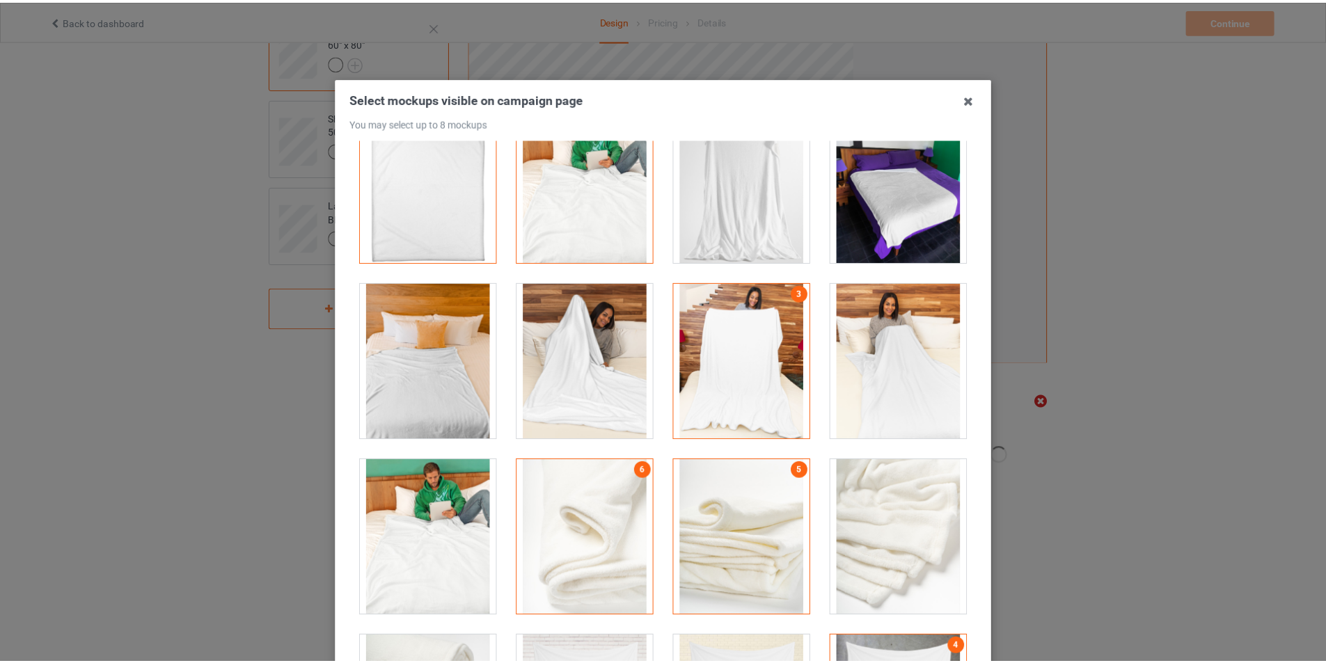
scroll to position [322, 0]
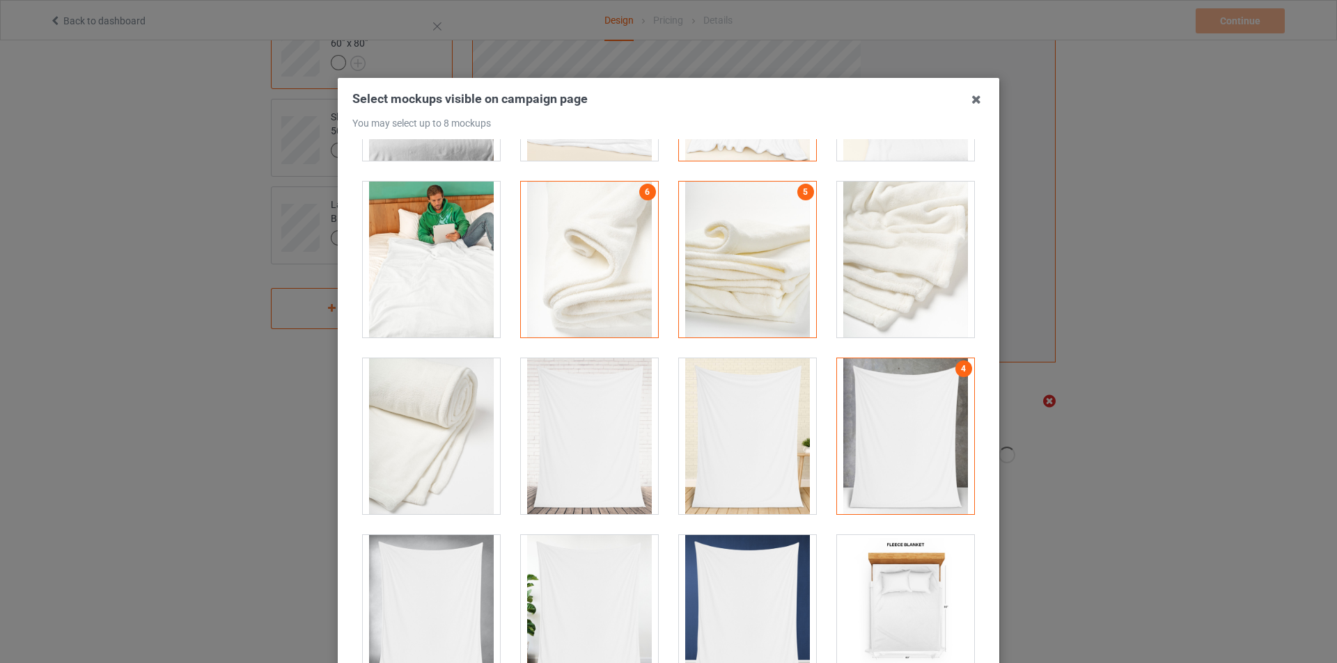
click at [911, 481] on div at bounding box center [905, 437] width 137 height 156
click at [975, 101] on icon at bounding box center [976, 99] width 22 height 22
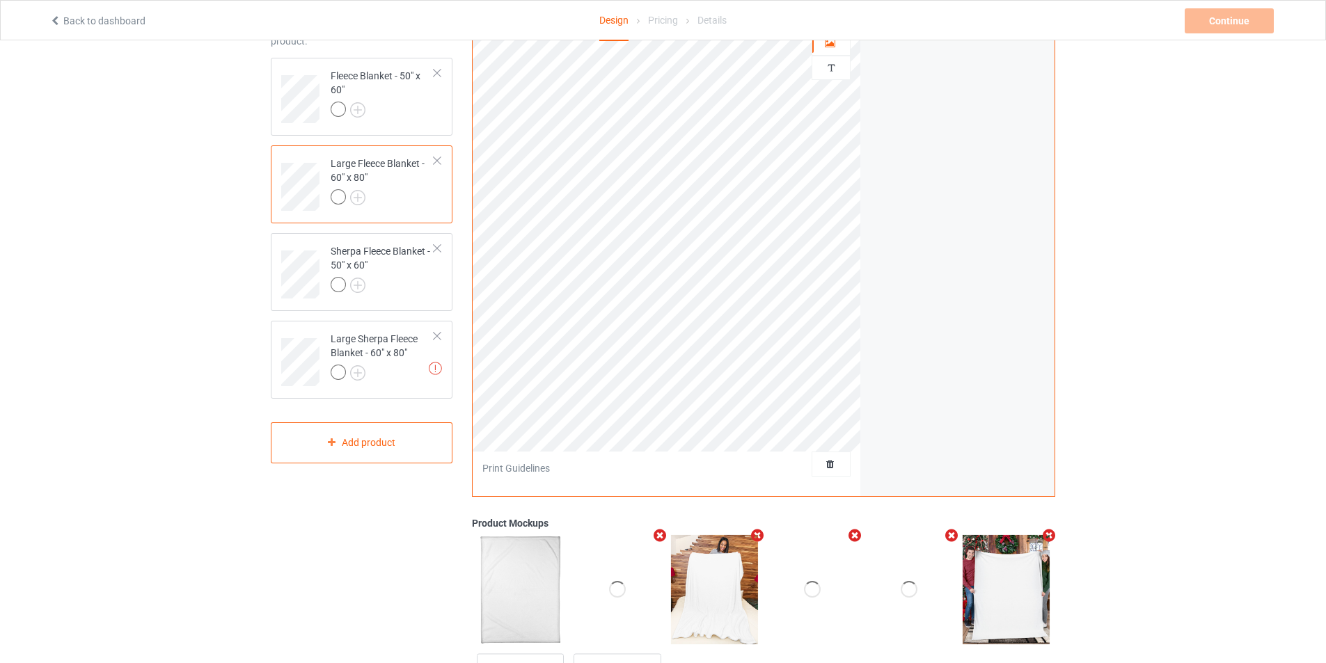
scroll to position [0, 0]
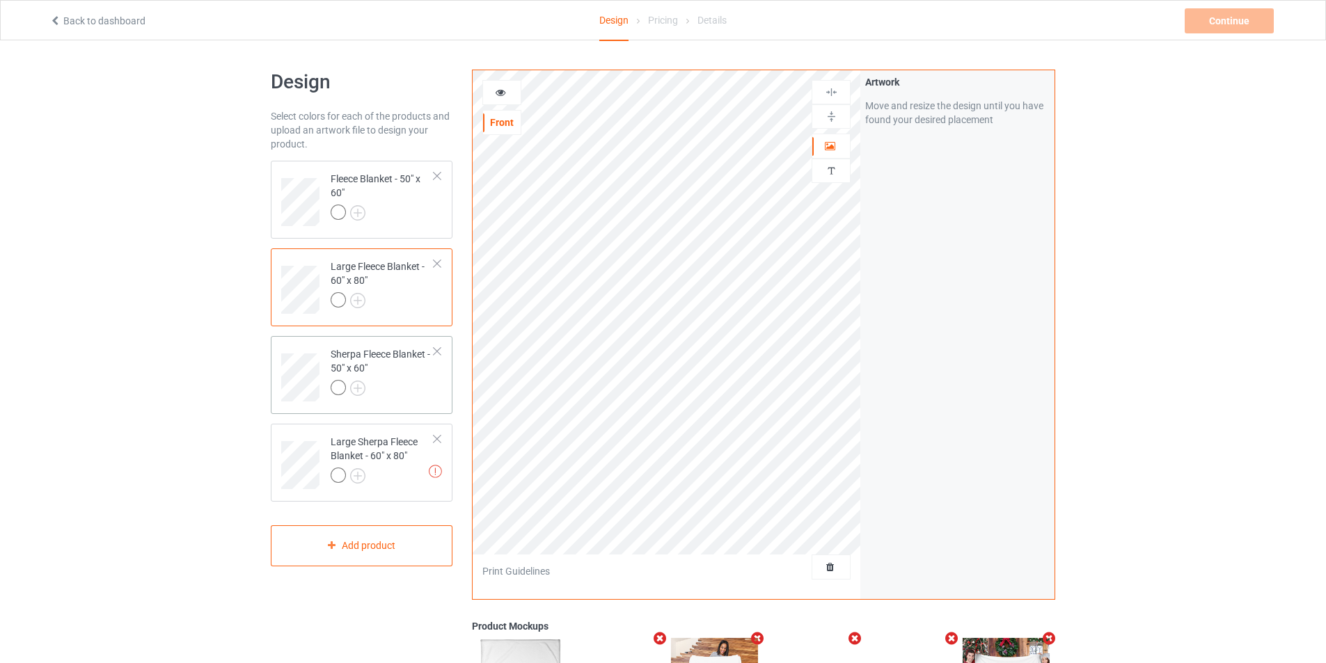
click at [372, 365] on div "Sherpa Fleece Blanket - 50" x 60"" at bounding box center [383, 370] width 104 height 47
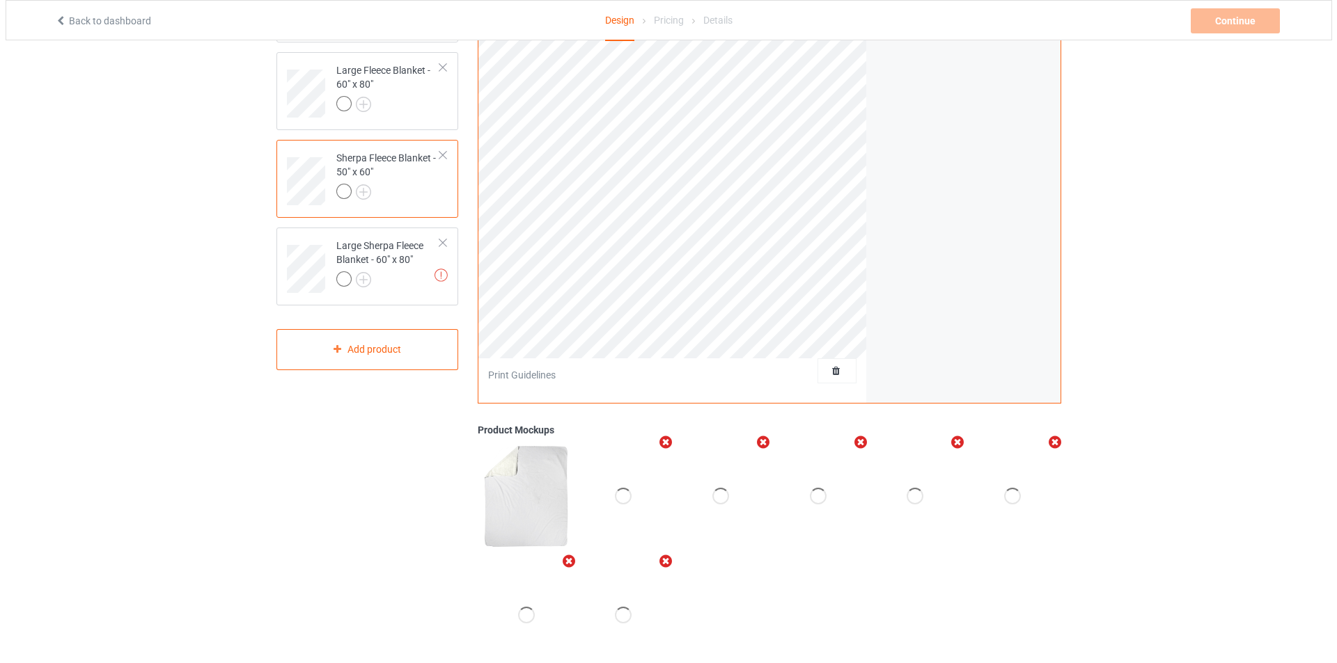
scroll to position [237, 0]
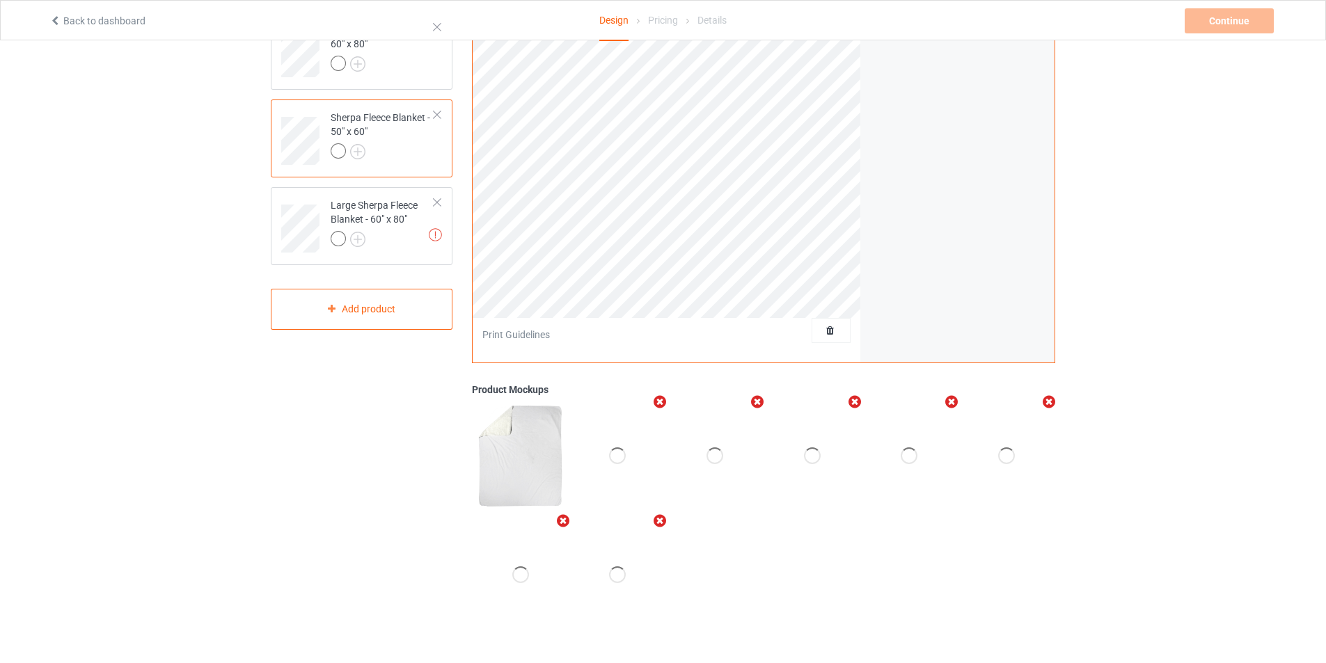
click at [663, 525] on icon "Remove mockup" at bounding box center [660, 521] width 17 height 15
click at [653, 549] on div "Add mockup" at bounding box center [618, 574] width 88 height 109
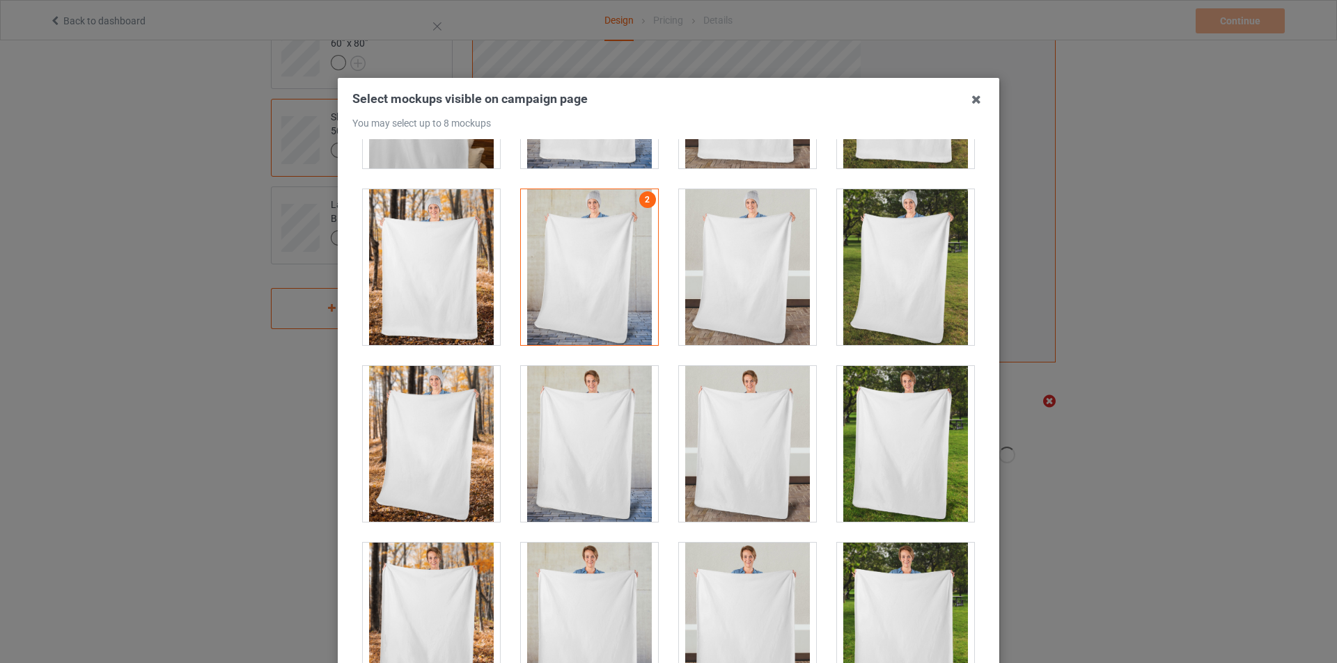
scroll to position [209, 0]
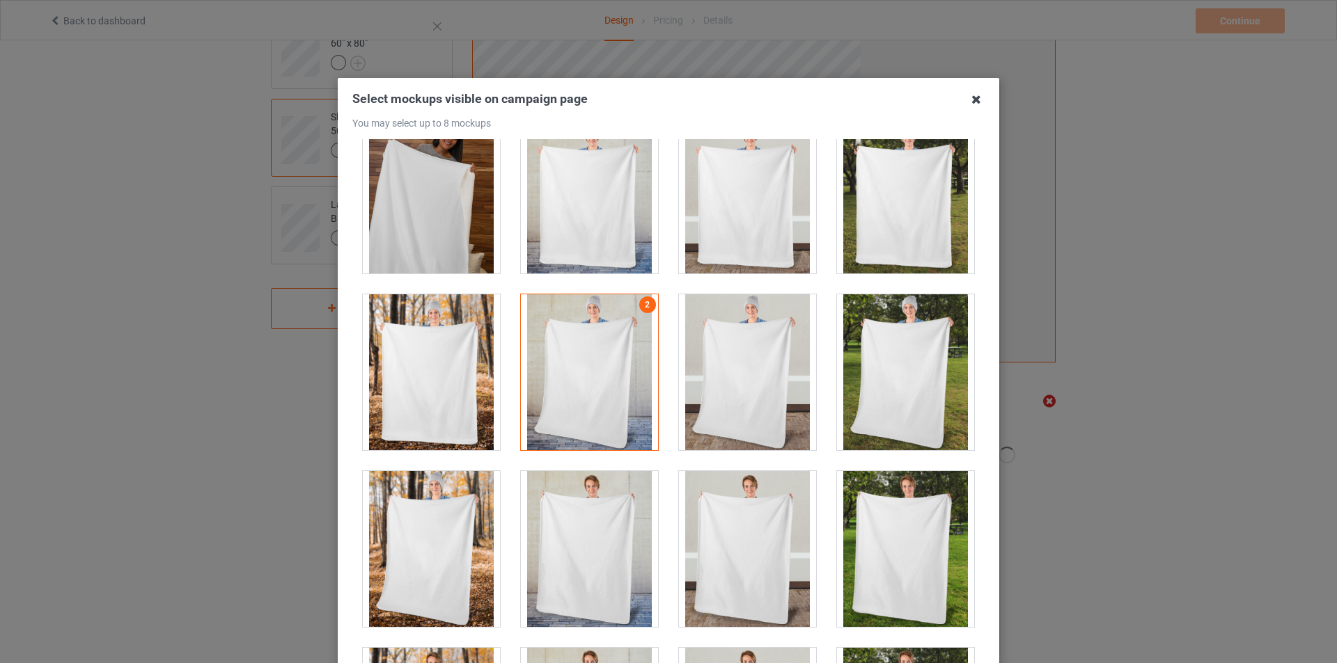
click at [975, 102] on icon at bounding box center [976, 99] width 22 height 22
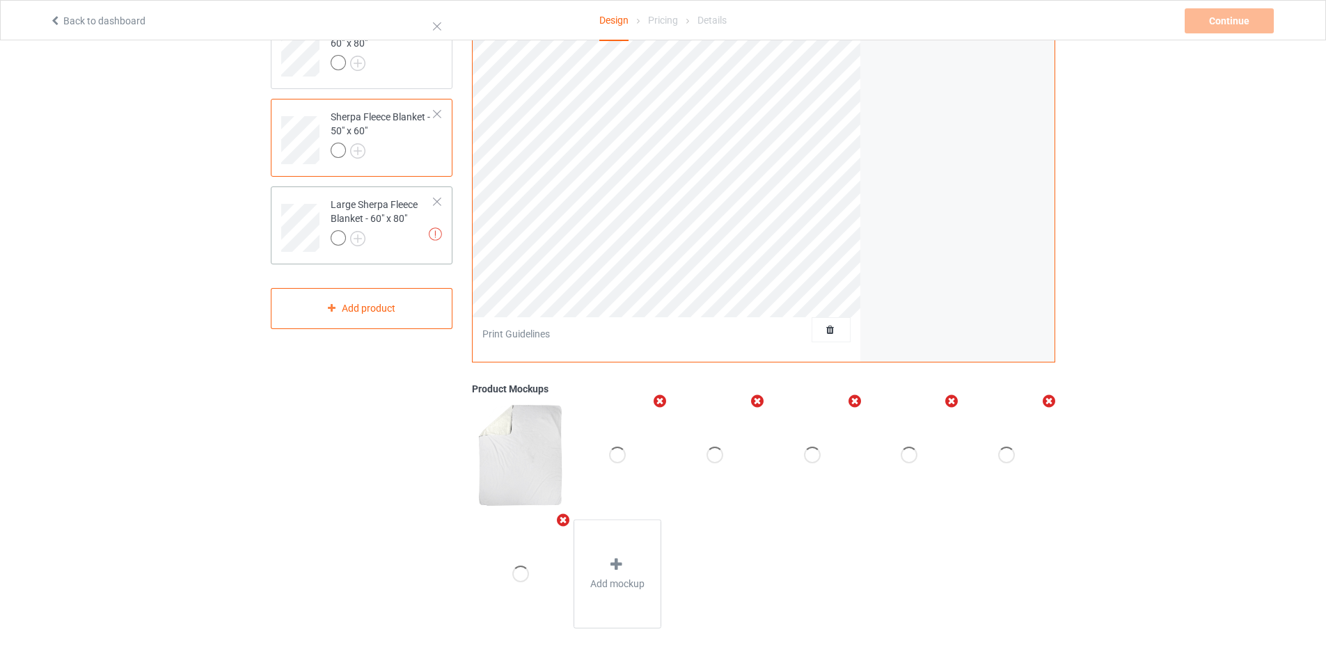
click at [411, 260] on div "Missing artworks Large Sherpa Fleece Blanket - 60" x 80"" at bounding box center [362, 226] width 182 height 78
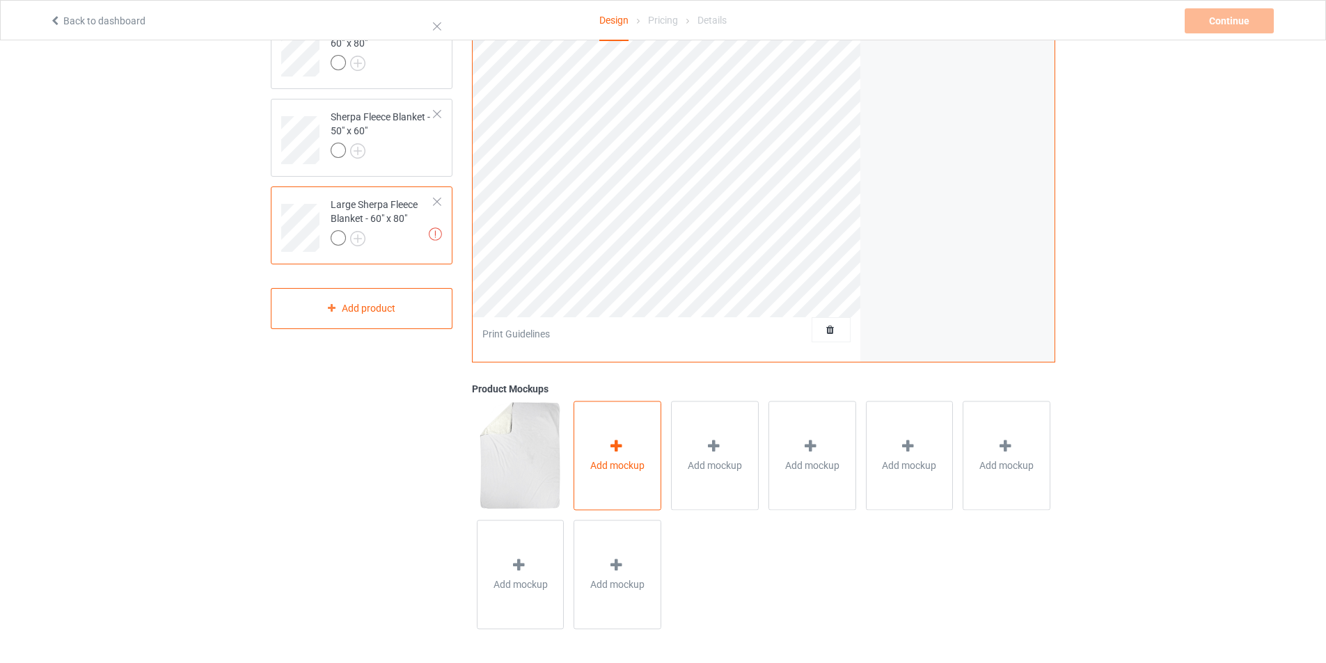
click at [627, 481] on div "Add mockup" at bounding box center [618, 455] width 88 height 109
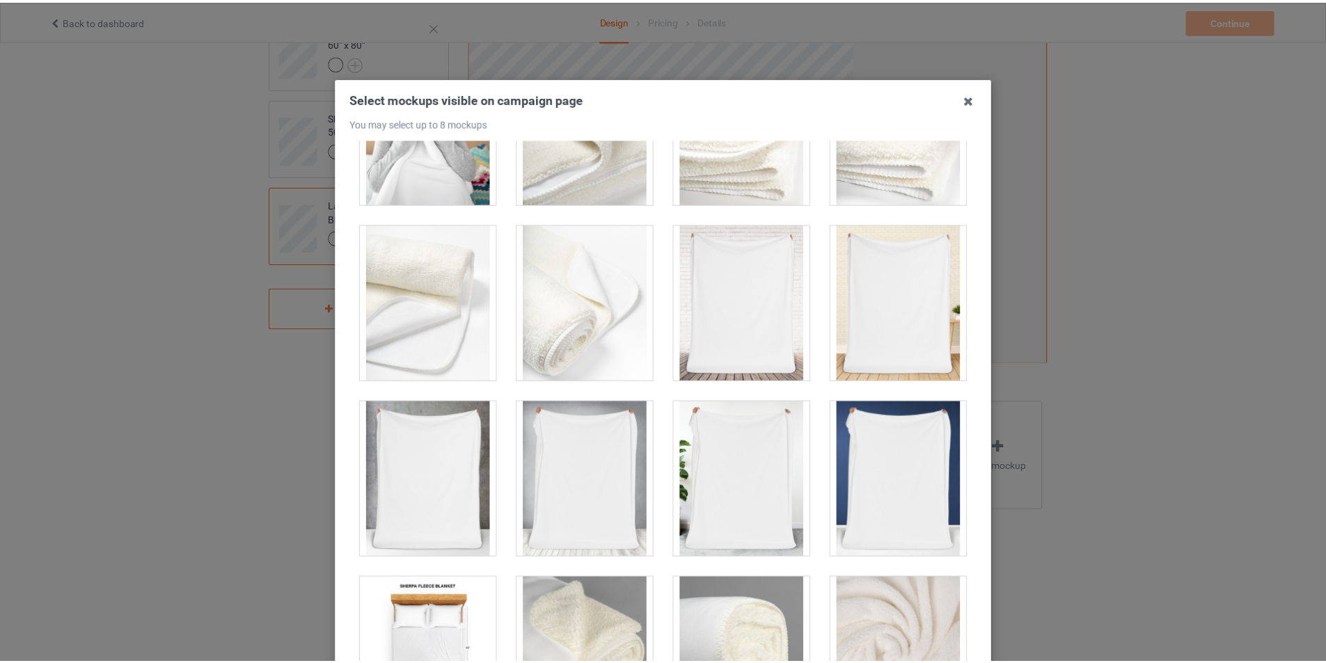
scroll to position [487, 0]
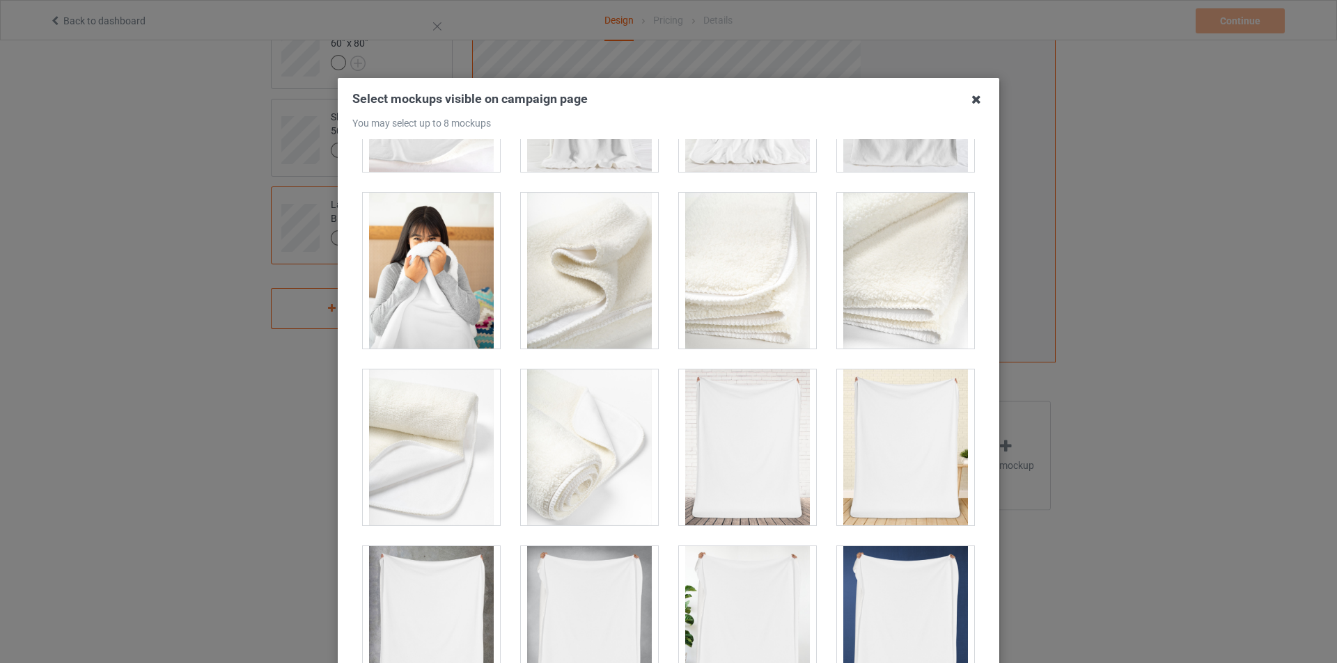
click at [973, 107] on icon at bounding box center [976, 99] width 22 height 22
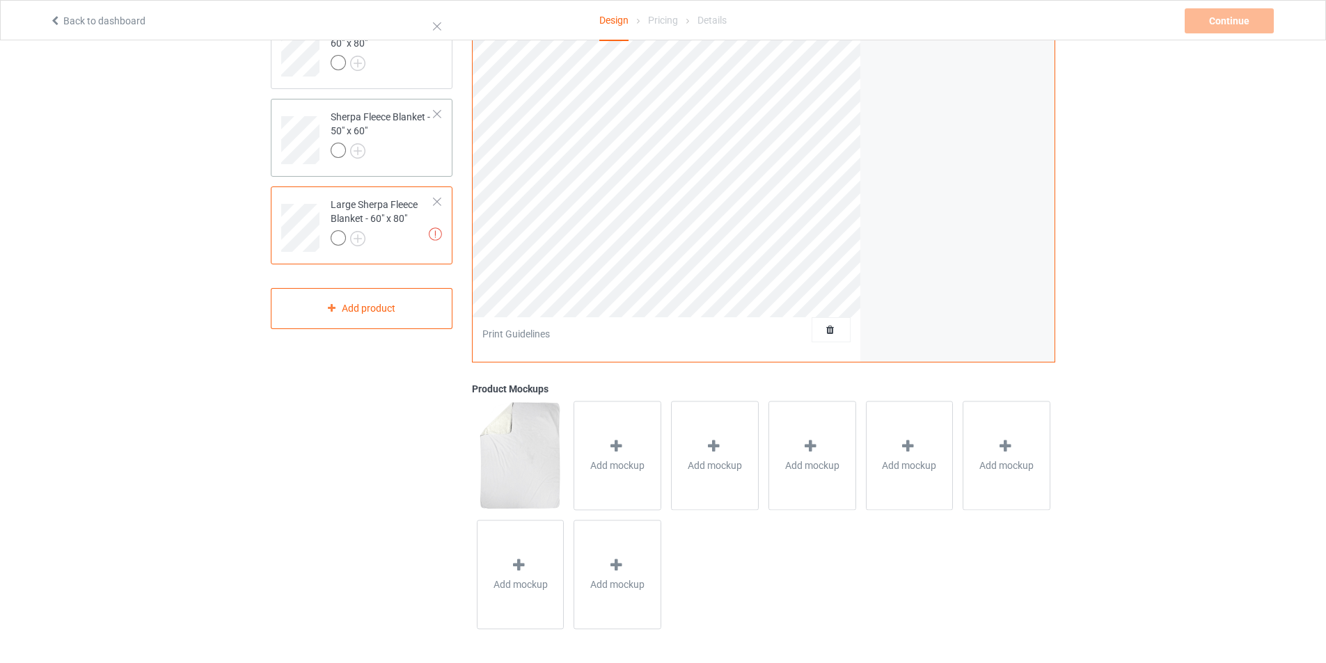
click at [407, 145] on div at bounding box center [383, 152] width 104 height 19
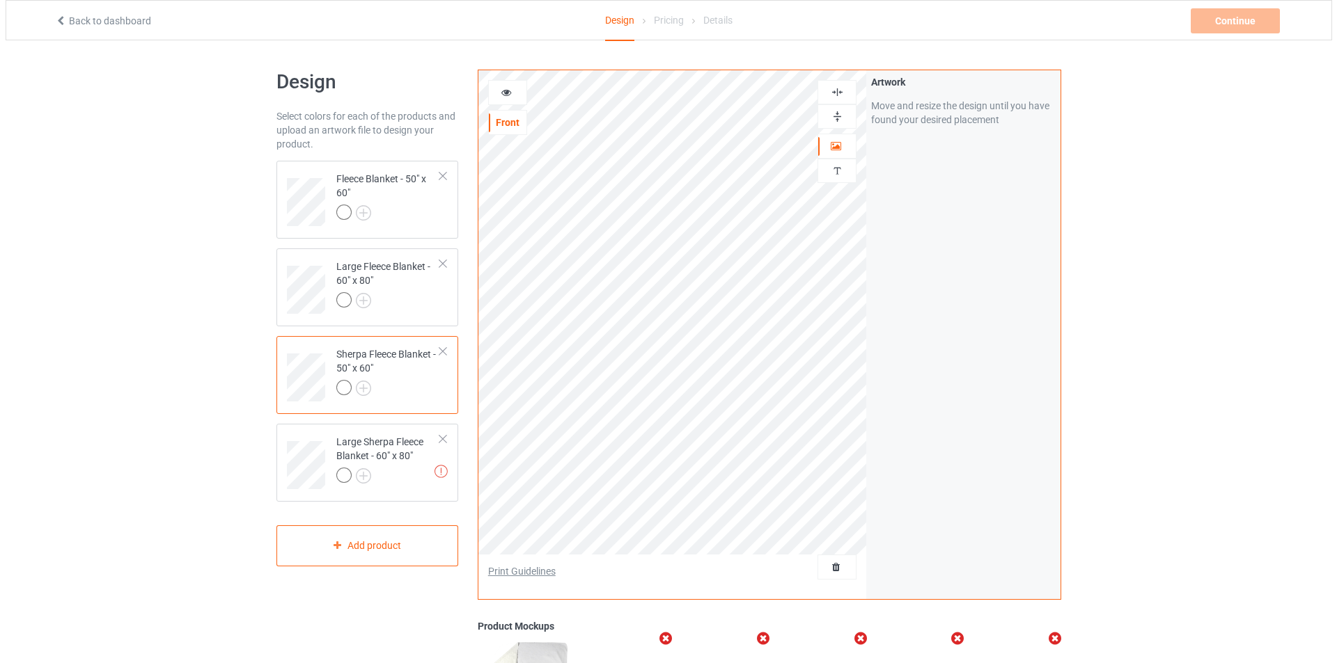
scroll to position [238, 0]
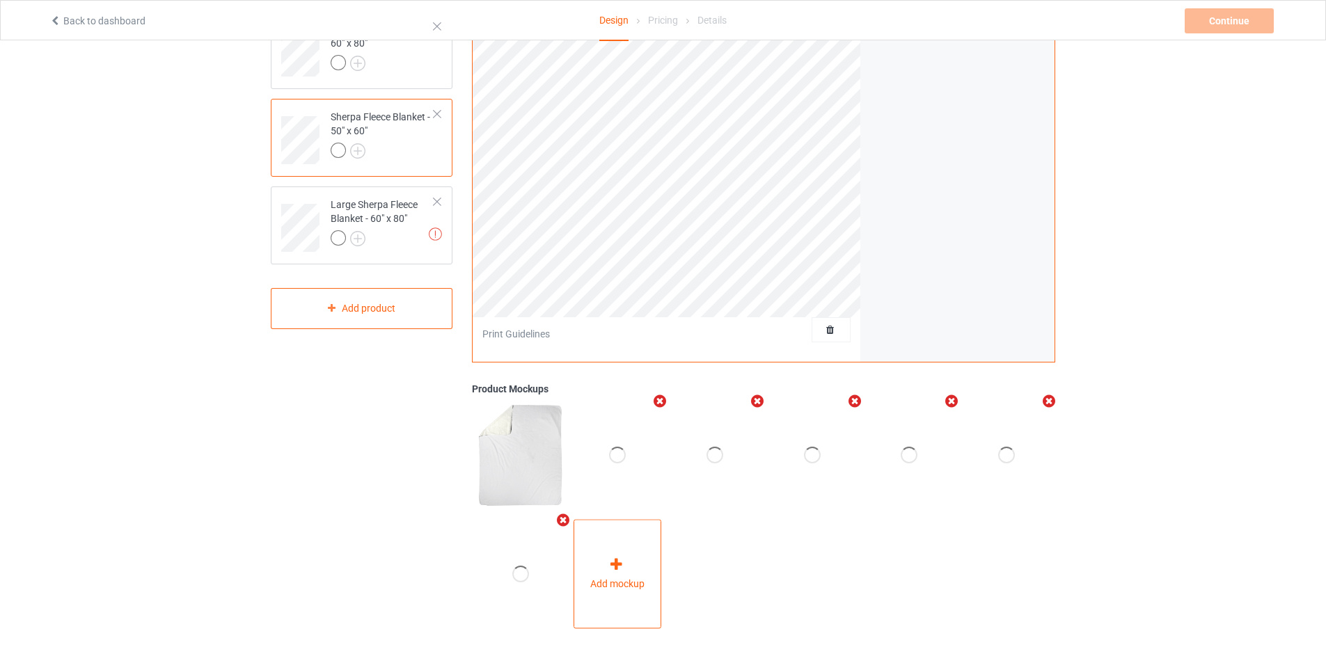
click at [635, 548] on div "Add mockup" at bounding box center [618, 574] width 88 height 109
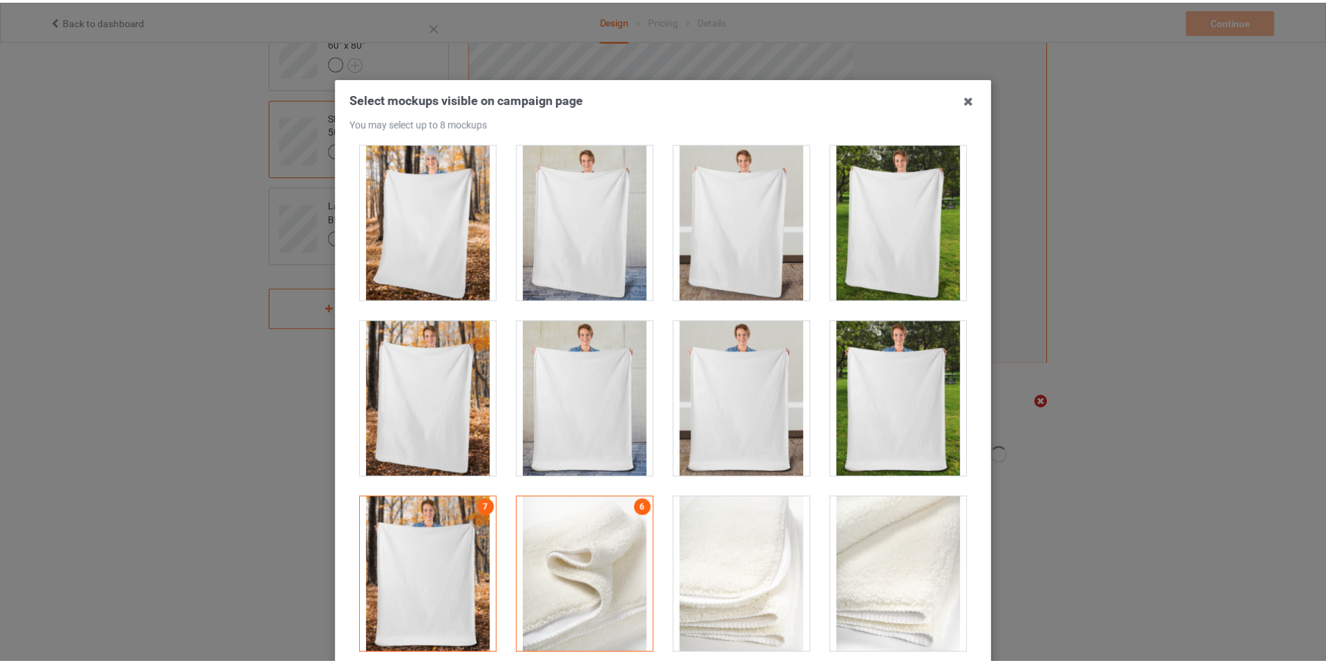
scroll to position [118, 0]
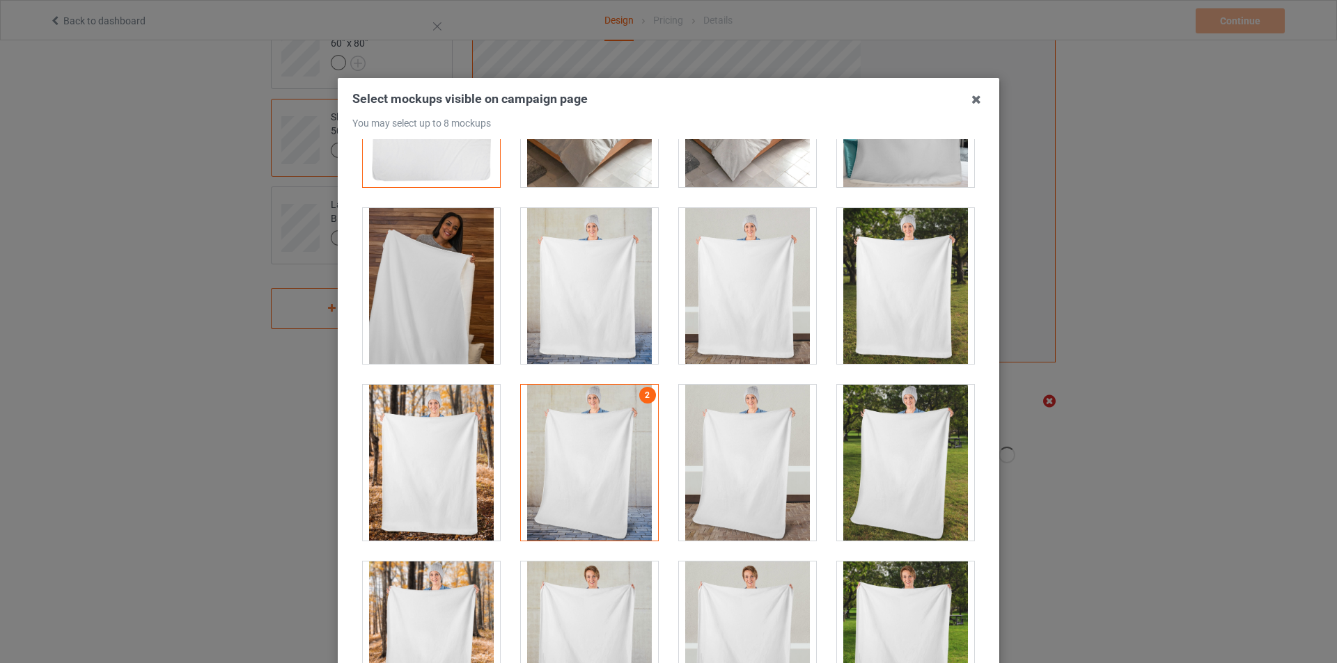
drag, startPoint x: 973, startPoint y: 97, endPoint x: 973, endPoint y: 128, distance: 30.6
click at [975, 99] on icon at bounding box center [976, 99] width 22 height 22
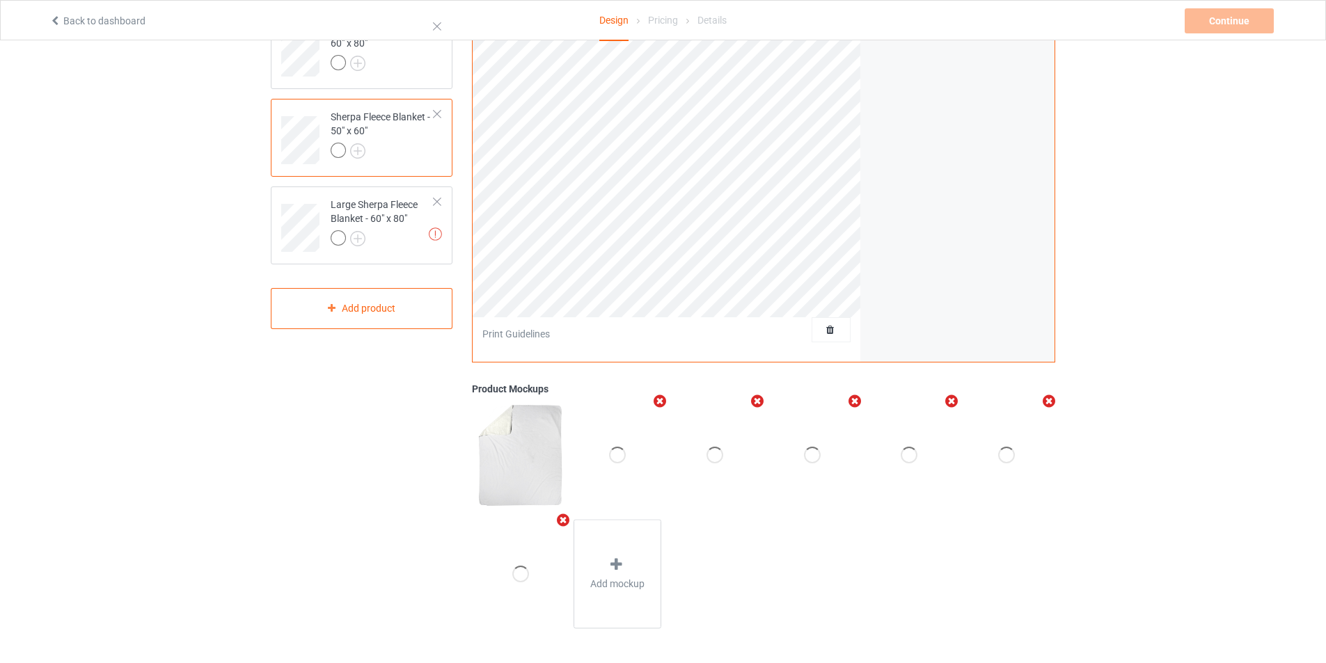
scroll to position [0, 0]
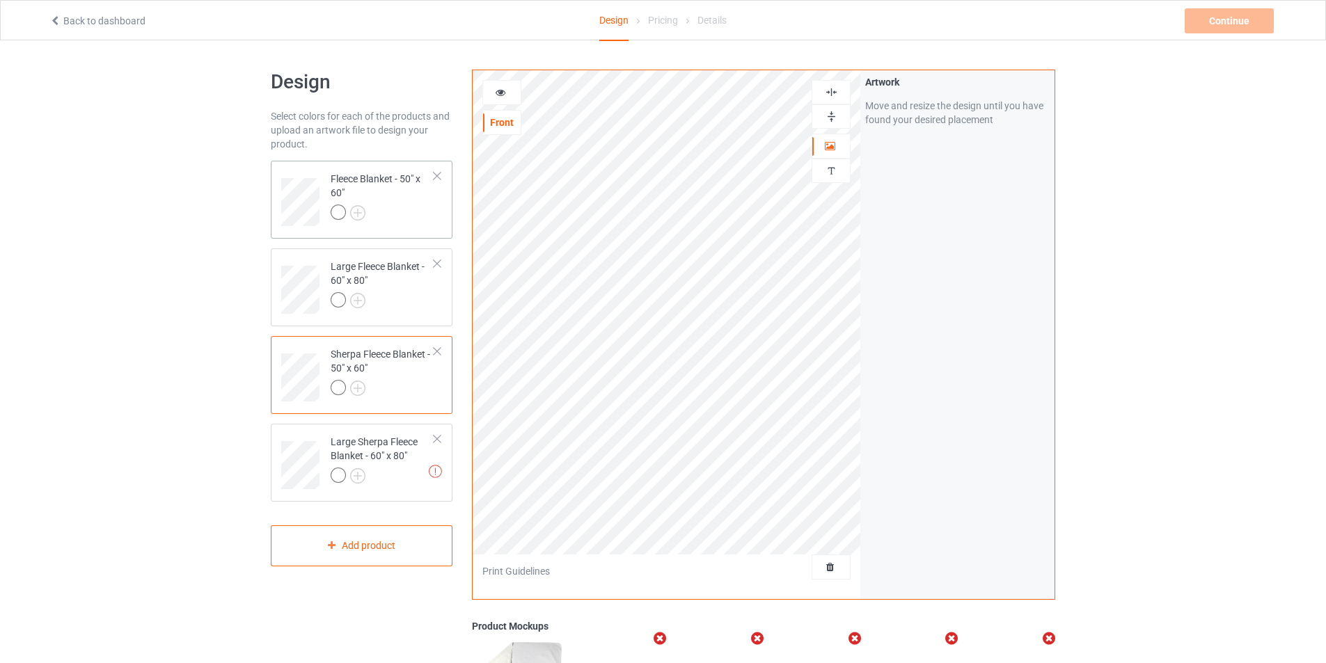
click at [399, 215] on div at bounding box center [383, 214] width 104 height 19
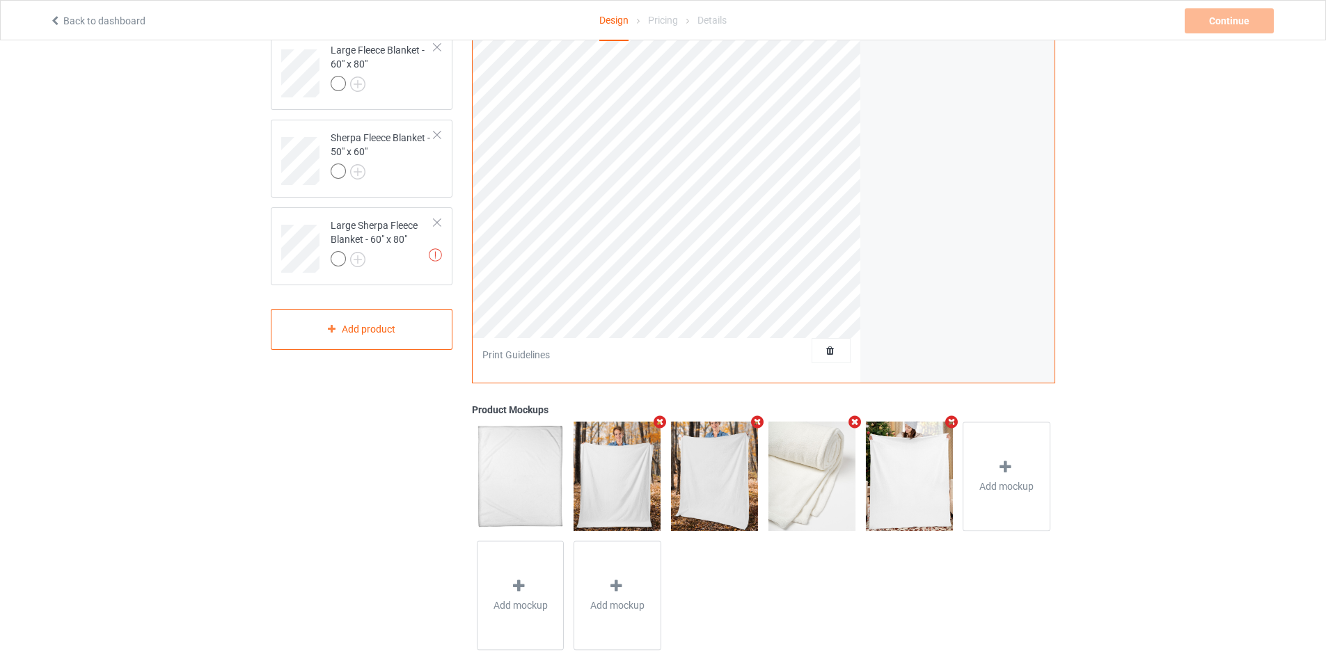
scroll to position [239, 0]
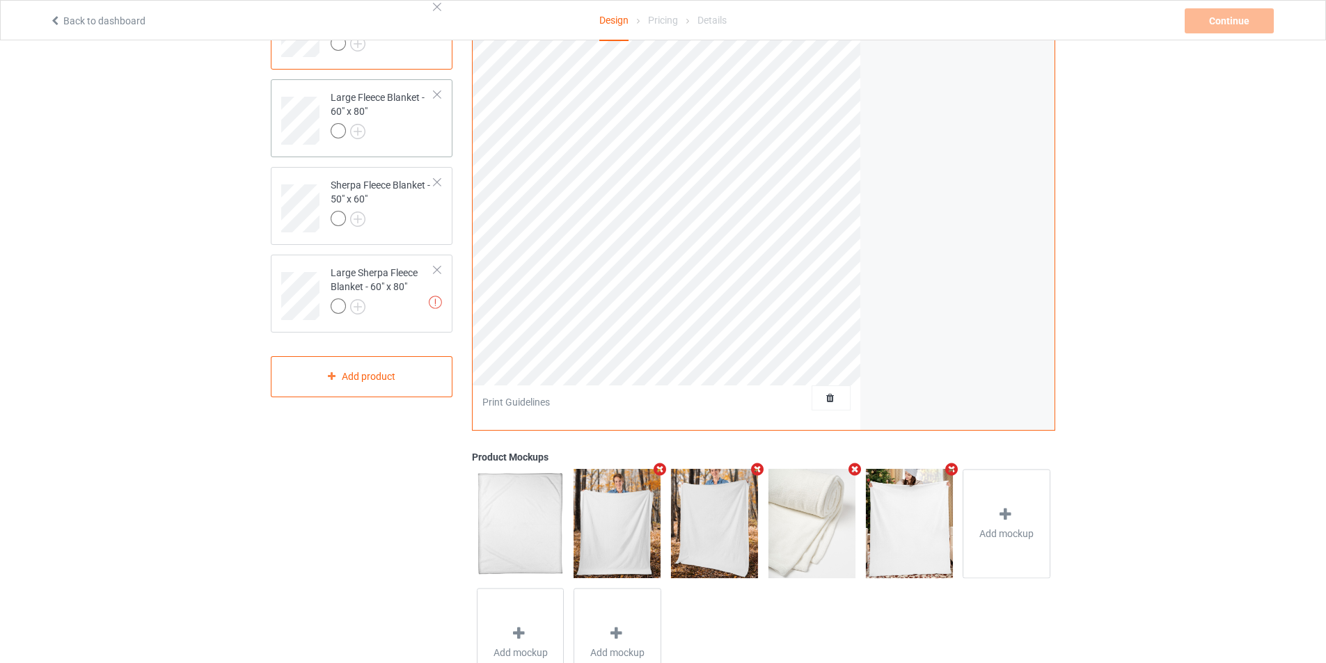
click at [407, 141] on div at bounding box center [383, 132] width 104 height 19
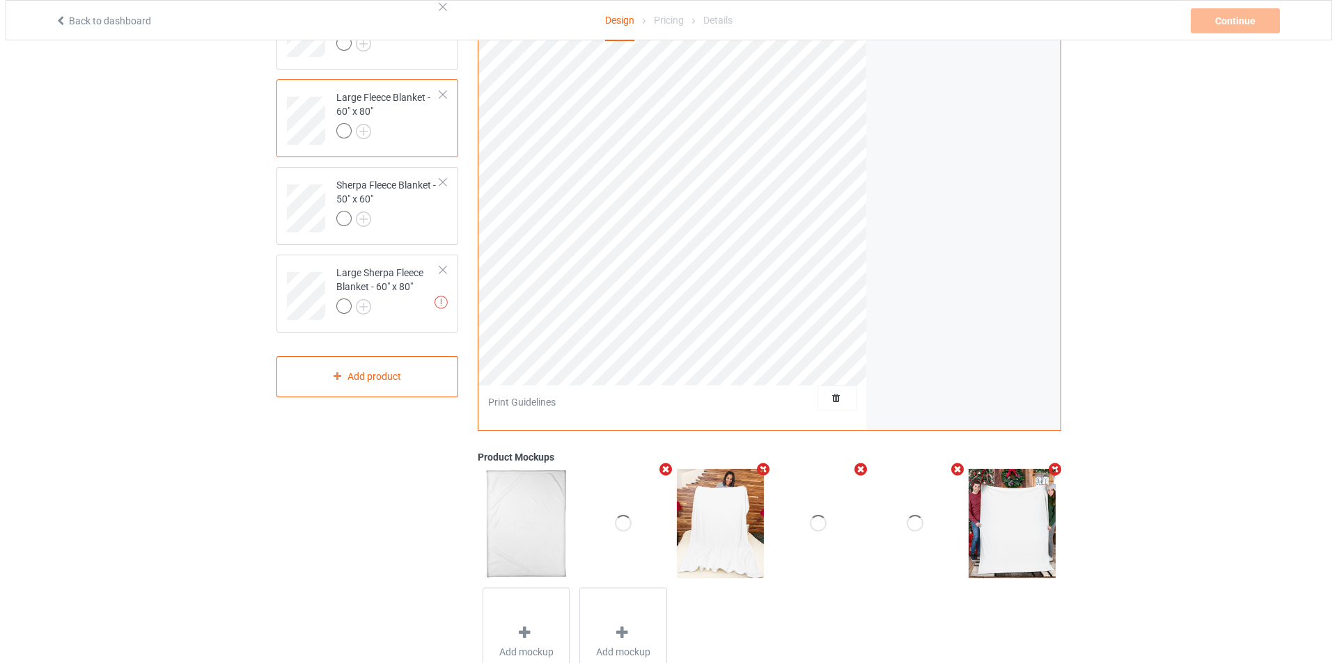
scroll to position [238, 0]
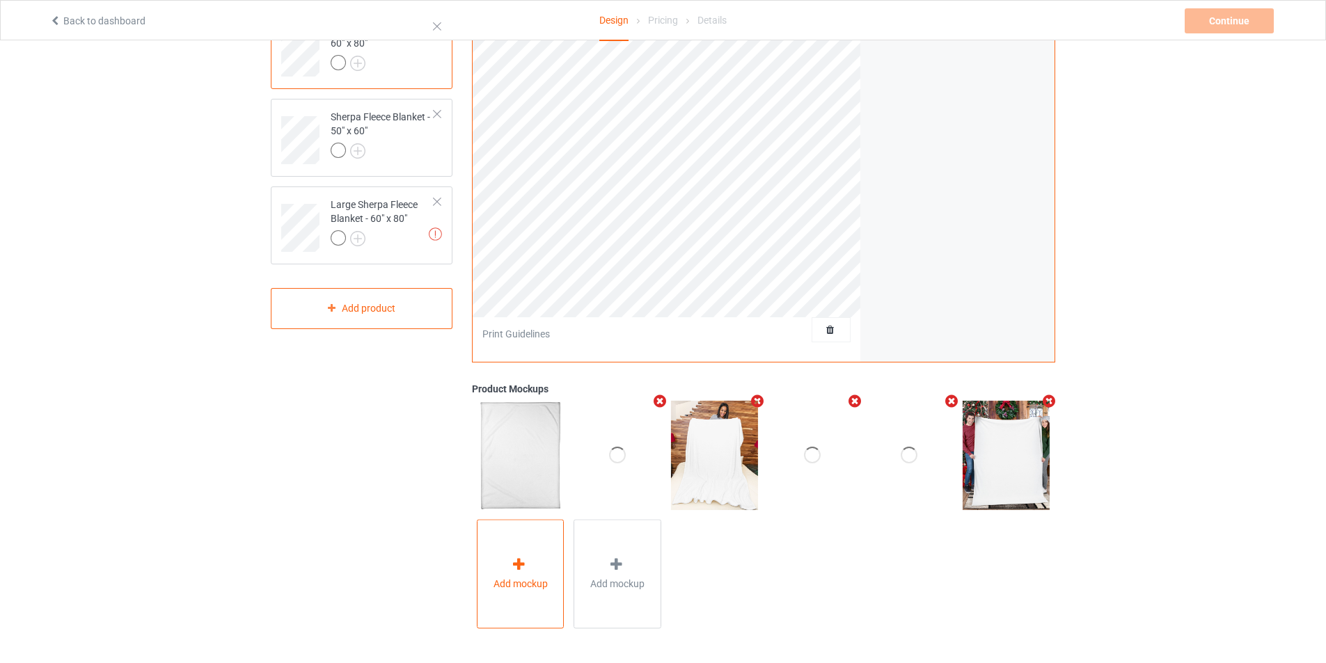
click at [505, 550] on div "Add mockup" at bounding box center [521, 574] width 88 height 109
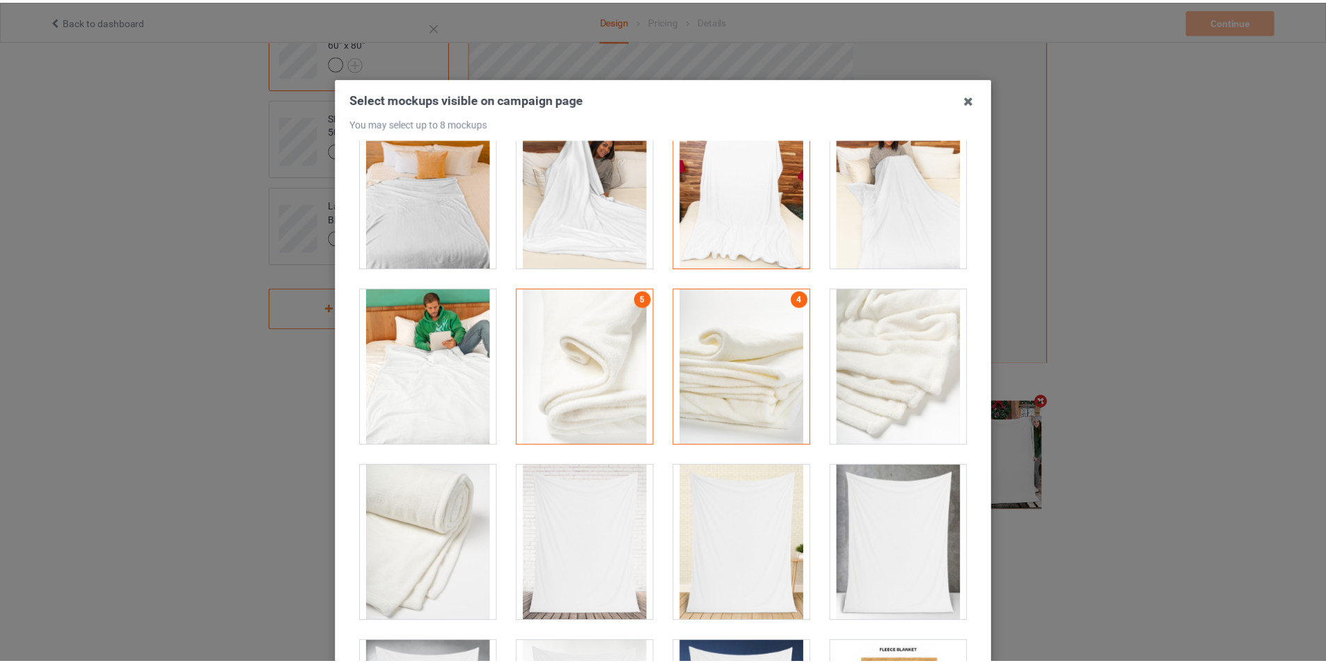
scroll to position [113, 0]
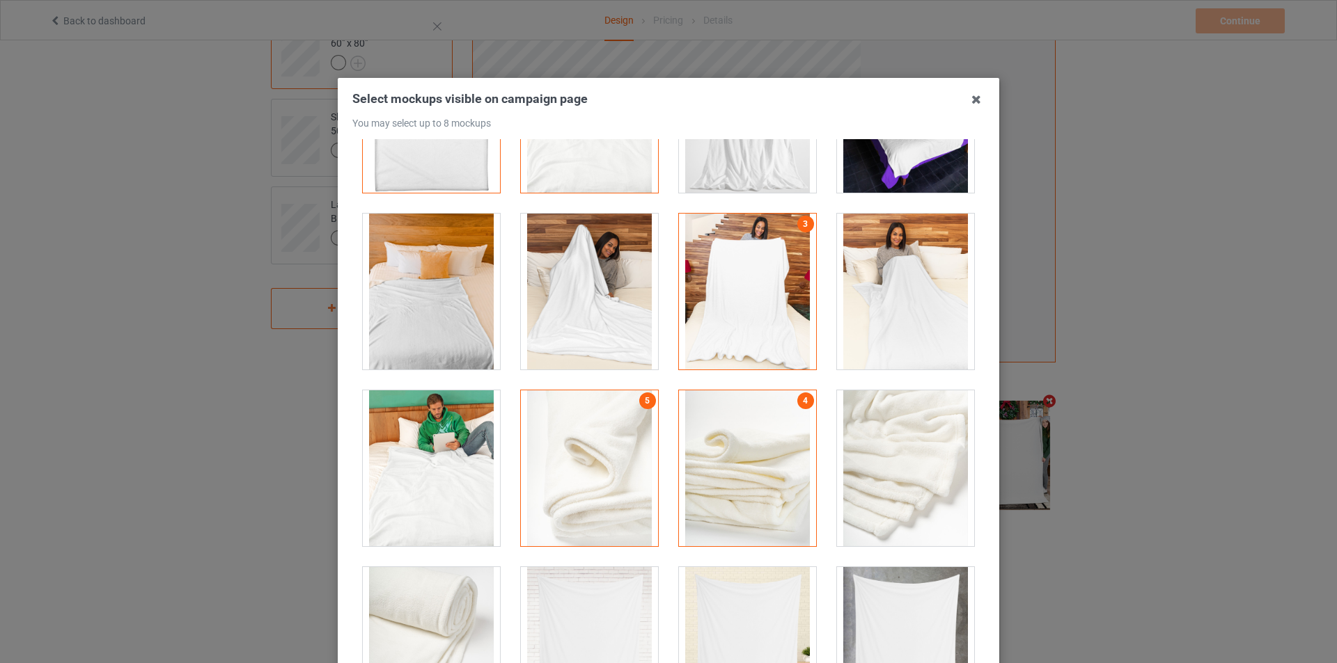
drag, startPoint x: 976, startPoint y: 100, endPoint x: 986, endPoint y: 100, distance: 9.7
click at [976, 99] on icon at bounding box center [976, 99] width 22 height 22
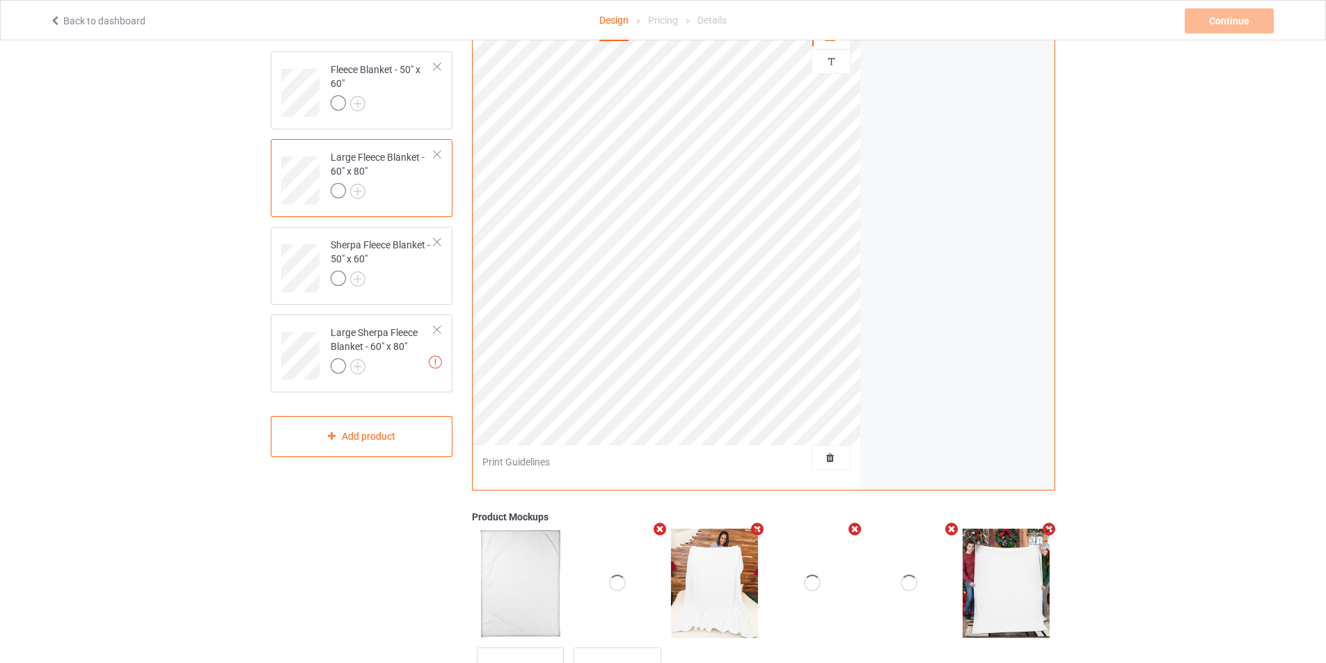
scroll to position [0, 0]
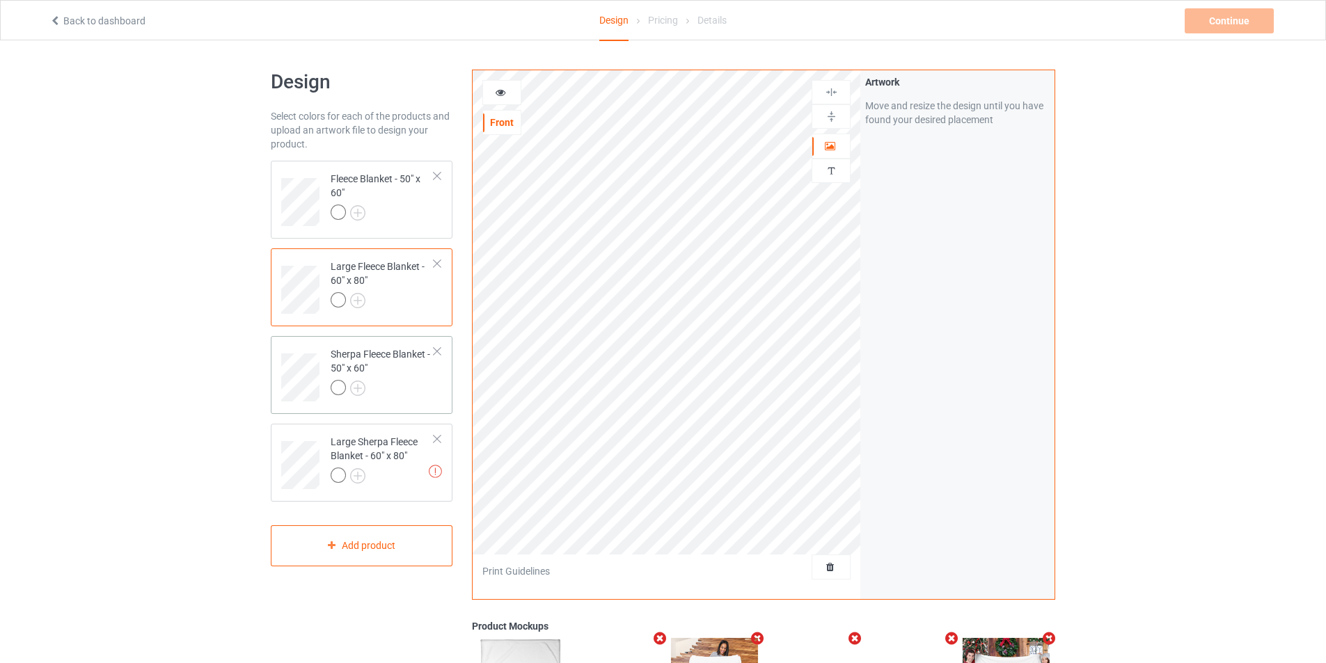
click at [359, 399] on div at bounding box center [383, 389] width 104 height 19
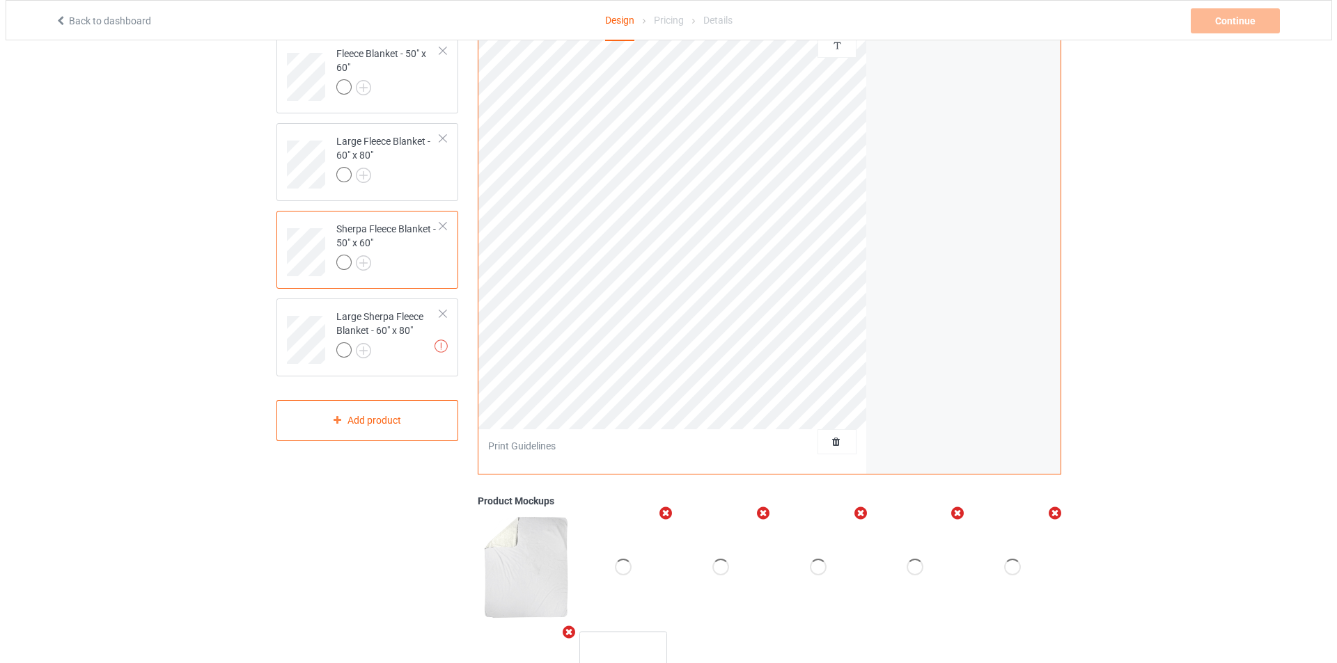
scroll to position [238, 0]
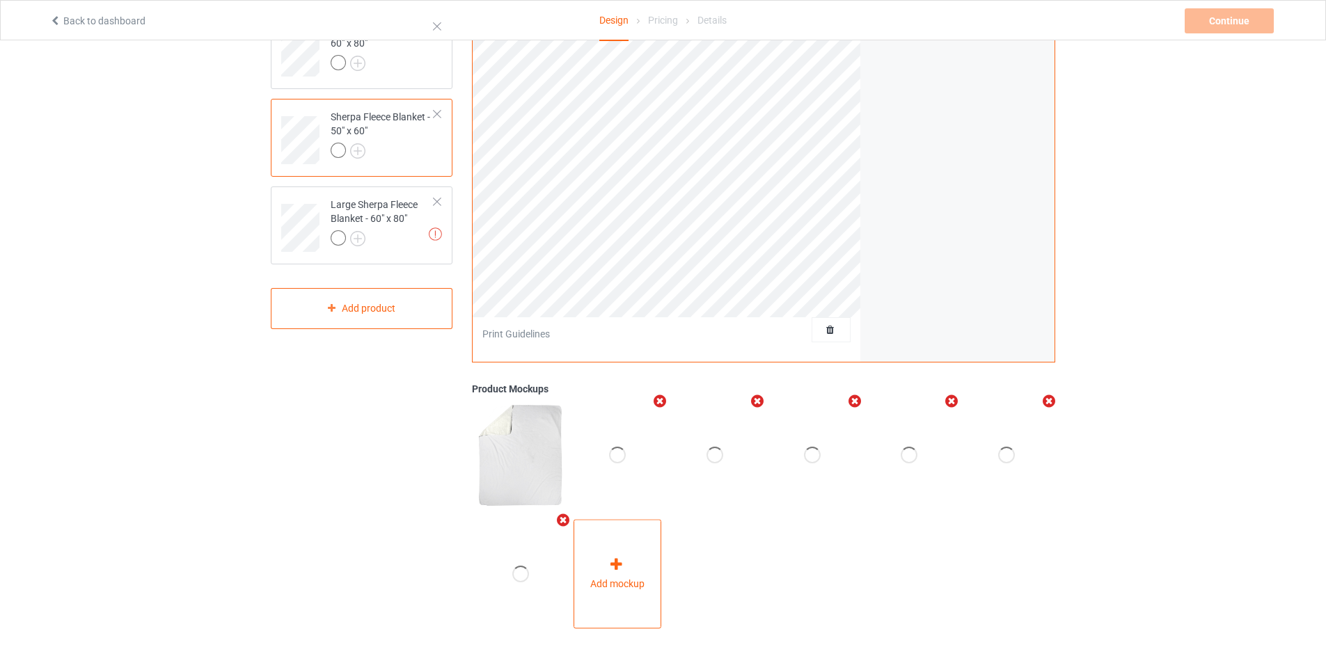
click at [650, 547] on div "Add mockup" at bounding box center [618, 574] width 88 height 109
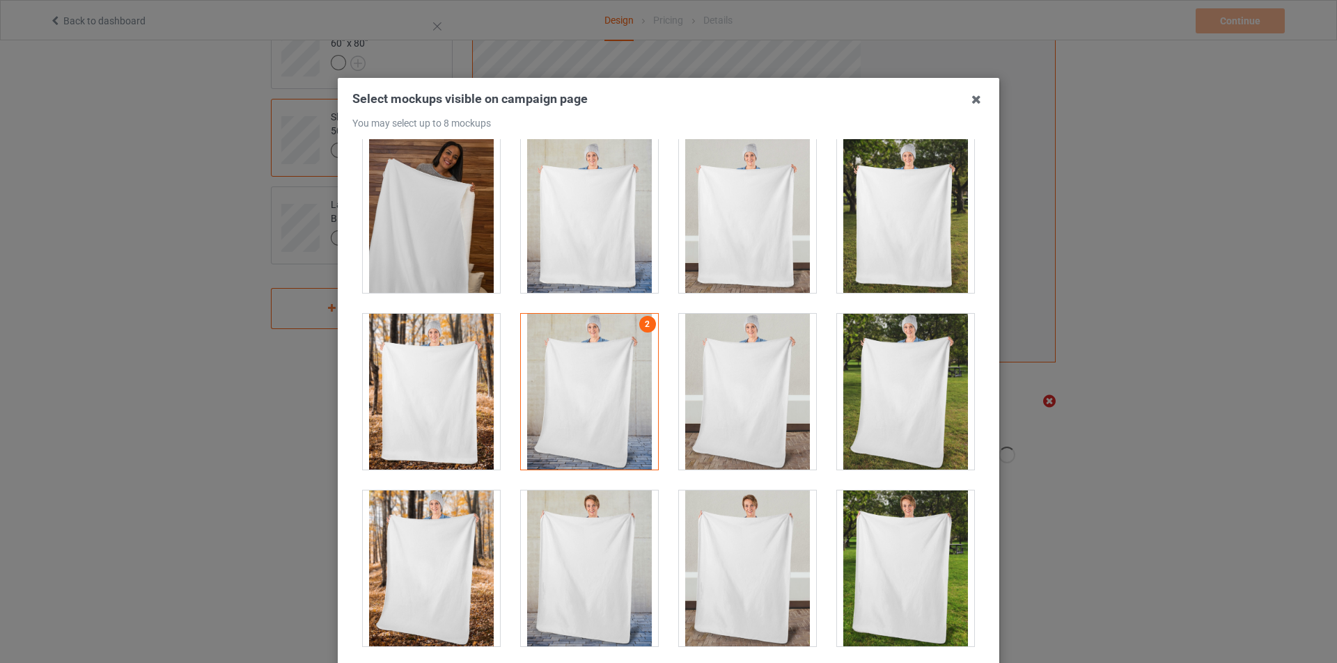
scroll to position [188, 0]
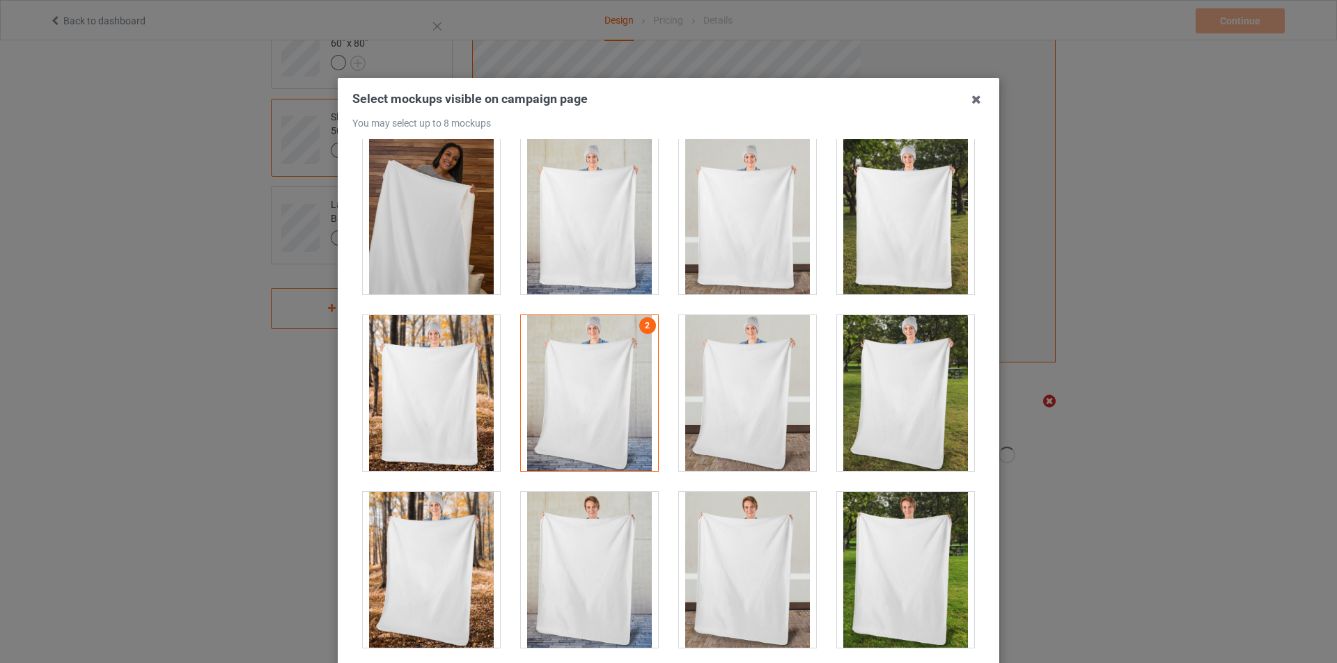
click at [764, 450] on div at bounding box center [747, 393] width 137 height 156
drag, startPoint x: 880, startPoint y: 441, endPoint x: 885, endPoint y: 457, distance: 17.4
click at [881, 441] on div at bounding box center [905, 393] width 137 height 156
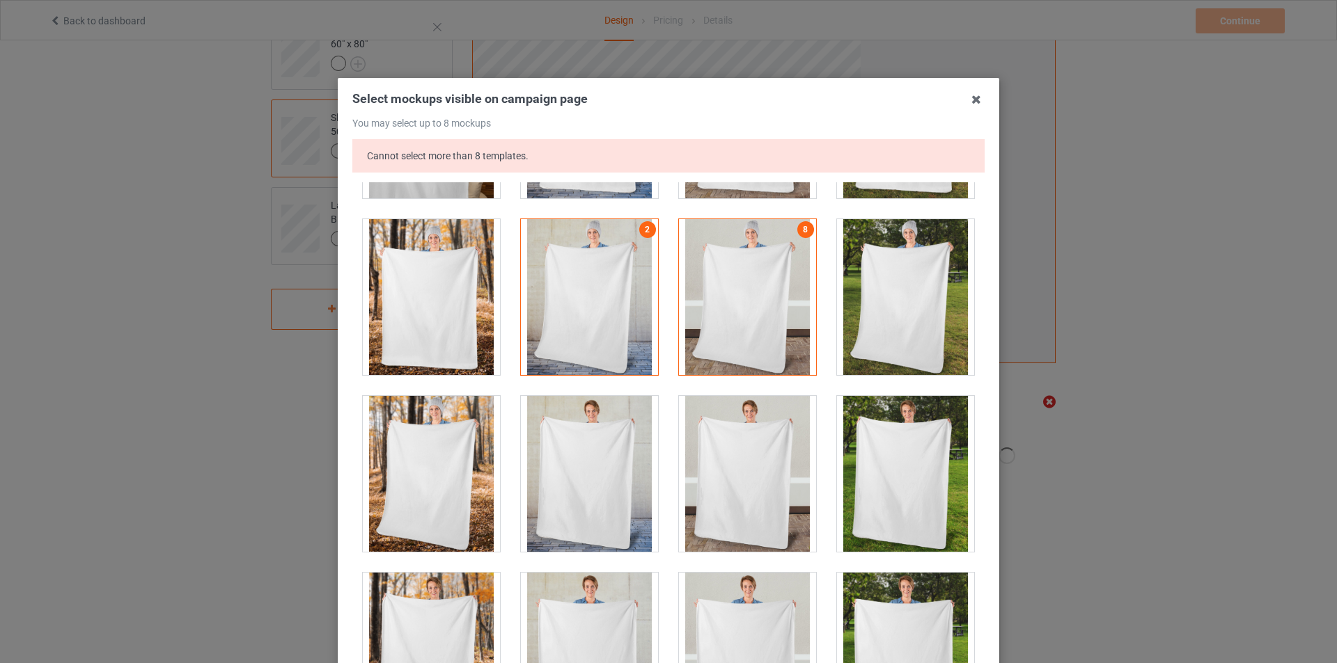
click at [740, 313] on div at bounding box center [747, 297] width 137 height 156
click at [734, 450] on div at bounding box center [747, 474] width 137 height 156
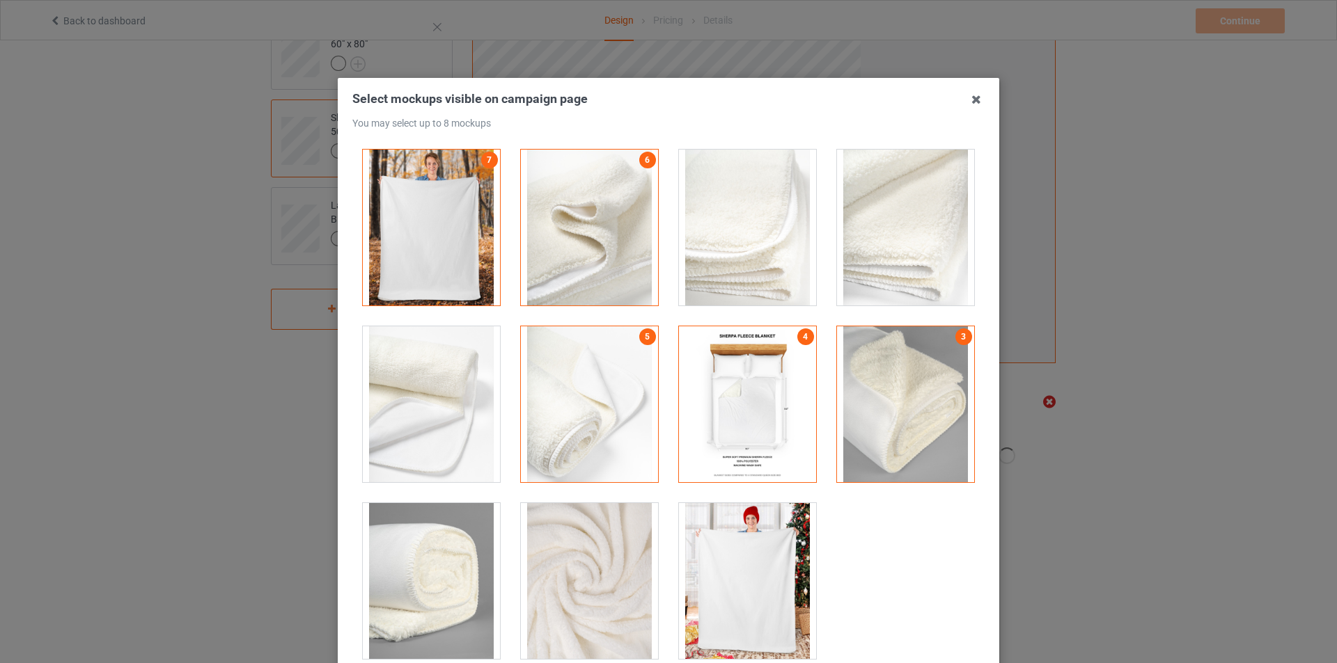
click at [762, 407] on div at bounding box center [747, 405] width 137 height 156
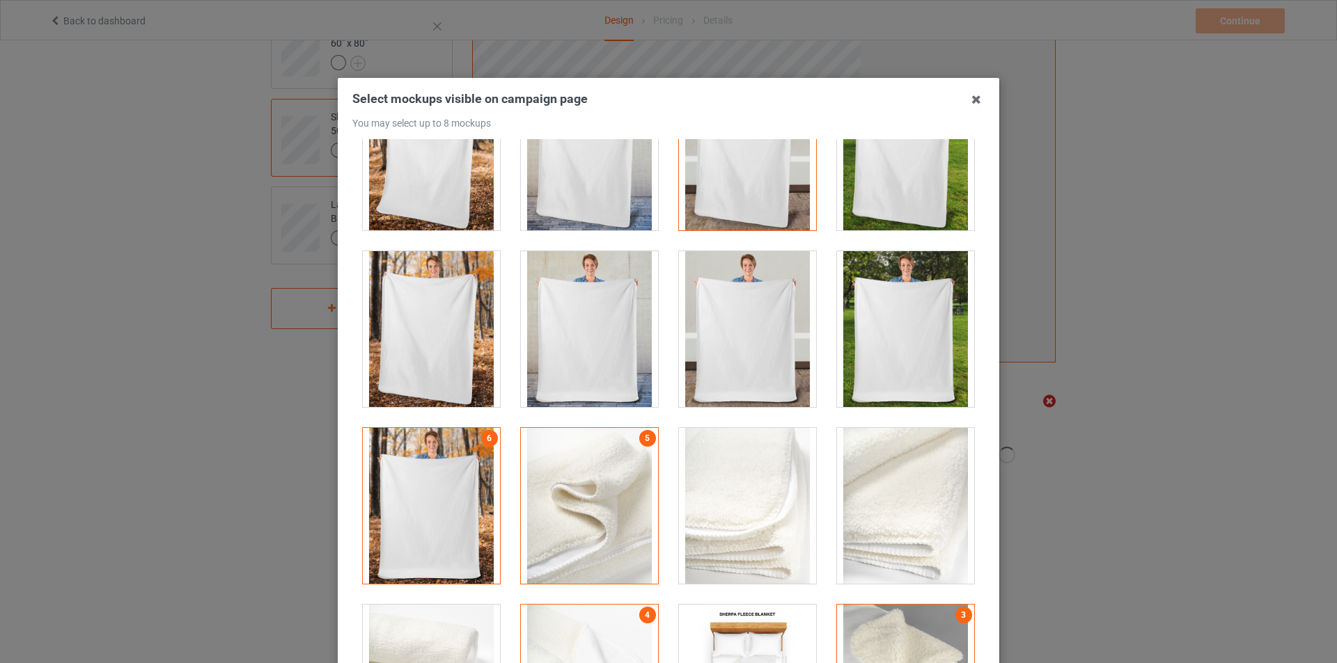
click at [913, 324] on div at bounding box center [905, 329] width 137 height 156
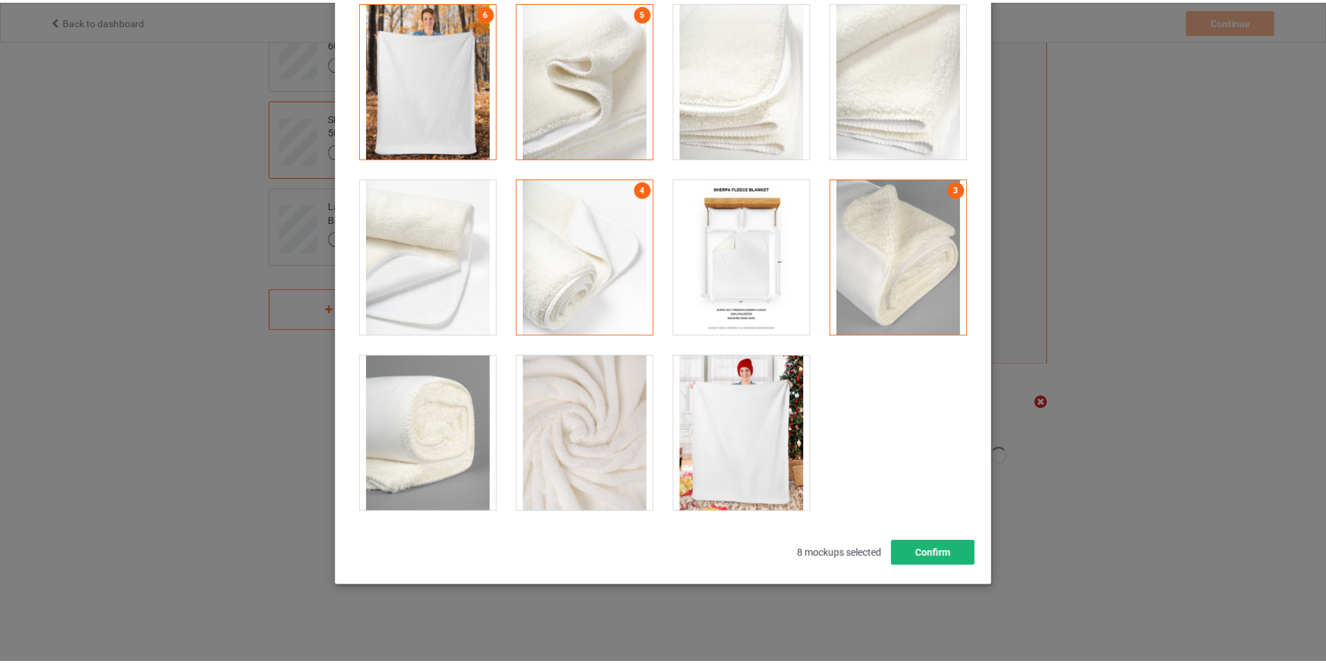
scroll to position [148, 0]
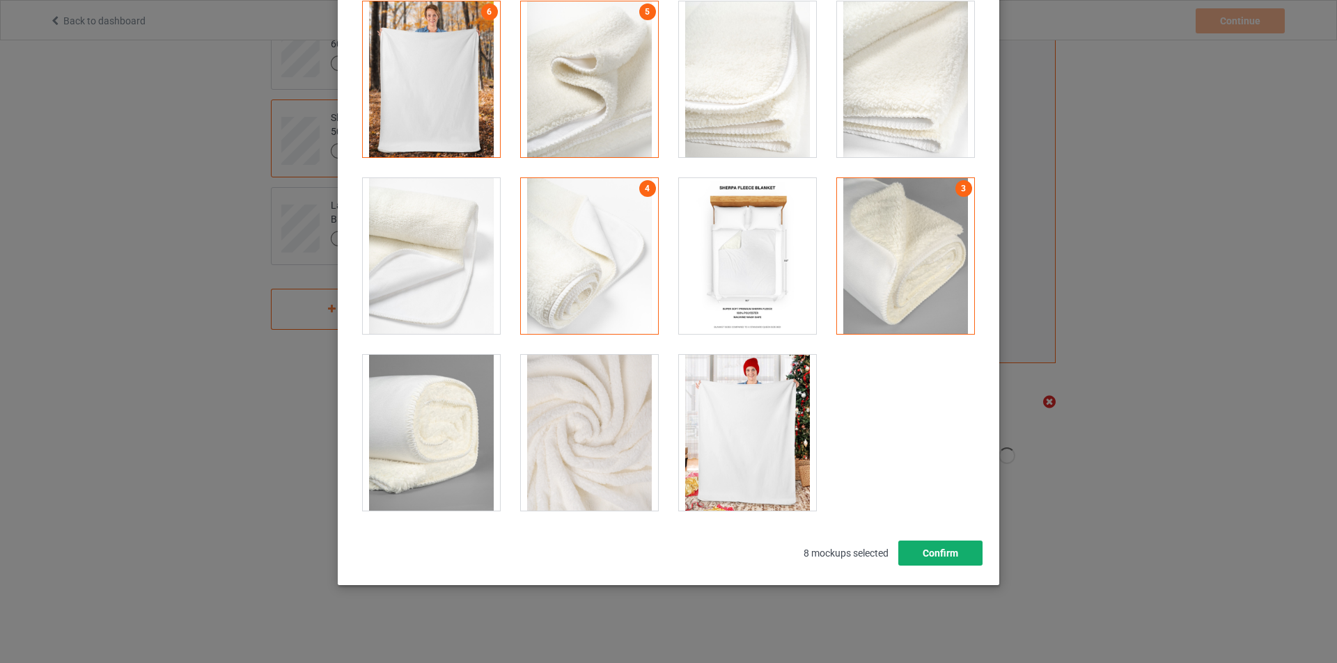
click at [970, 556] on button "Confirm" at bounding box center [940, 553] width 84 height 25
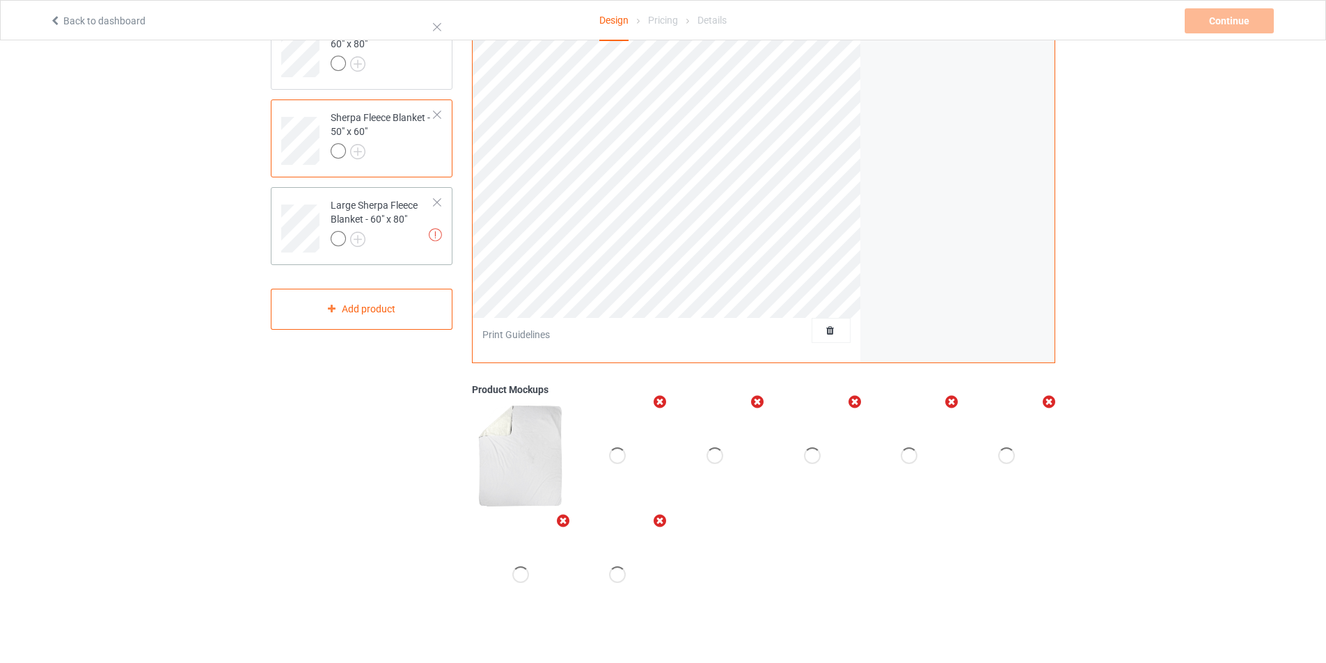
click at [414, 256] on div "Missing artworks Large Sherpa Fleece Blanket - 60" x 80"" at bounding box center [362, 226] width 182 height 78
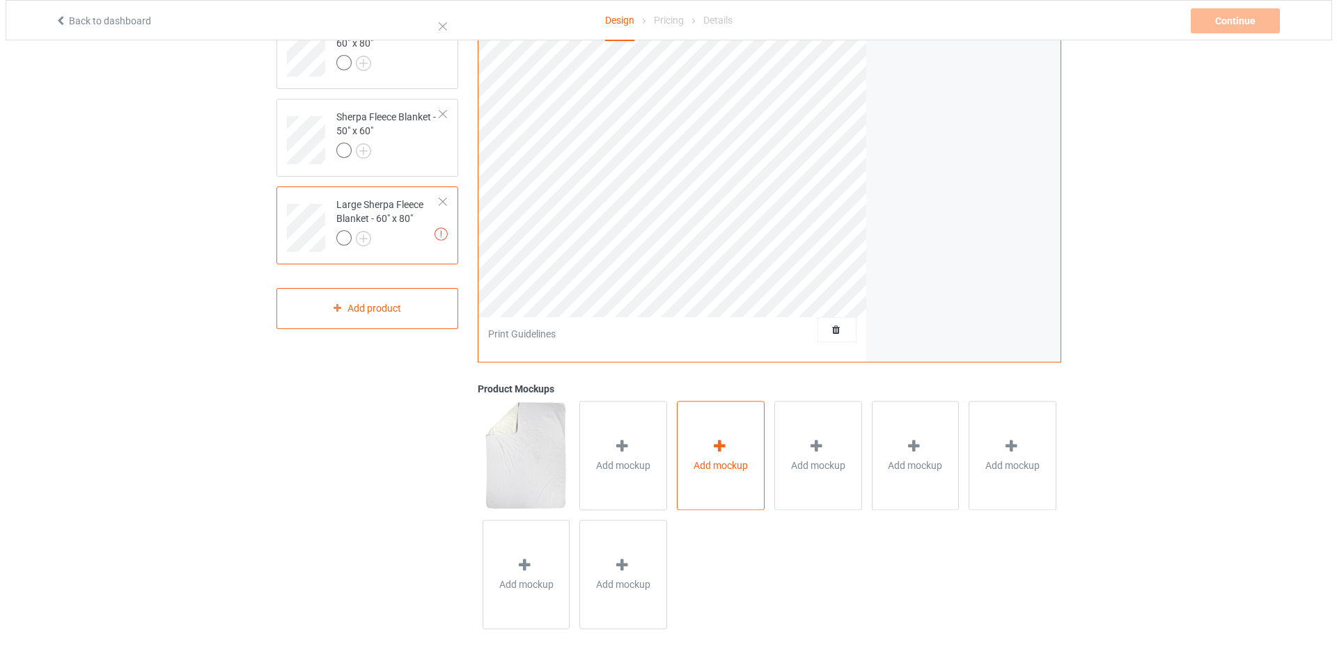
scroll to position [239, 0]
click at [629, 446] on div "Add mockup" at bounding box center [618, 454] width 88 height 109
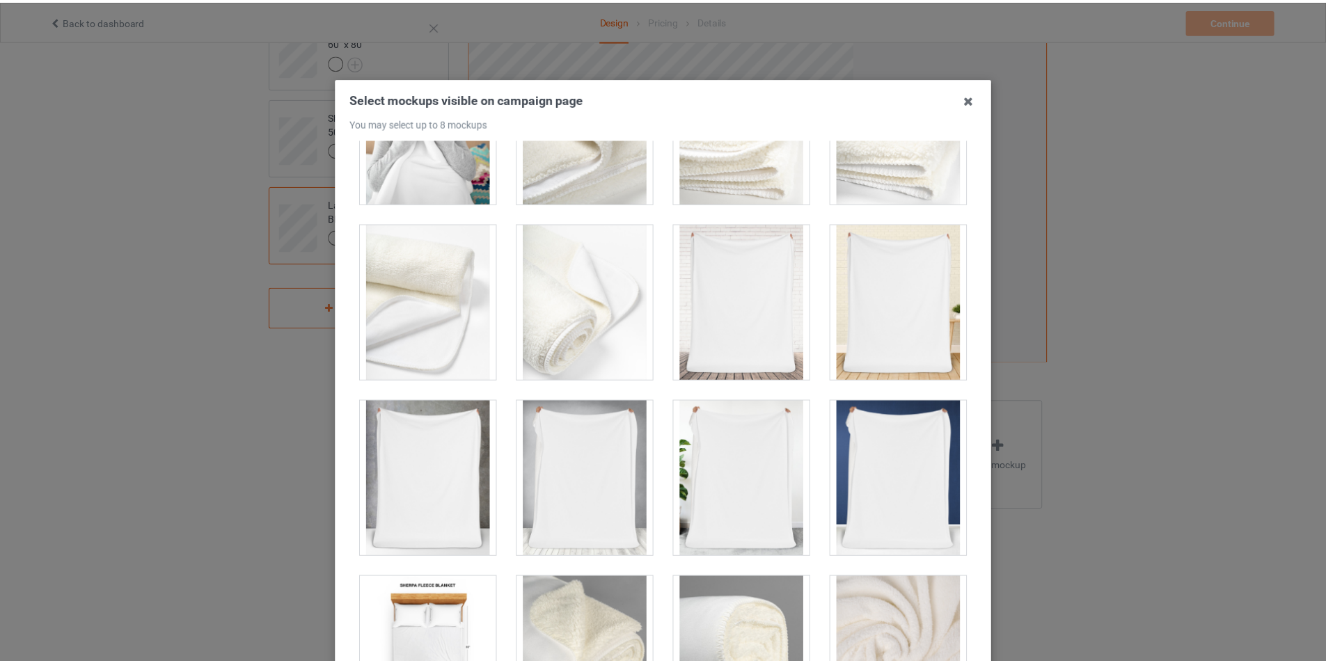
scroll to position [766, 0]
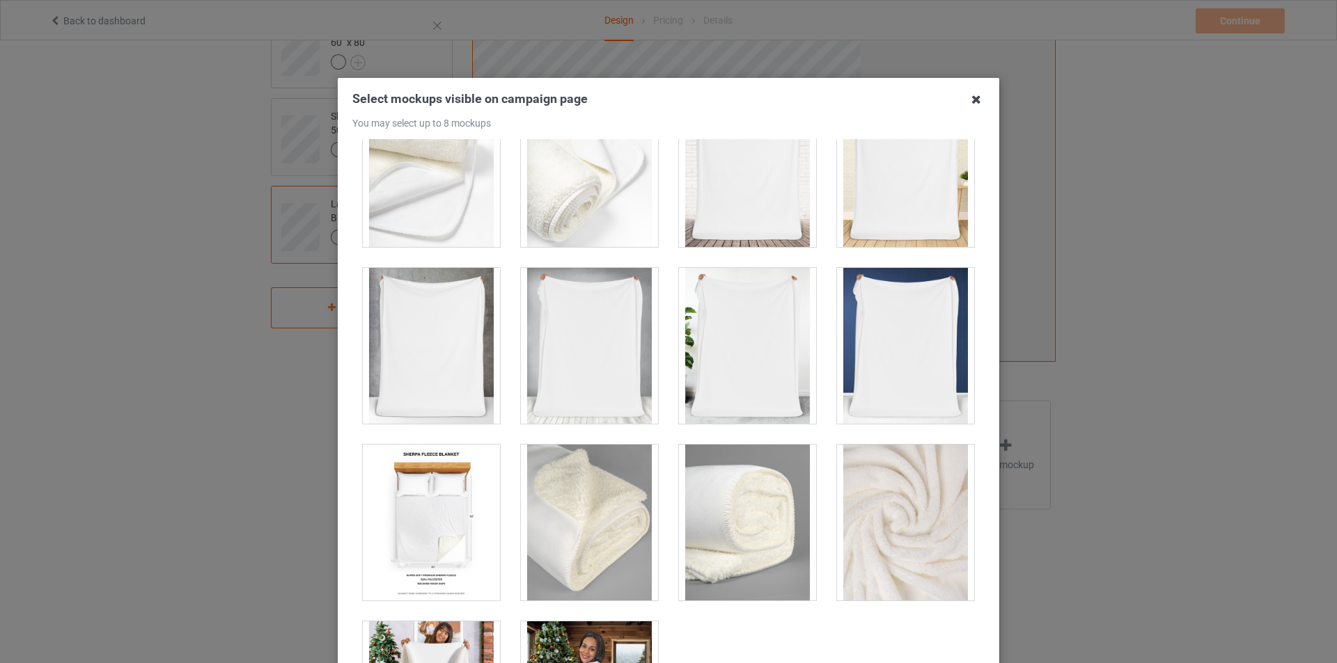
click at [965, 102] on icon at bounding box center [976, 99] width 22 height 22
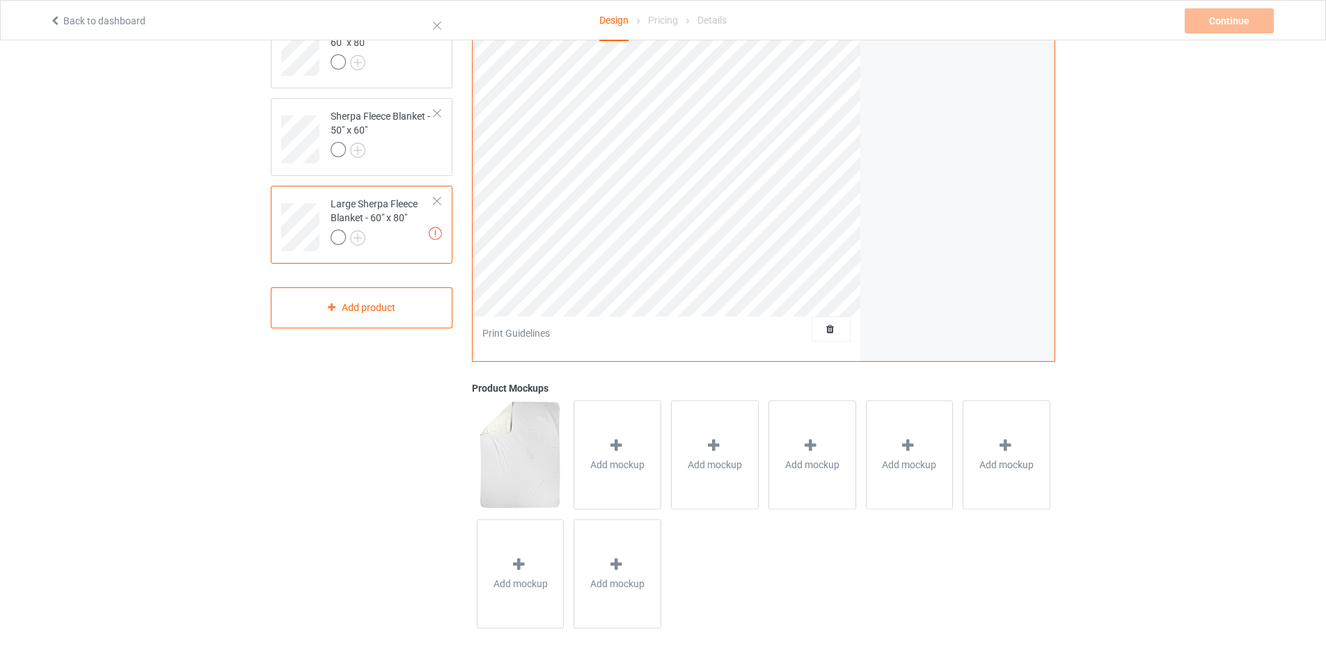
click at [441, 197] on div at bounding box center [437, 201] width 10 height 10
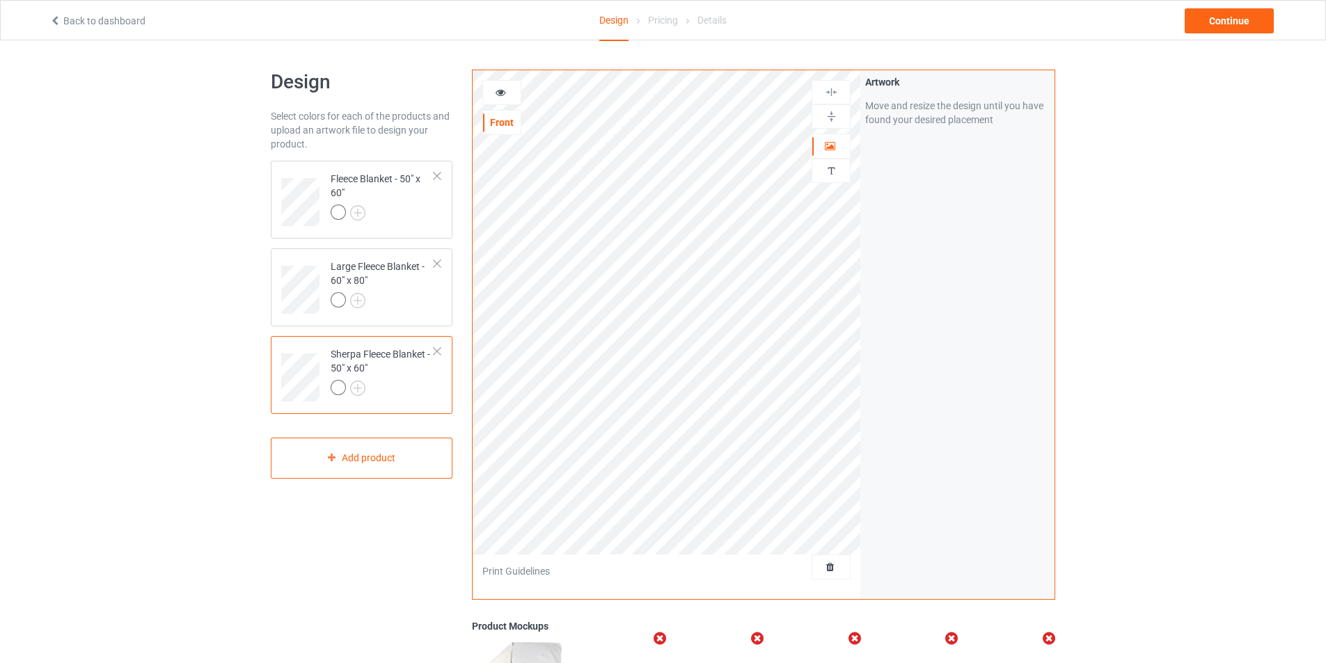
click at [1250, 38] on div "Back to dashboard Design Pricing Details Continue" at bounding box center [663, 20] width 1247 height 39
click at [1238, 26] on div "Continue" at bounding box center [1229, 20] width 89 height 25
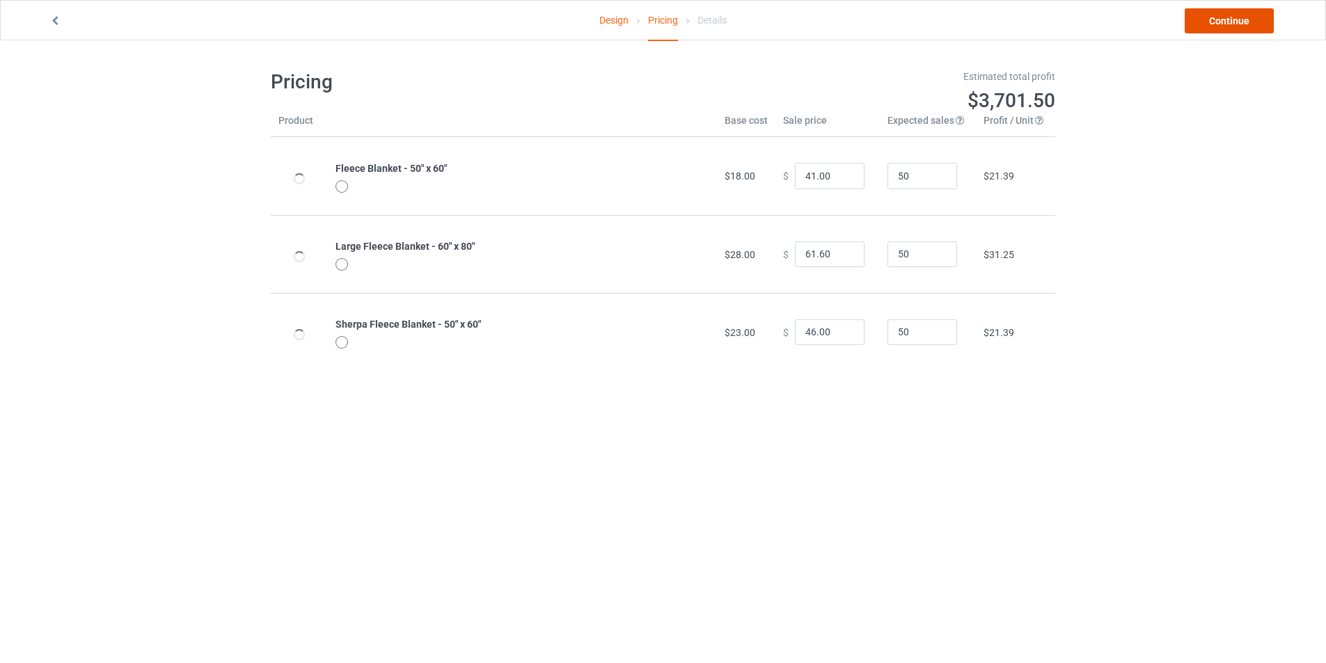
click at [1239, 17] on link "Continue" at bounding box center [1229, 20] width 89 height 25
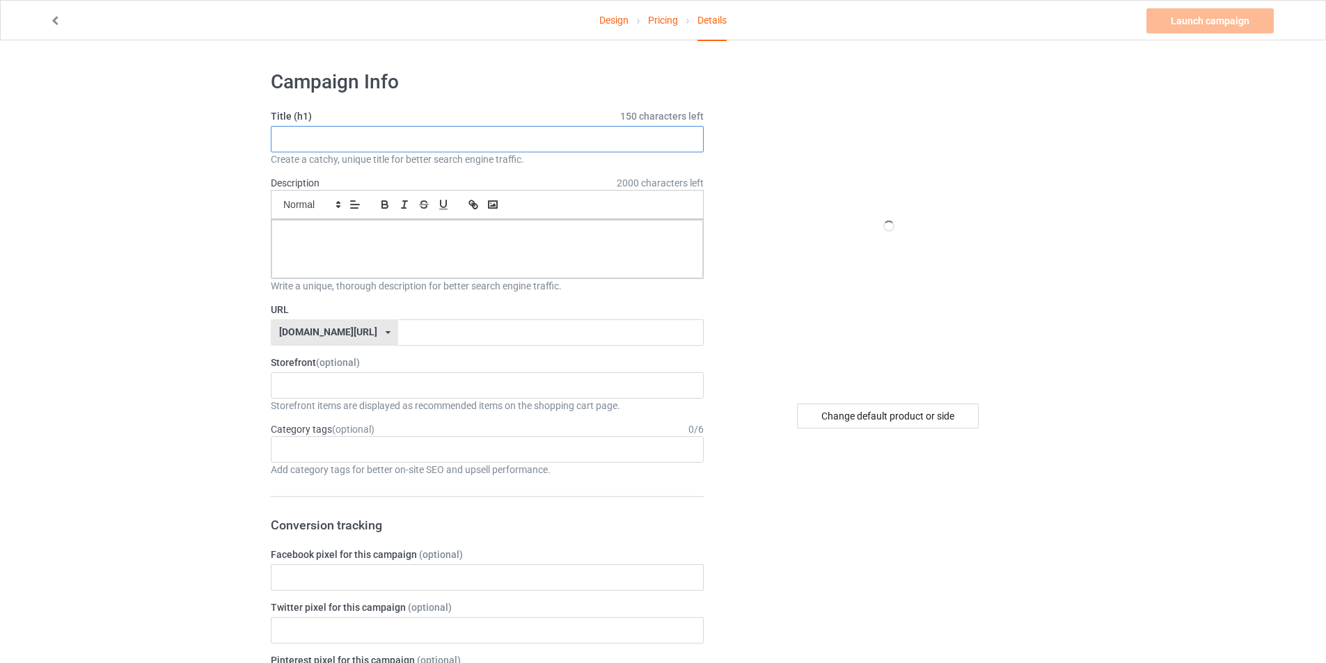
click at [416, 138] on input "text" at bounding box center [487, 139] width 433 height 26
type input "asdasdas"
click at [485, 274] on div "d" at bounding box center [488, 249] width 432 height 58
